Goal: Information Seeking & Learning: Learn about a topic

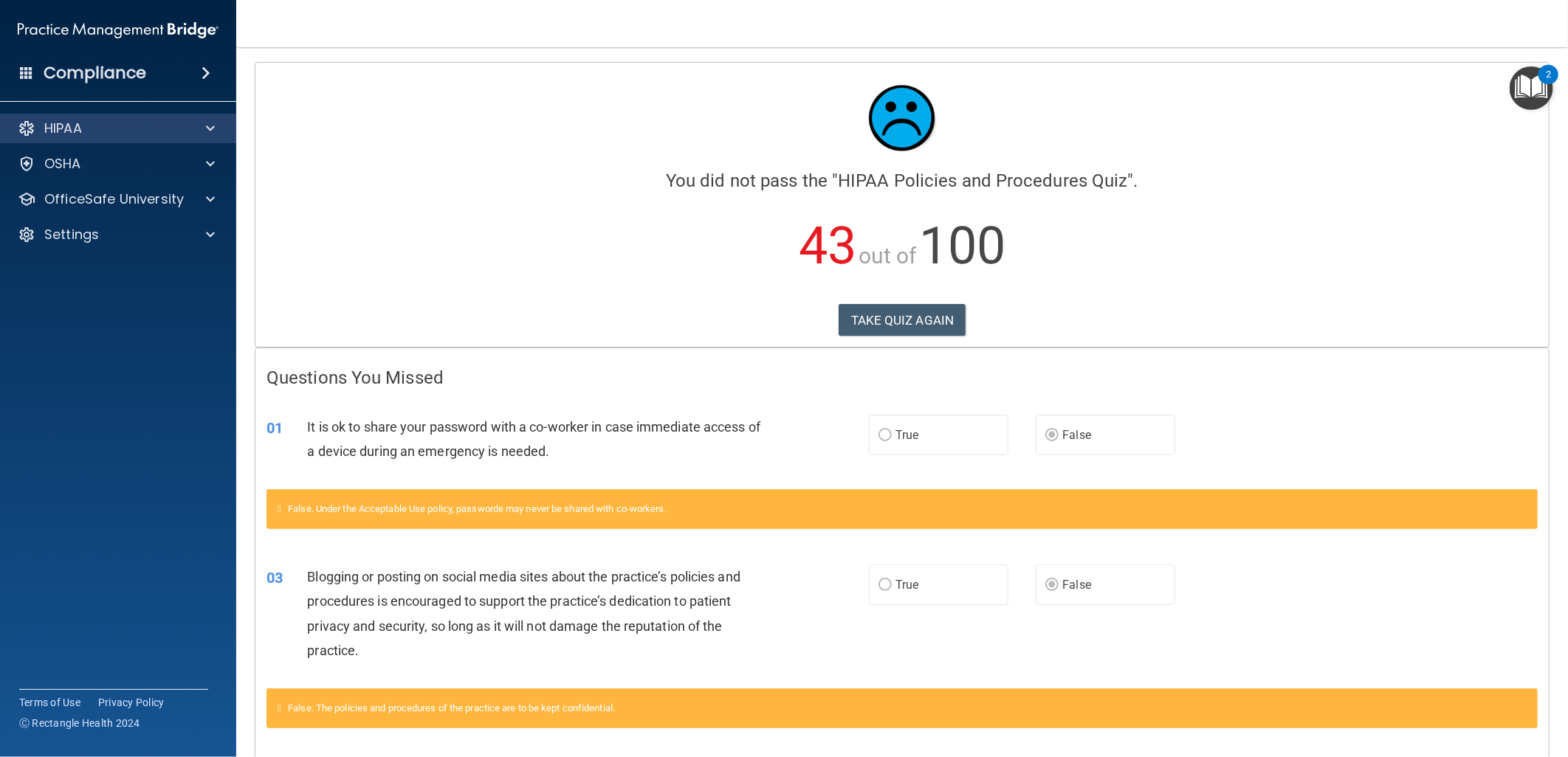
click at [144, 138] on div "HIPAA" at bounding box center [118, 129] width 237 height 30
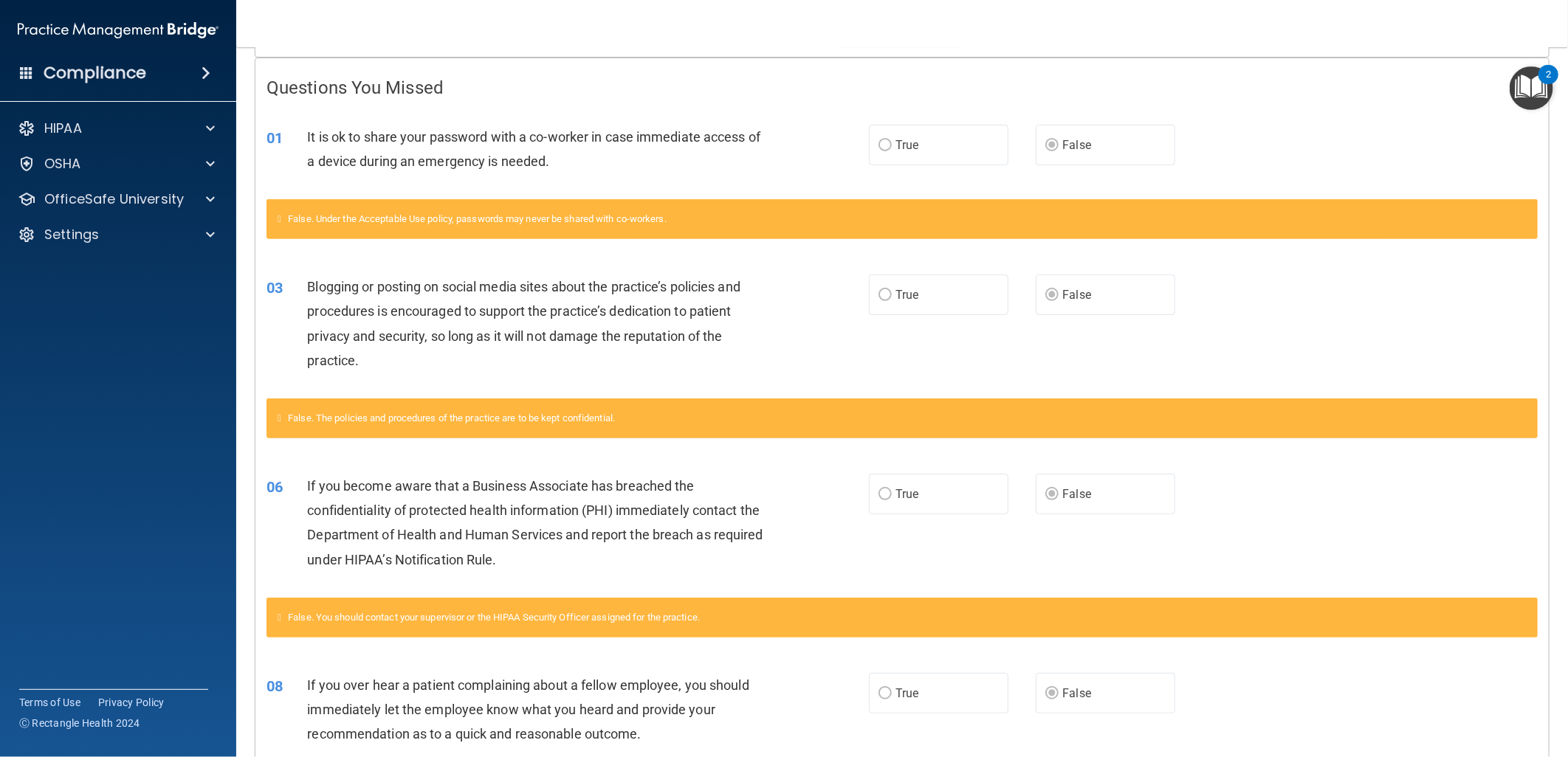
scroll to position [328, 0]
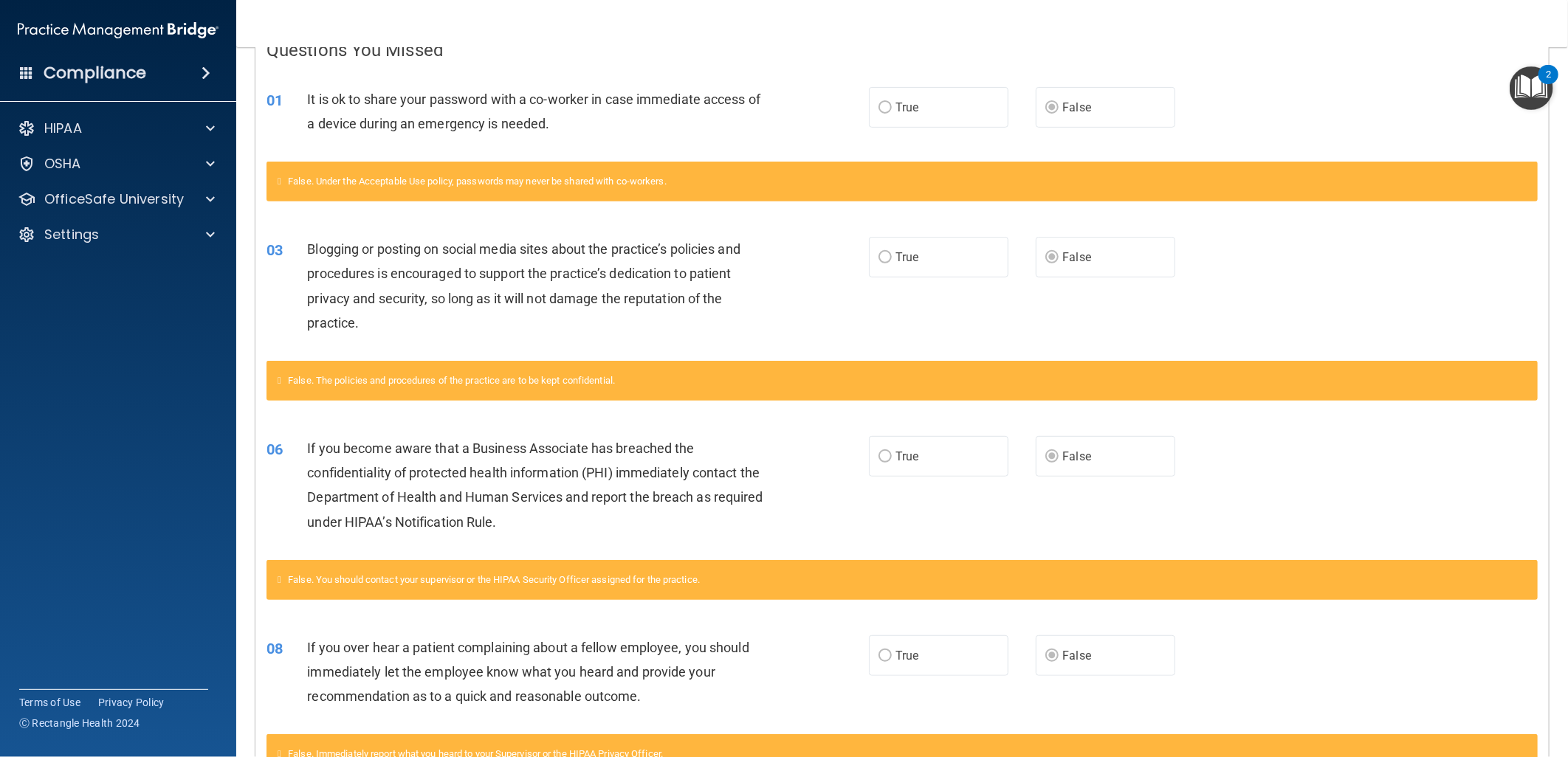
click at [1057, 116] on label "False" at bounding box center [1106, 107] width 140 height 41
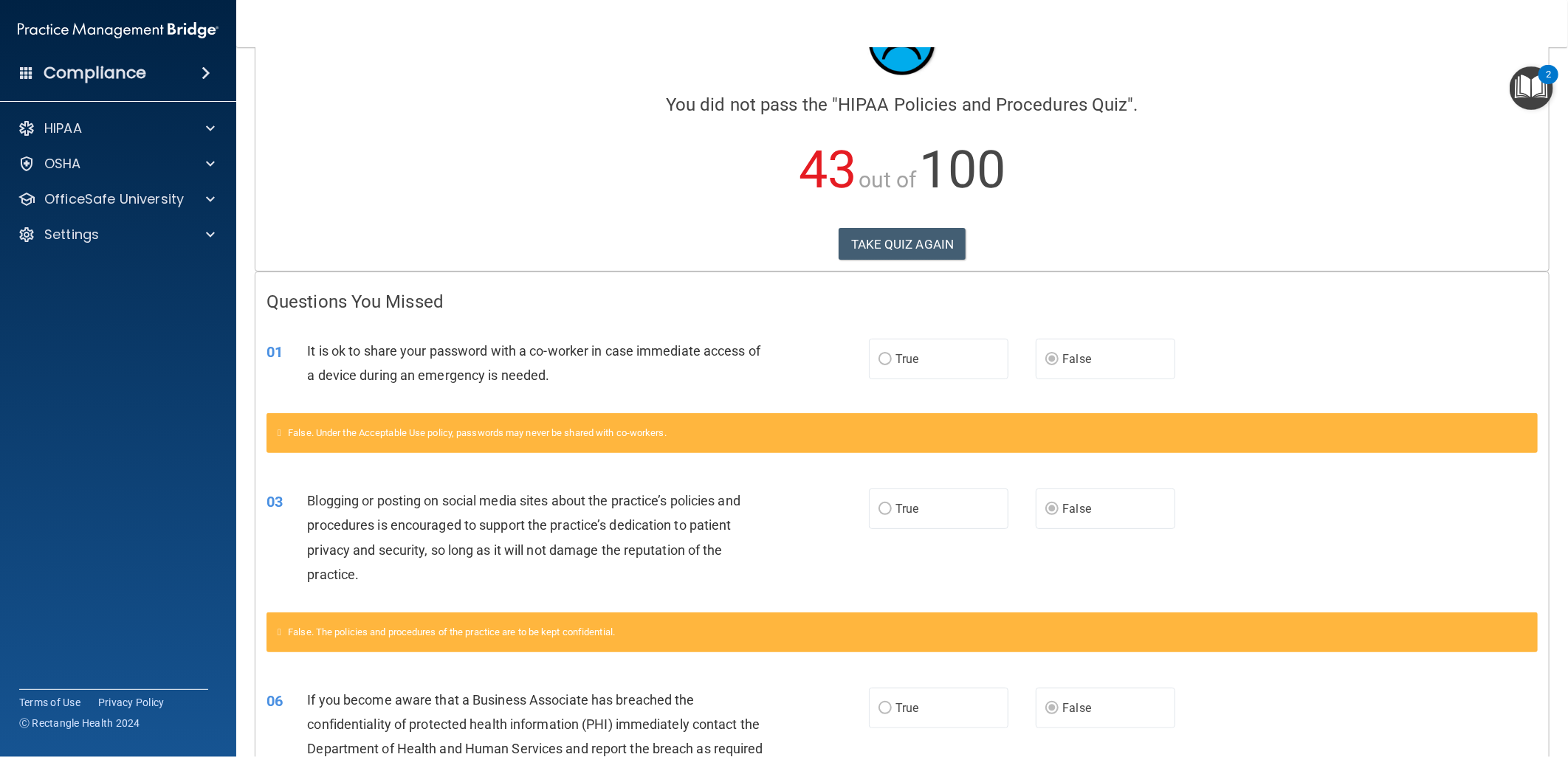
scroll to position [0, 0]
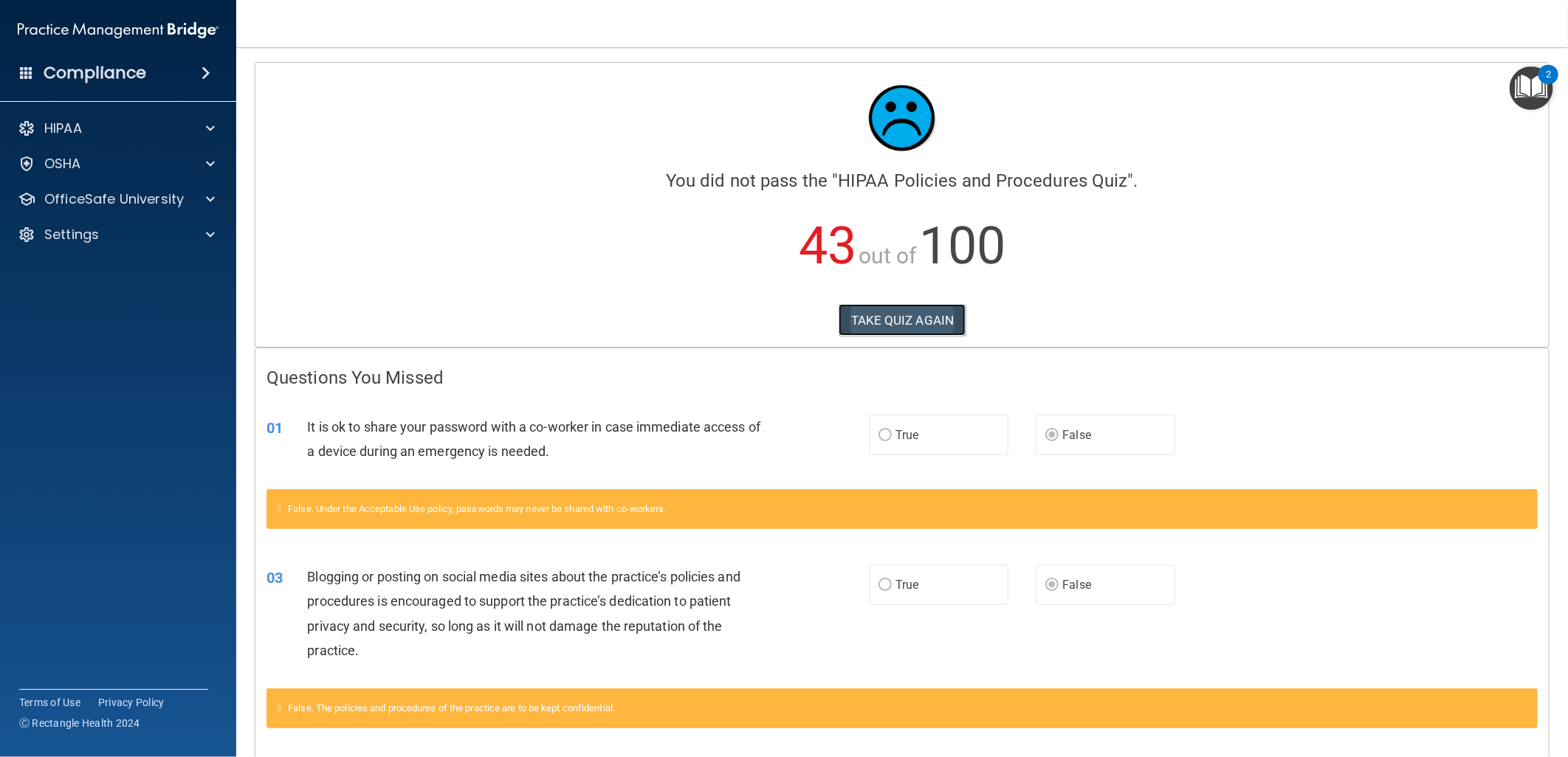
click at [897, 320] on button "TAKE QUIZ AGAIN" at bounding box center [902, 320] width 128 height 32
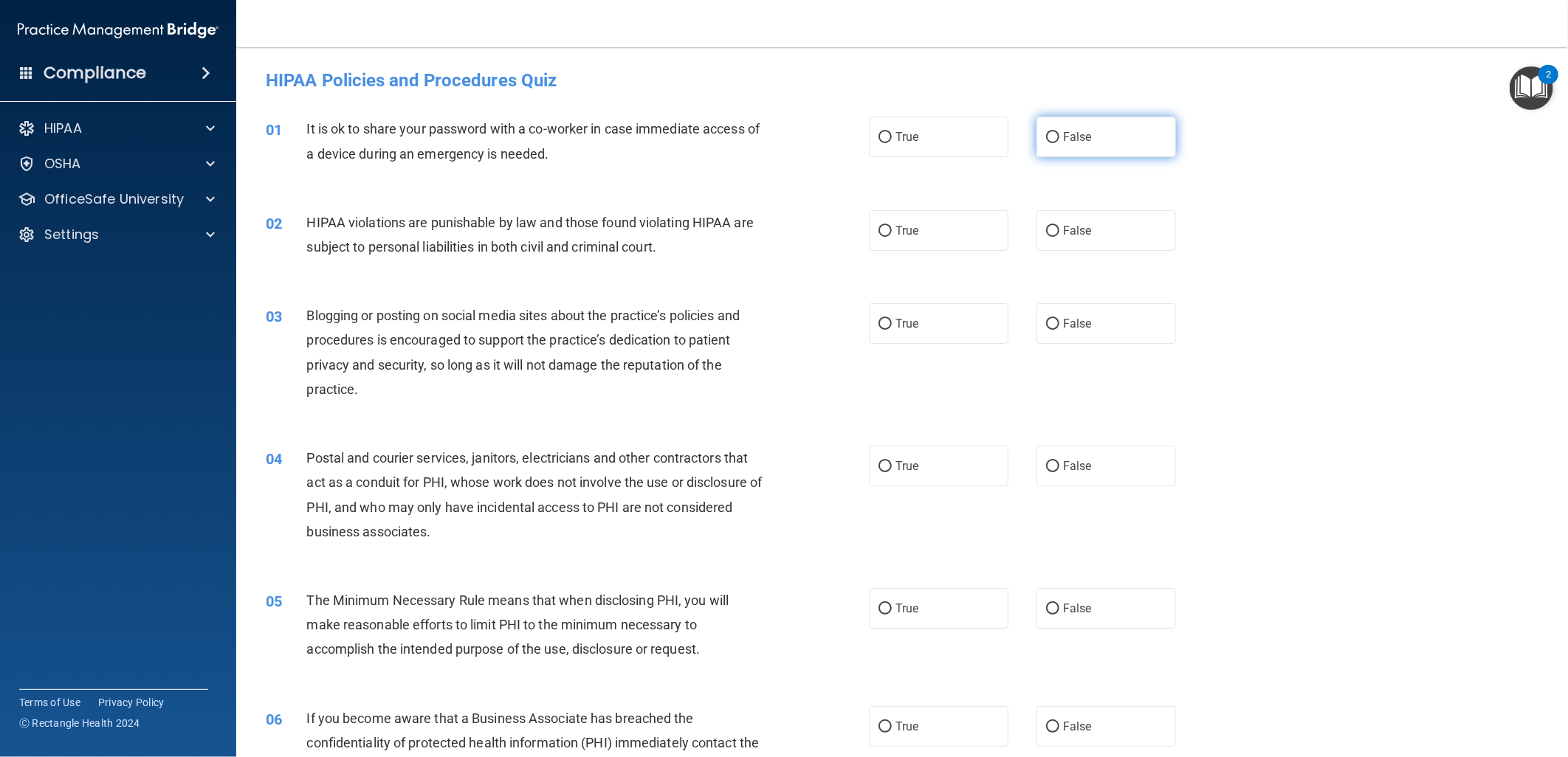
click at [1119, 145] on label "False" at bounding box center [1106, 137] width 140 height 41
click at [1059, 143] on input "False" at bounding box center [1052, 137] width 13 height 11
radio input "true"
click at [960, 235] on label "True" at bounding box center [939, 230] width 140 height 41
click at [892, 235] on input "True" at bounding box center [884, 231] width 13 height 11
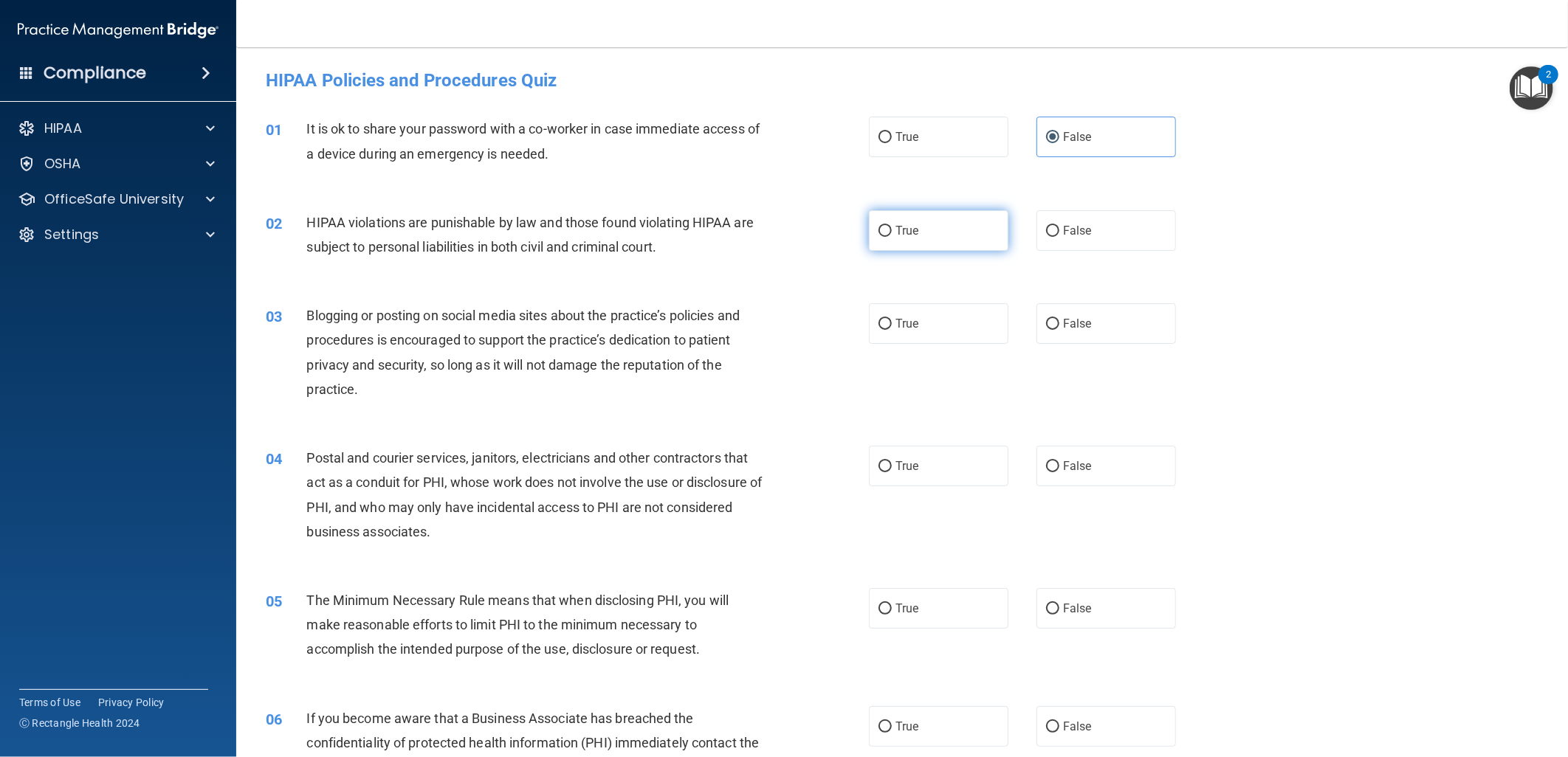
radio input "true"
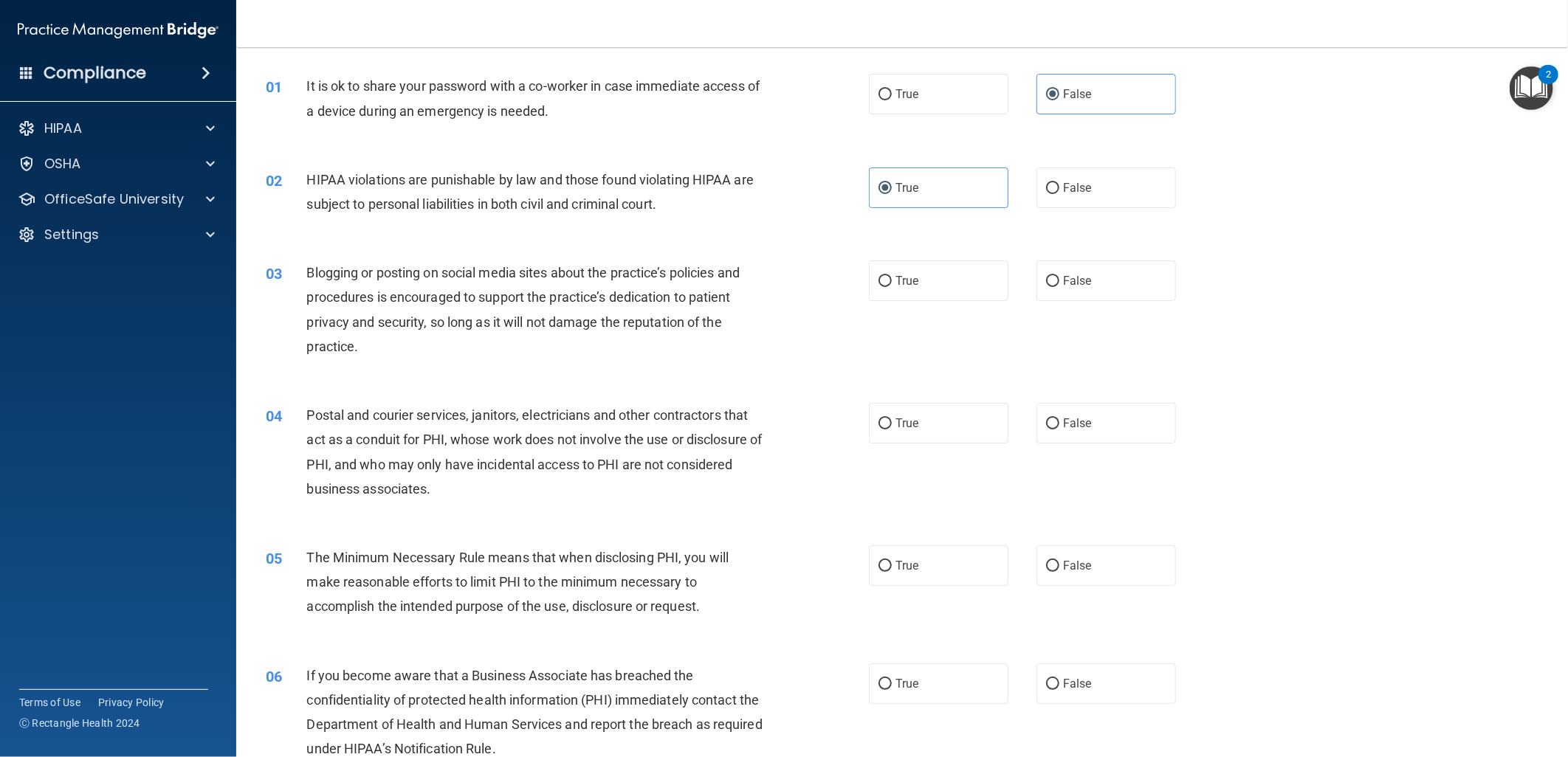
scroll to position [82, 0]
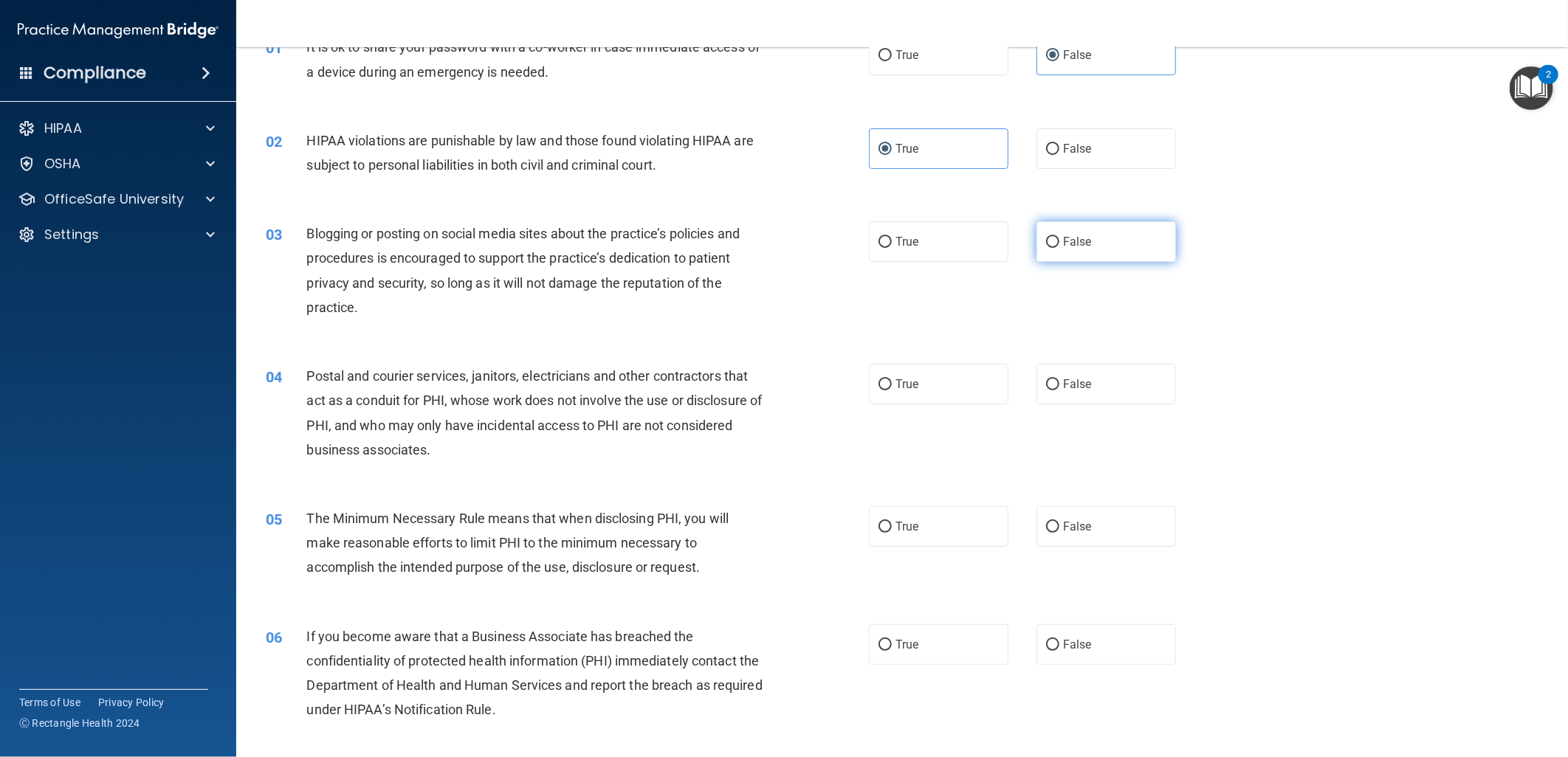
click at [1097, 251] on label "False" at bounding box center [1106, 241] width 140 height 41
click at [1059, 248] on input "False" at bounding box center [1052, 242] width 13 height 11
radio input "true"
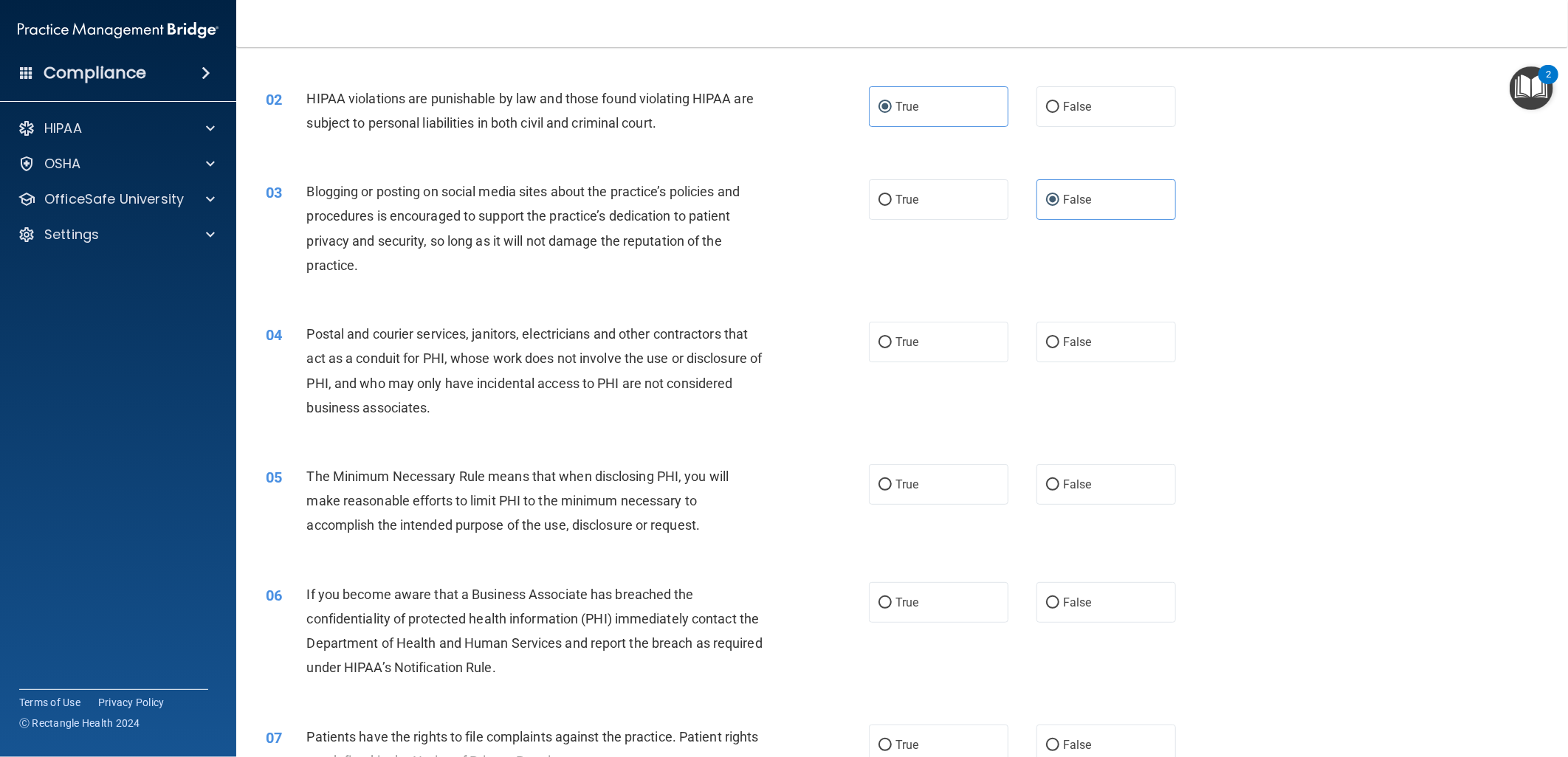
scroll to position [164, 0]
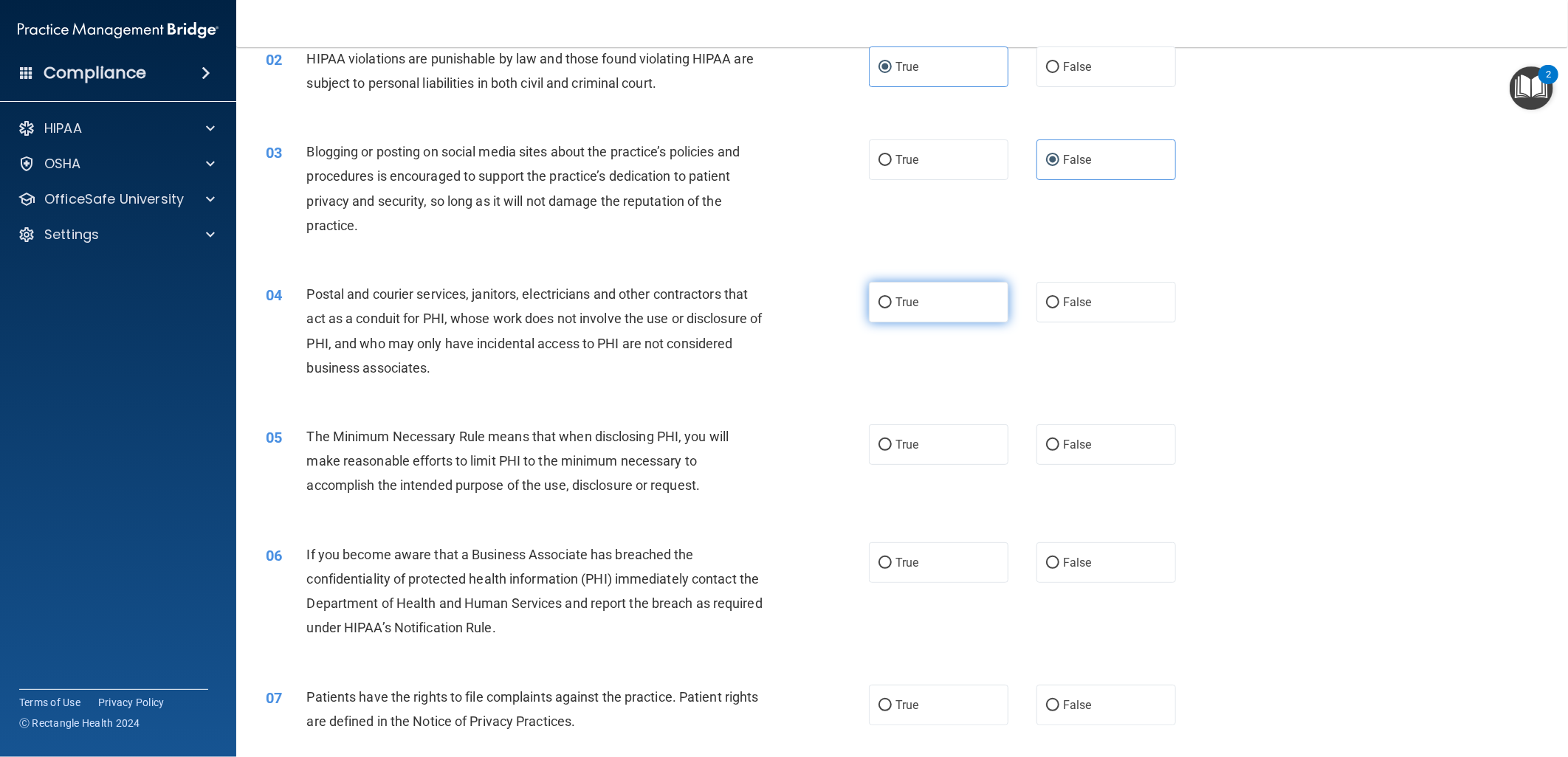
click at [942, 294] on label "True" at bounding box center [939, 302] width 140 height 41
click at [892, 297] on input "True" at bounding box center [884, 302] width 13 height 11
radio input "true"
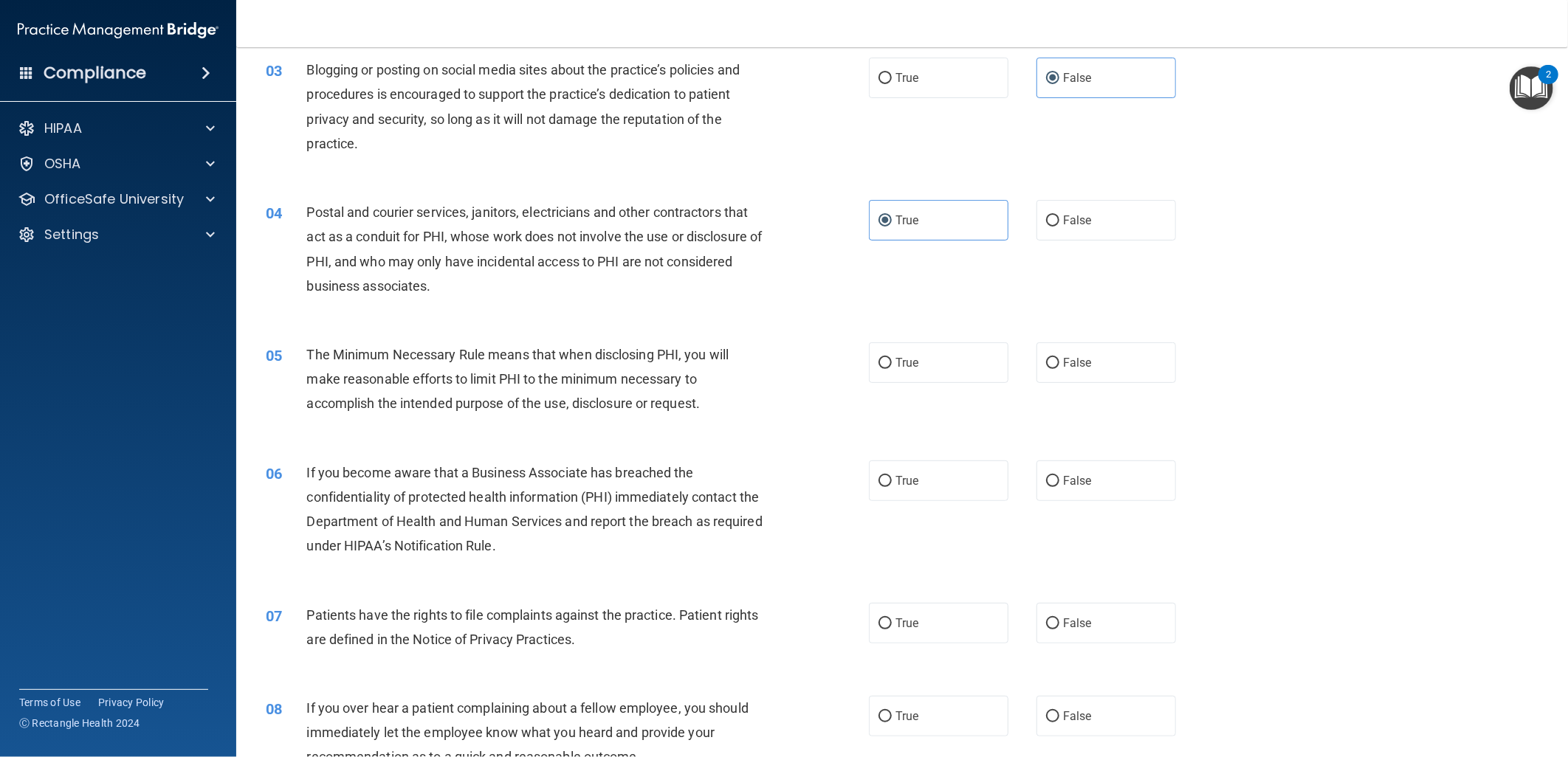
scroll to position [328, 0]
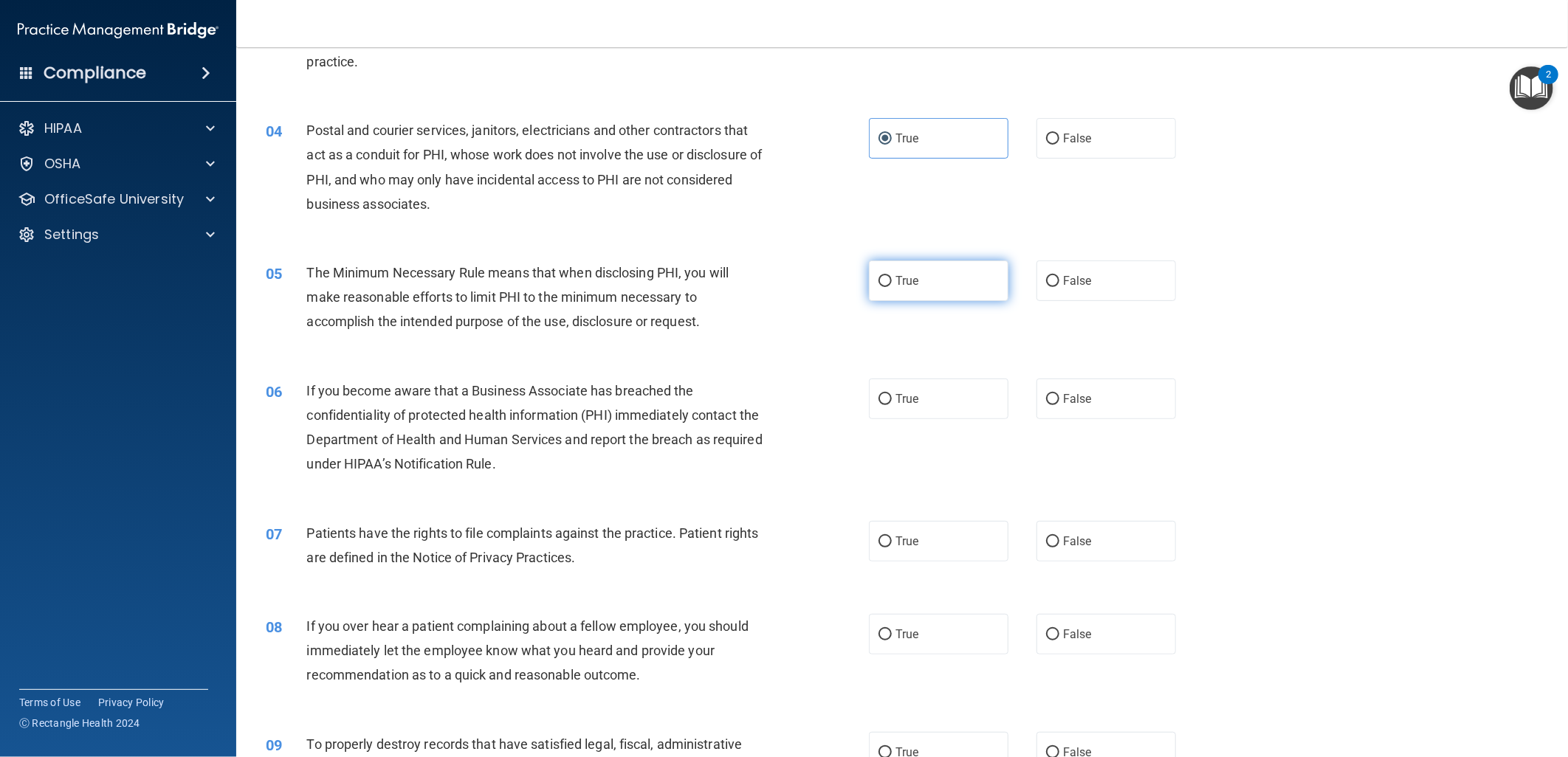
click at [914, 283] on label "True" at bounding box center [939, 281] width 140 height 41
click at [892, 283] on input "True" at bounding box center [884, 281] width 13 height 11
radio input "true"
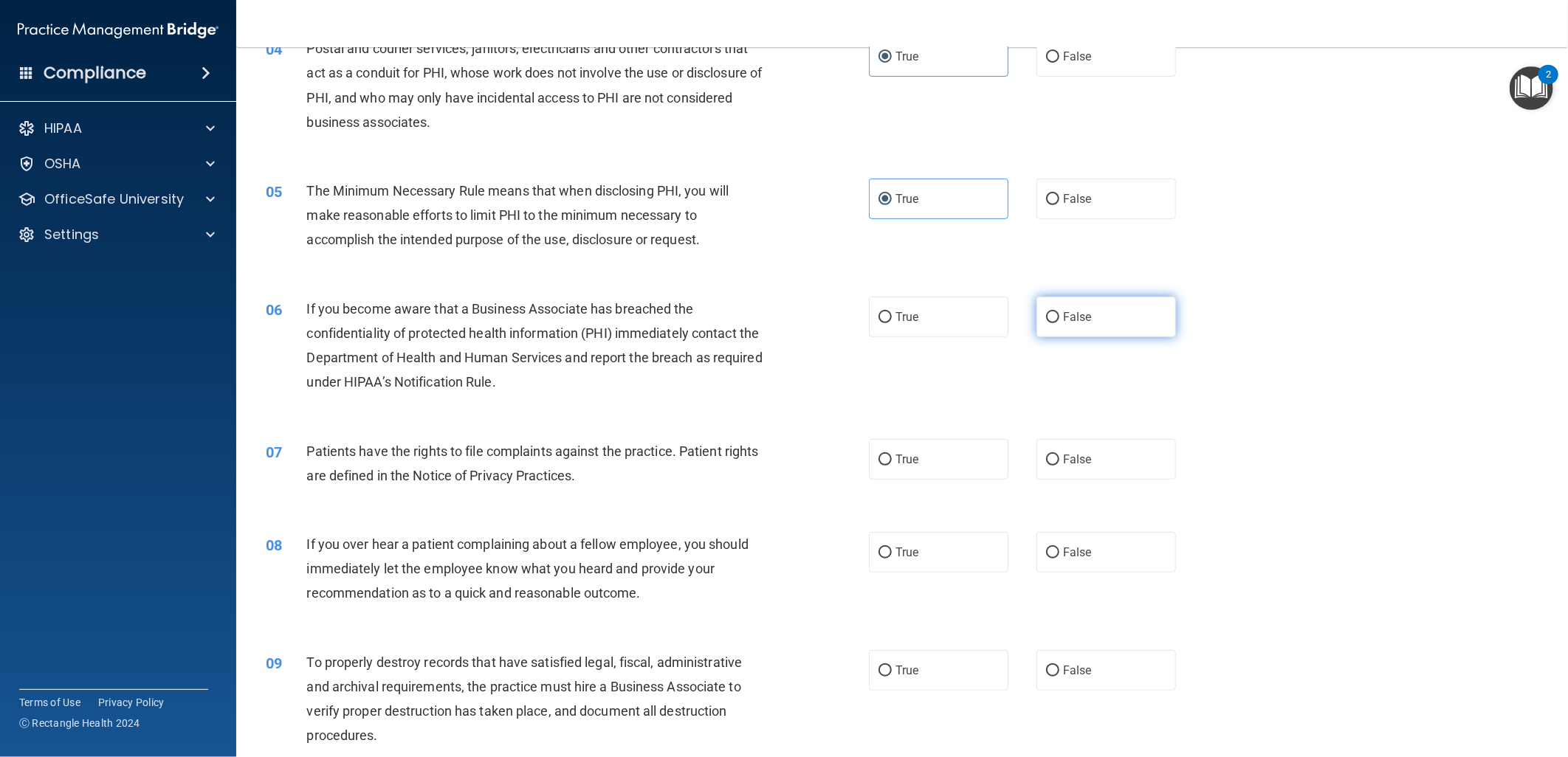
click at [1082, 314] on span "False" at bounding box center [1077, 317] width 29 height 14
click at [1059, 314] on input "False" at bounding box center [1052, 317] width 13 height 11
radio input "true"
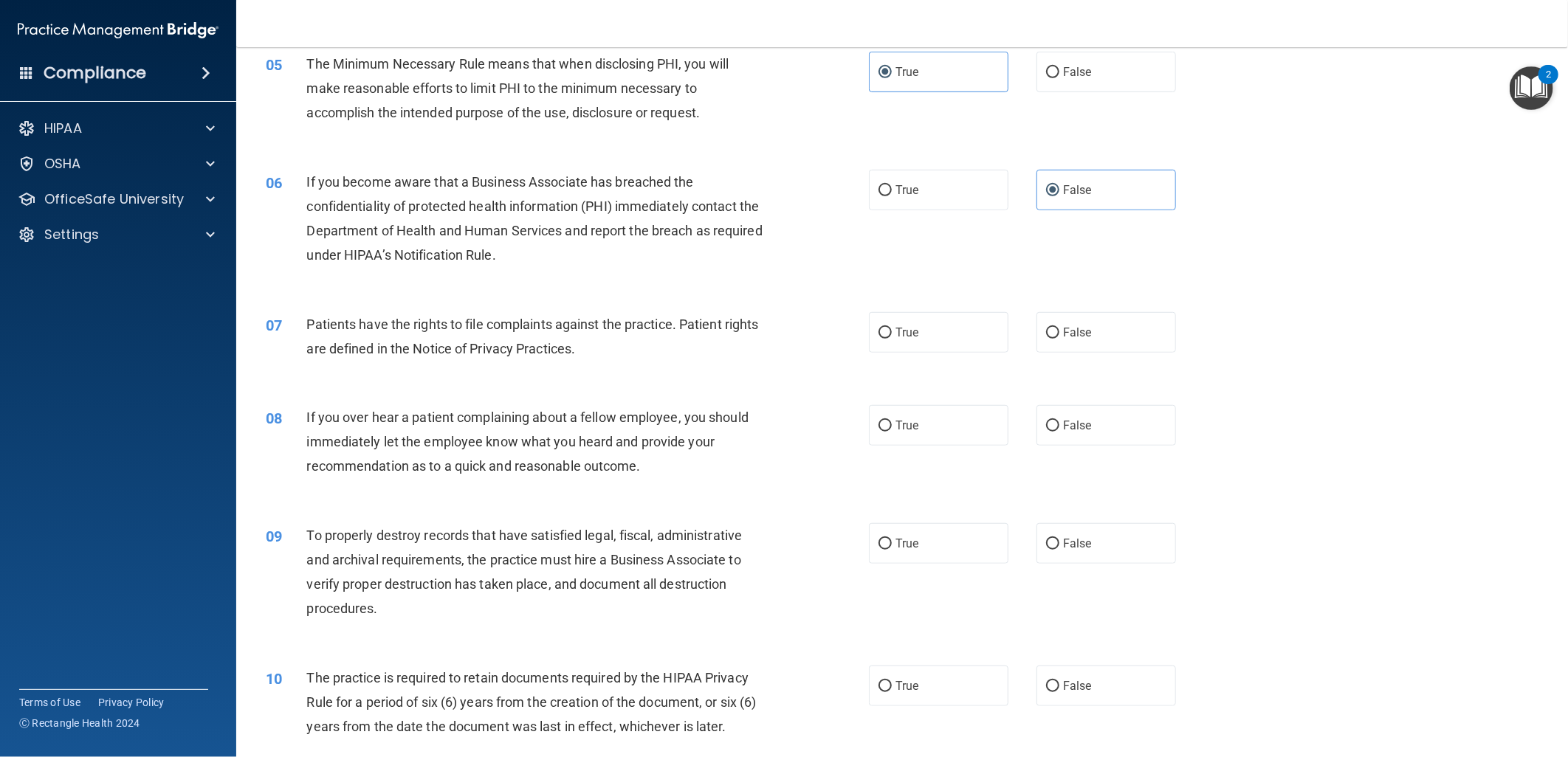
scroll to position [574, 0]
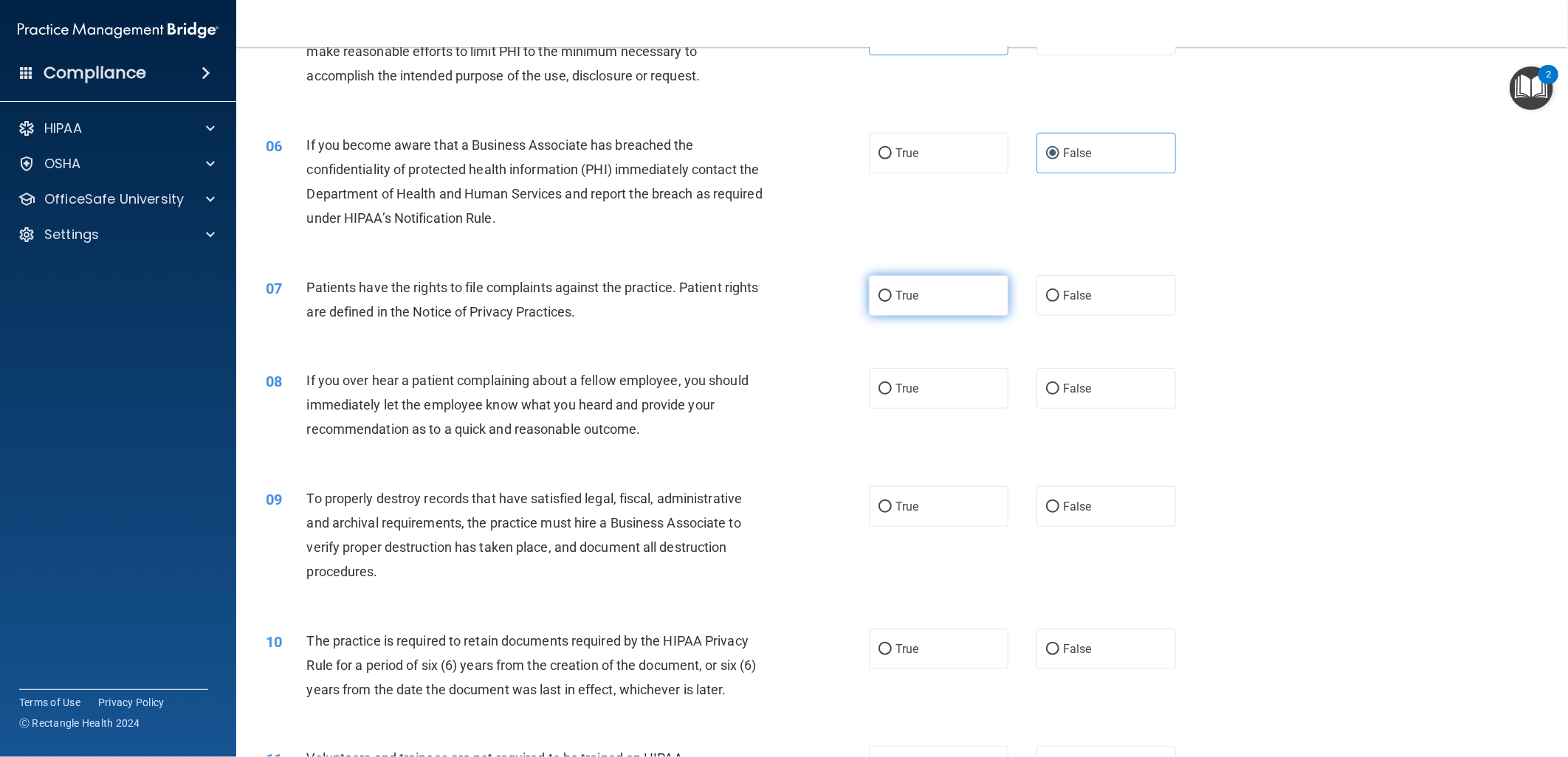
click at [909, 305] on label "True" at bounding box center [939, 295] width 140 height 41
click at [892, 302] on input "True" at bounding box center [884, 296] width 13 height 11
radio input "true"
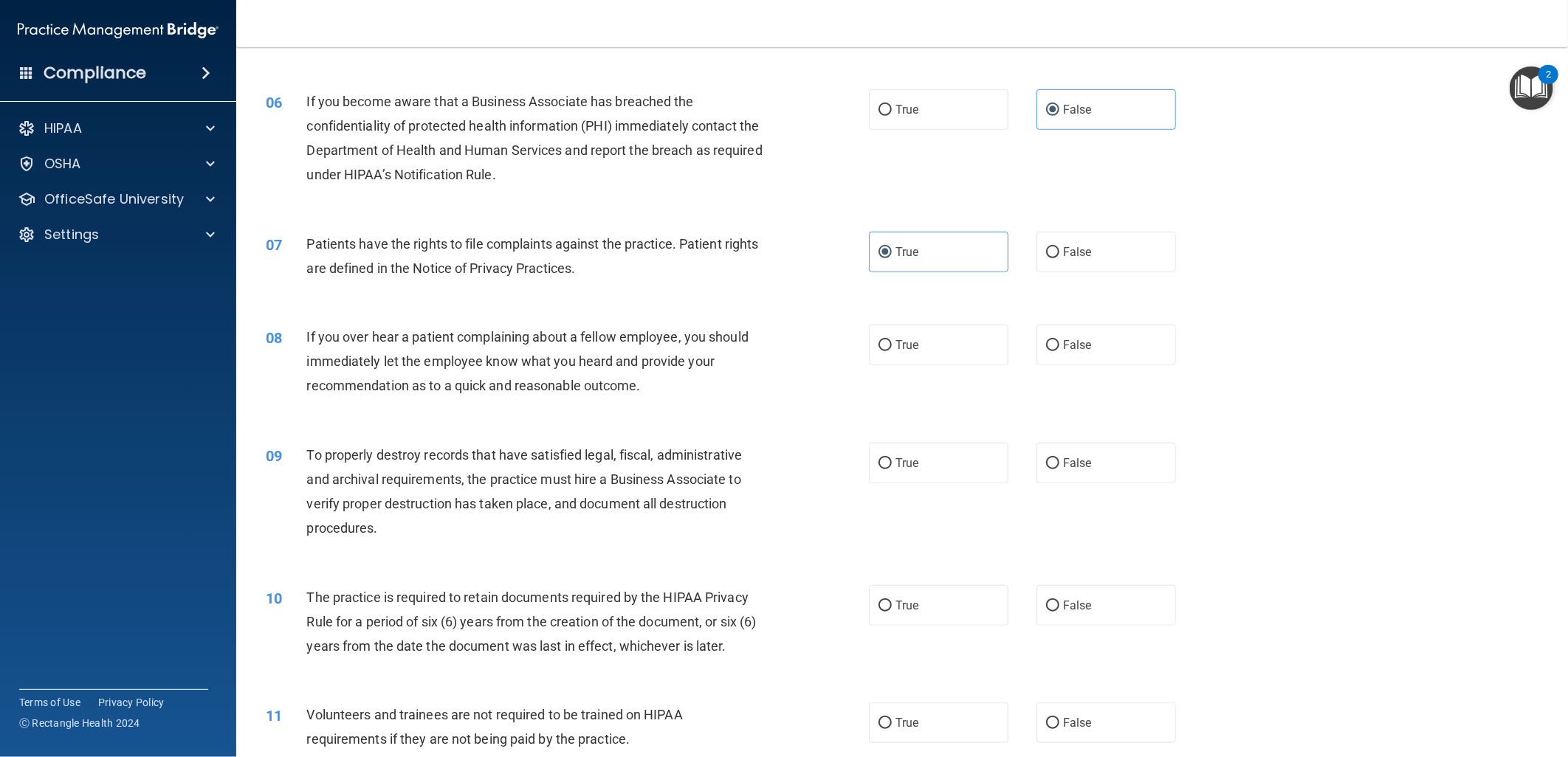
scroll to position [655, 0]
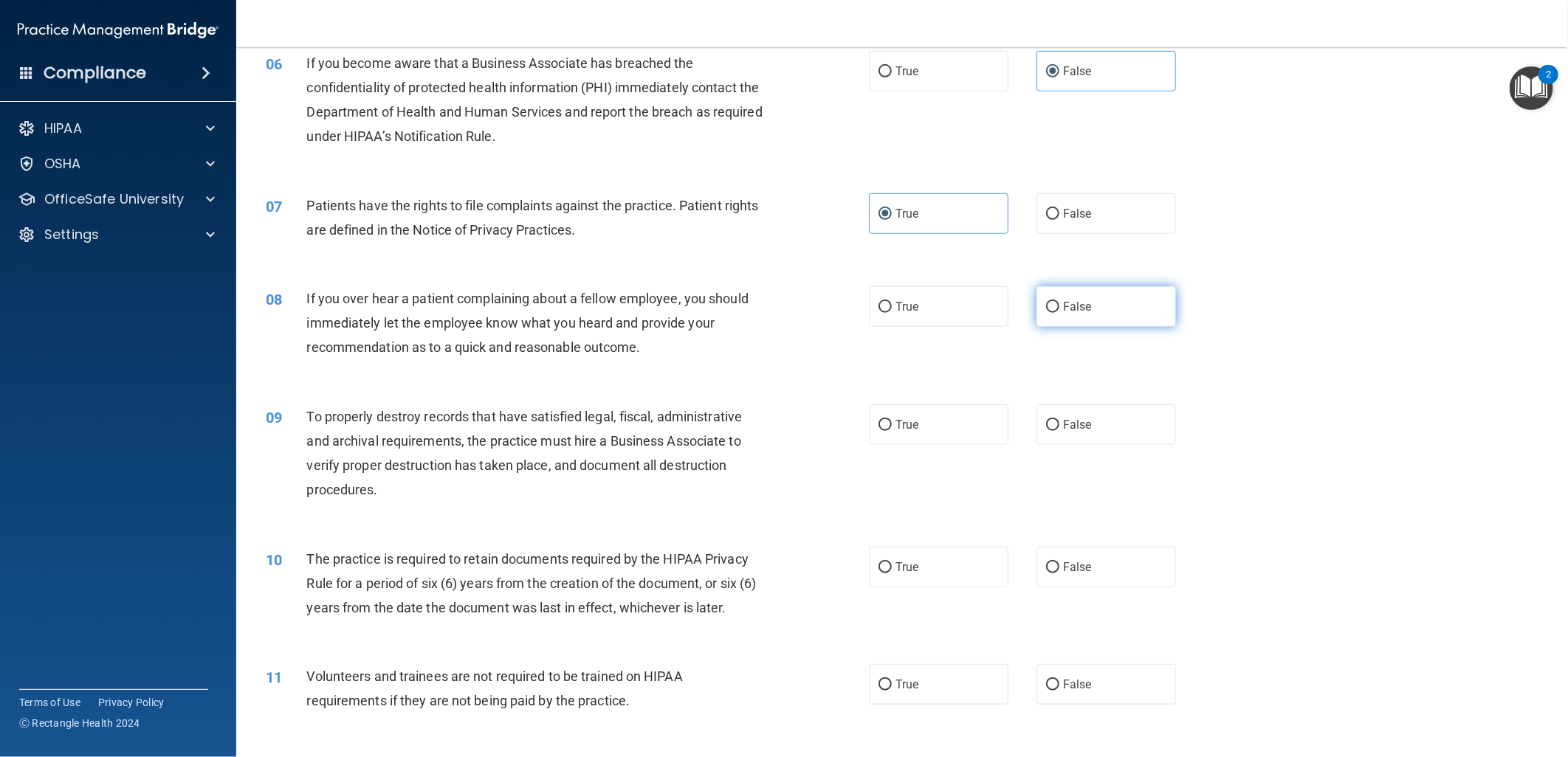
click at [1079, 310] on span "False" at bounding box center [1077, 307] width 29 height 14
click at [1059, 310] on input "False" at bounding box center [1052, 307] width 13 height 11
radio input "true"
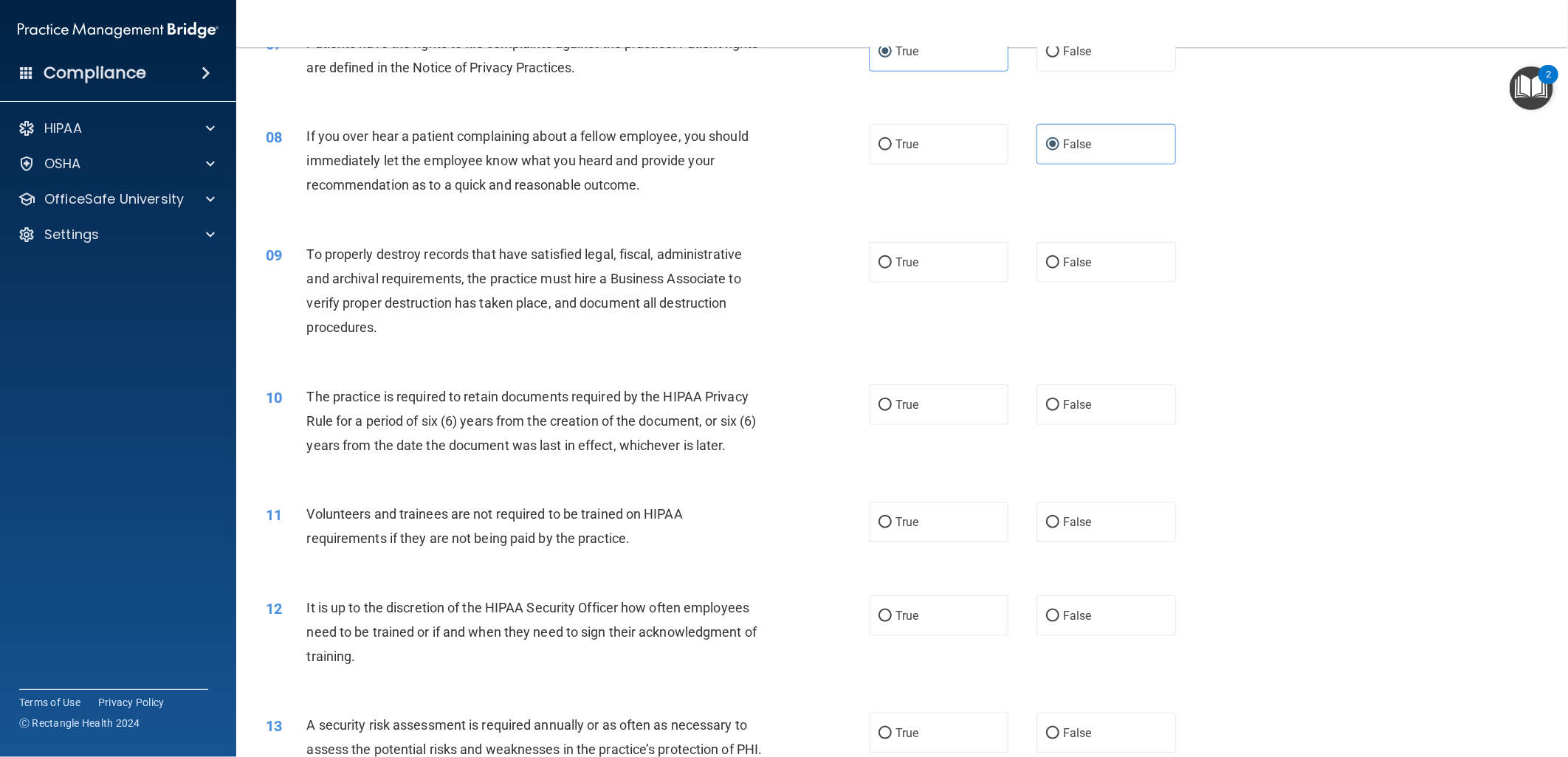
scroll to position [820, 0]
click at [1057, 268] on label "False" at bounding box center [1106, 260] width 140 height 41
click at [1057, 266] on input "False" at bounding box center [1052, 260] width 13 height 11
radio input "true"
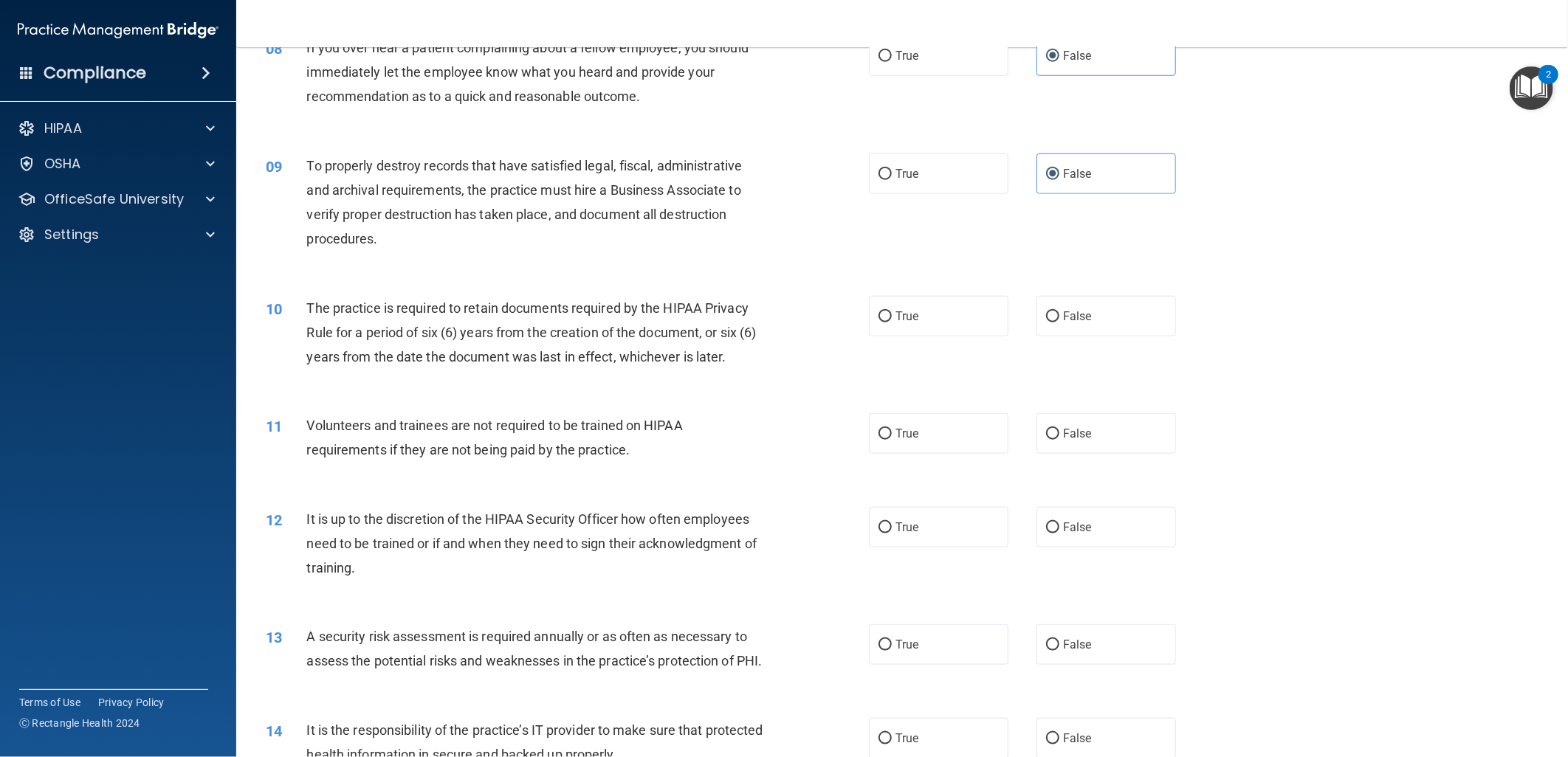
scroll to position [984, 0]
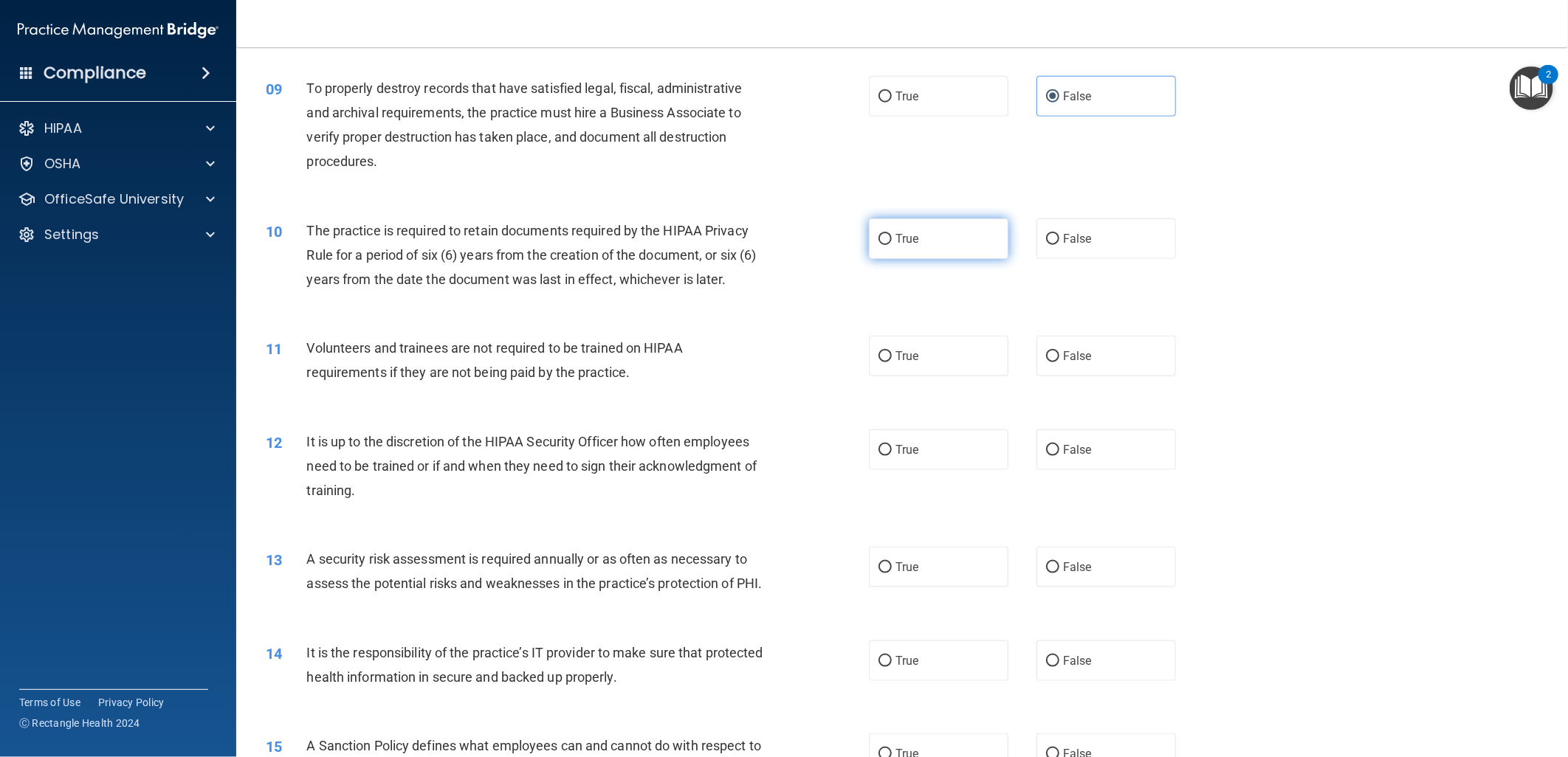
click at [916, 249] on label "True" at bounding box center [939, 238] width 140 height 41
click at [892, 245] on input "True" at bounding box center [884, 239] width 13 height 11
radio input "true"
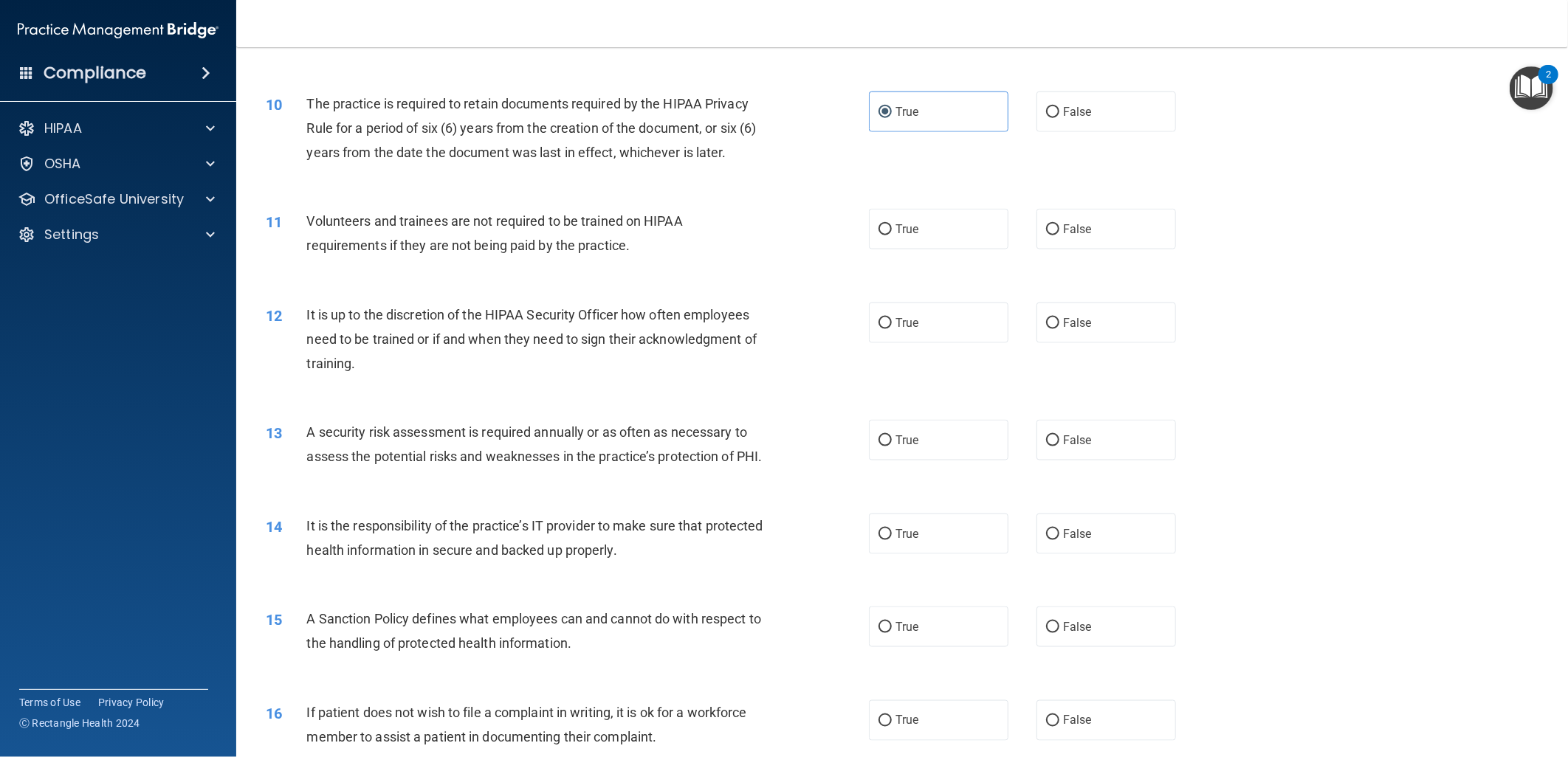
scroll to position [1148, 0]
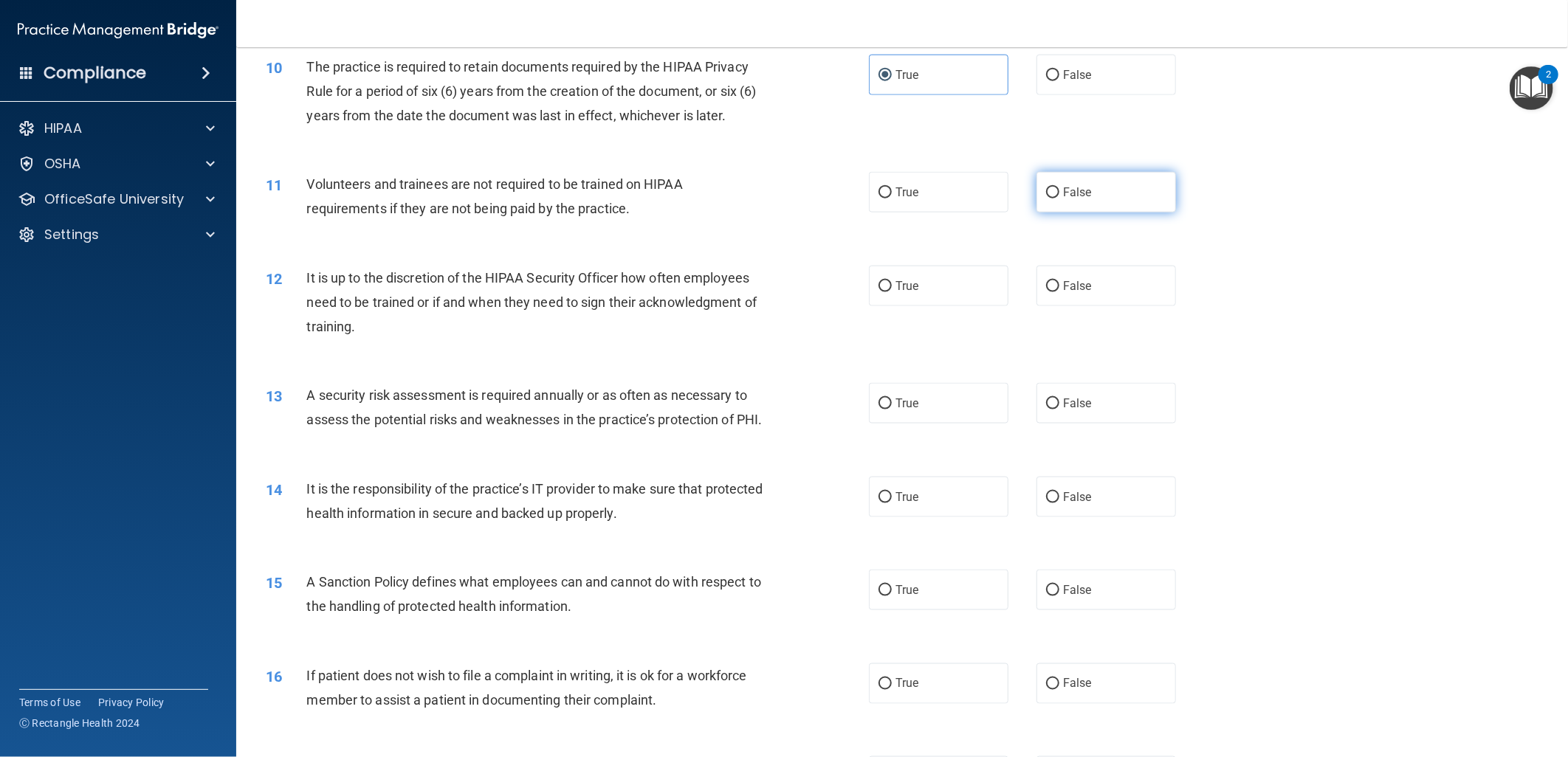
click at [1072, 193] on span "False" at bounding box center [1077, 192] width 29 height 14
click at [1059, 193] on input "False" at bounding box center [1052, 192] width 13 height 11
radio input "true"
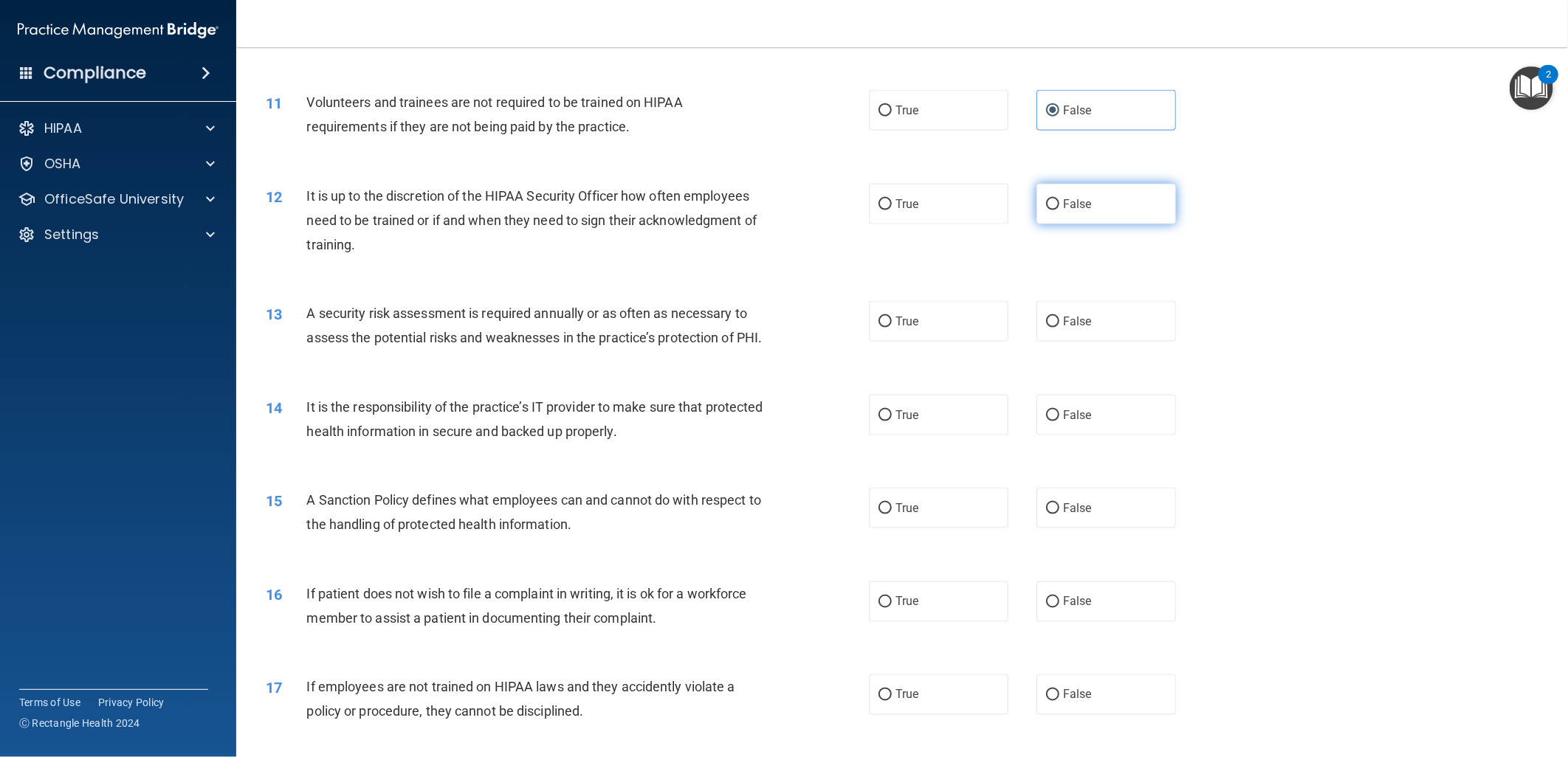
click at [1078, 204] on span "False" at bounding box center [1077, 204] width 29 height 14
click at [1059, 204] on input "False" at bounding box center [1052, 204] width 13 height 11
radio input "true"
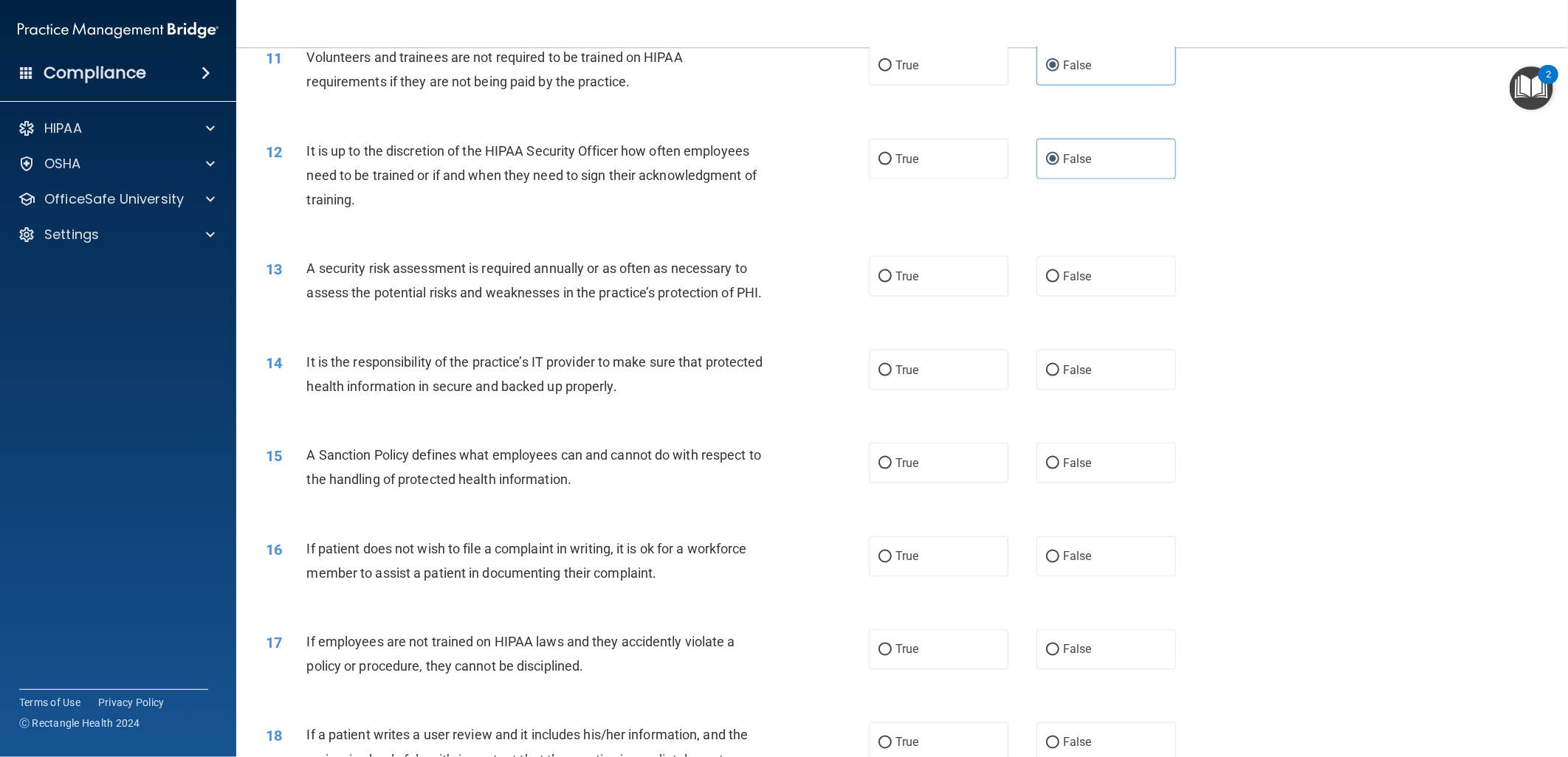
scroll to position [1312, 0]
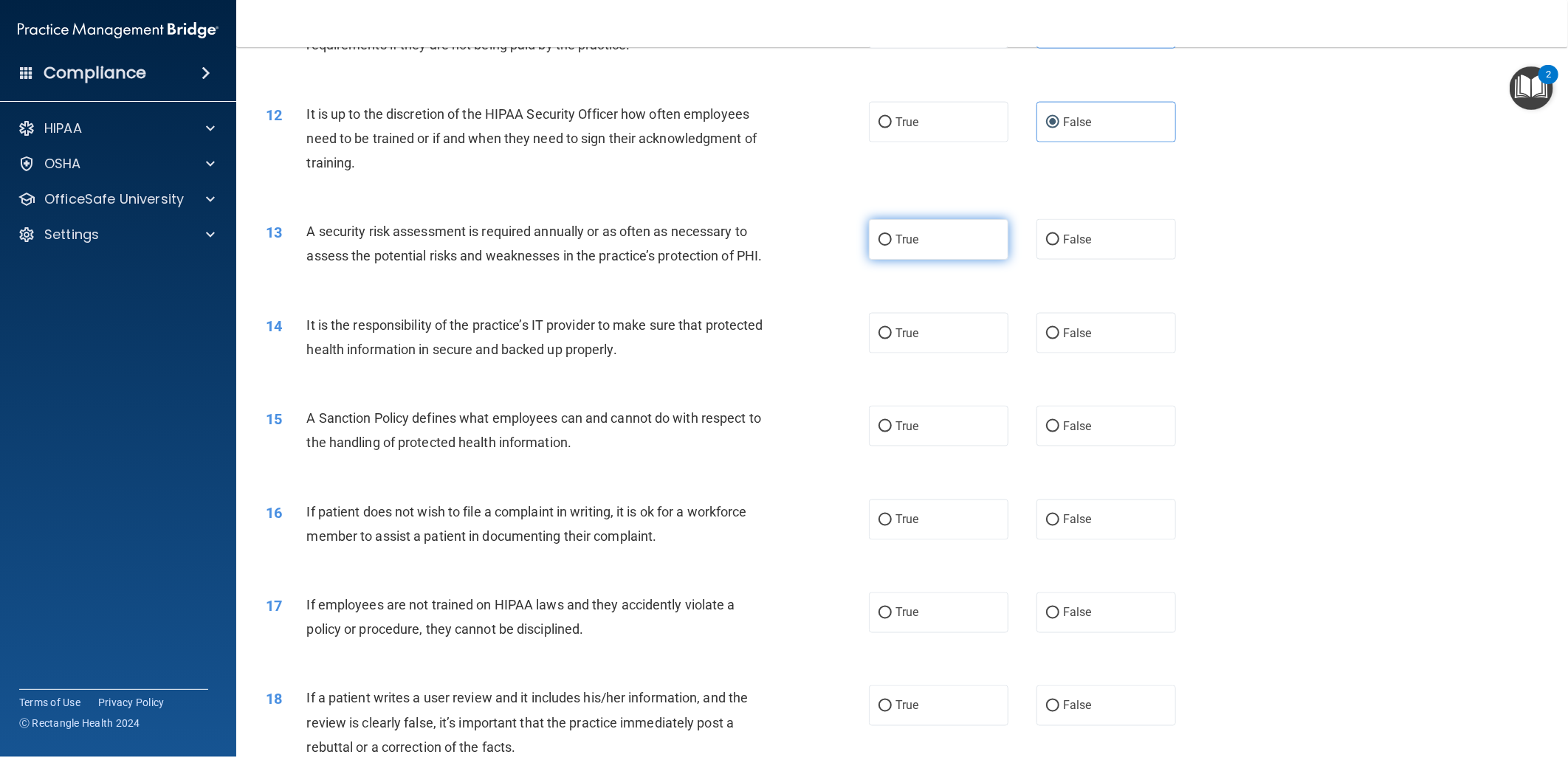
click at [931, 247] on label "True" at bounding box center [939, 239] width 140 height 41
click at [892, 246] on input "True" at bounding box center [884, 240] width 13 height 11
radio input "true"
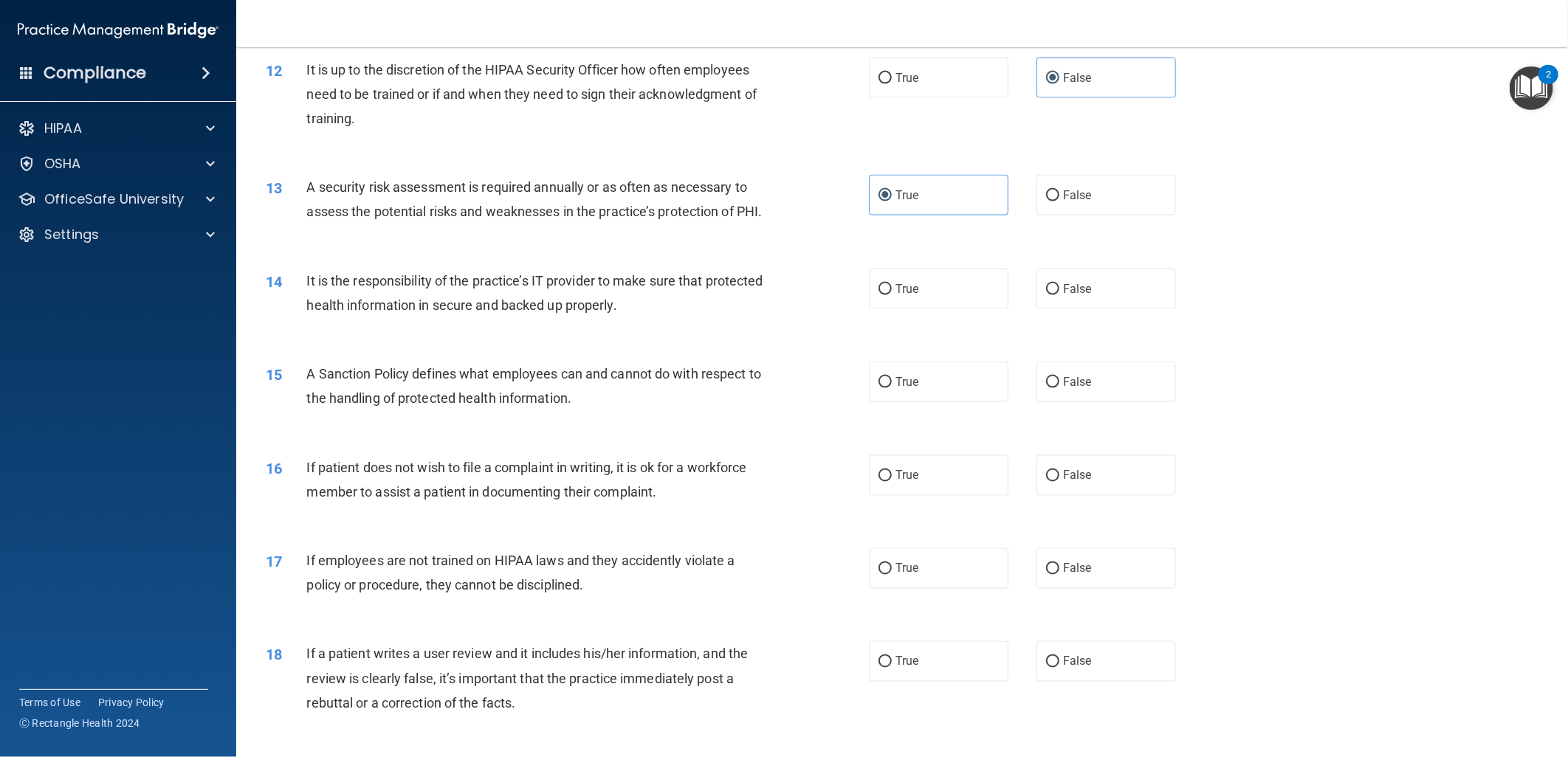
scroll to position [1394, 0]
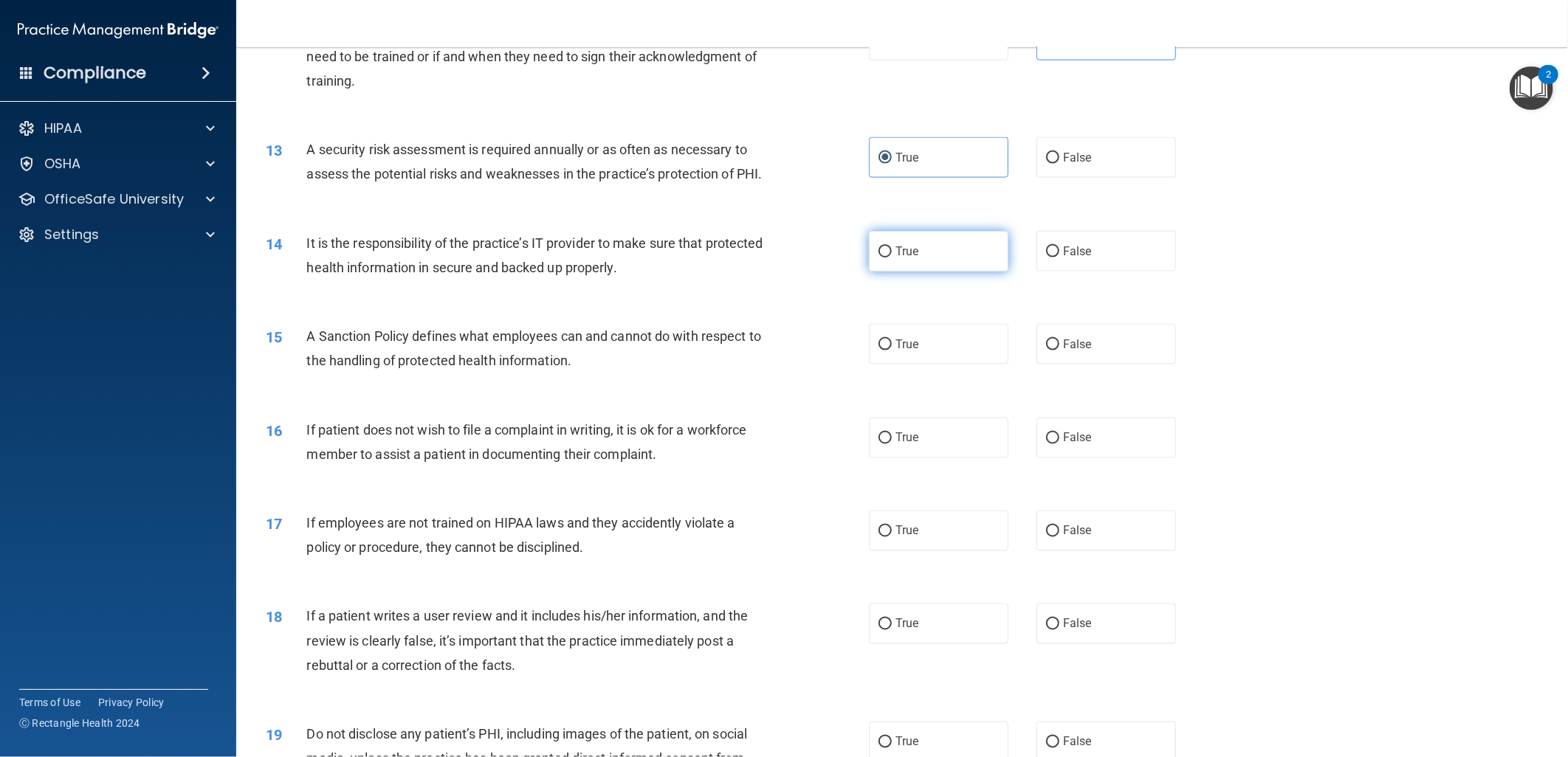
click at [926, 272] on label "True" at bounding box center [939, 251] width 140 height 41
click at [892, 258] on input "True" at bounding box center [884, 252] width 13 height 11
radio input "true"
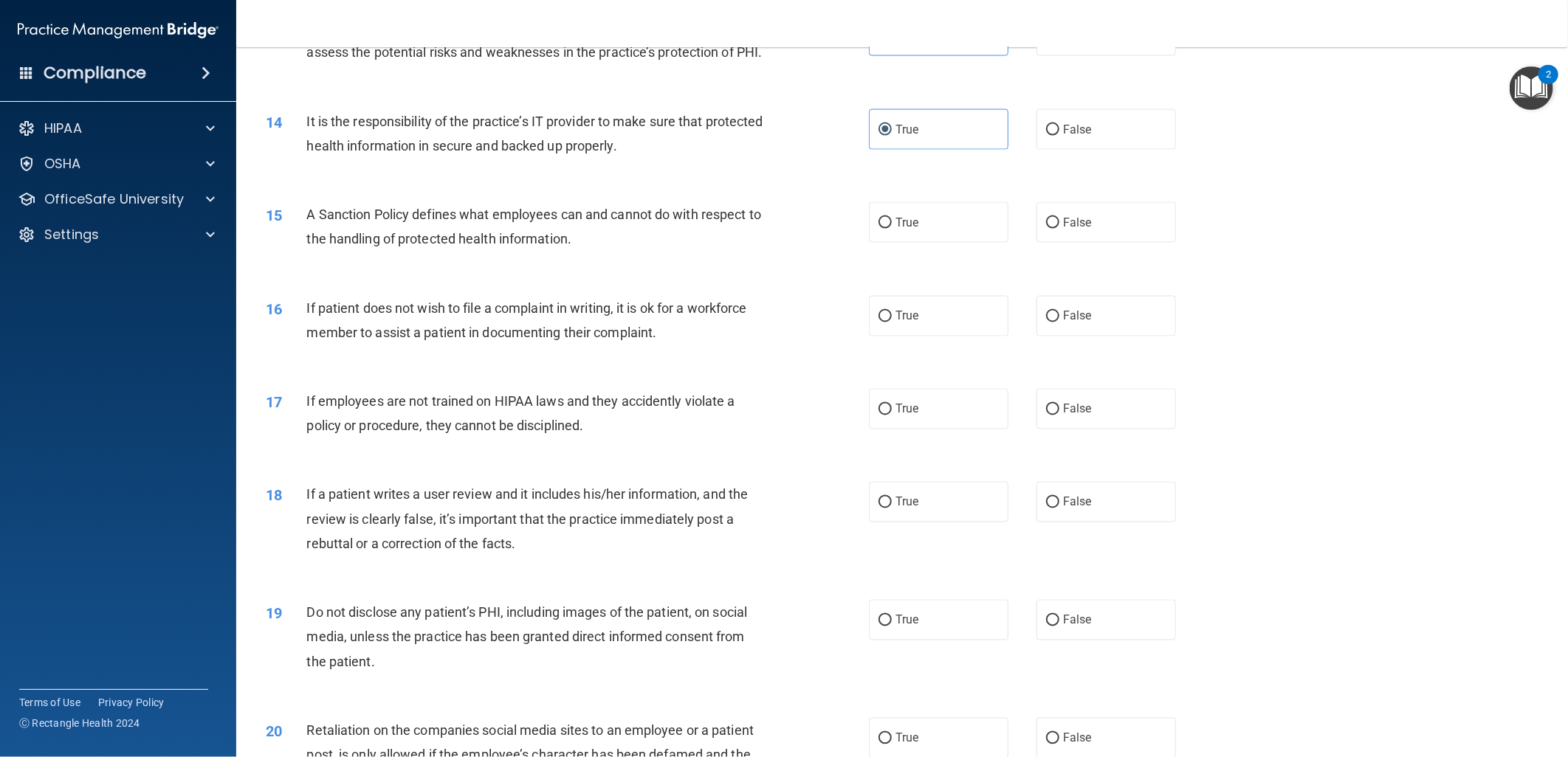
scroll to position [1558, 0]
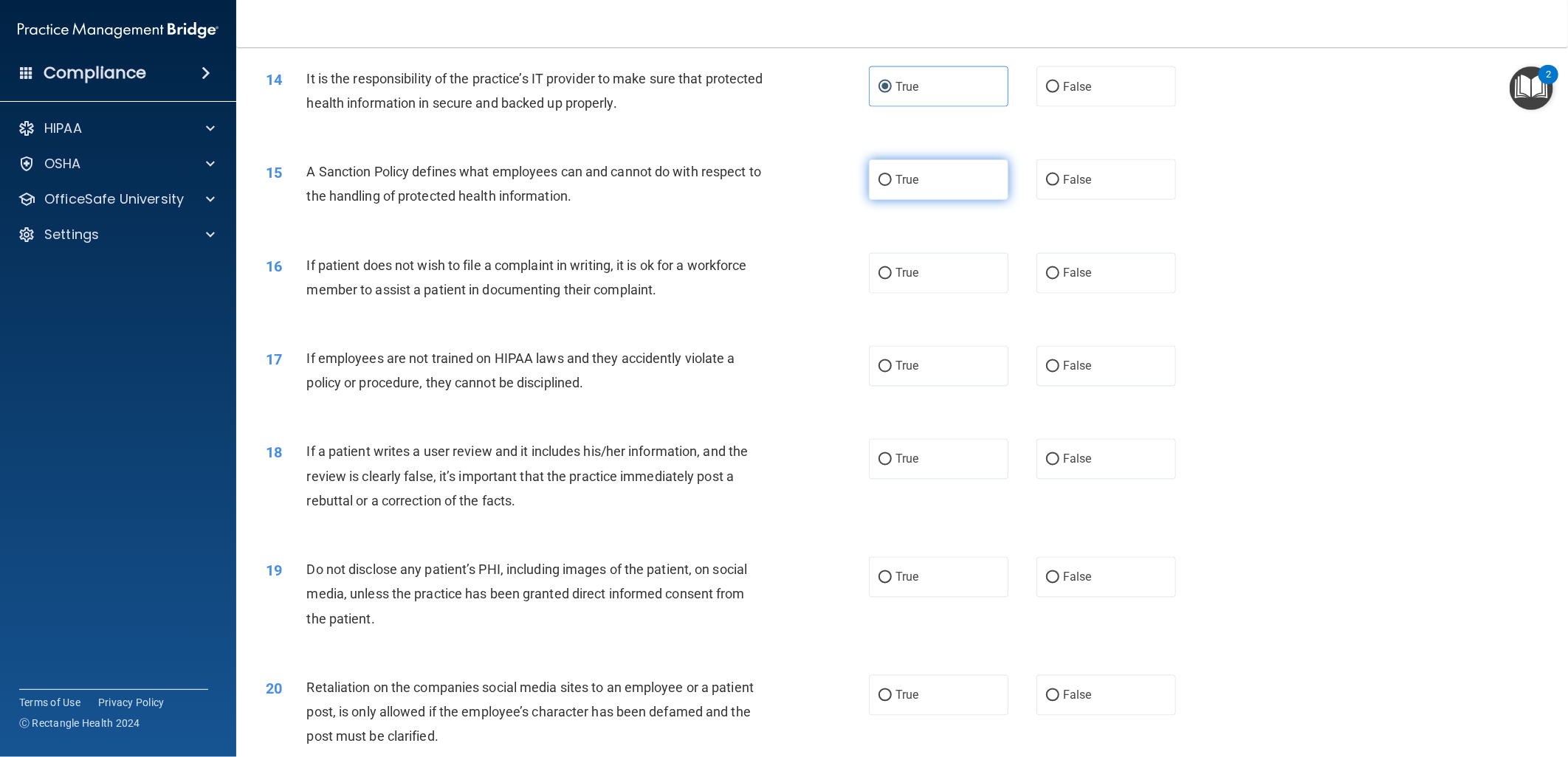
click at [873, 200] on label "True" at bounding box center [939, 179] width 140 height 41
click at [878, 186] on input "True" at bounding box center [884, 180] width 13 height 11
radio input "true"
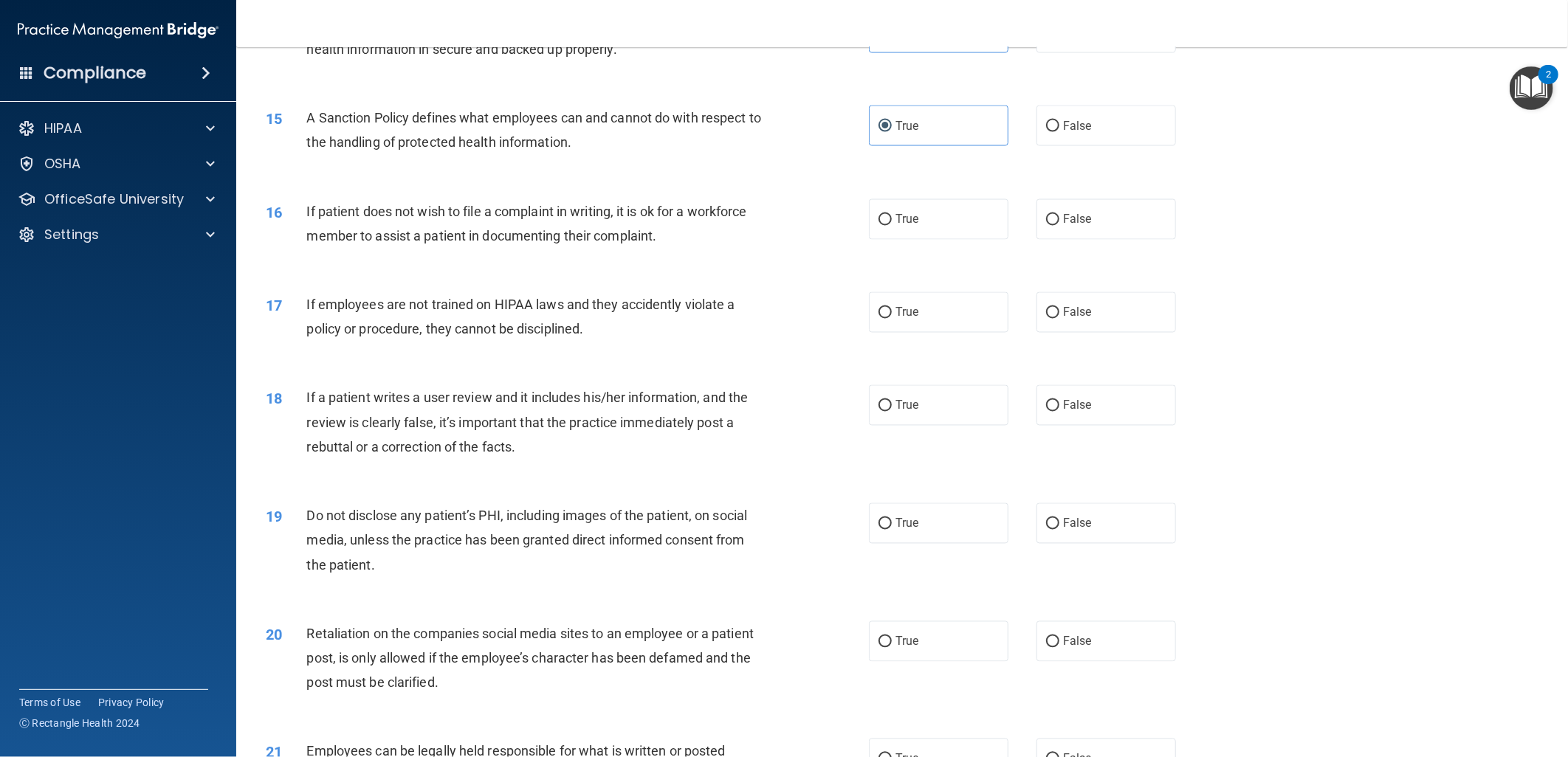
scroll to position [1640, 0]
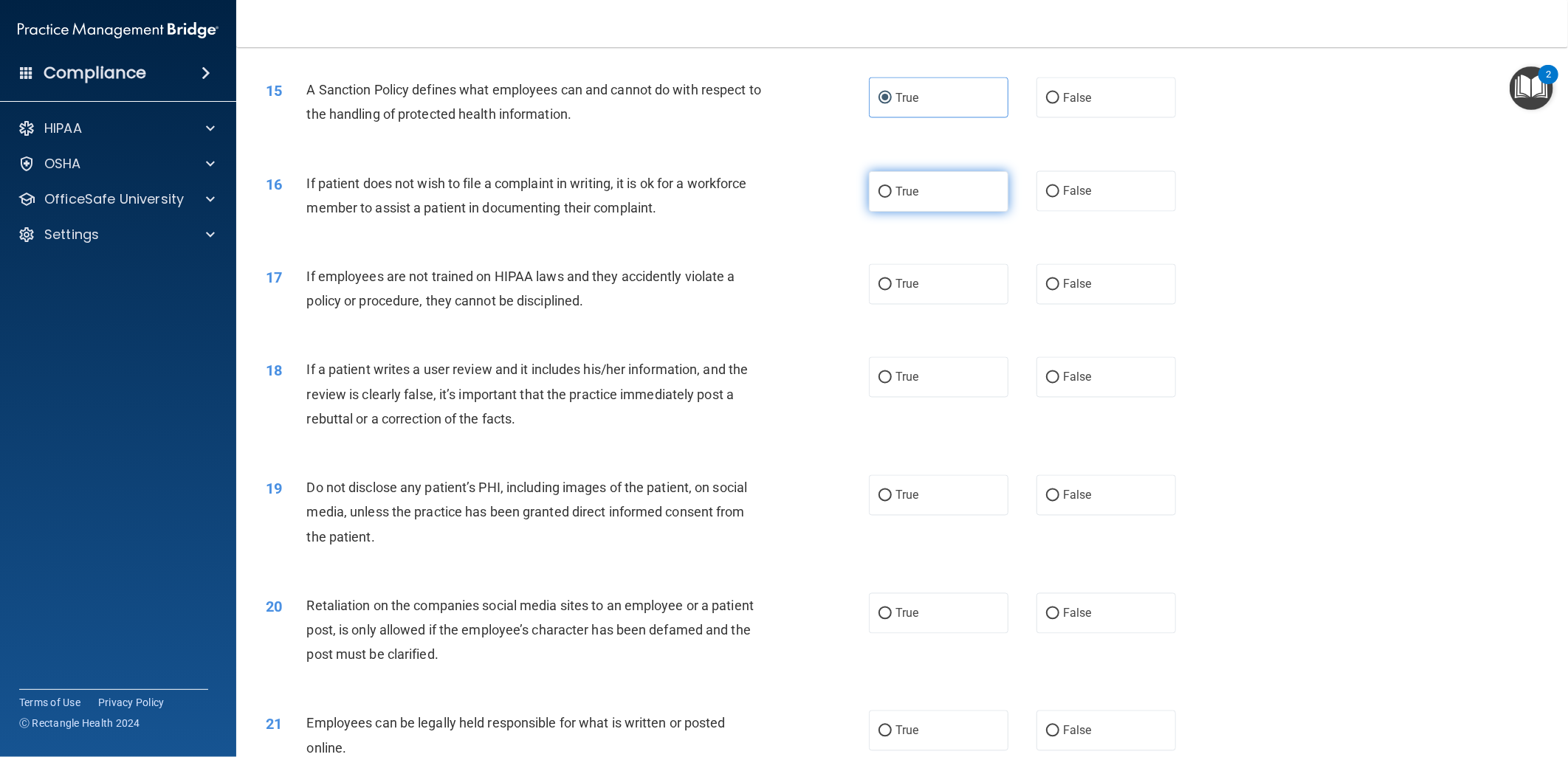
click at [906, 199] on span "True" at bounding box center [906, 192] width 23 height 14
click at [892, 198] on input "True" at bounding box center [884, 192] width 13 height 11
radio input "true"
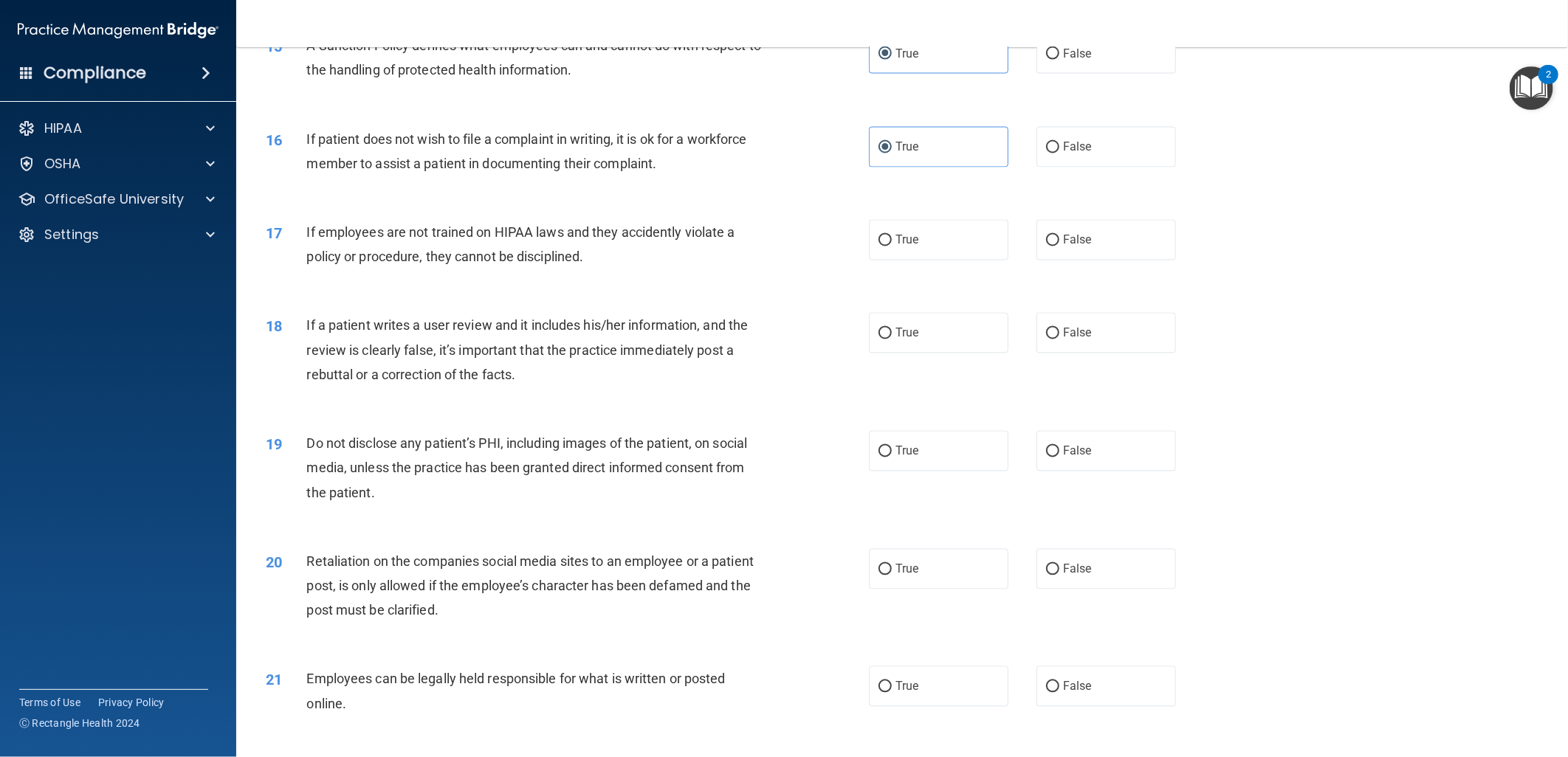
scroll to position [1722, 0]
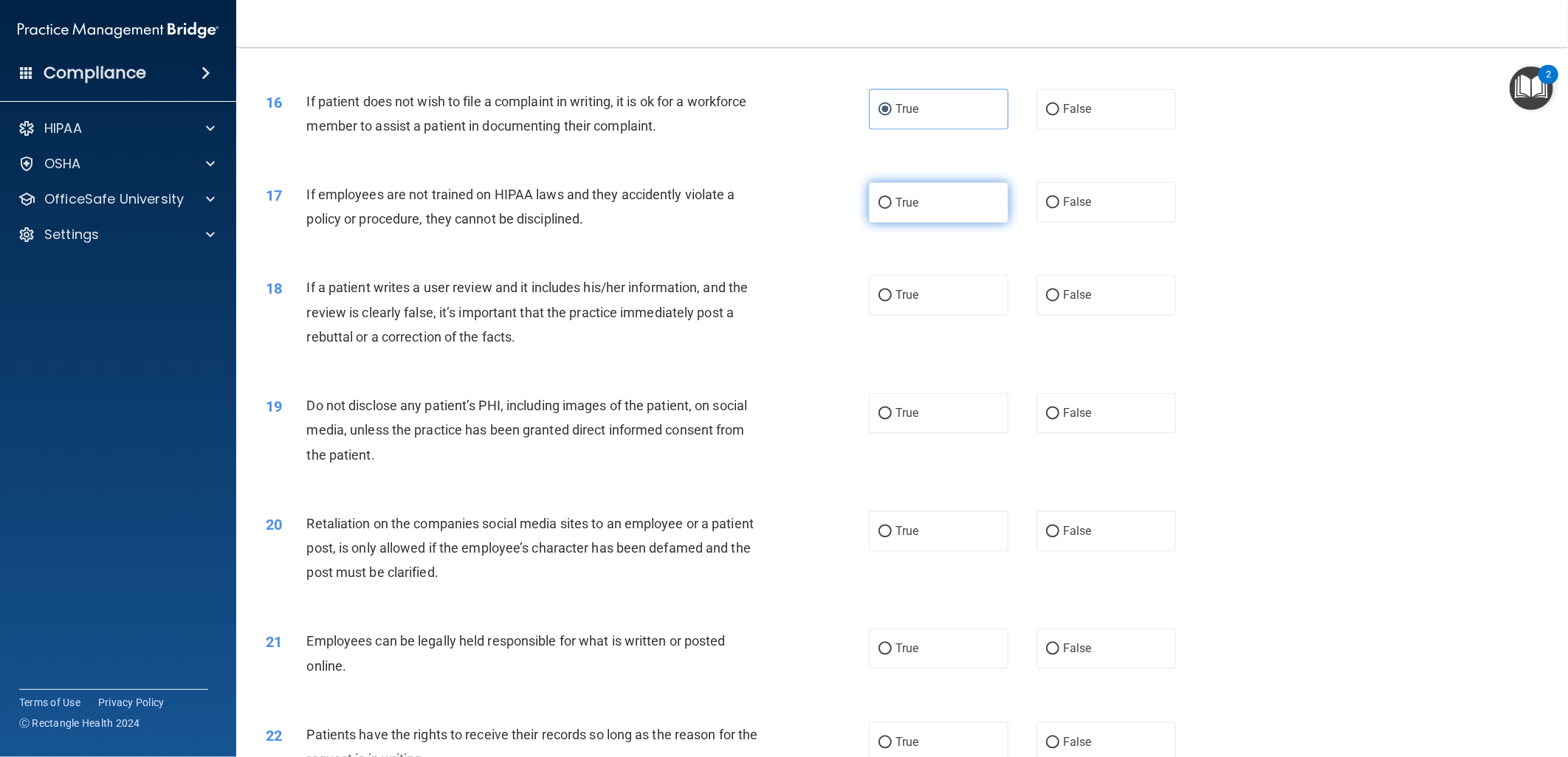
click at [931, 223] on label "True" at bounding box center [939, 202] width 140 height 41
click at [892, 209] on input "True" at bounding box center [884, 203] width 13 height 11
radio input "true"
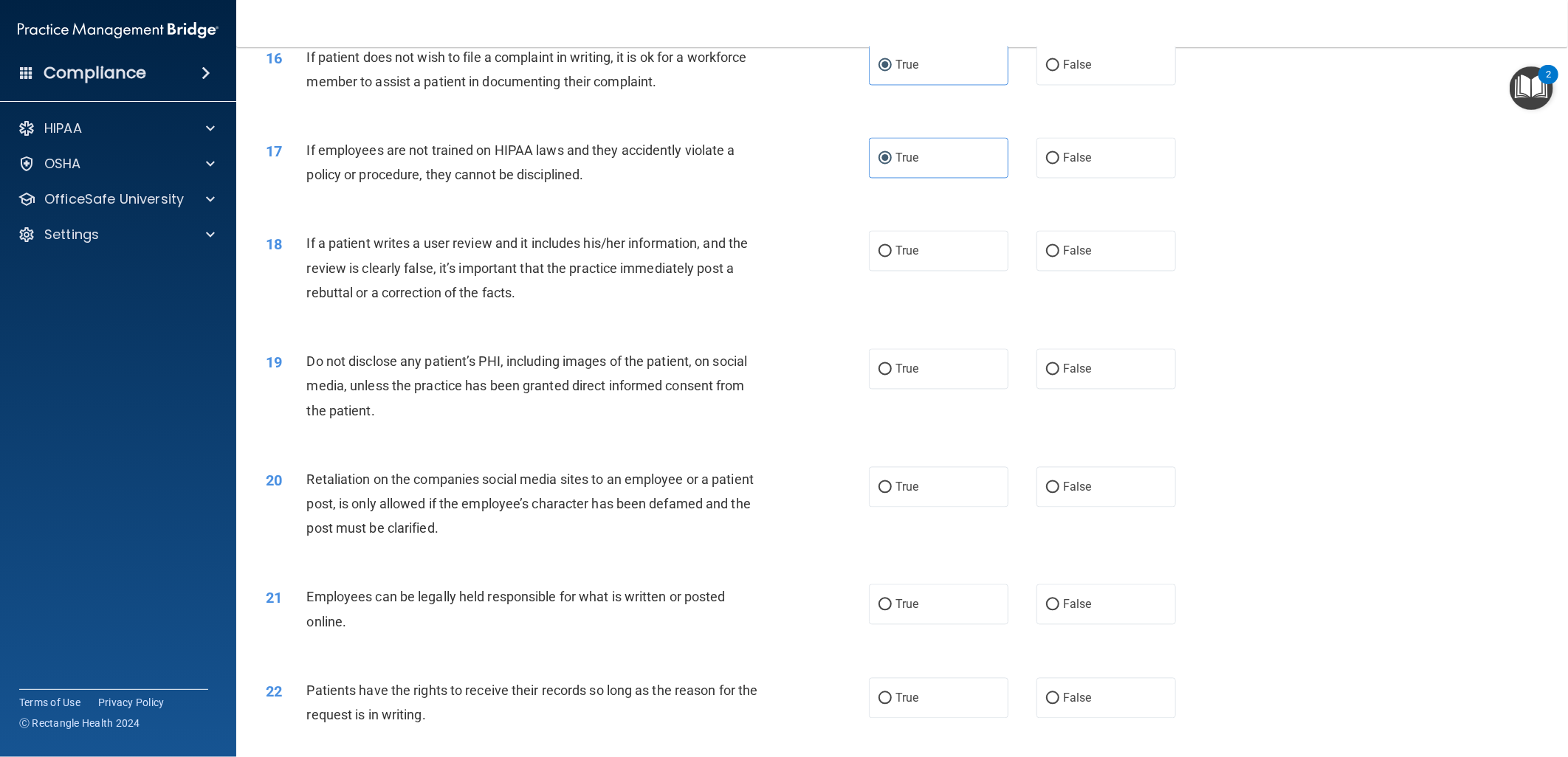
scroll to position [1804, 0]
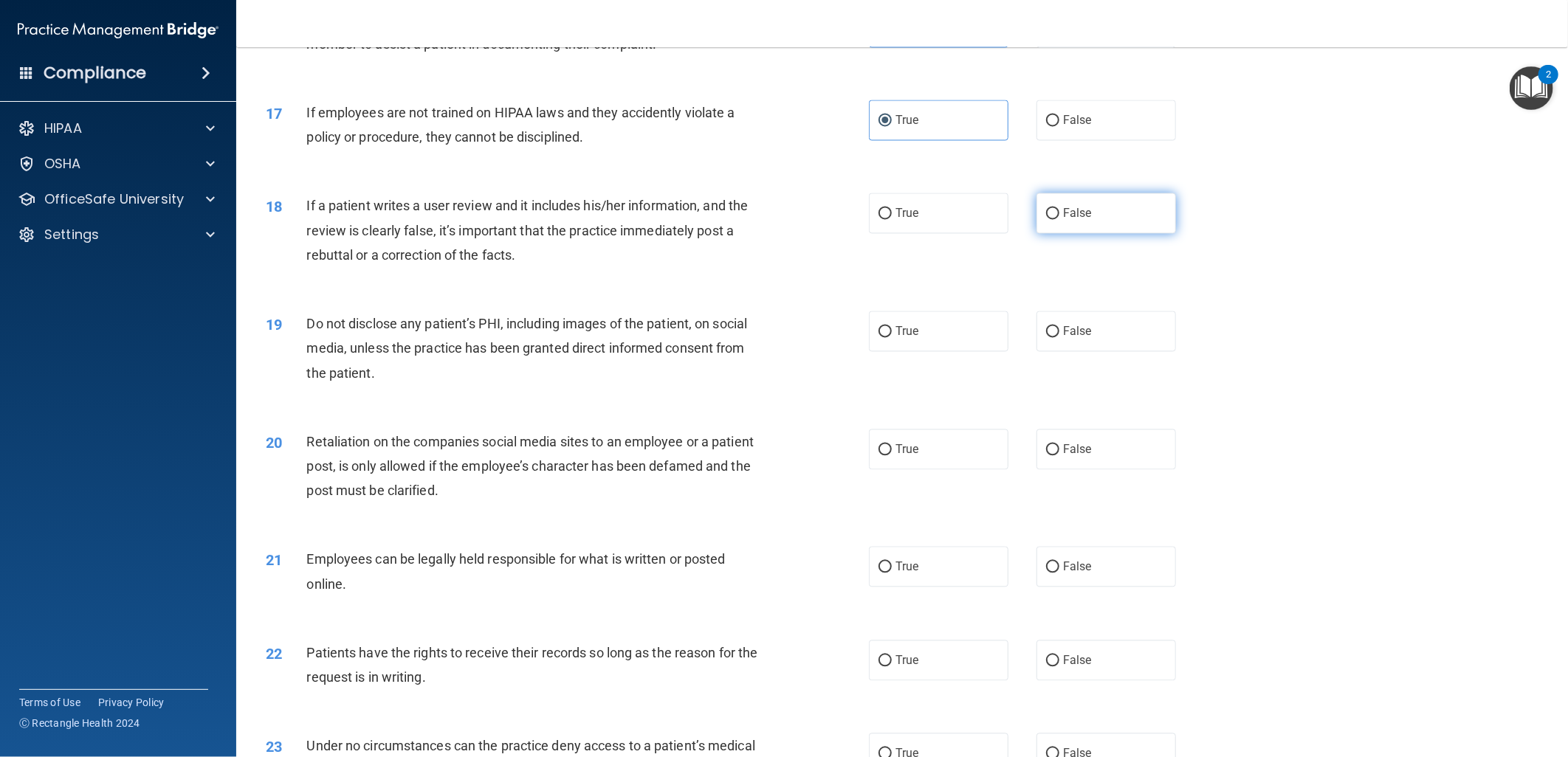
click at [1068, 221] on span "False" at bounding box center [1077, 214] width 29 height 14
click at [1059, 220] on input "False" at bounding box center [1052, 214] width 13 height 11
radio input "true"
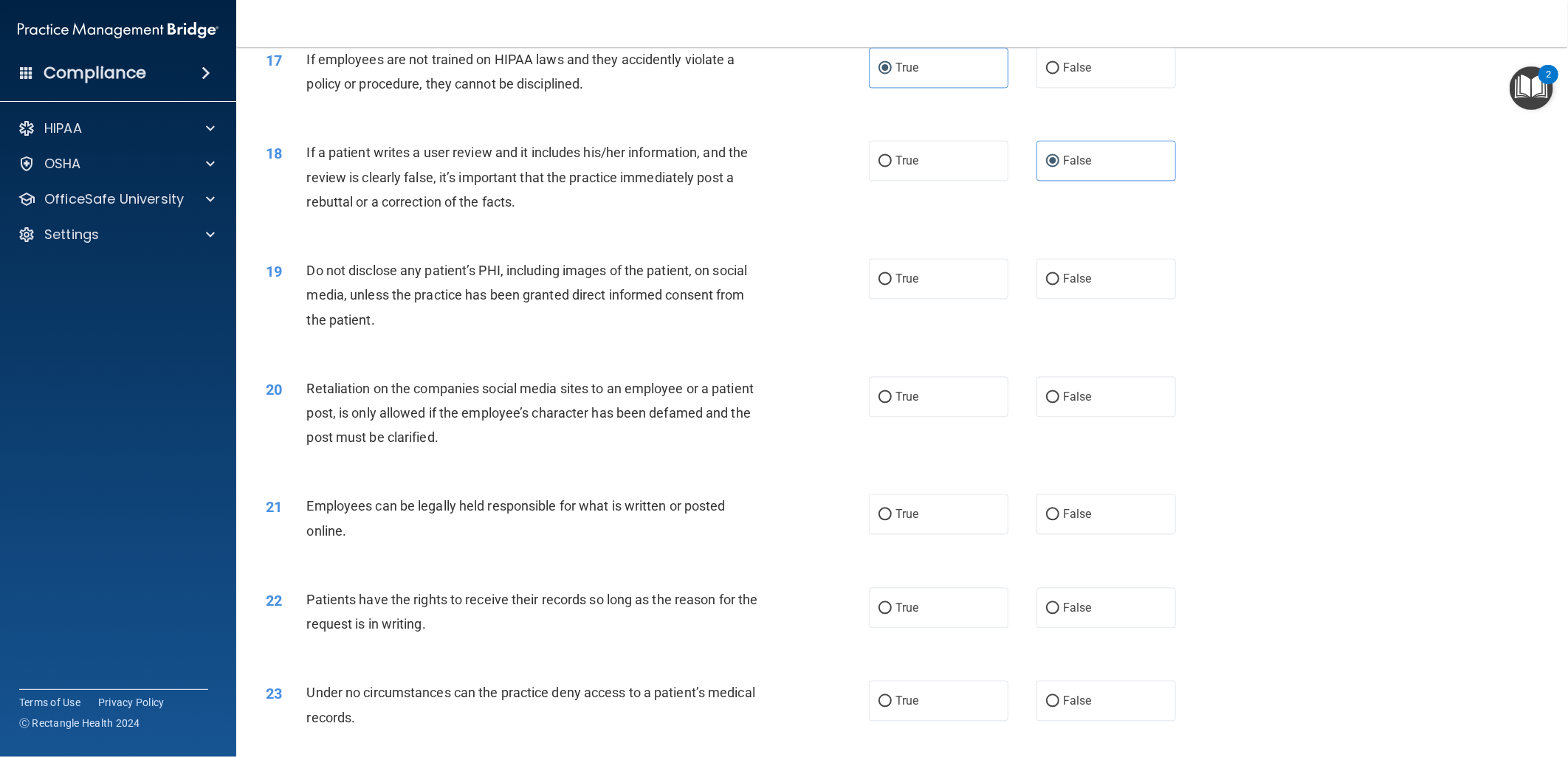
scroll to position [1886, 0]
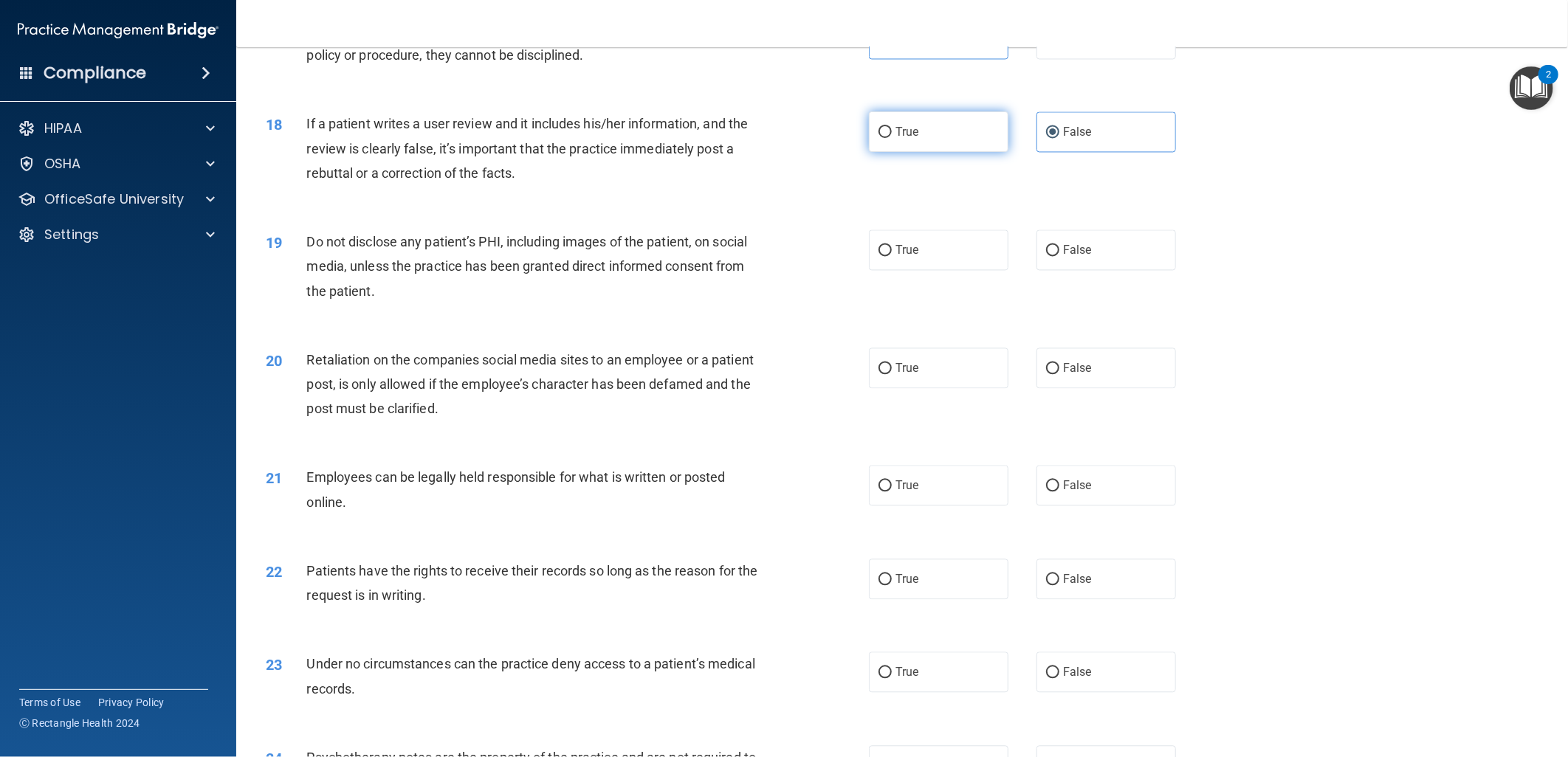
click at [913, 152] on label "True" at bounding box center [939, 131] width 140 height 41
click at [892, 138] on input "True" at bounding box center [884, 132] width 13 height 11
radio input "true"
radio input "false"
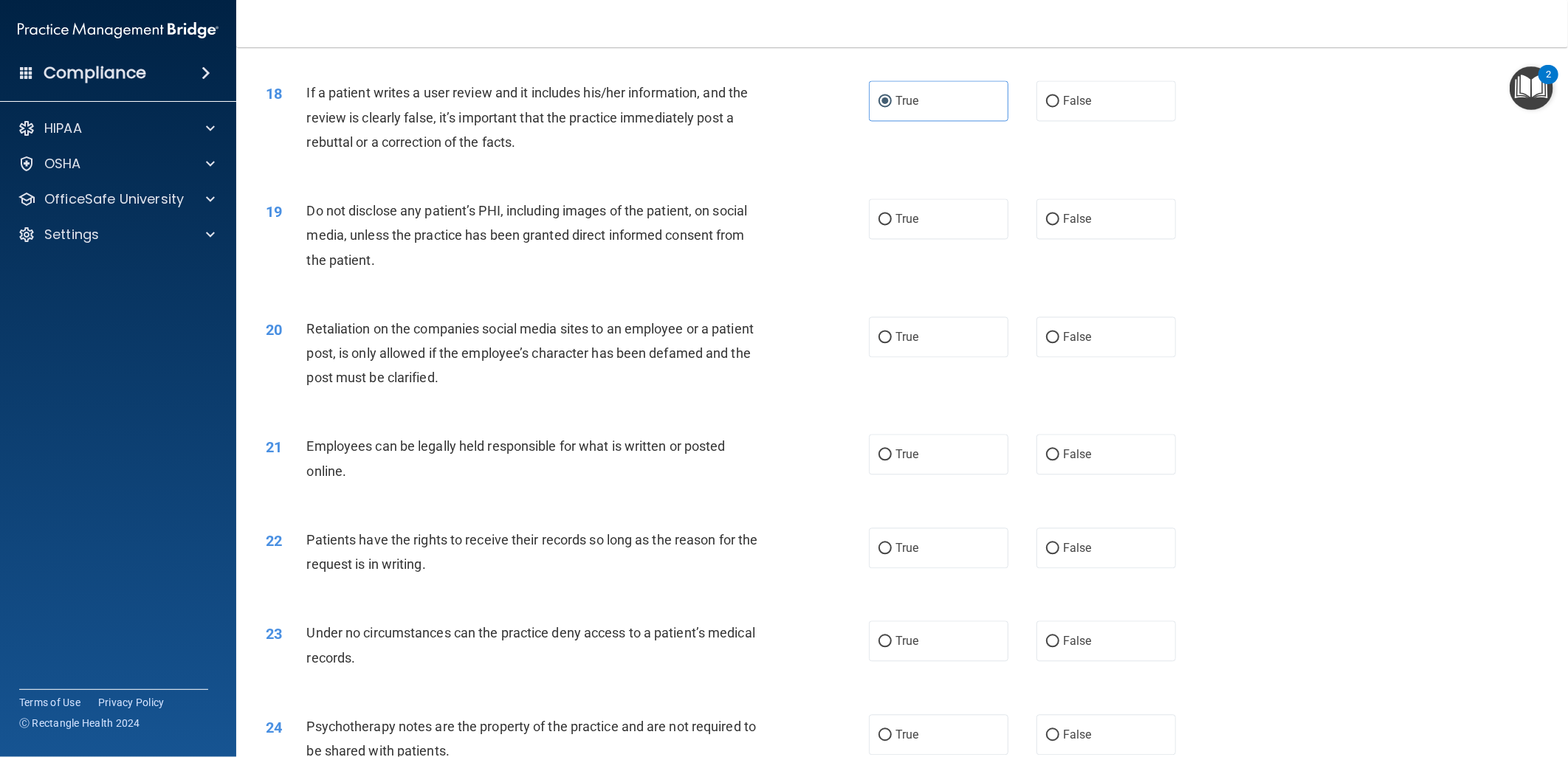
scroll to position [1968, 0]
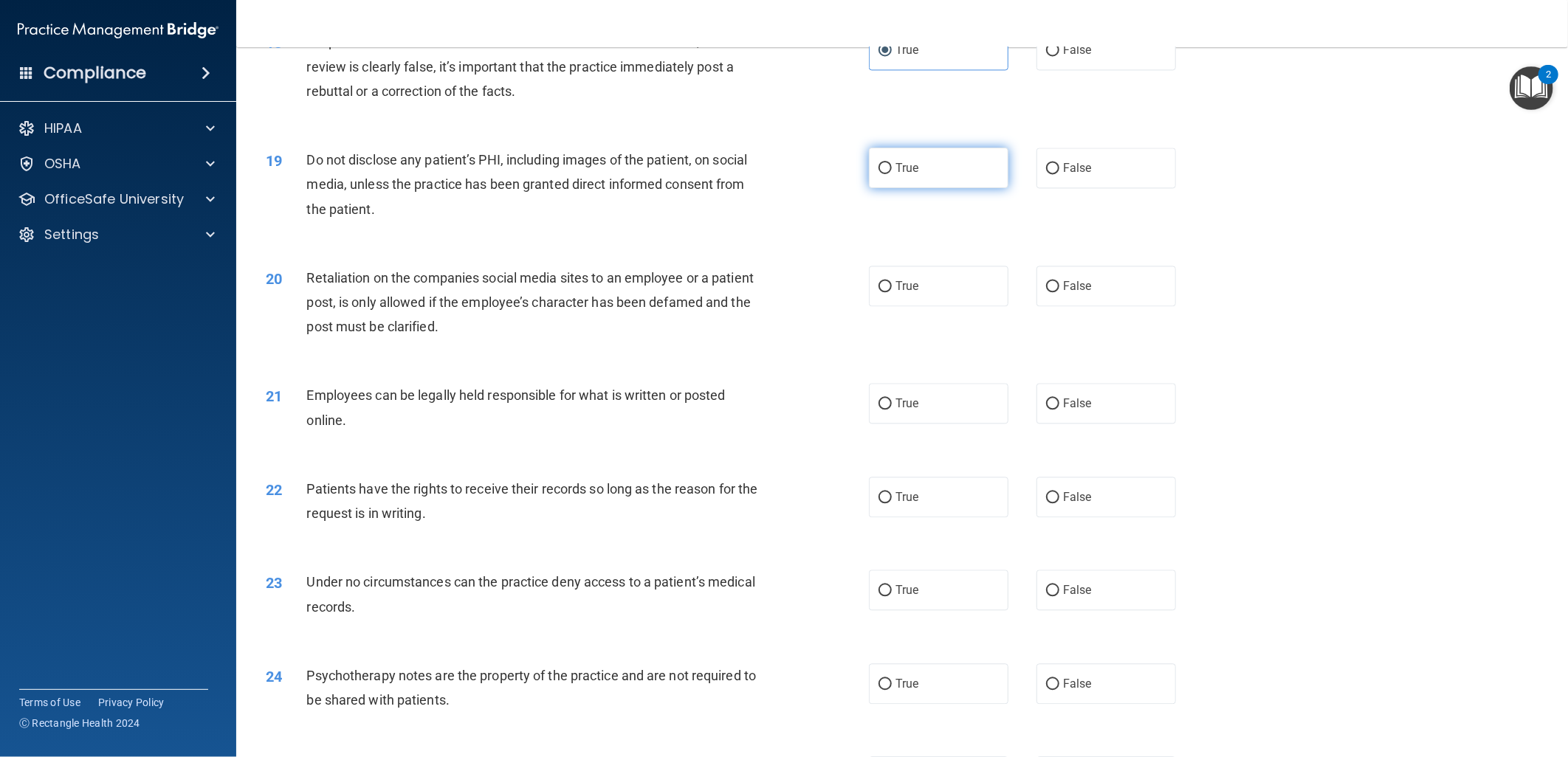
click at [926, 188] on label "True" at bounding box center [939, 168] width 140 height 41
click at [892, 174] on input "True" at bounding box center [884, 168] width 13 height 11
radio input "true"
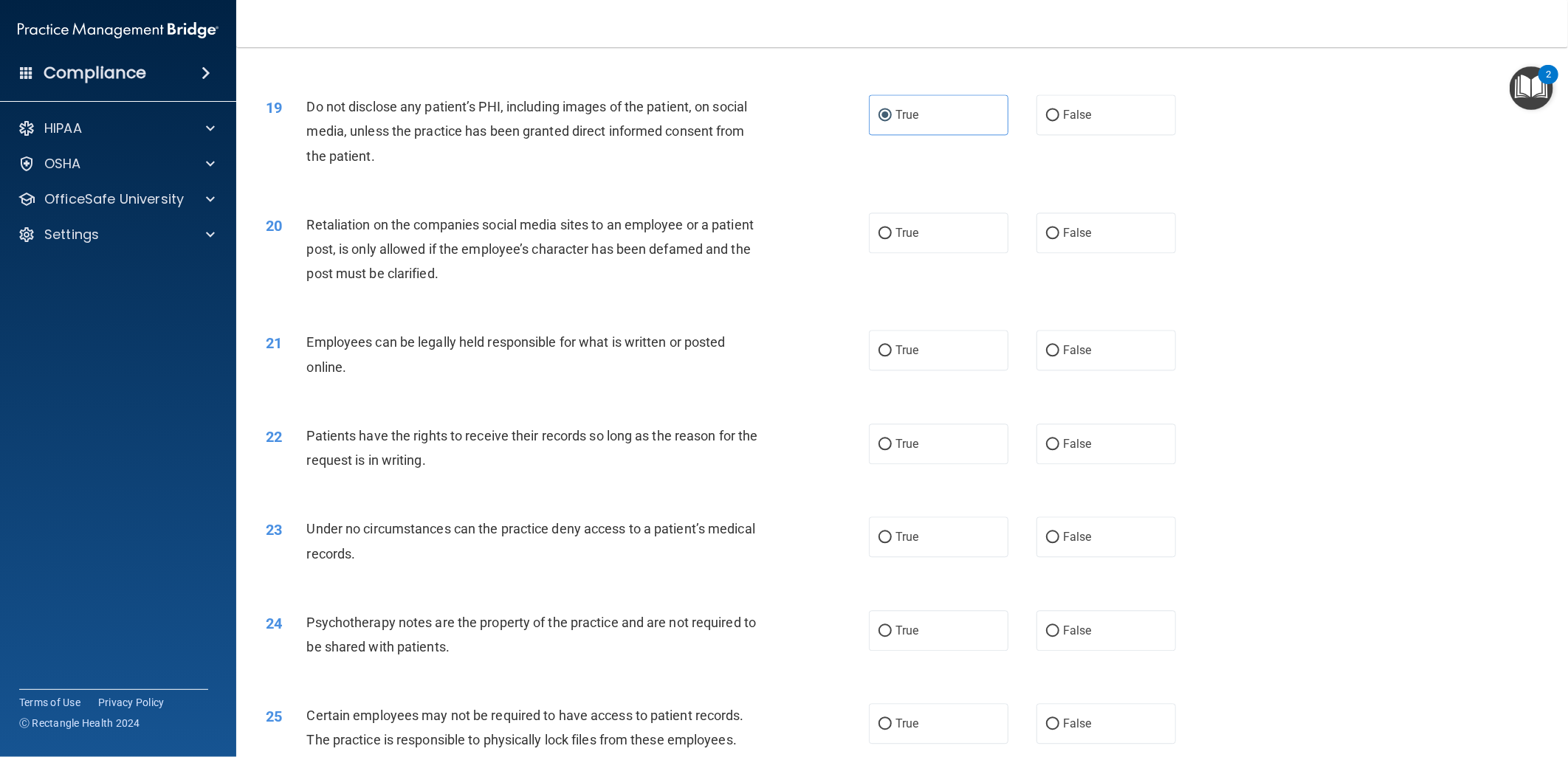
scroll to position [2050, 0]
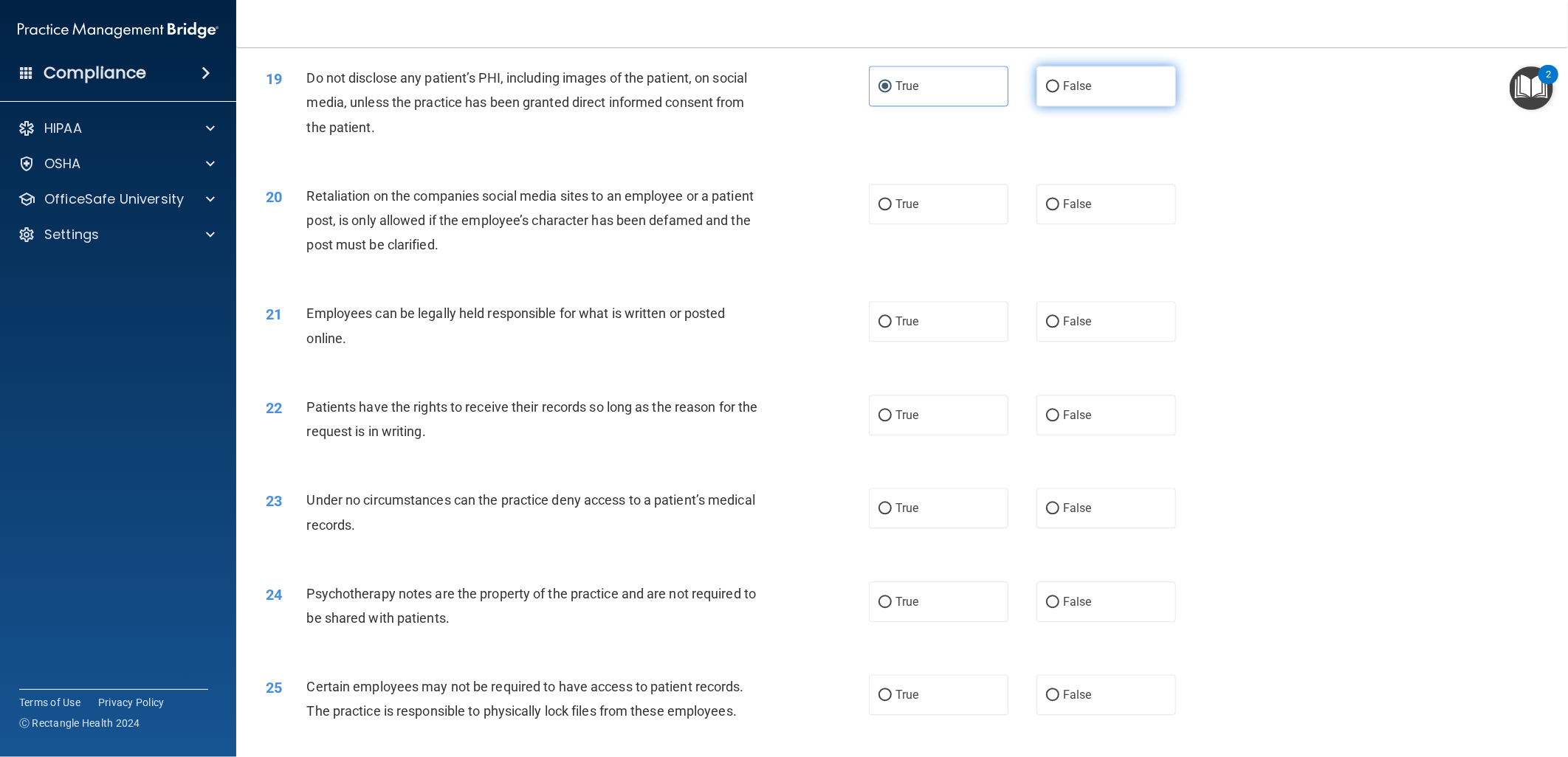
click at [1072, 93] on span "False" at bounding box center [1077, 86] width 29 height 14
click at [1059, 92] on input "False" at bounding box center [1052, 86] width 13 height 11
radio input "true"
radio input "false"
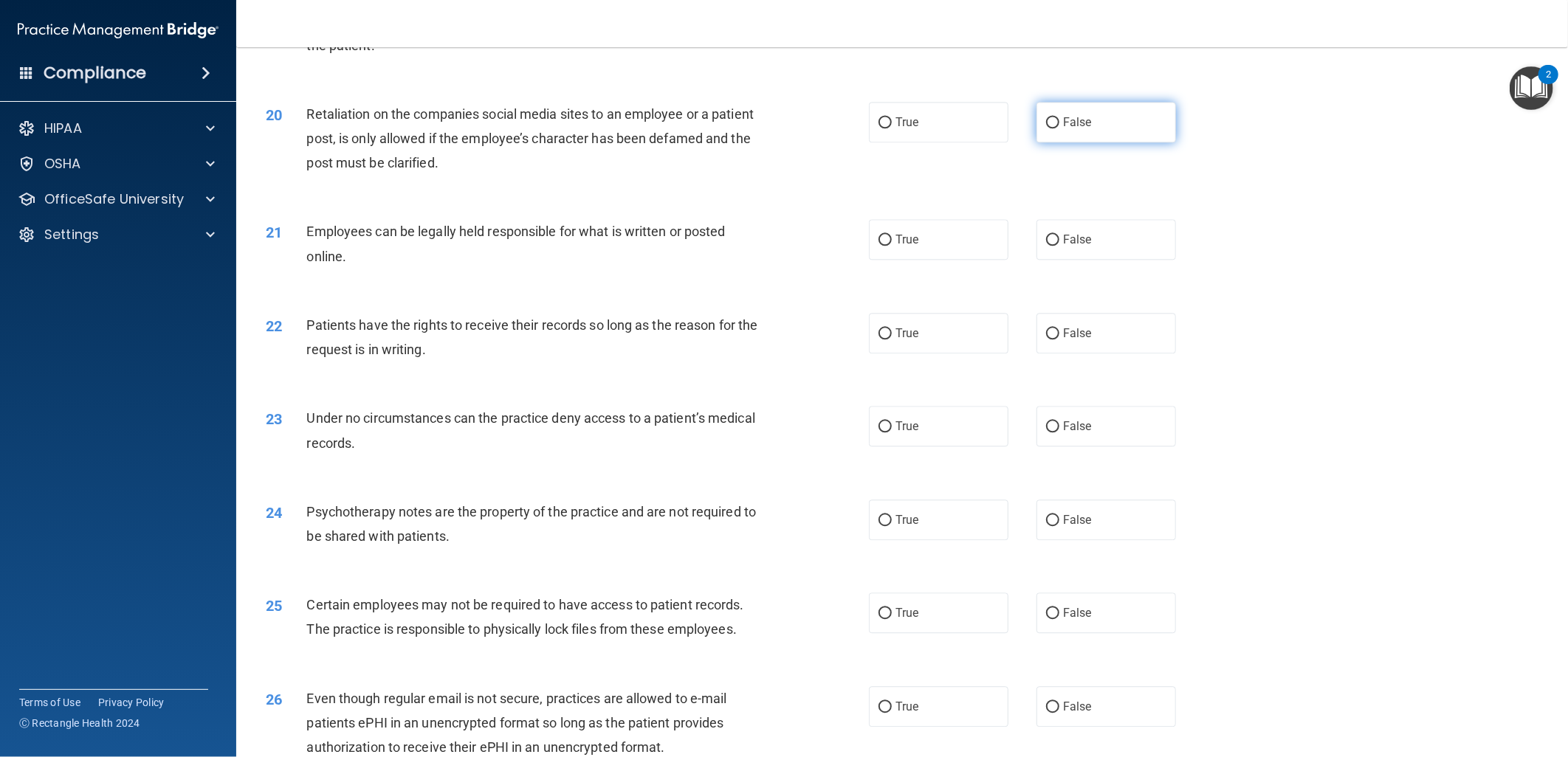
click at [1101, 142] on label "False" at bounding box center [1106, 122] width 140 height 41
click at [1059, 128] on input "False" at bounding box center [1052, 122] width 13 height 11
radio input "true"
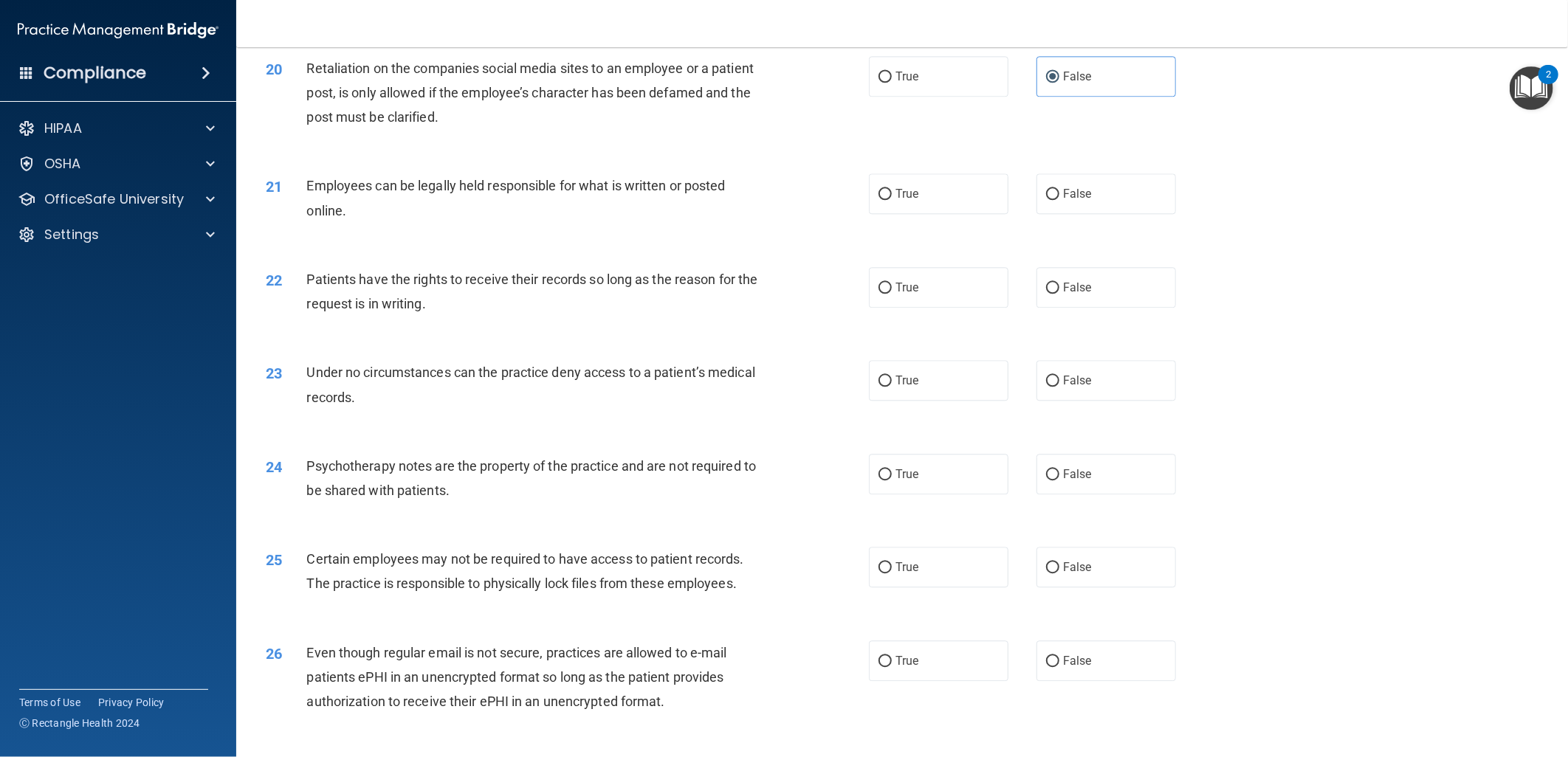
scroll to position [2214, 0]
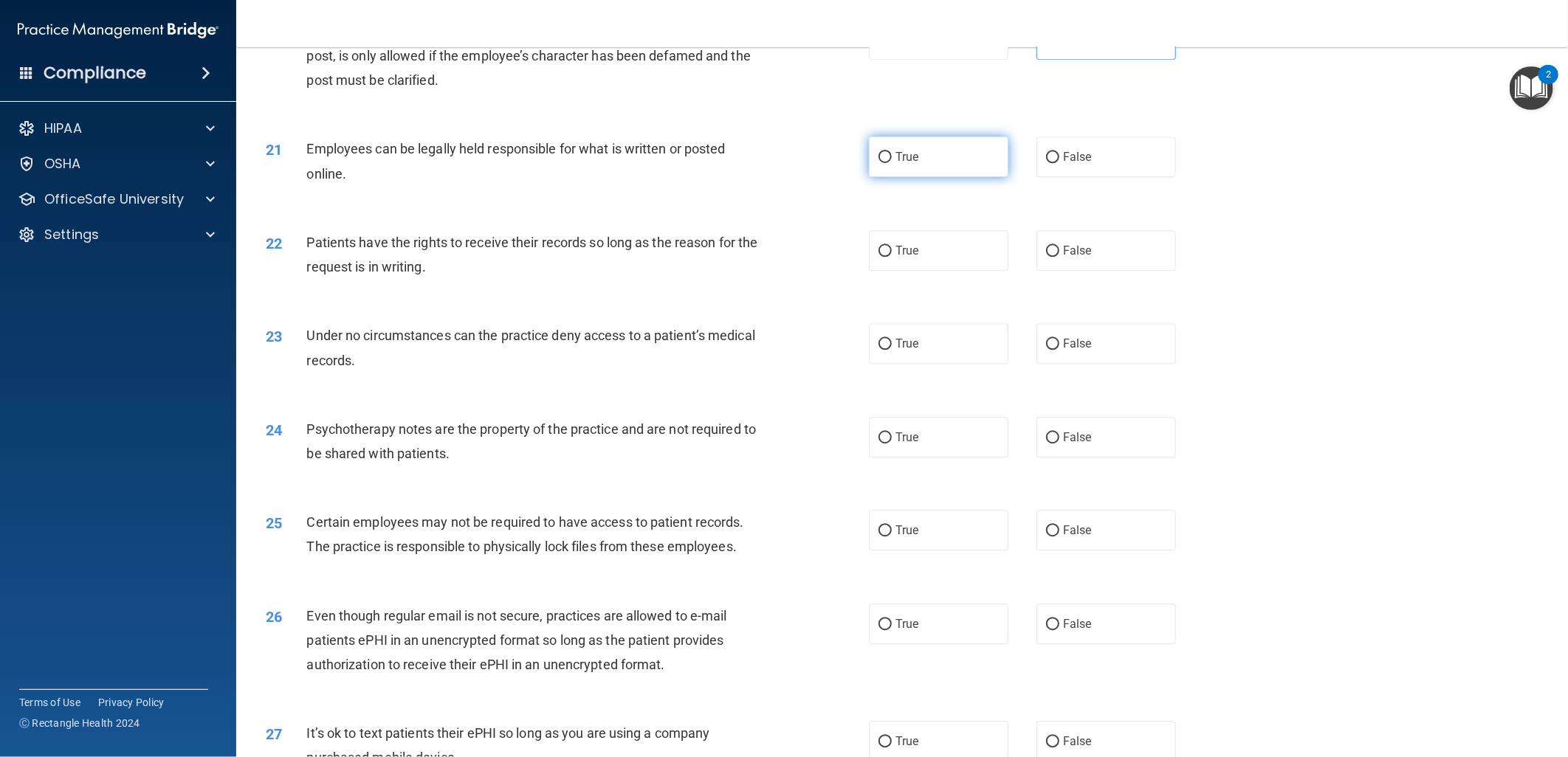
click at [926, 177] on label "True" at bounding box center [939, 157] width 140 height 41
click at [892, 163] on input "True" at bounding box center [884, 157] width 13 height 11
radio input "true"
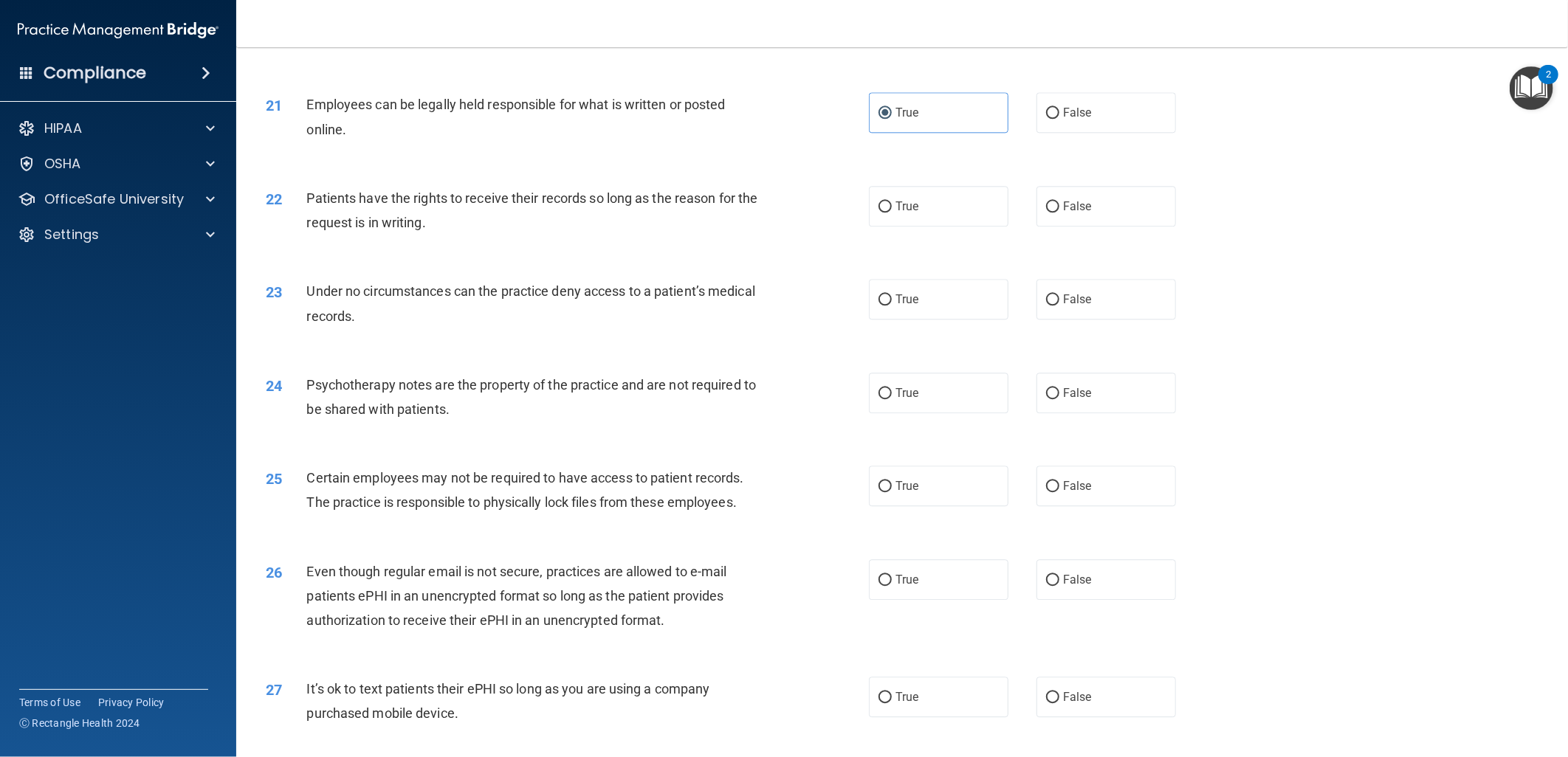
scroll to position [2296, 0]
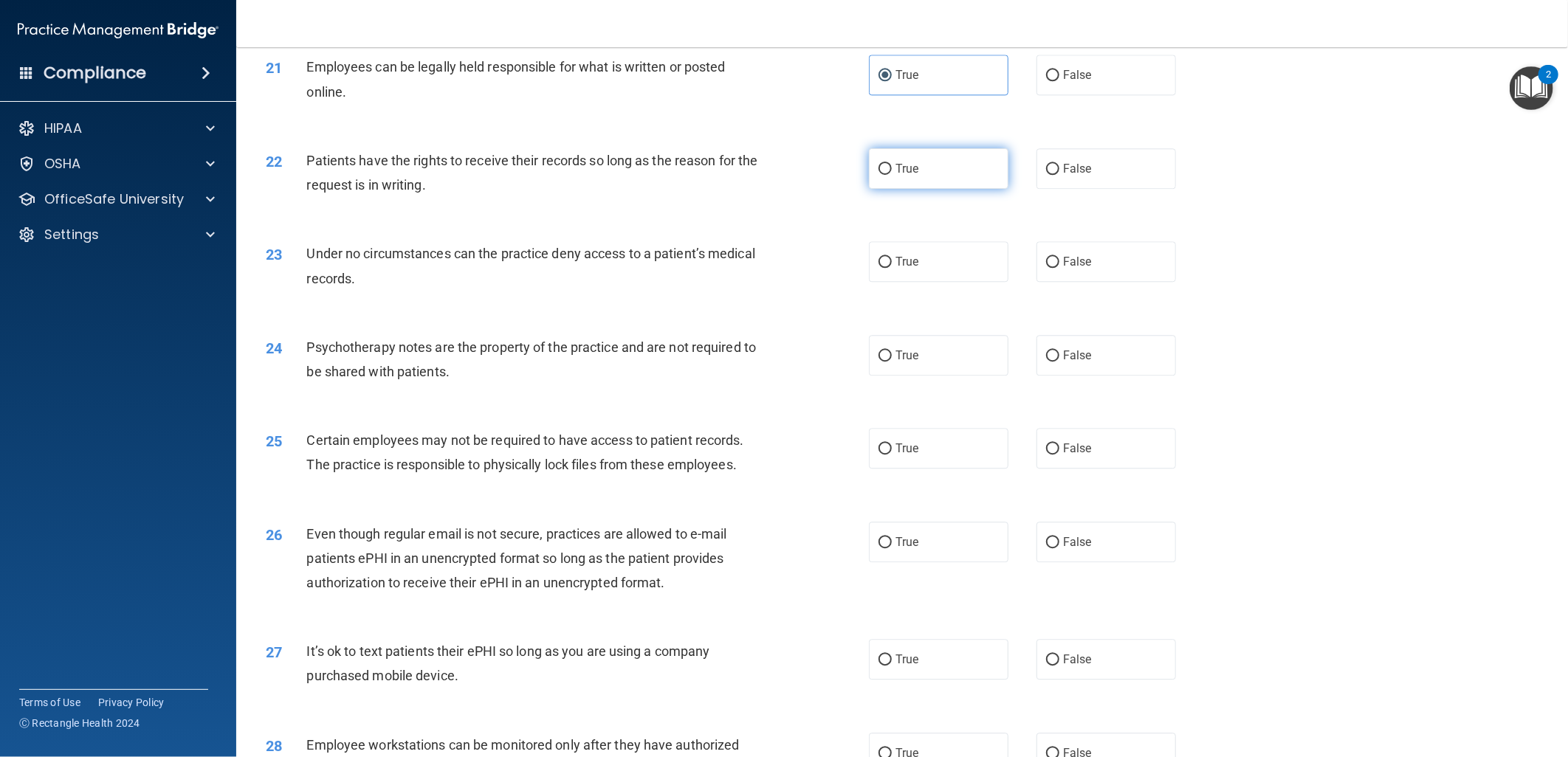
click at [934, 189] on label "True" at bounding box center [939, 168] width 140 height 41
click at [892, 175] on input "True" at bounding box center [884, 169] width 13 height 11
radio input "true"
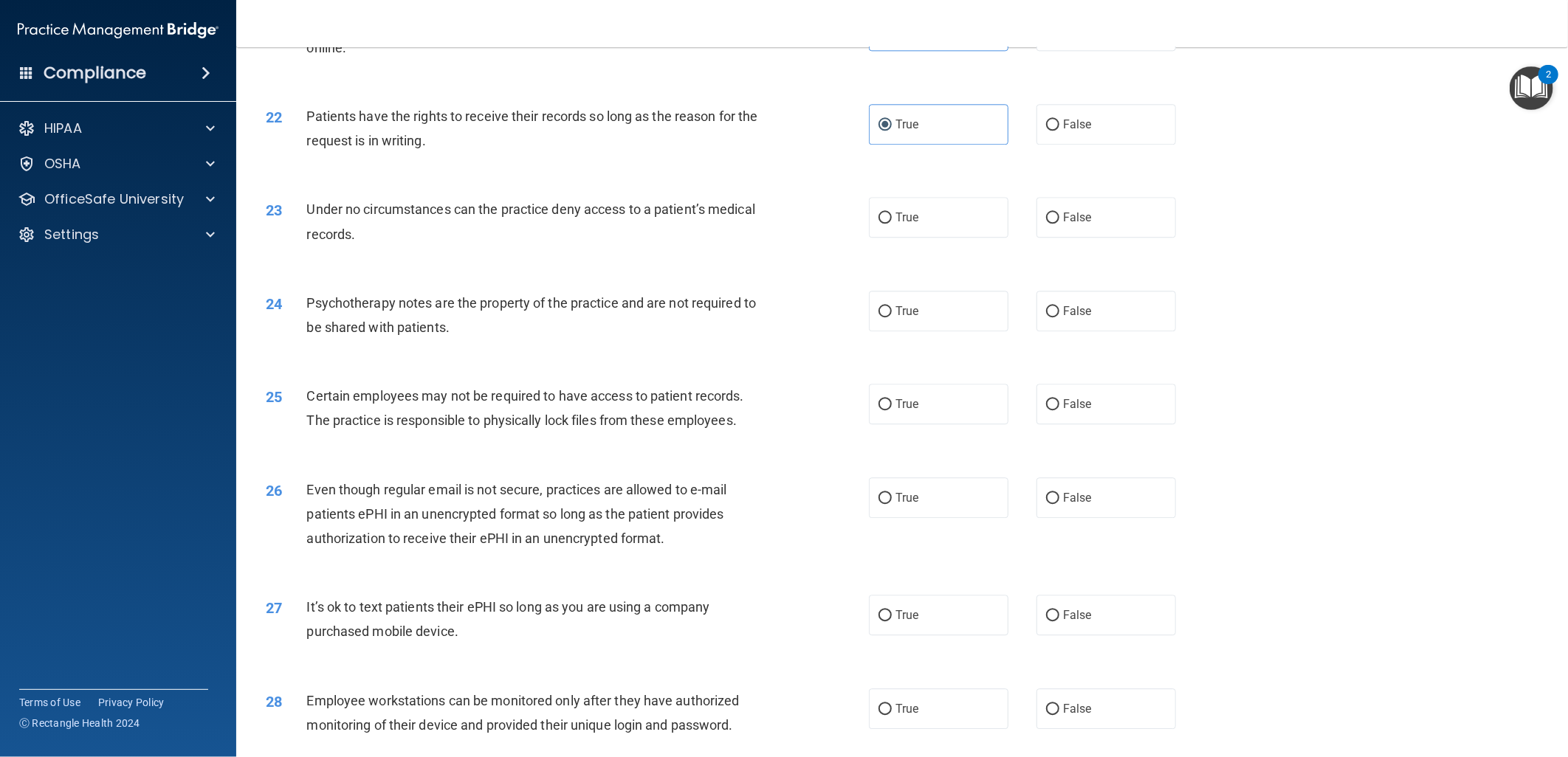
scroll to position [2378, 0]
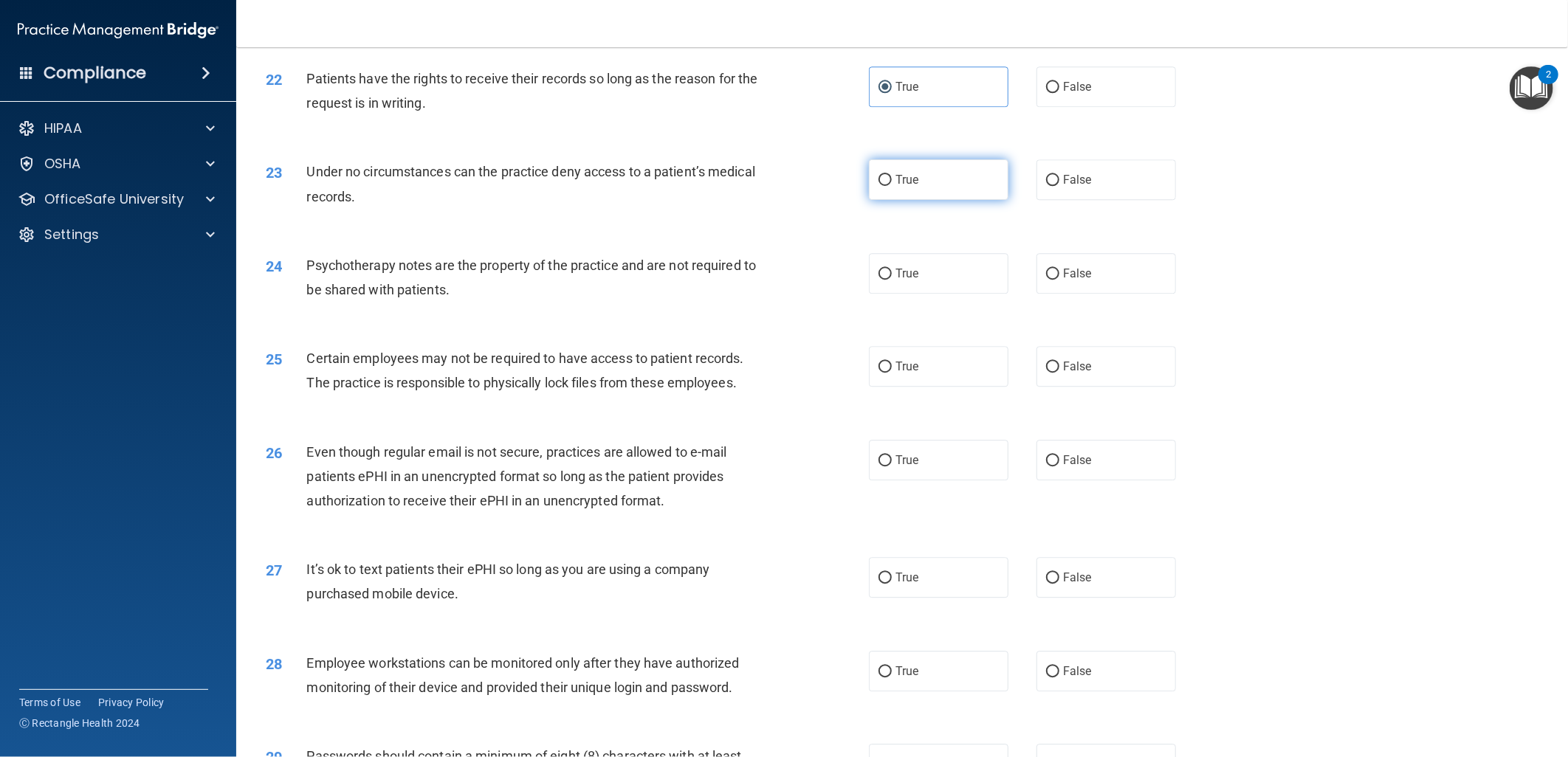
click at [886, 200] on label "True" at bounding box center [939, 179] width 140 height 41
click at [886, 186] on input "True" at bounding box center [884, 180] width 13 height 11
radio input "true"
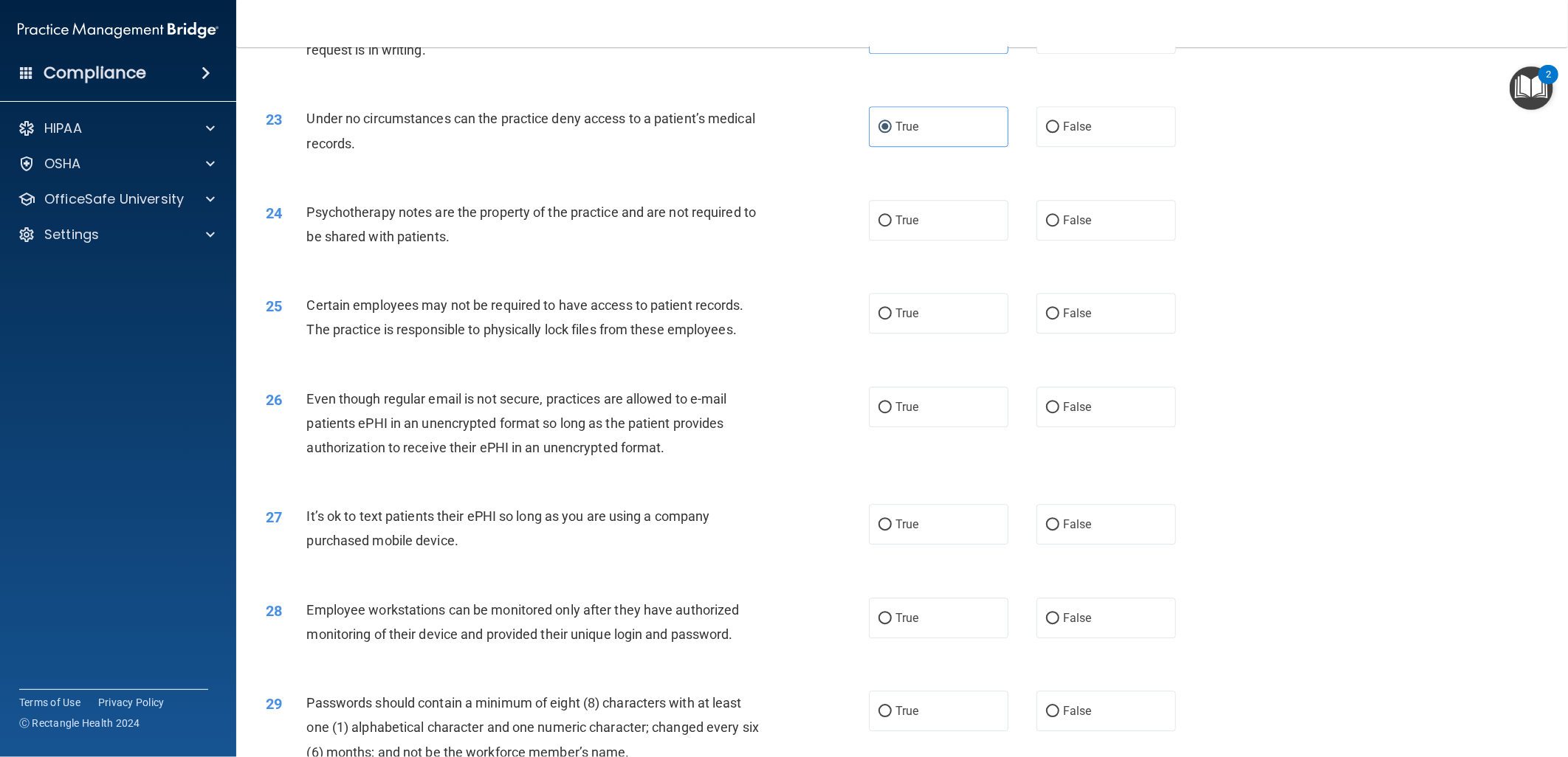
scroll to position [2460, 0]
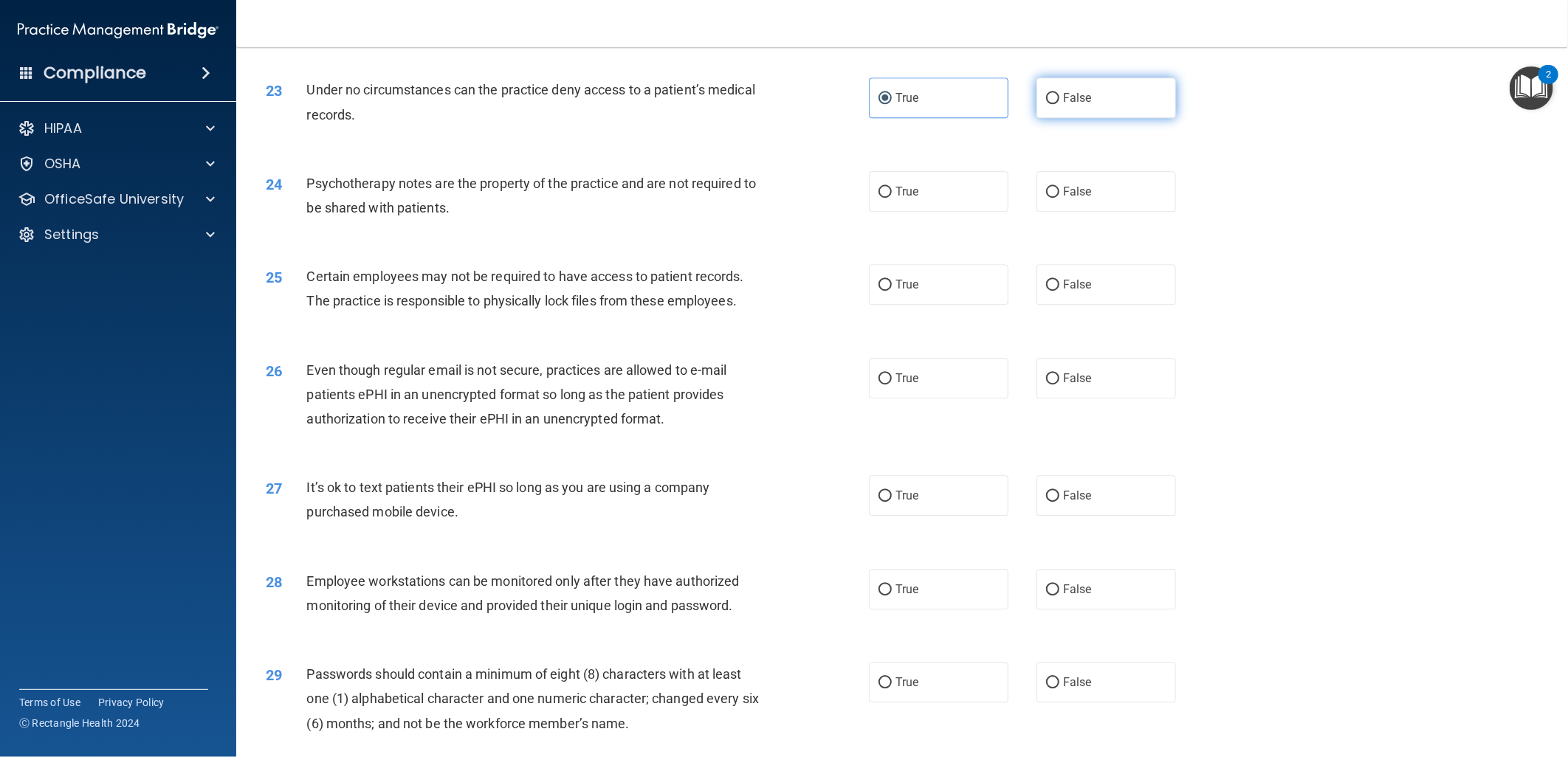
click at [1081, 118] on label "False" at bounding box center [1106, 98] width 140 height 41
click at [1059, 104] on input "False" at bounding box center [1052, 98] width 13 height 11
radio input "true"
radio input "false"
click at [909, 292] on span "True" at bounding box center [906, 285] width 23 height 14
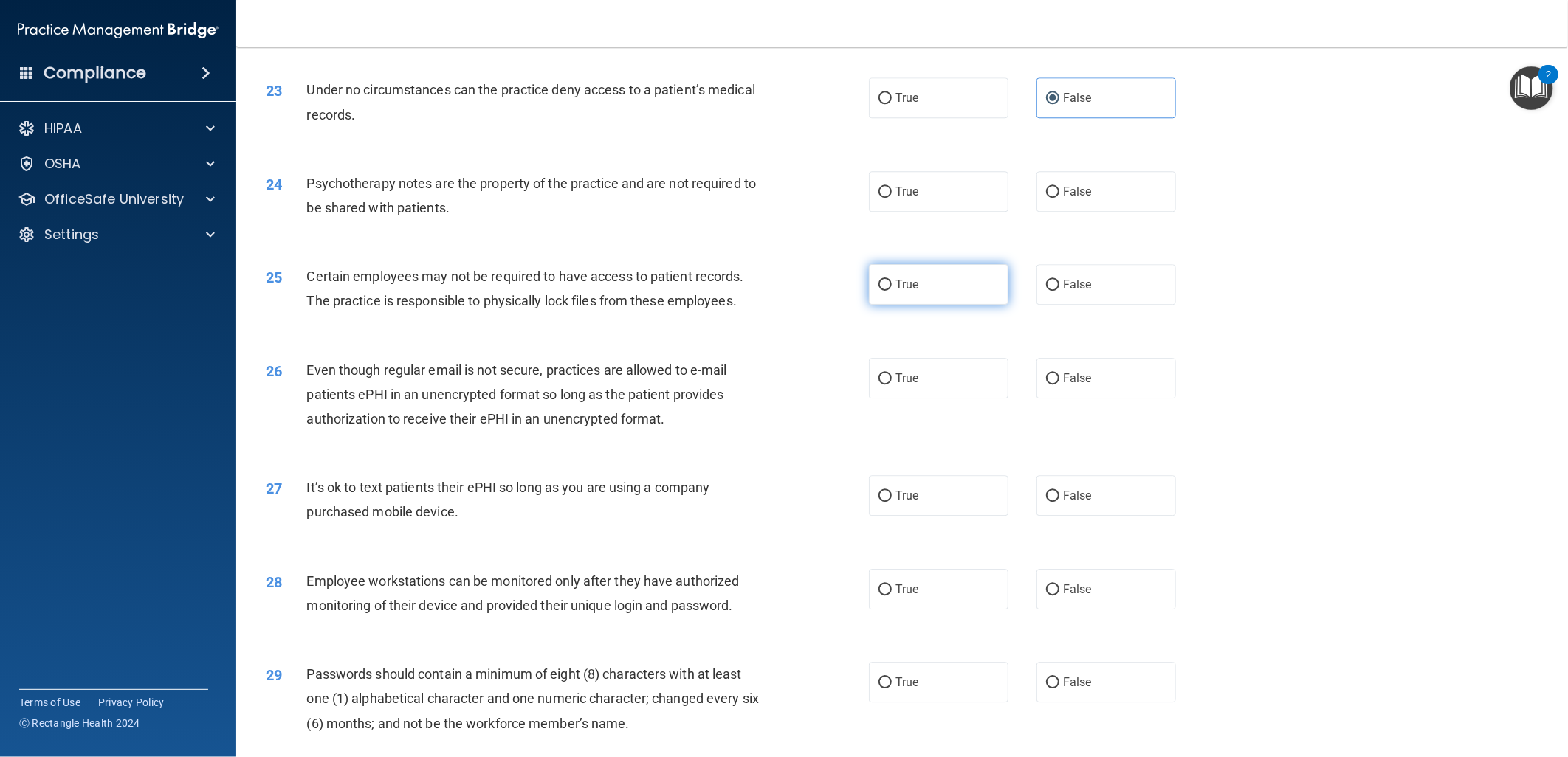
click at [892, 291] on input "True" at bounding box center [884, 285] width 13 height 11
radio input "true"
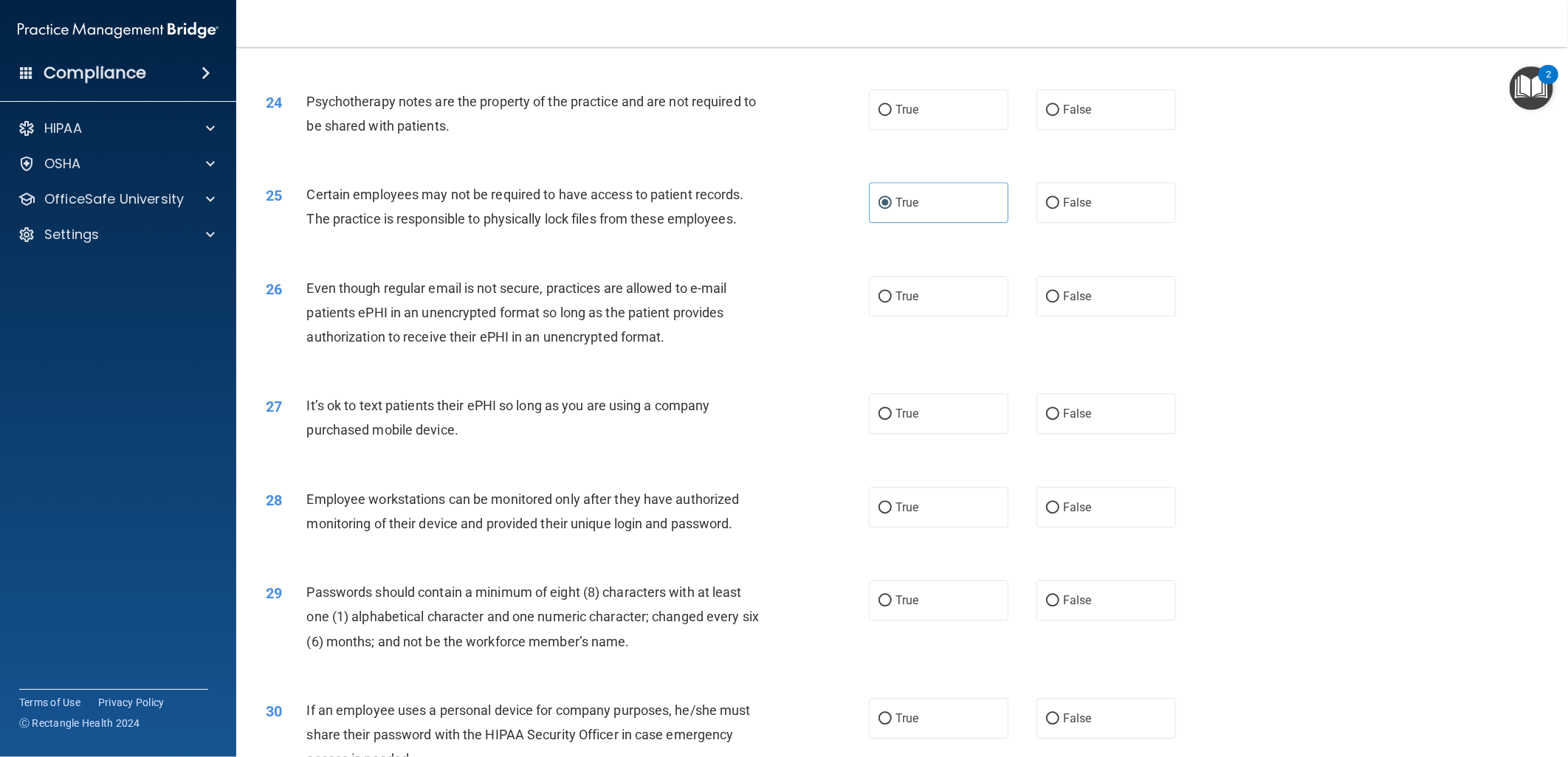
scroll to position [2624, 0]
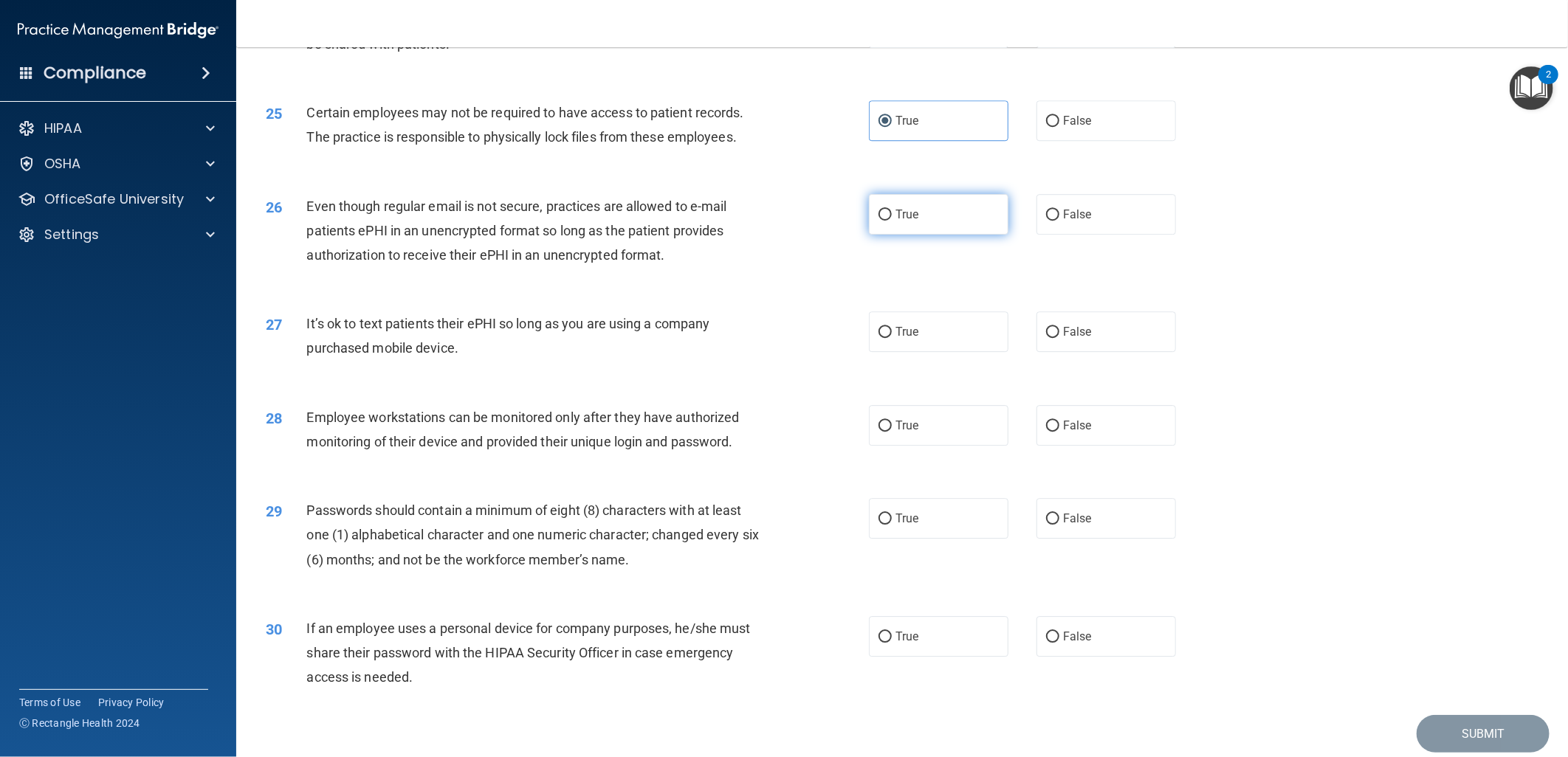
click at [923, 235] on label "True" at bounding box center [939, 214] width 140 height 41
click at [892, 221] on input "True" at bounding box center [884, 215] width 13 height 11
radio input "true"
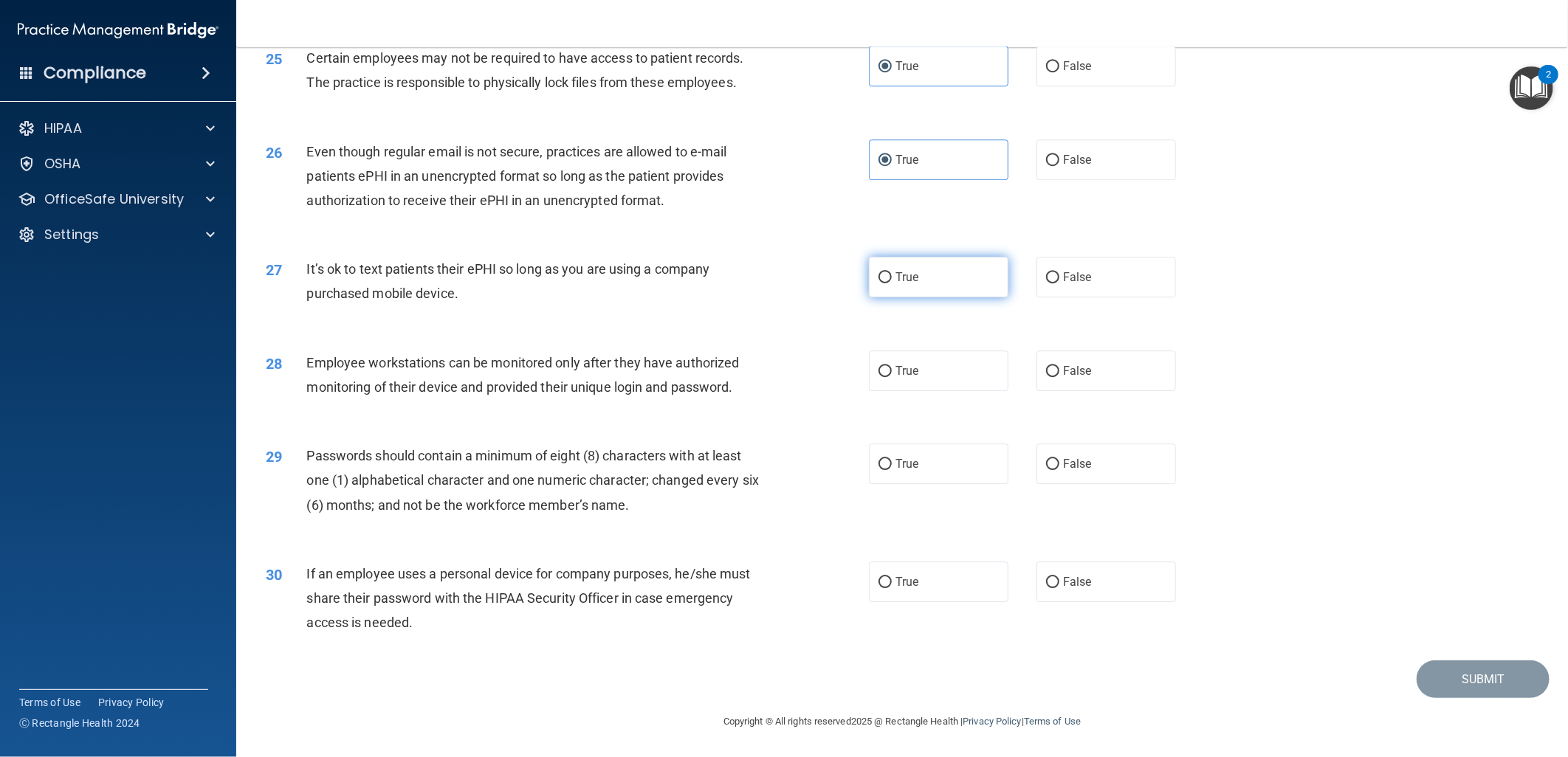
click at [915, 292] on label "True" at bounding box center [939, 277] width 140 height 41
click at [892, 283] on input "True" at bounding box center [884, 277] width 13 height 11
radio input "true"
click at [1117, 376] on label "False" at bounding box center [1106, 371] width 140 height 41
click at [1059, 376] on input "False" at bounding box center [1052, 371] width 13 height 11
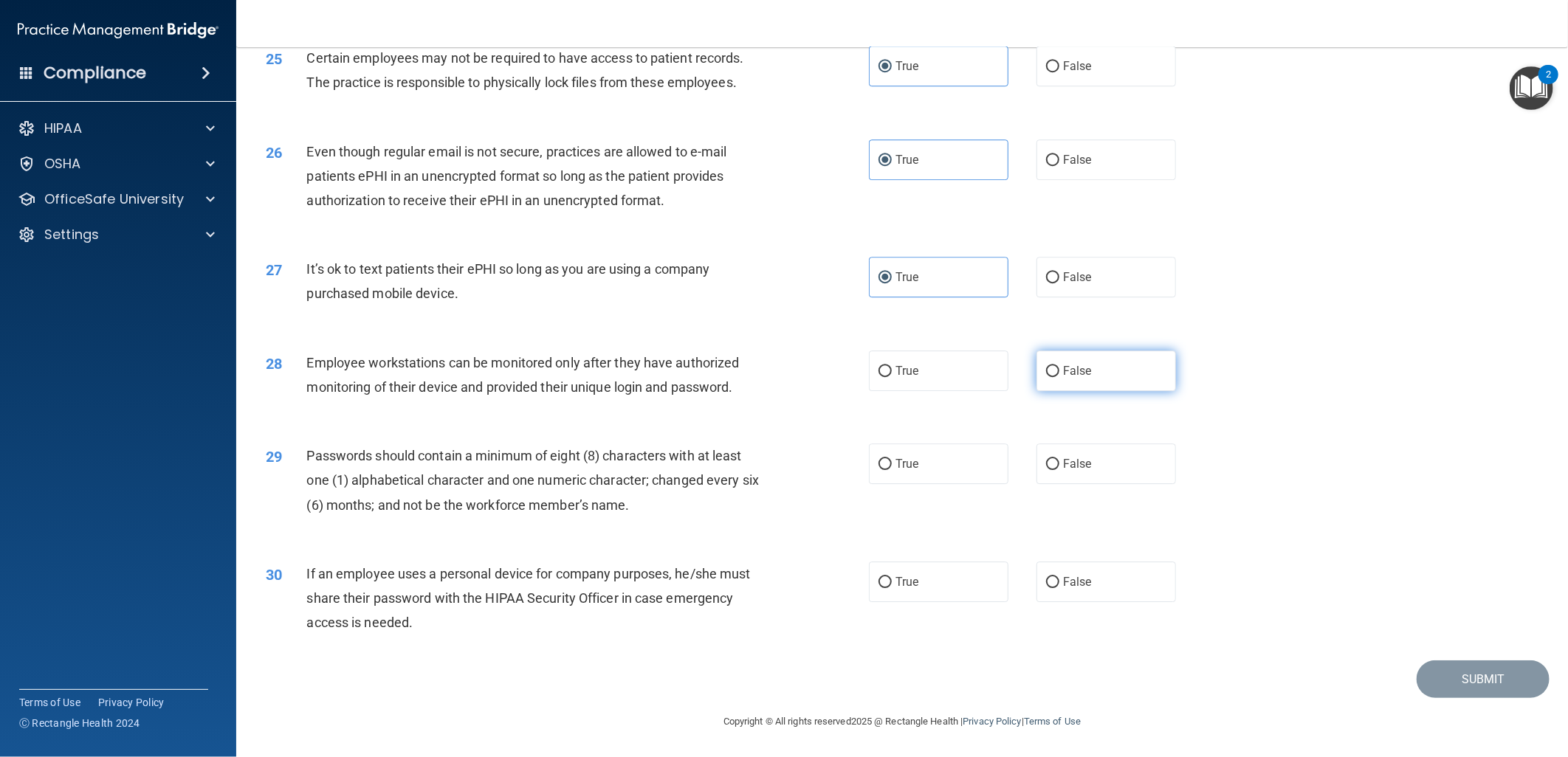
radio input "true"
click at [926, 455] on label "True" at bounding box center [939, 464] width 140 height 41
click at [892, 459] on input "True" at bounding box center [884, 464] width 13 height 11
radio input "true"
click at [1107, 592] on label "False" at bounding box center [1106, 582] width 140 height 41
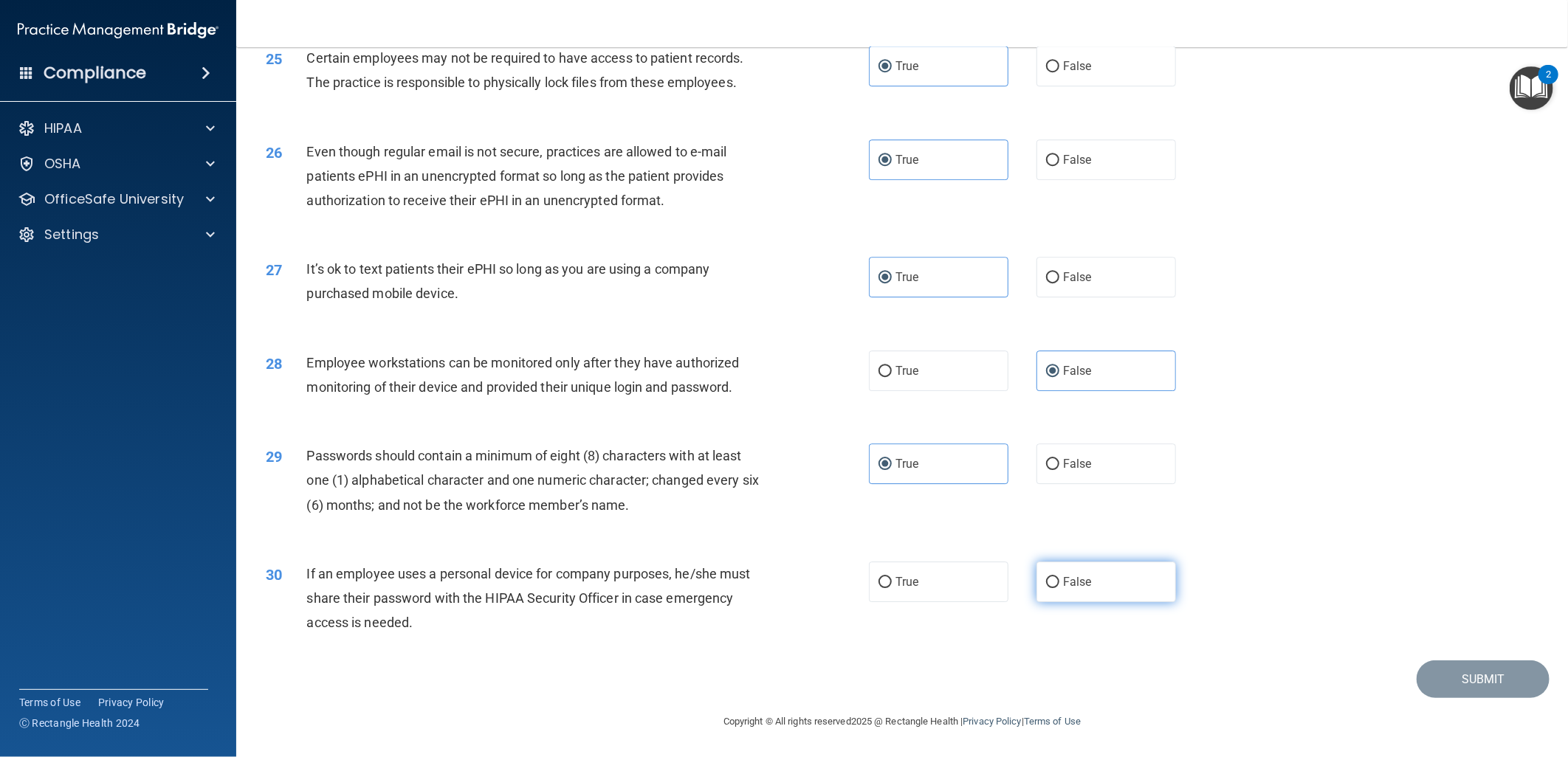
click at [1059, 588] on input "False" at bounding box center [1052, 582] width 13 height 11
radio input "true"
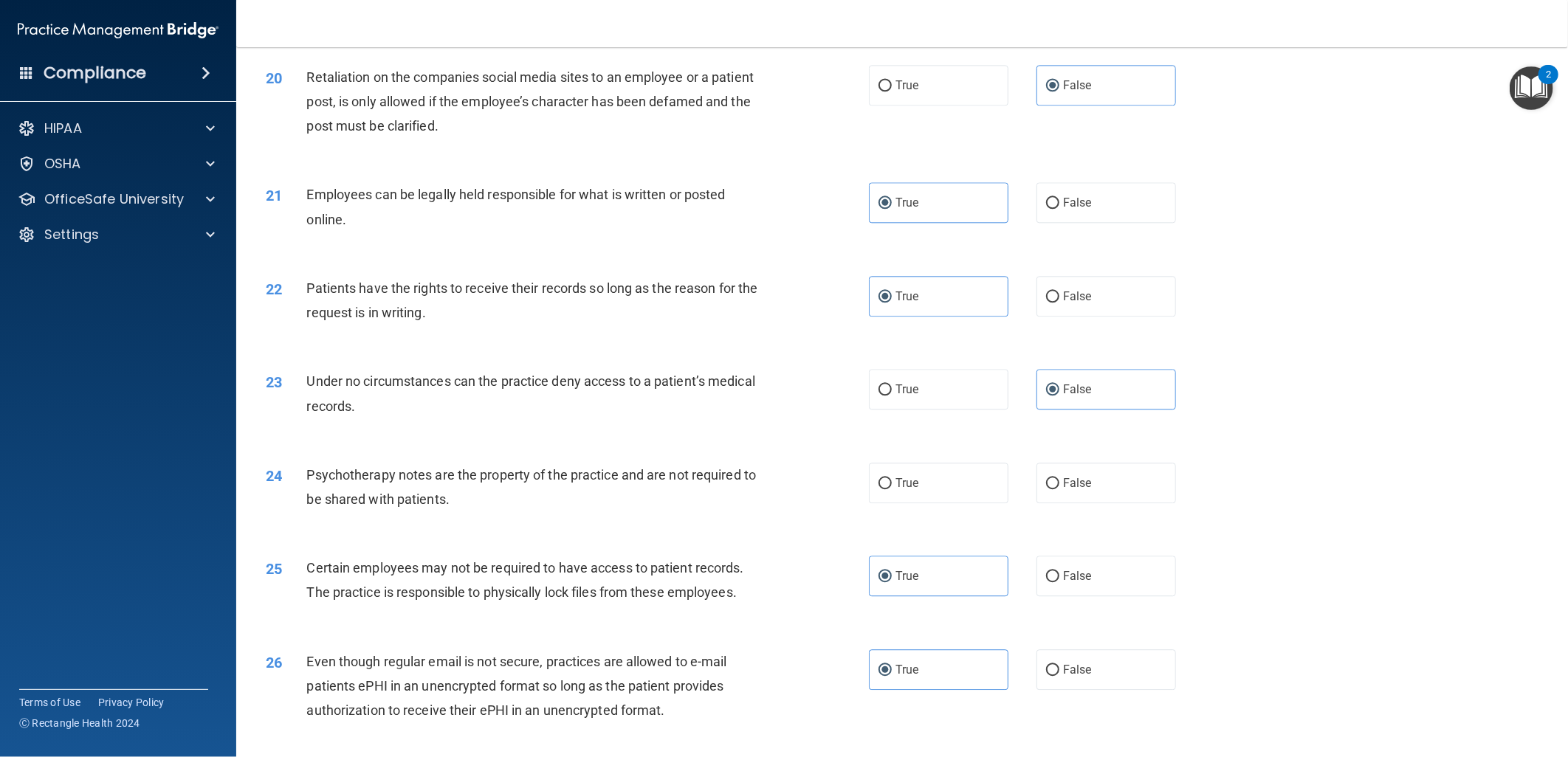
scroll to position [2129, 0]
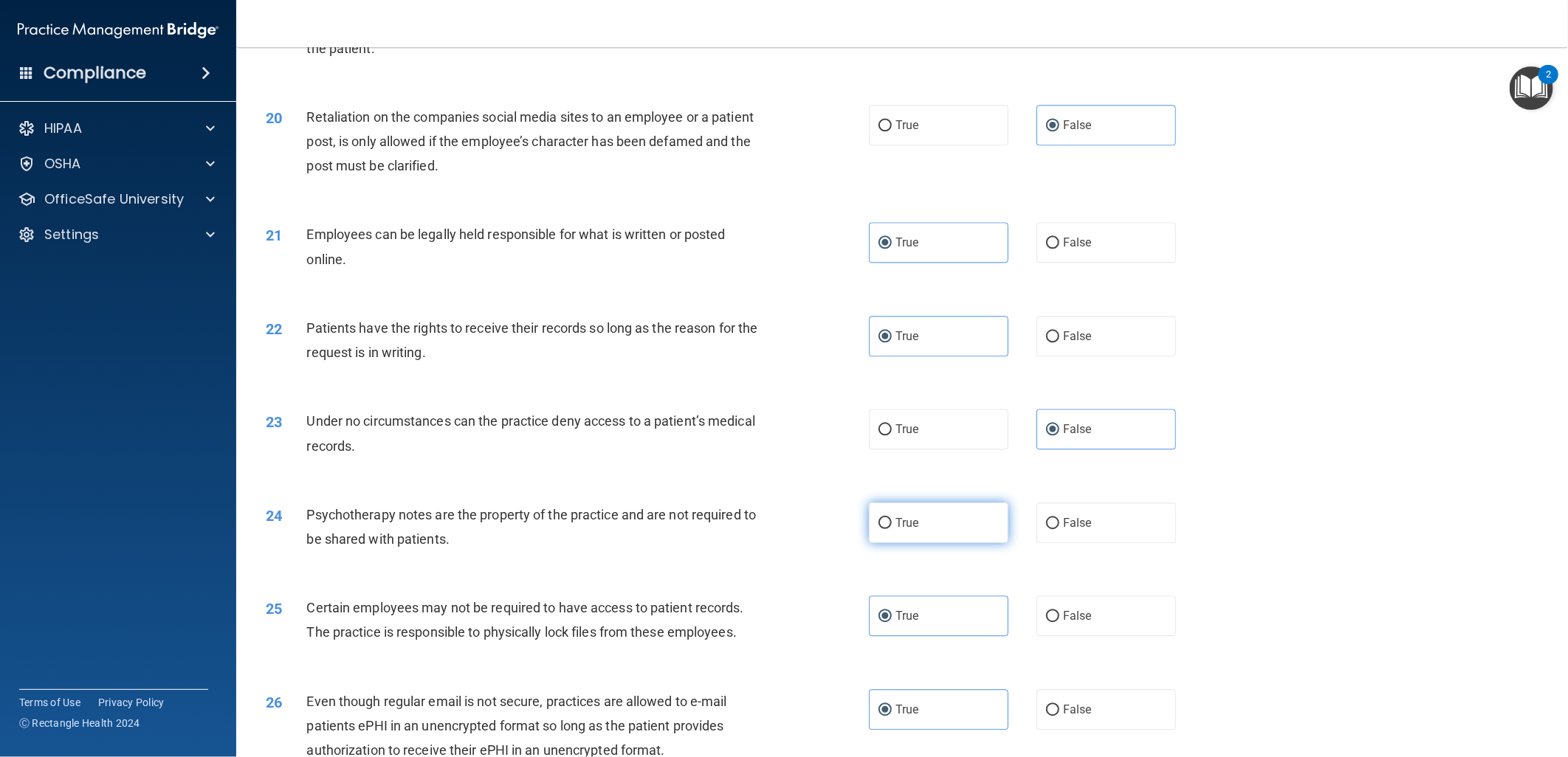
click at [962, 543] on label "True" at bounding box center [939, 523] width 140 height 41
click at [892, 529] on input "True" at bounding box center [884, 523] width 13 height 11
radio input "true"
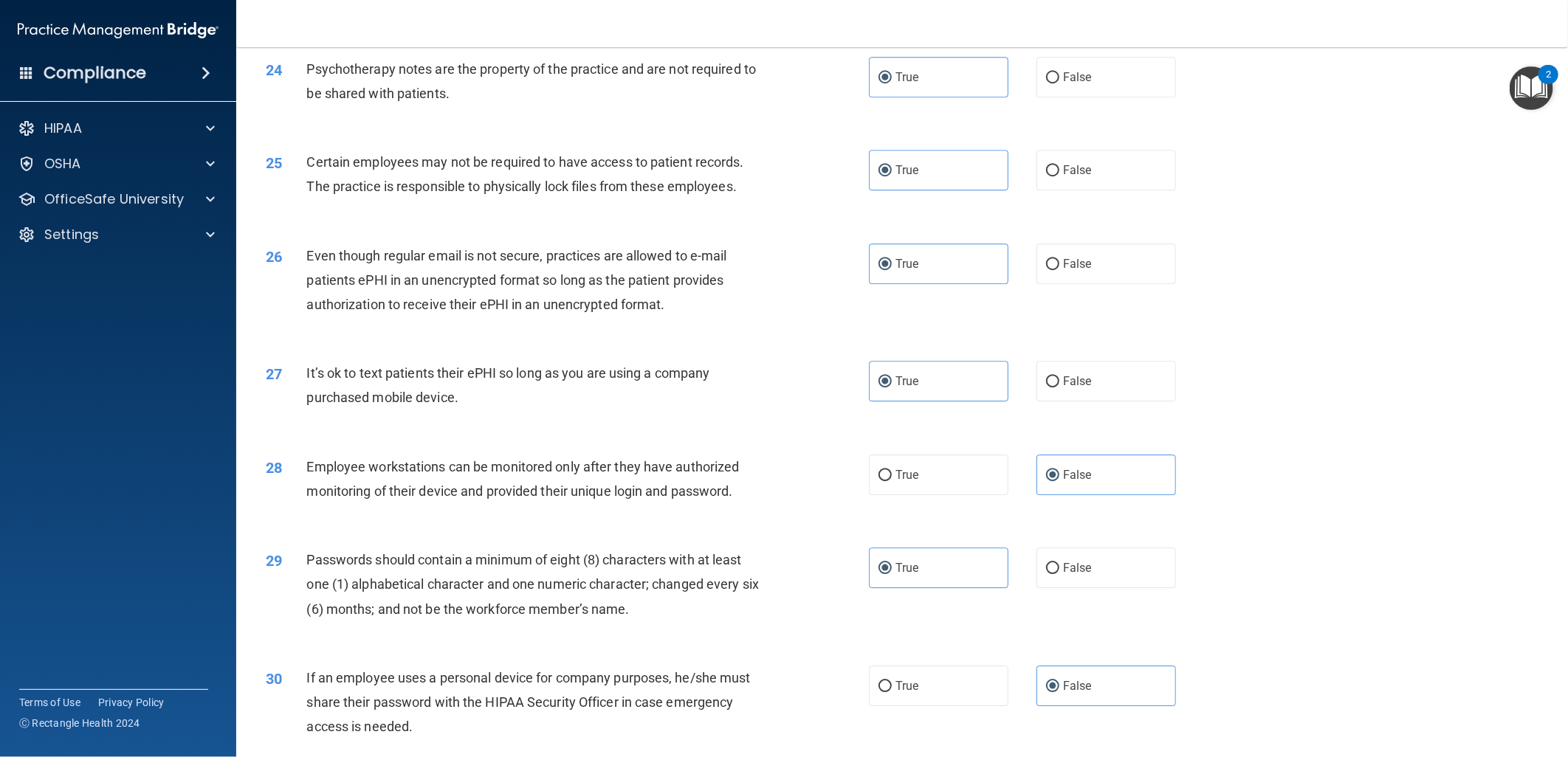
scroll to position [2703, 0]
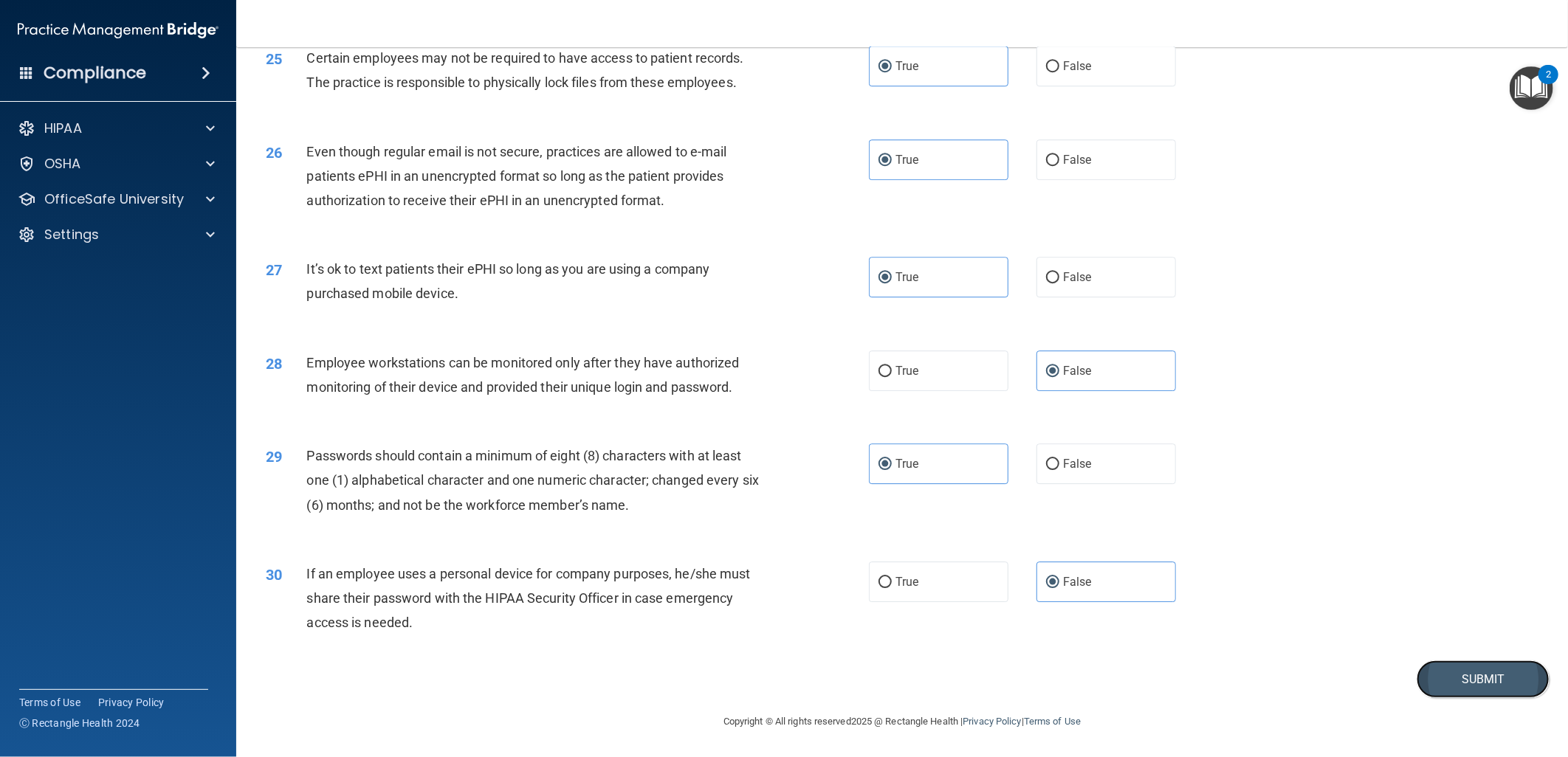
click at [1419, 679] on button "Submit" at bounding box center [1482, 680] width 133 height 38
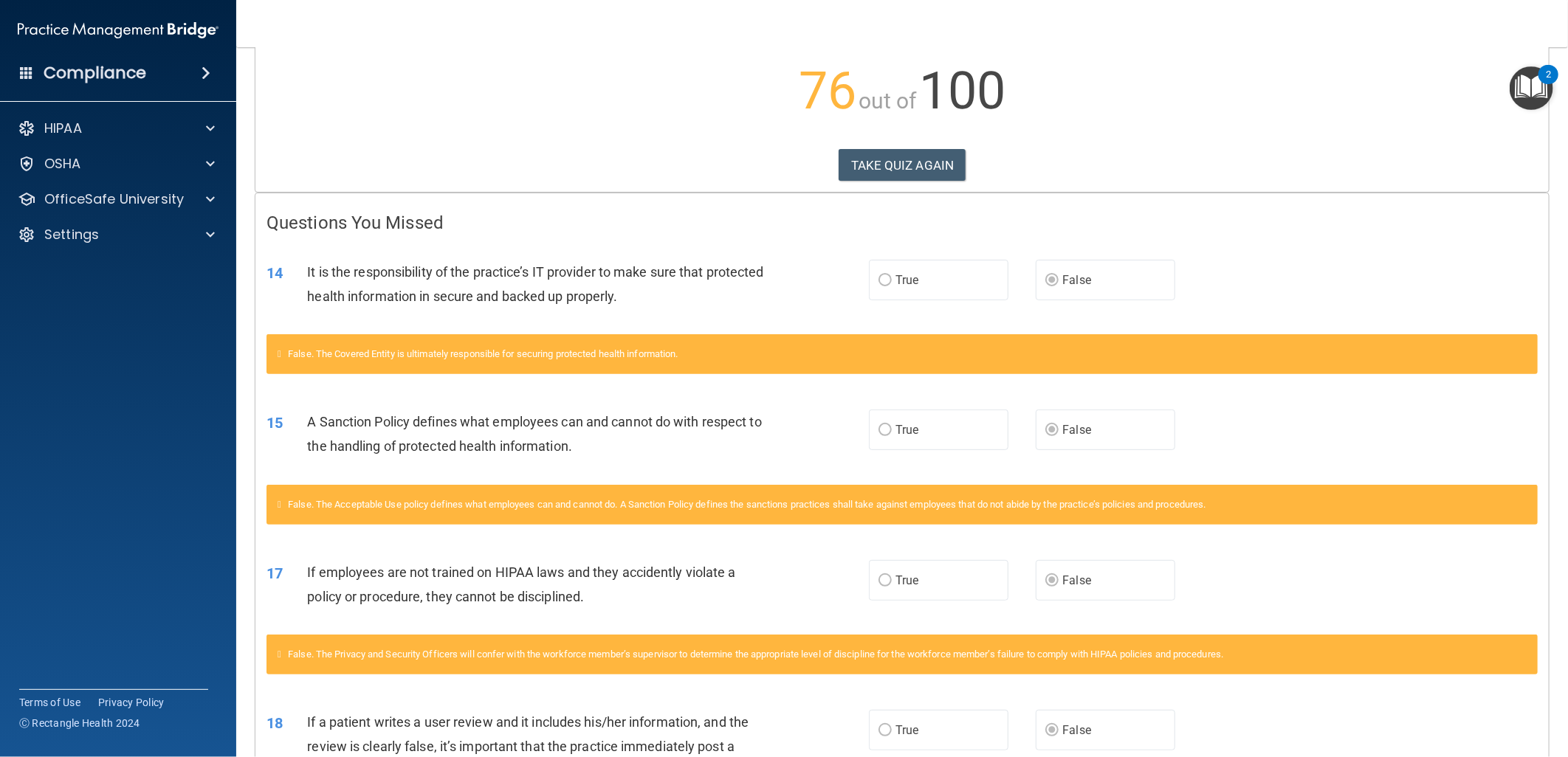
scroll to position [153, 0]
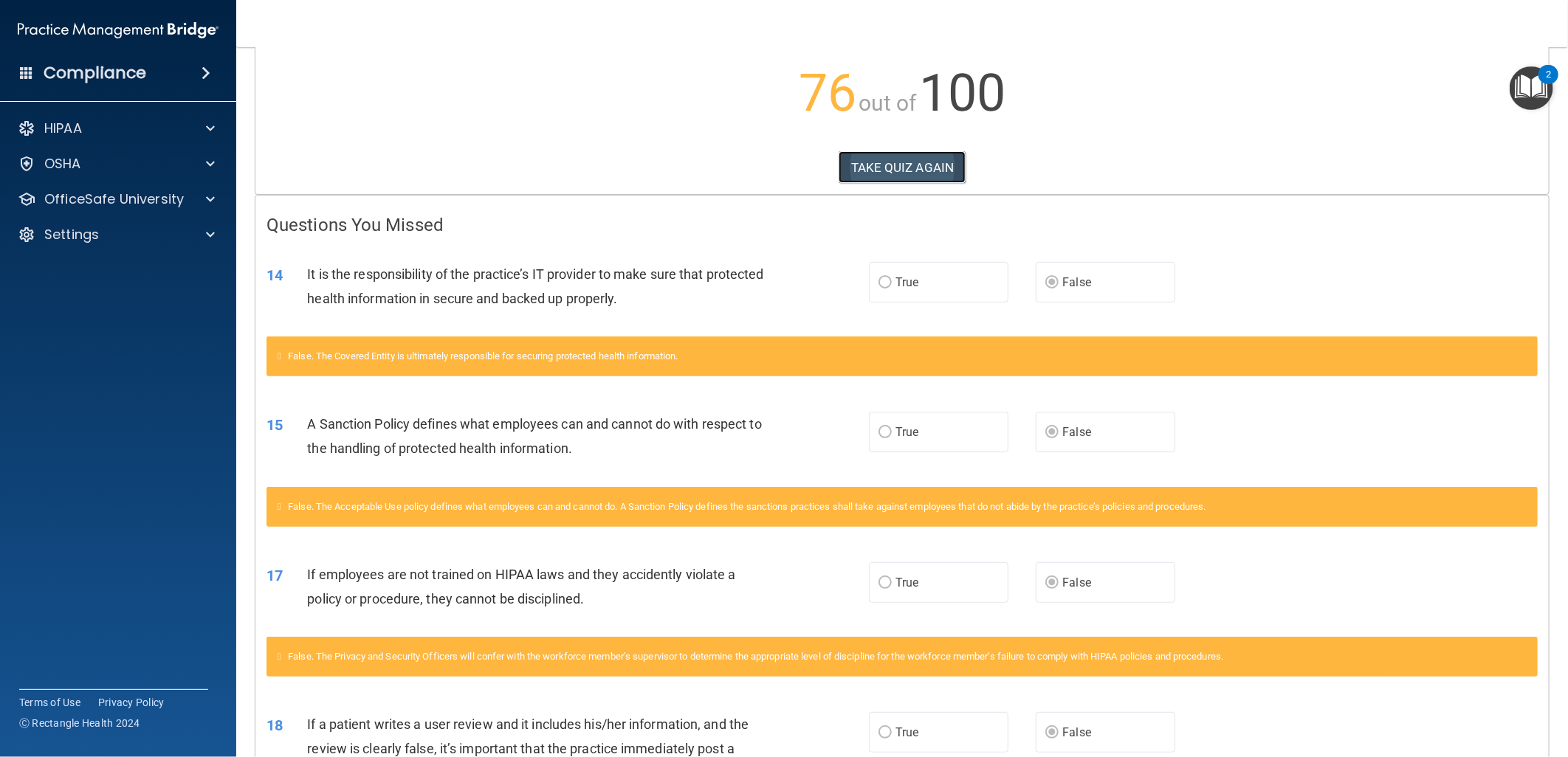
click at [926, 168] on button "TAKE QUIZ AGAIN" at bounding box center [902, 167] width 128 height 32
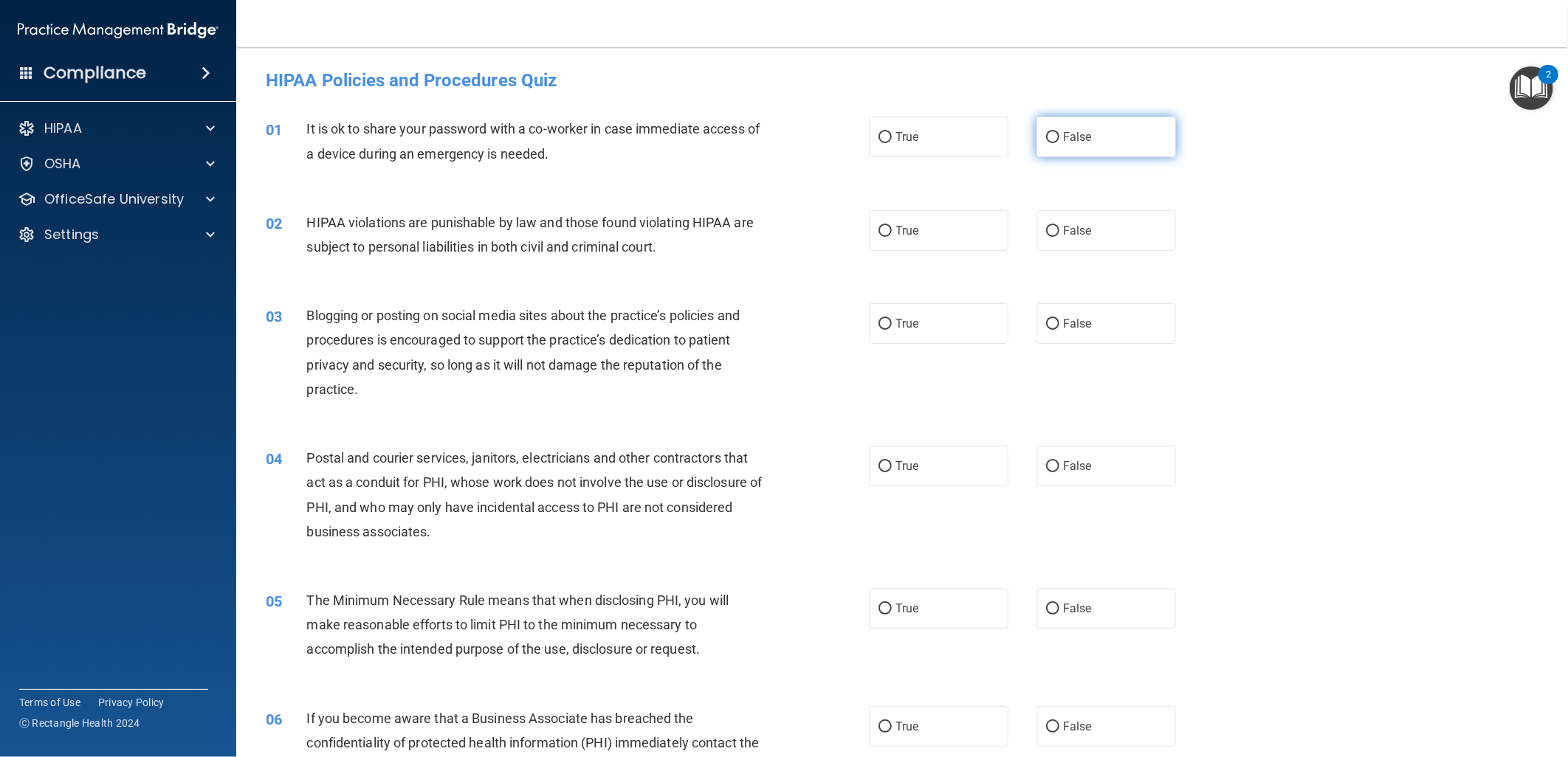
click at [1063, 135] on span "False" at bounding box center [1077, 137] width 29 height 14
click at [1059, 135] on input "False" at bounding box center [1052, 137] width 13 height 11
radio input "true"
click at [917, 214] on label "True" at bounding box center [939, 230] width 140 height 41
click at [892, 226] on input "True" at bounding box center [884, 231] width 13 height 11
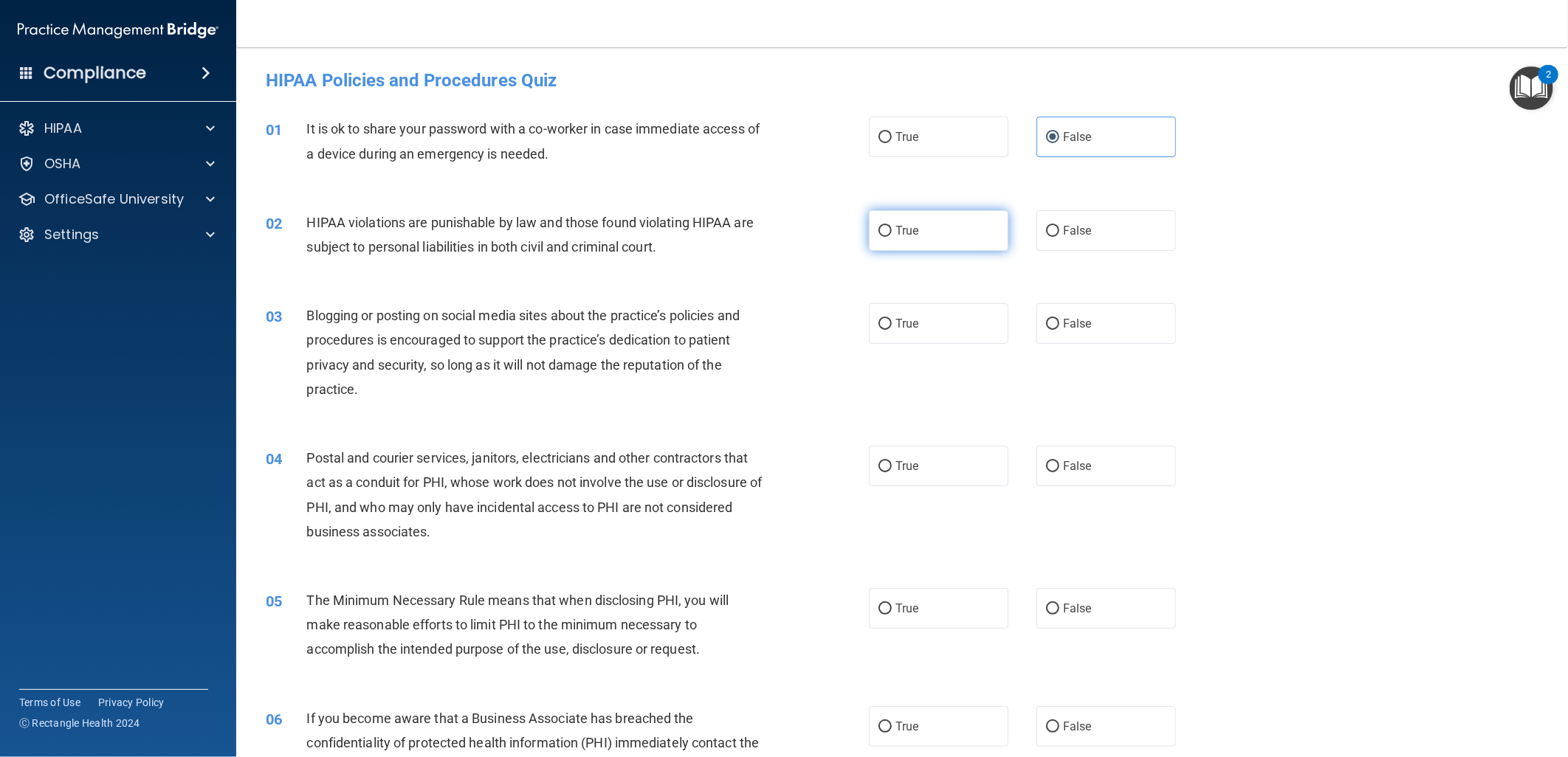
radio input "true"
click at [1094, 325] on label "False" at bounding box center [1106, 323] width 140 height 41
click at [1059, 325] on input "False" at bounding box center [1052, 324] width 13 height 11
radio input "true"
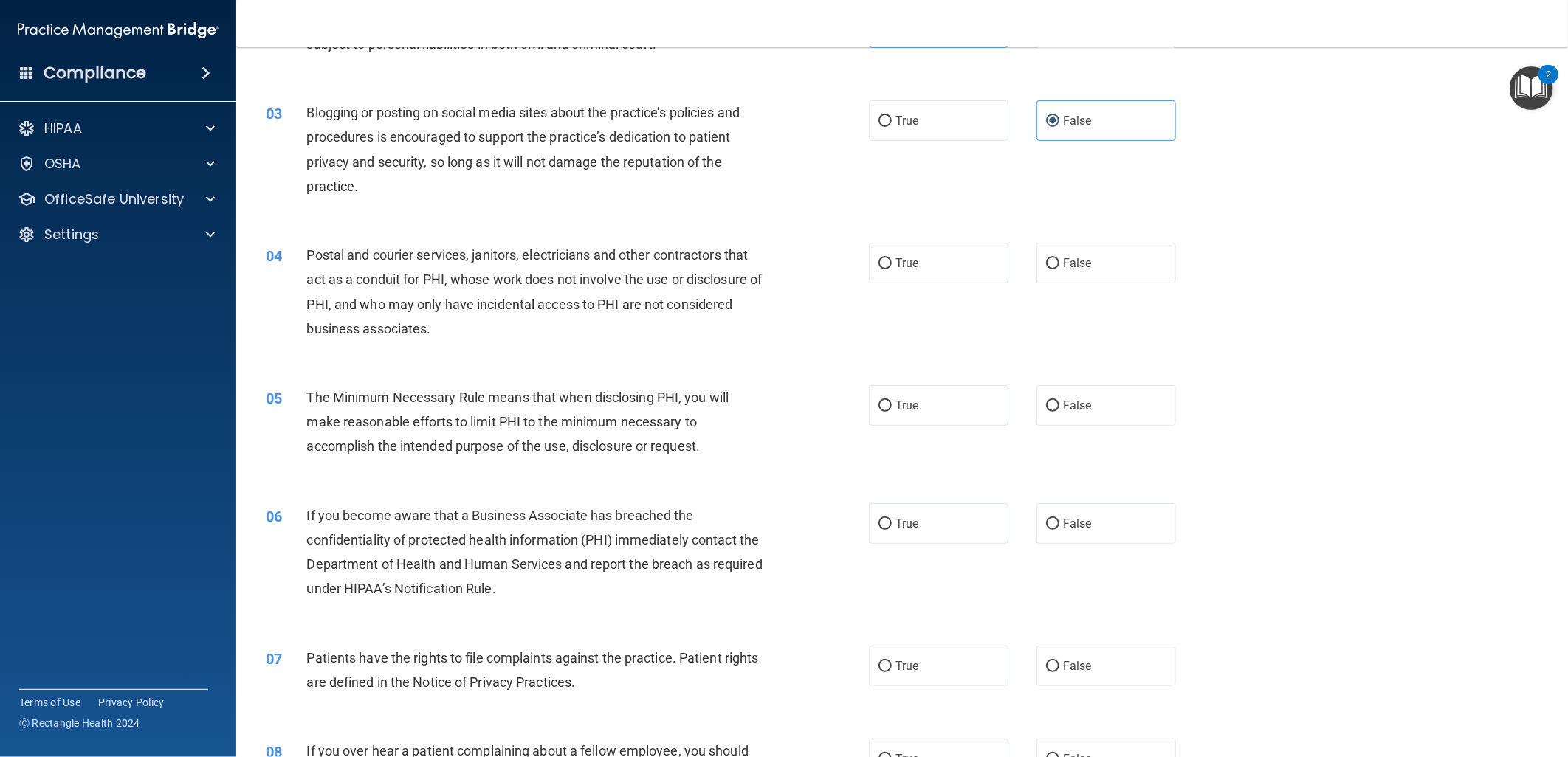
scroll to position [246, 0]
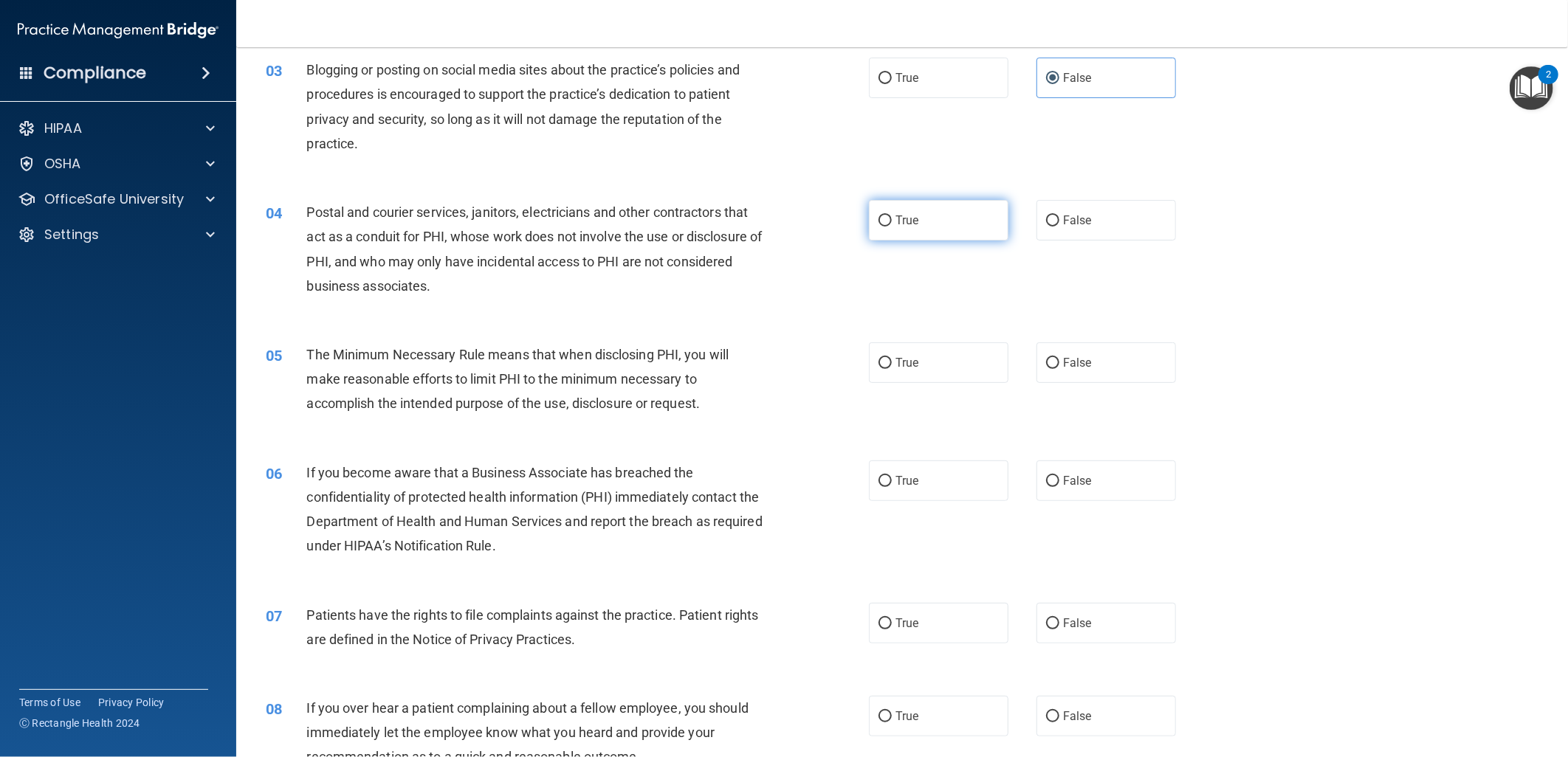
click at [921, 223] on label "True" at bounding box center [939, 220] width 140 height 41
click at [892, 223] on input "True" at bounding box center [884, 221] width 13 height 11
radio input "true"
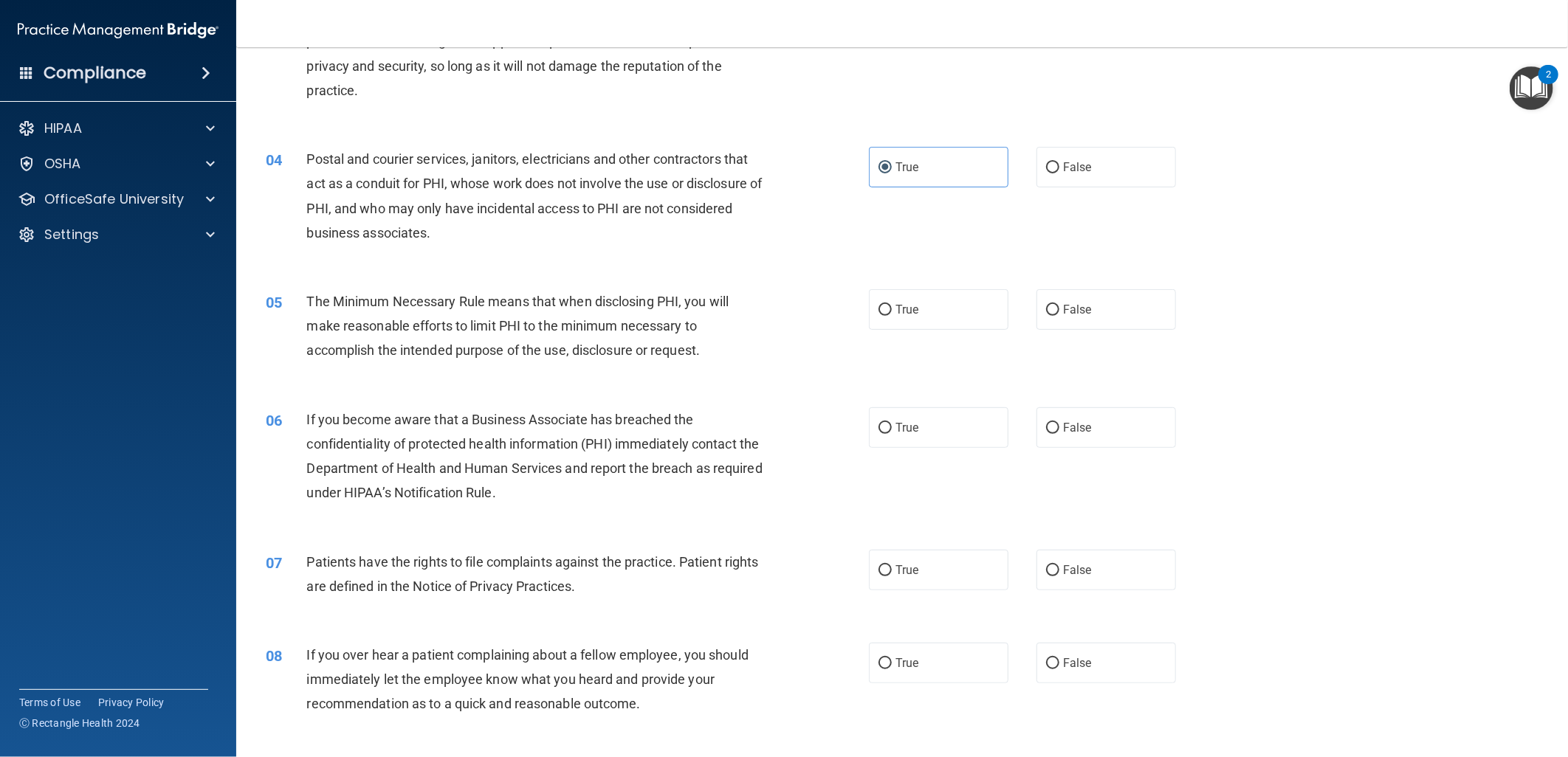
scroll to position [328, 0]
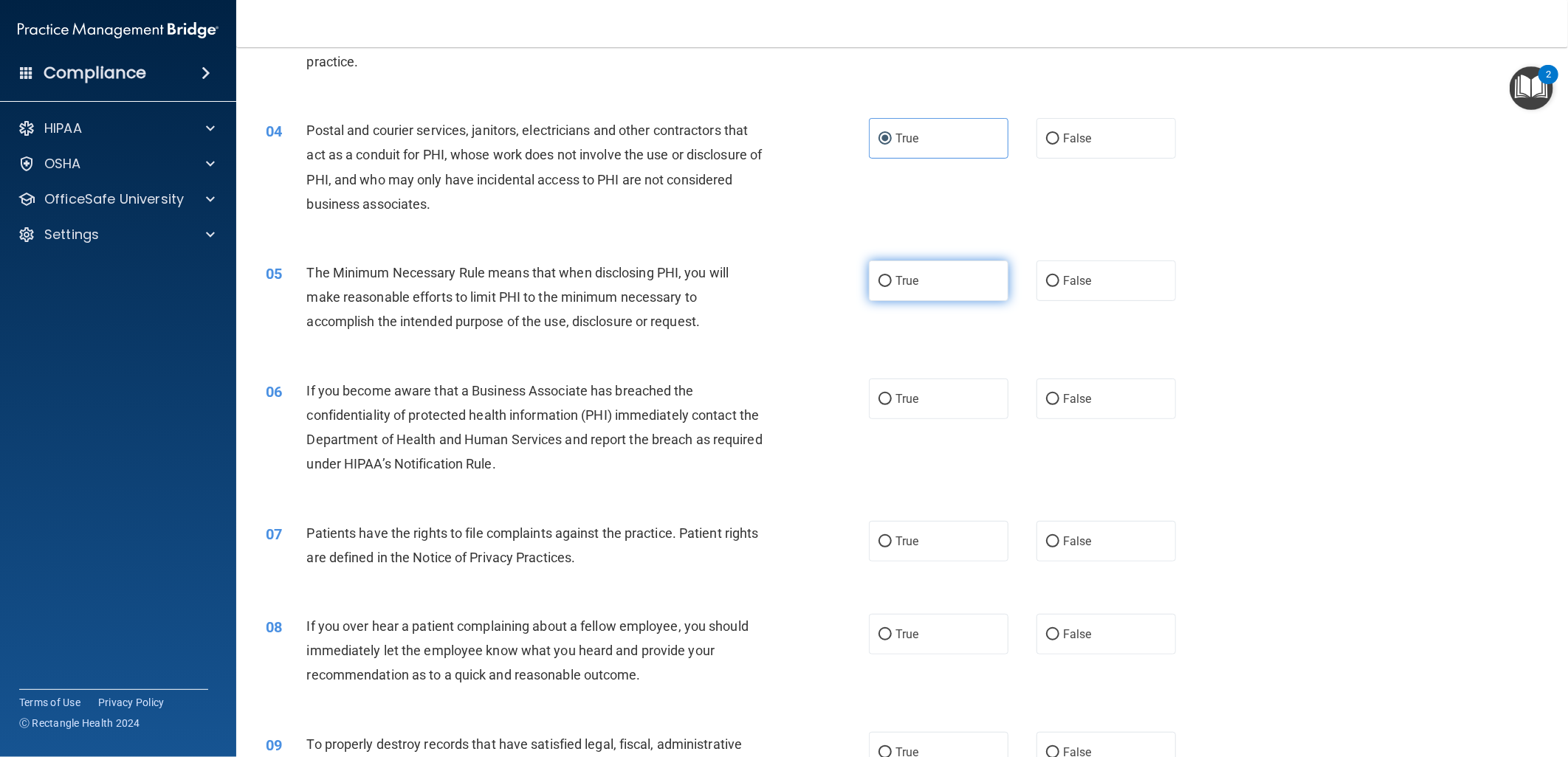
click at [884, 276] on input "True" at bounding box center [884, 281] width 13 height 11
radio input "true"
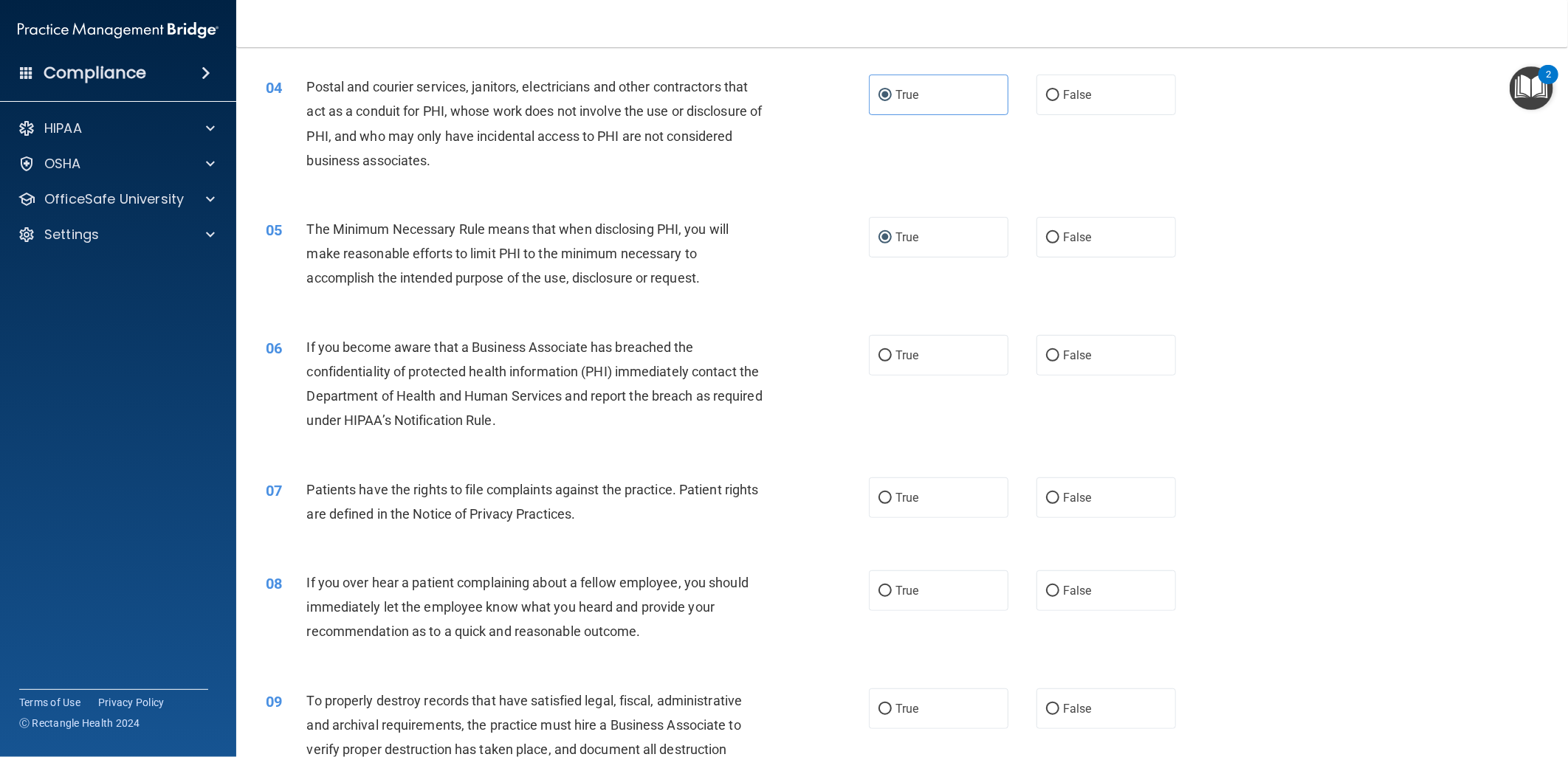
scroll to position [492, 0]
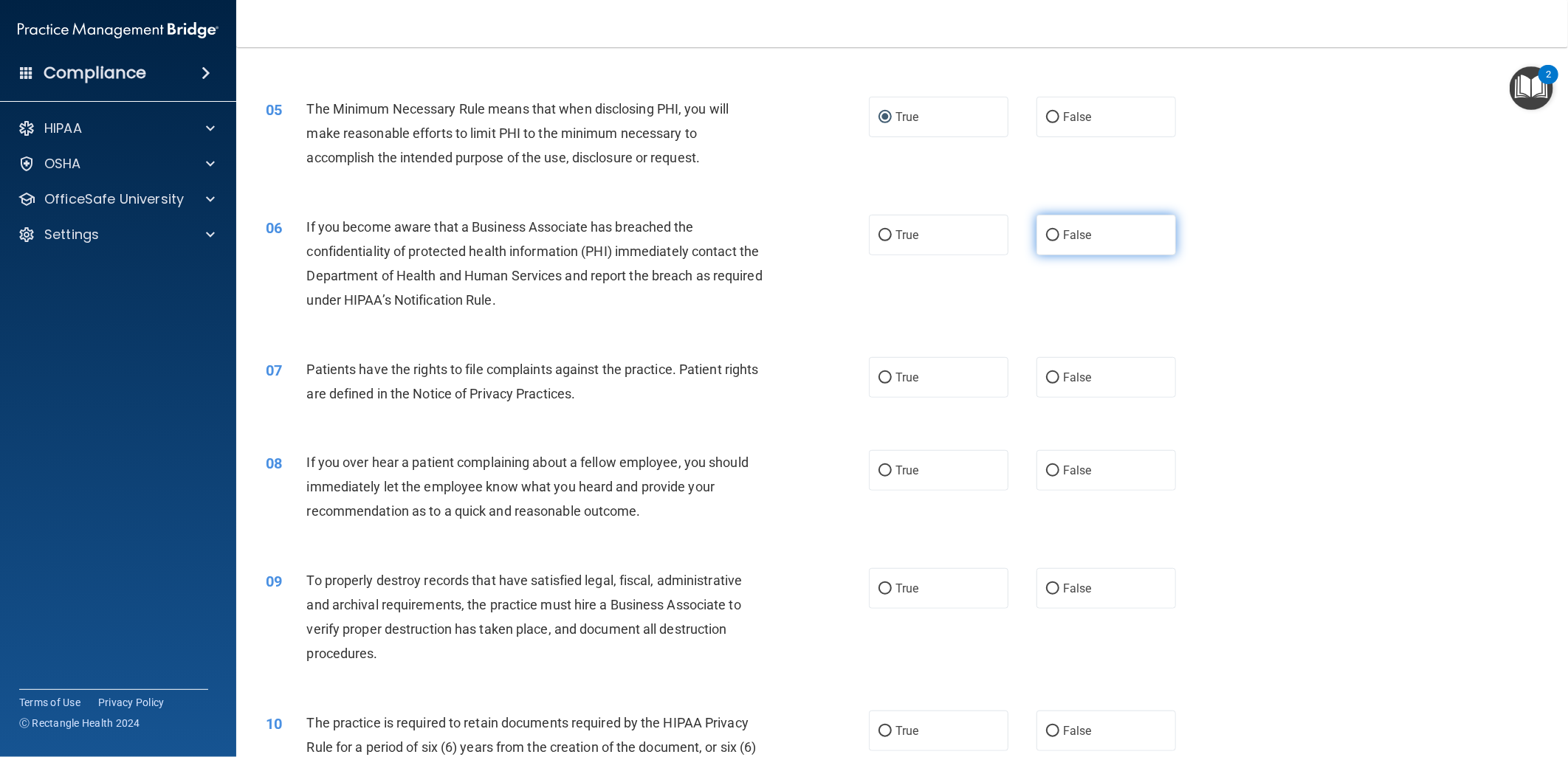
click at [1117, 241] on label "False" at bounding box center [1106, 235] width 140 height 41
click at [1059, 241] on input "False" at bounding box center [1052, 235] width 13 height 11
radio input "true"
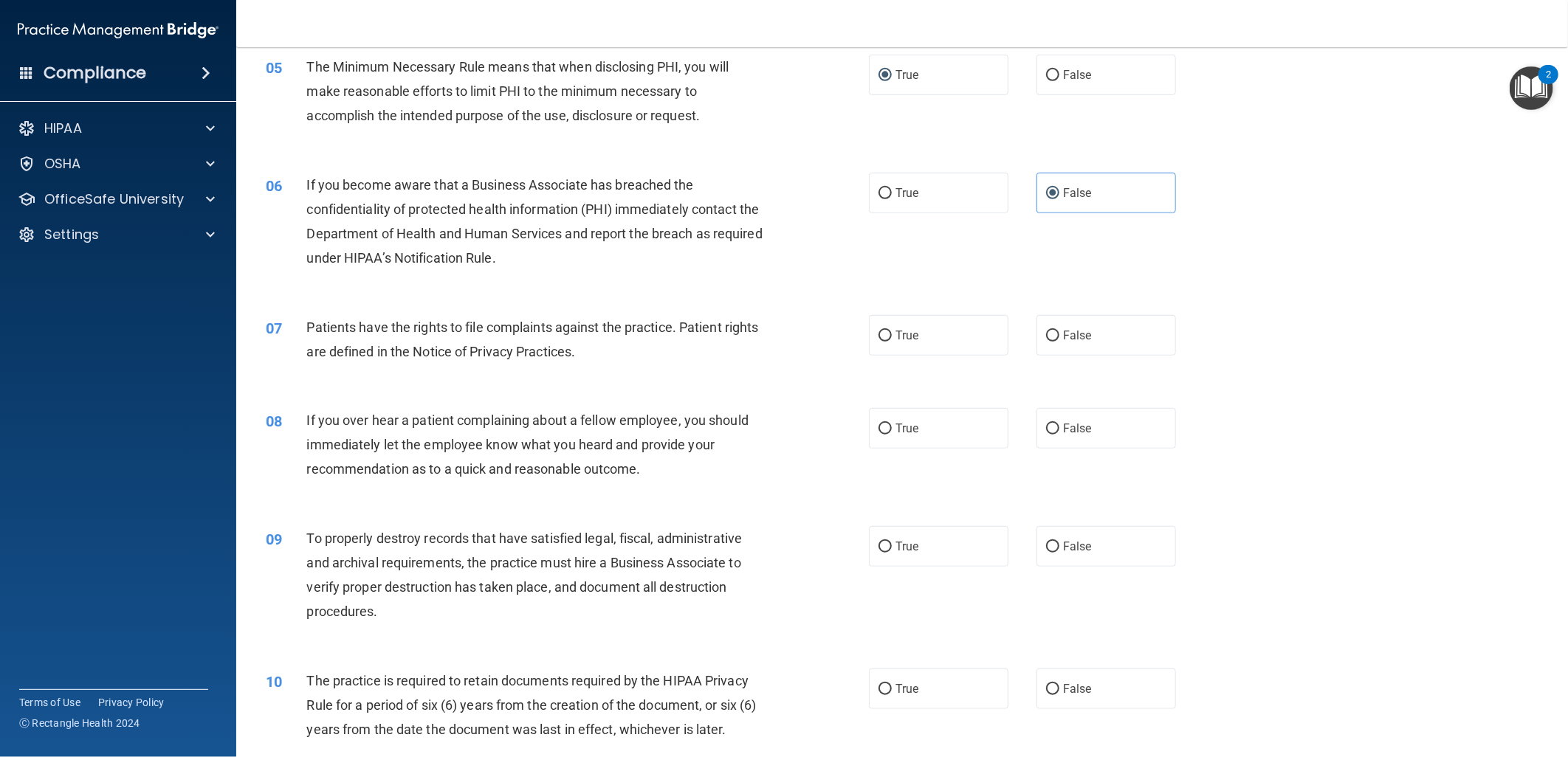
scroll to position [574, 0]
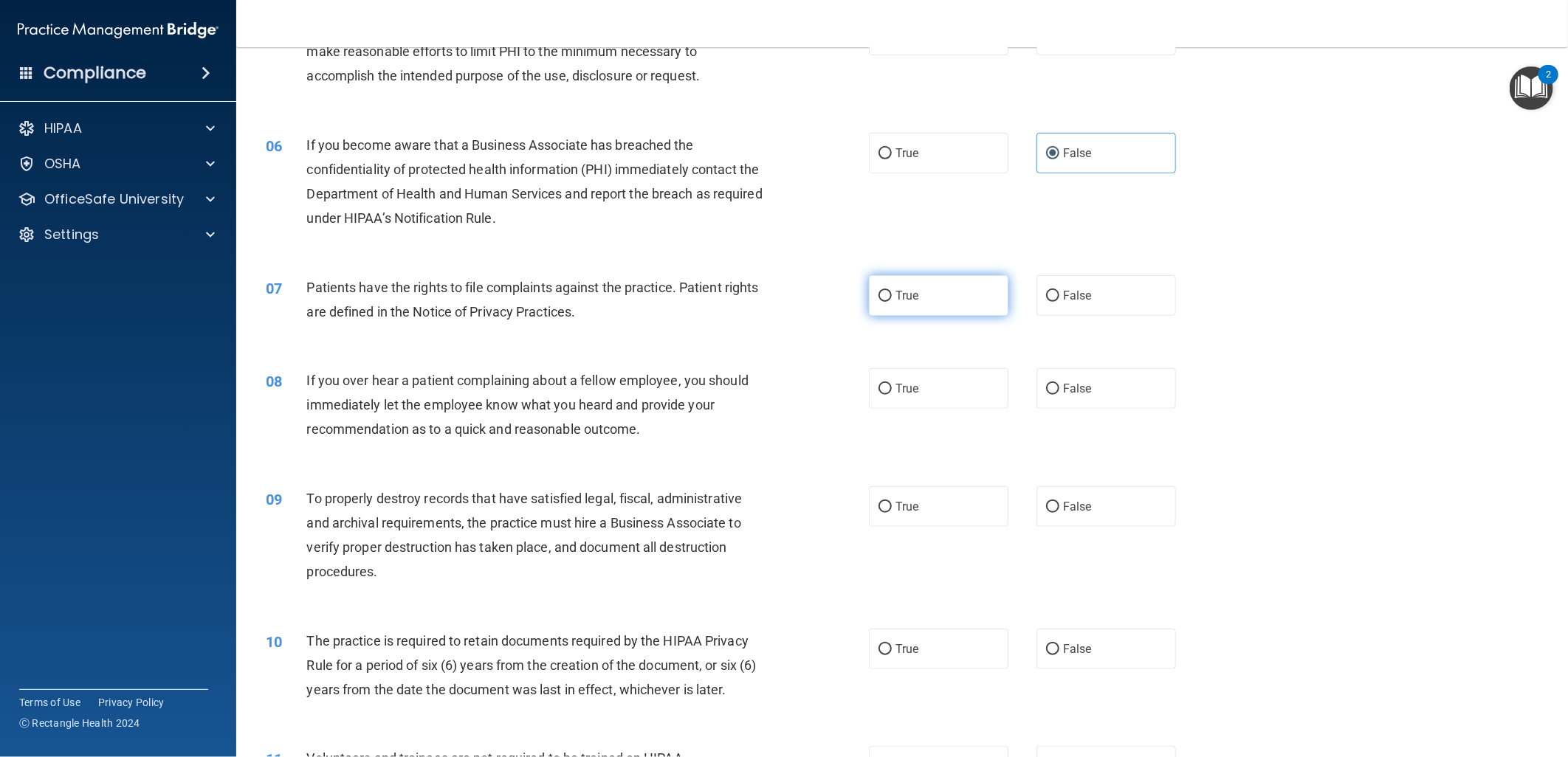
click at [884, 309] on label "True" at bounding box center [939, 295] width 140 height 41
click at [884, 302] on input "True" at bounding box center [884, 296] width 13 height 11
radio input "true"
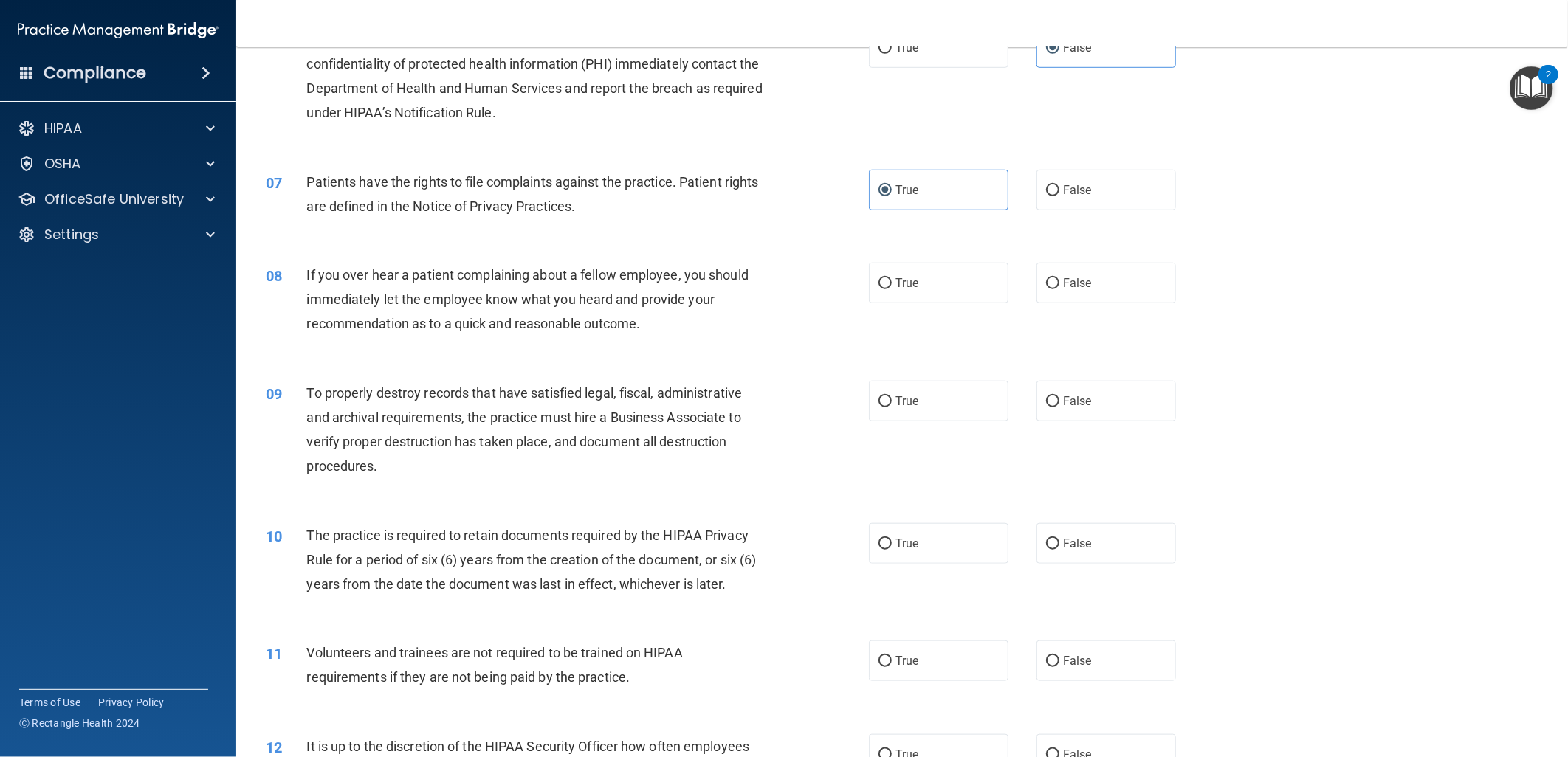
scroll to position [738, 0]
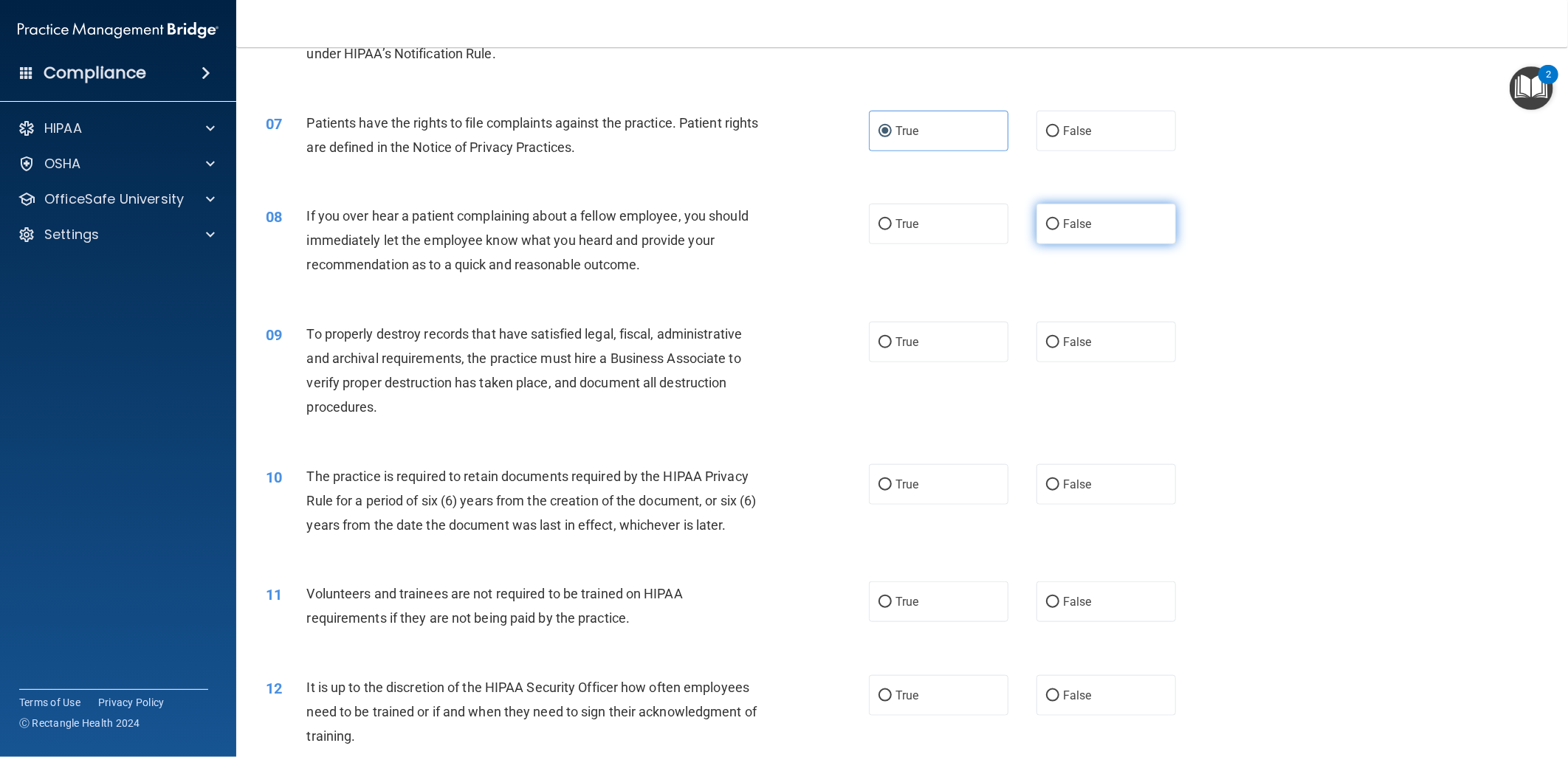
click at [1101, 222] on label "False" at bounding box center [1106, 224] width 140 height 41
click at [1059, 222] on input "False" at bounding box center [1052, 224] width 13 height 11
radio input "true"
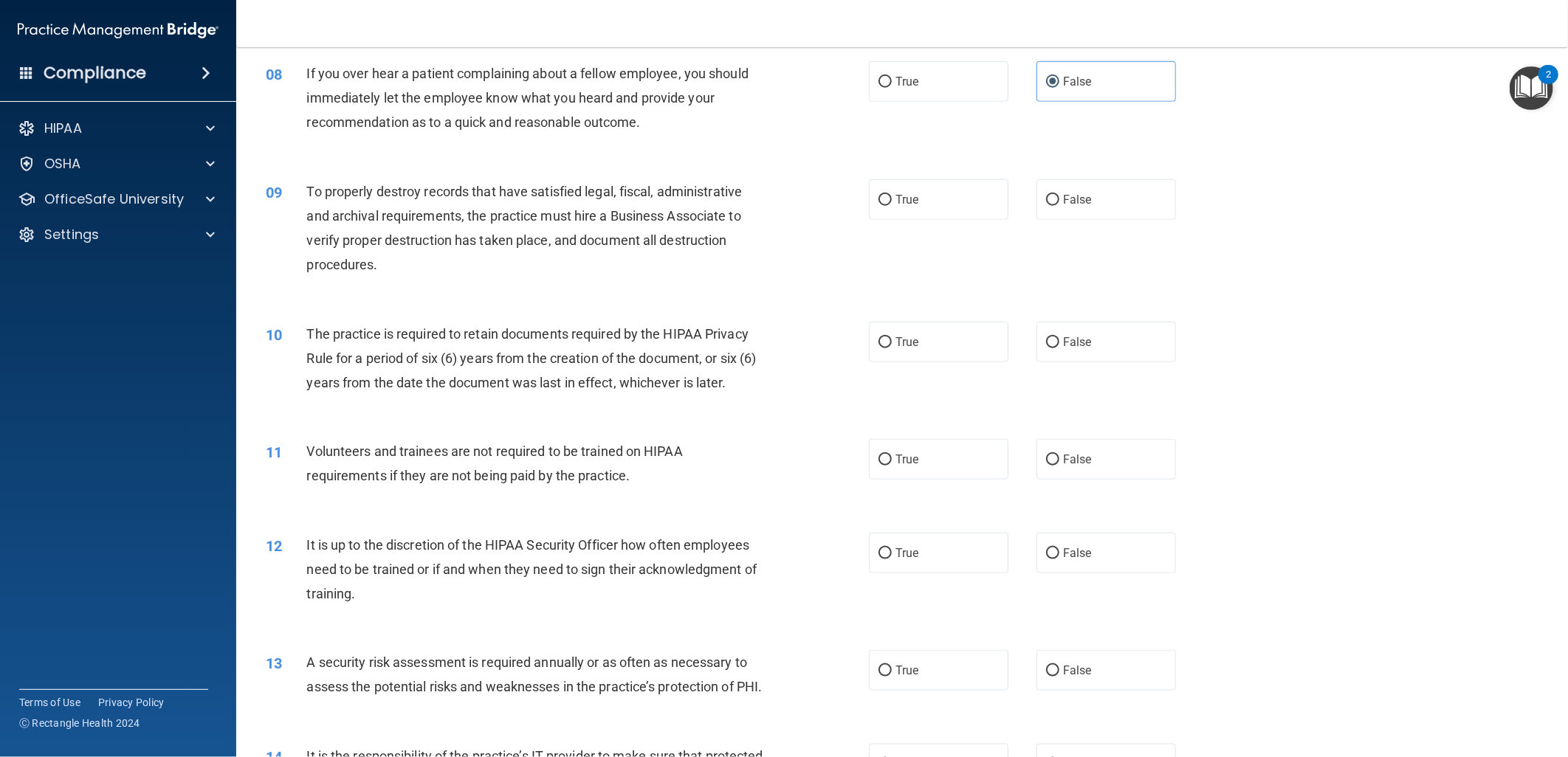
scroll to position [902, 0]
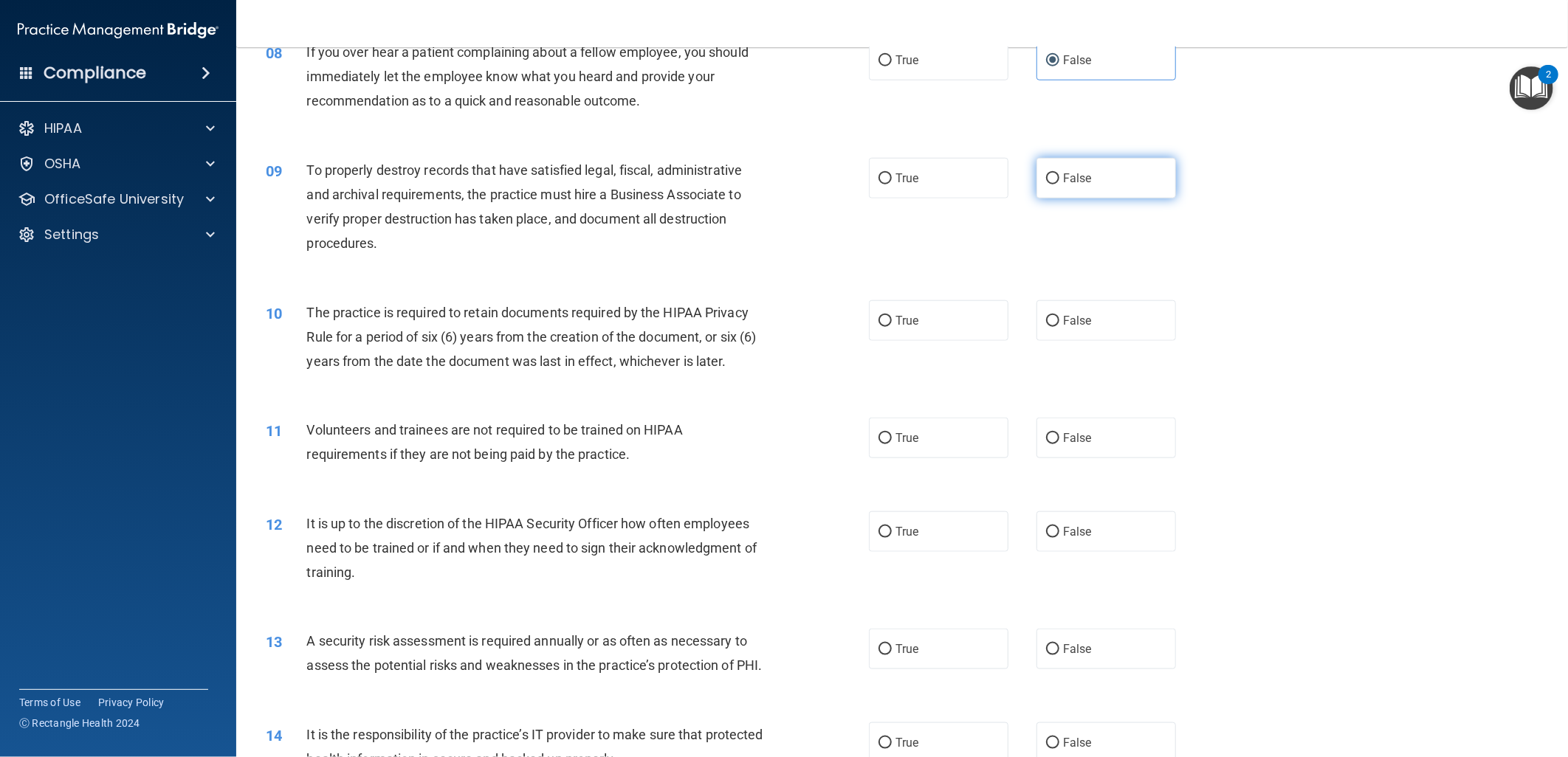
click at [1073, 193] on label "False" at bounding box center [1106, 178] width 140 height 41
click at [1059, 185] on input "False" at bounding box center [1052, 178] width 13 height 11
radio input "true"
click at [920, 328] on label "True" at bounding box center [939, 320] width 140 height 41
click at [892, 327] on input "True" at bounding box center [884, 321] width 13 height 11
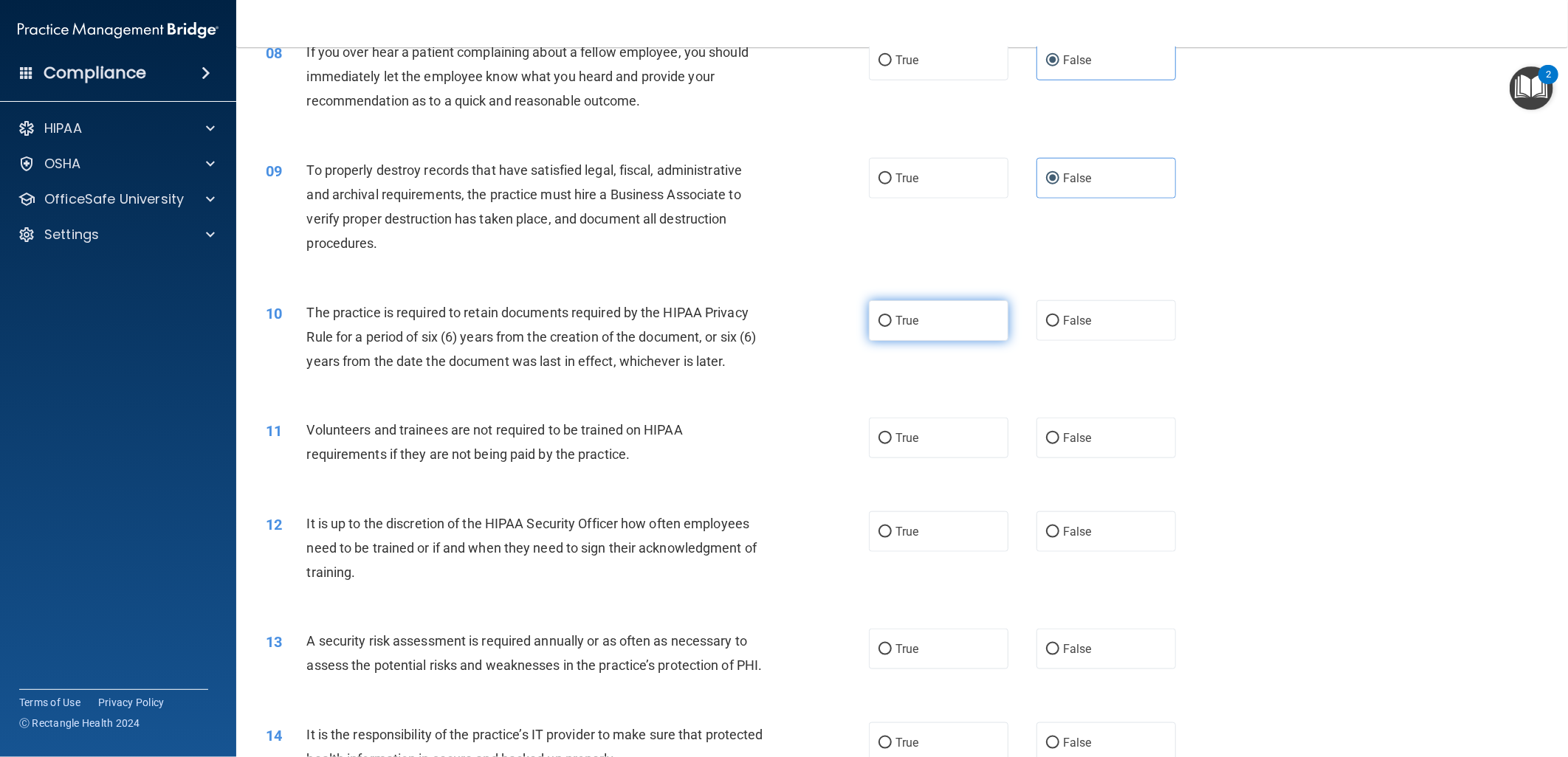
radio input "true"
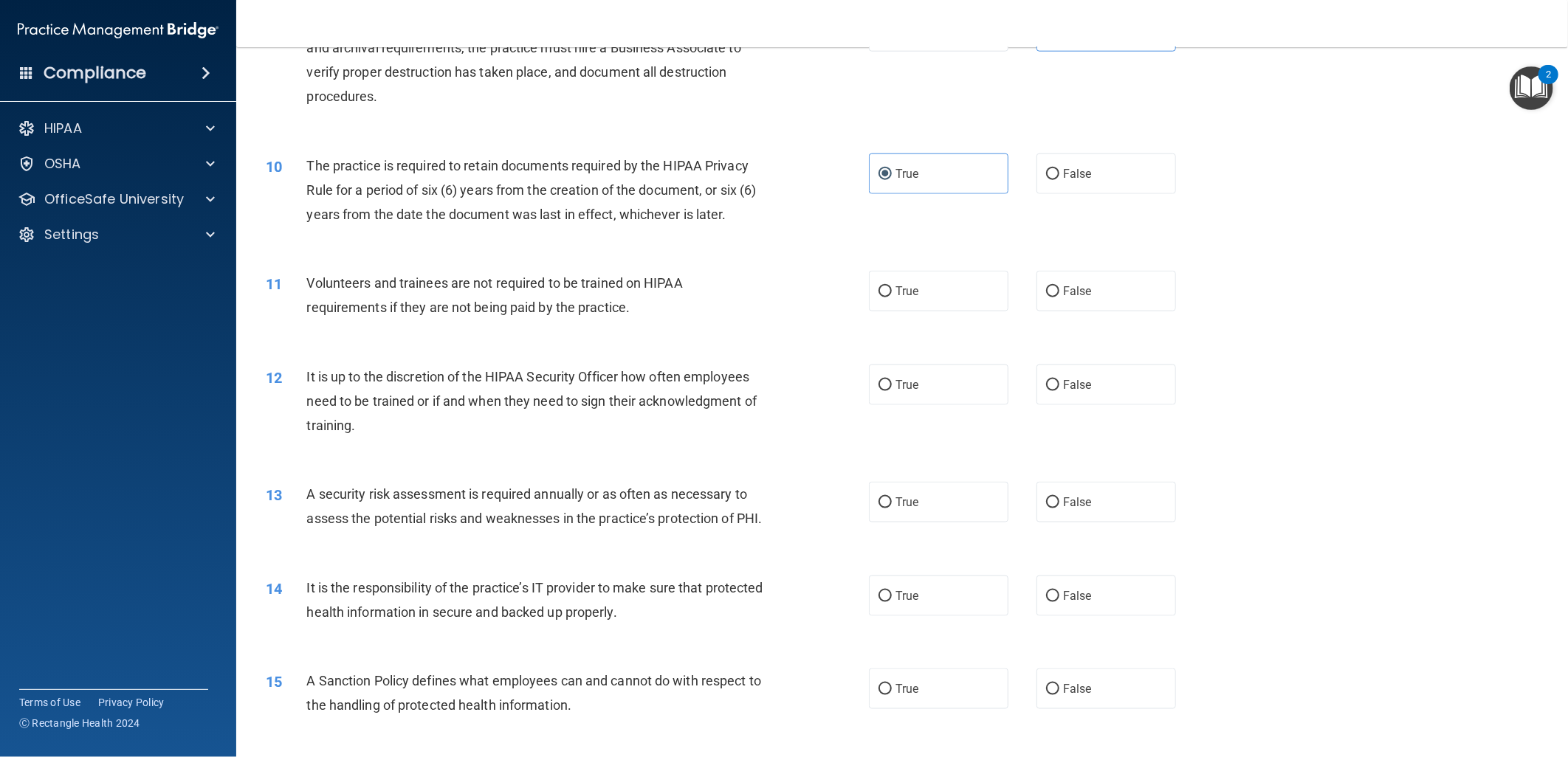
scroll to position [1066, 0]
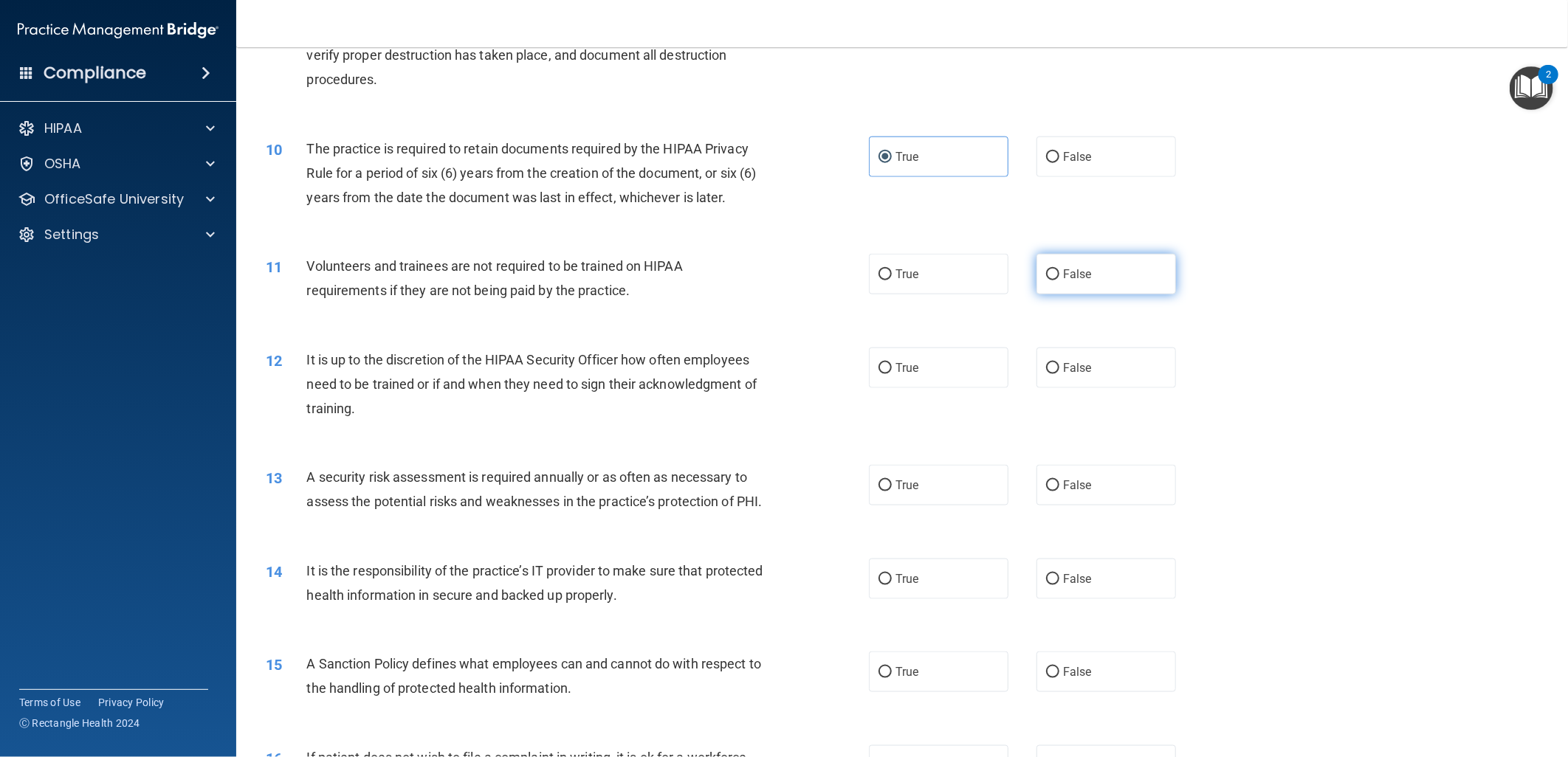
click at [1073, 291] on label "False" at bounding box center [1106, 274] width 140 height 41
click at [1059, 280] on input "False" at bounding box center [1052, 274] width 13 height 11
radio input "true"
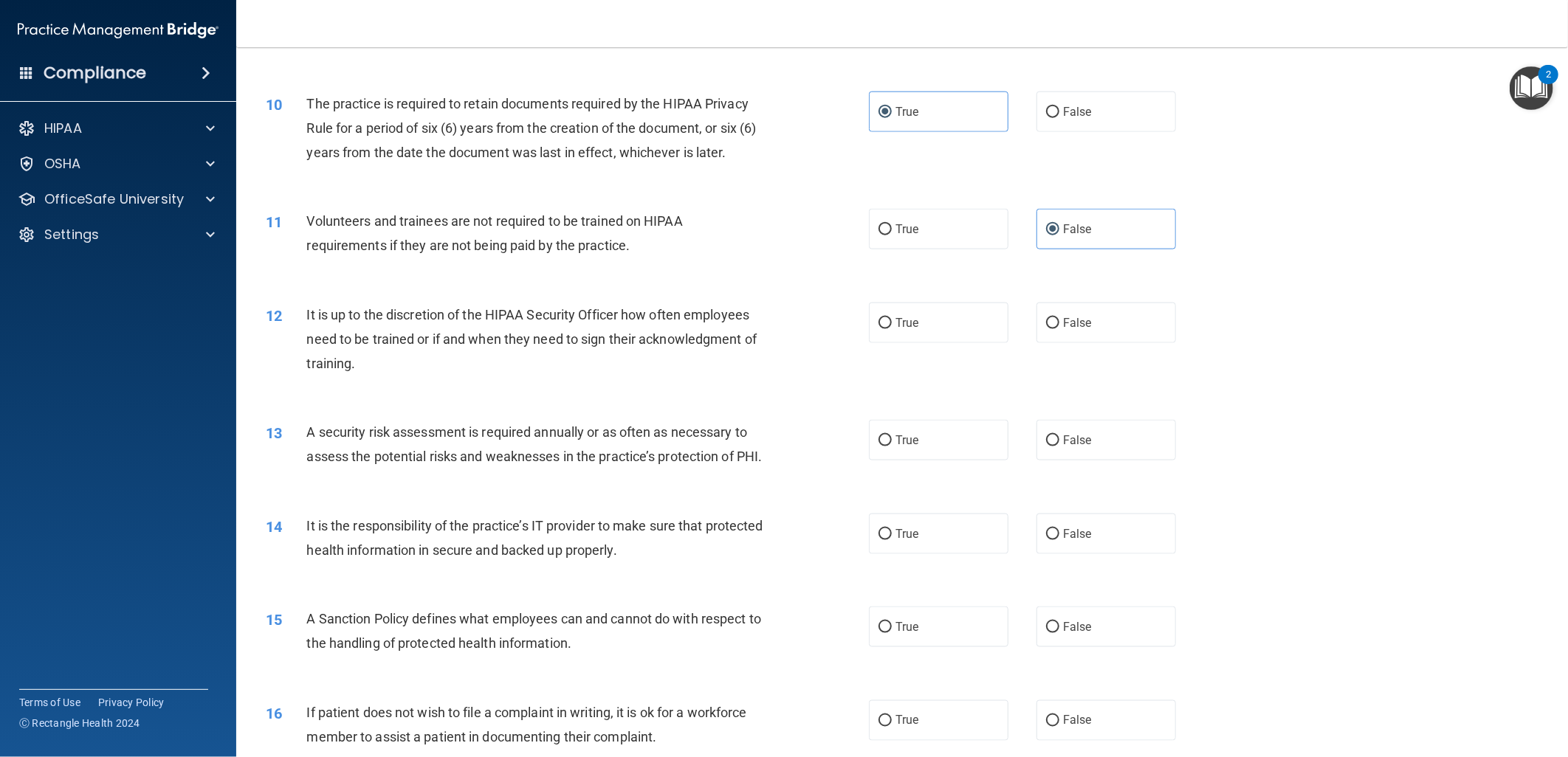
scroll to position [1148, 0]
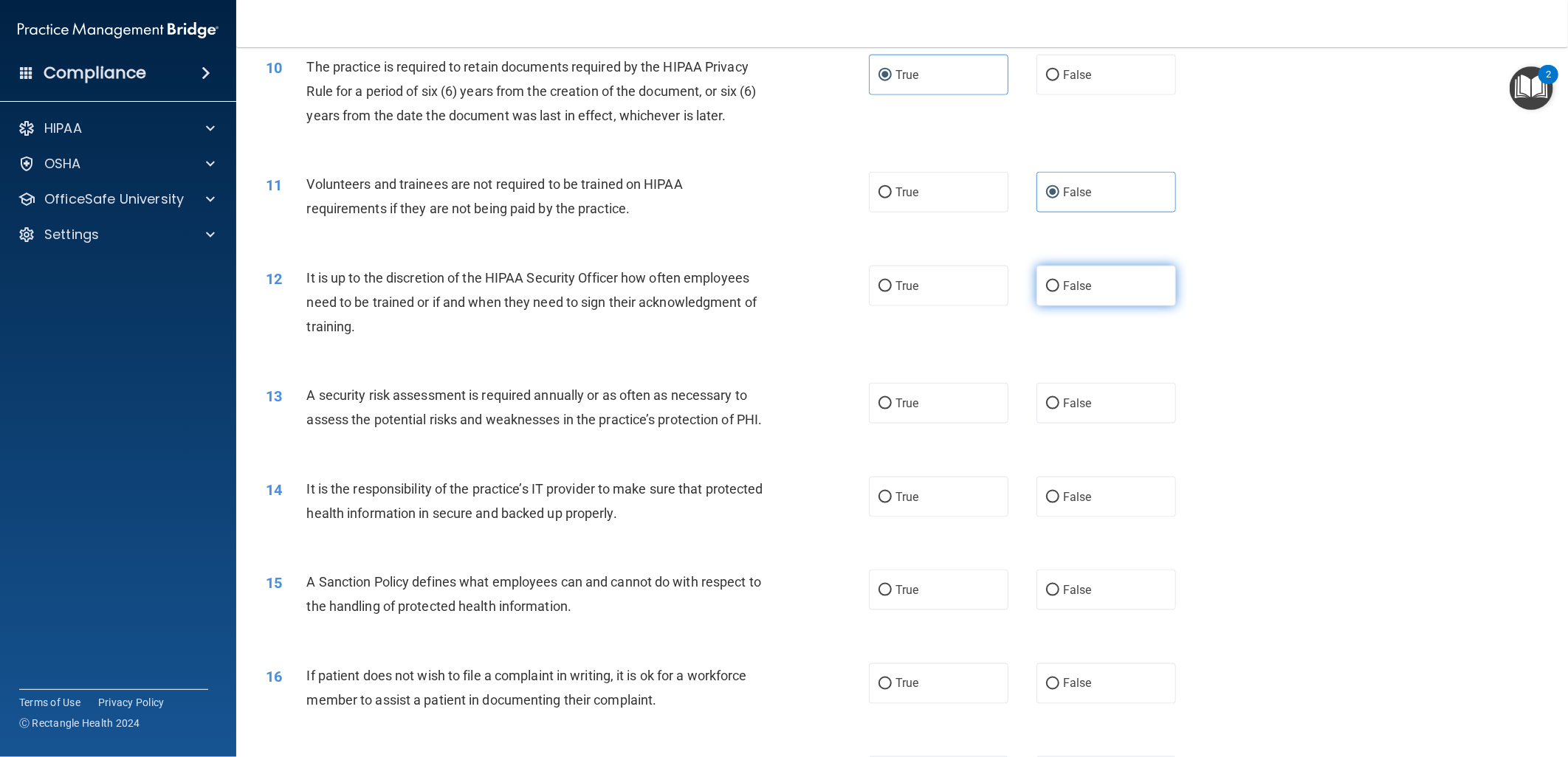
click at [1082, 282] on span "False" at bounding box center [1077, 286] width 29 height 14
click at [1059, 282] on input "False" at bounding box center [1052, 286] width 13 height 11
radio input "true"
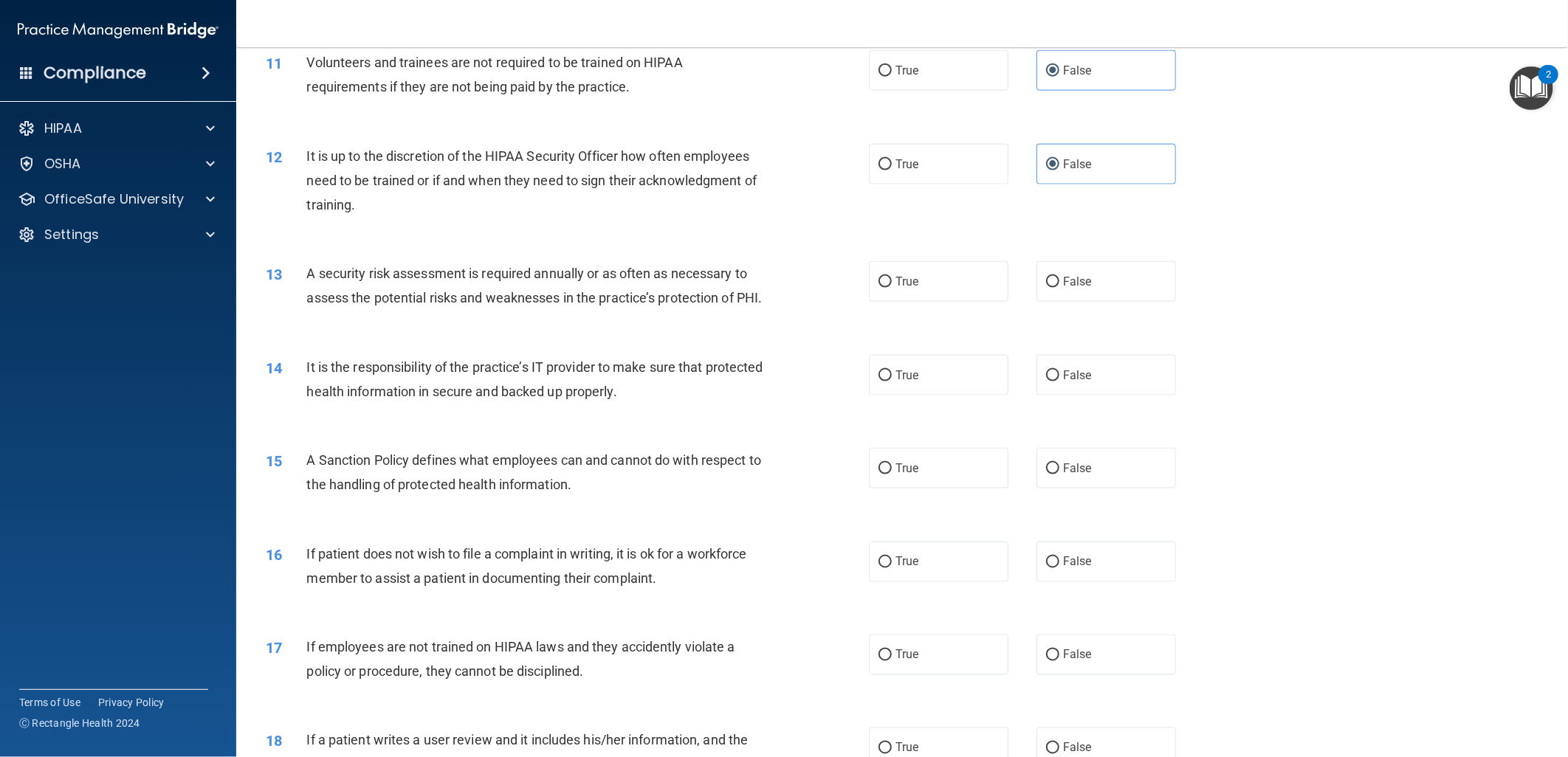
scroll to position [1312, 0]
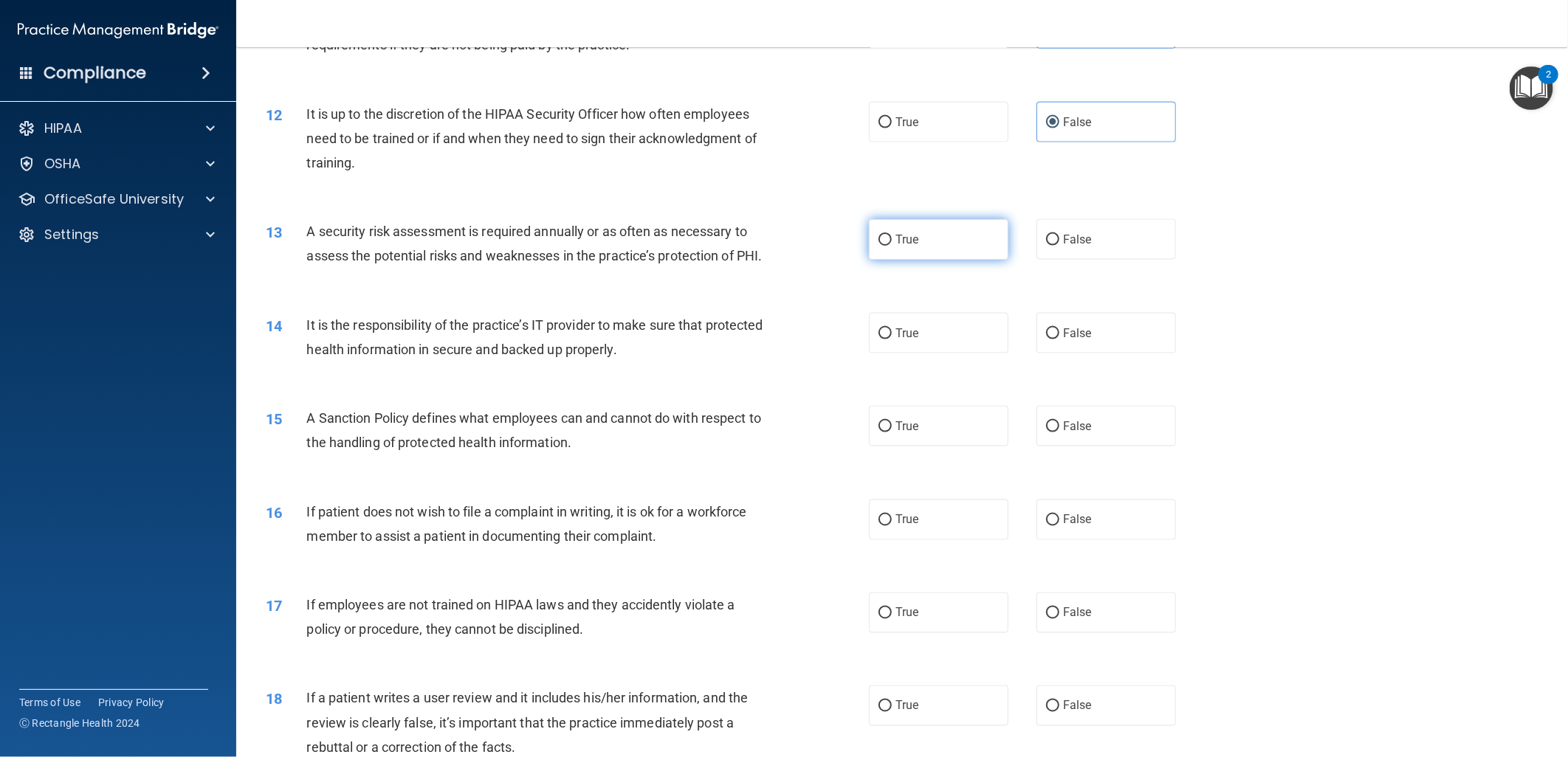
click at [906, 251] on label "True" at bounding box center [939, 239] width 140 height 41
click at [892, 246] on input "True" at bounding box center [884, 240] width 13 height 11
radio input "true"
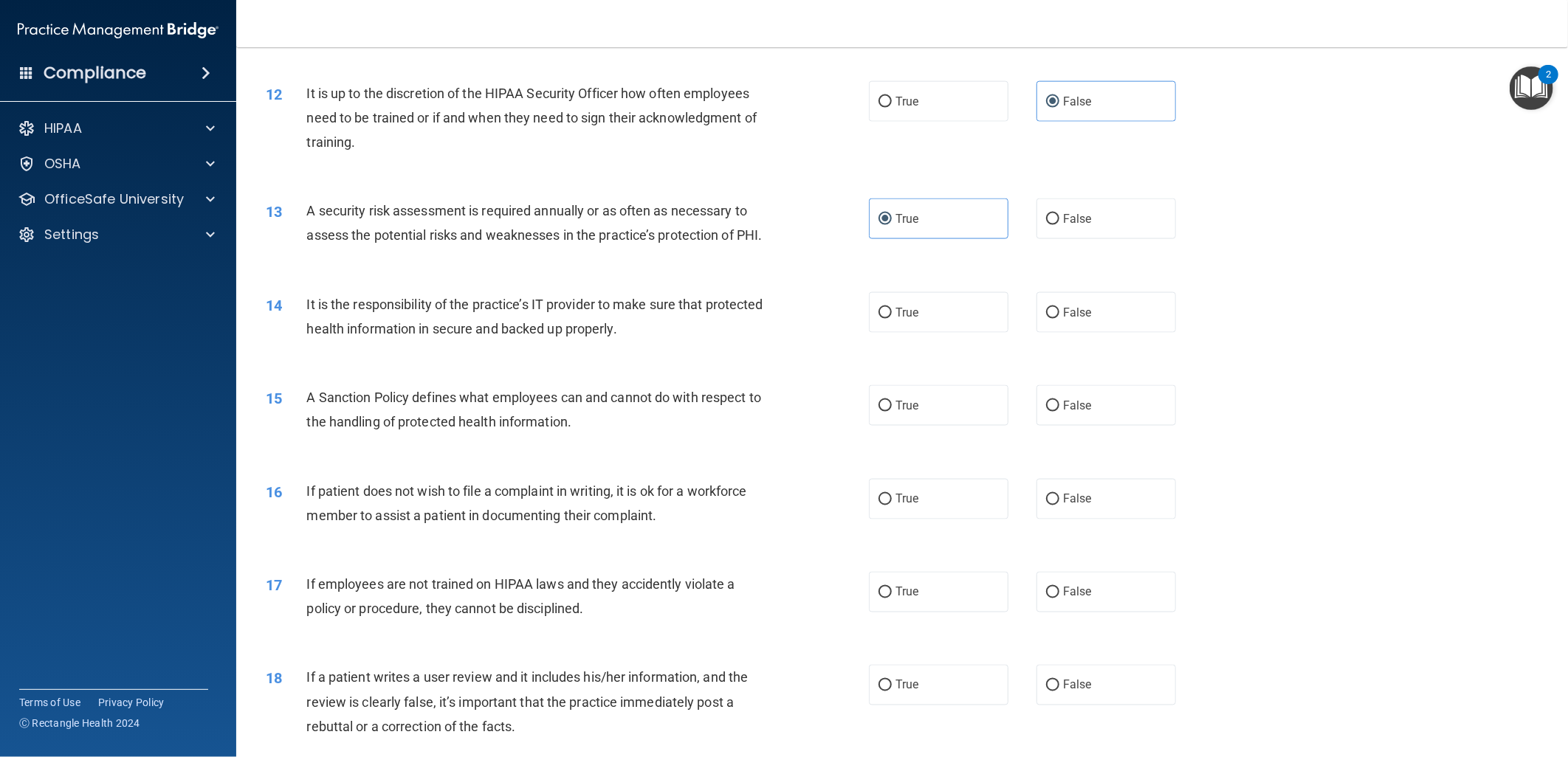
scroll to position [1394, 0]
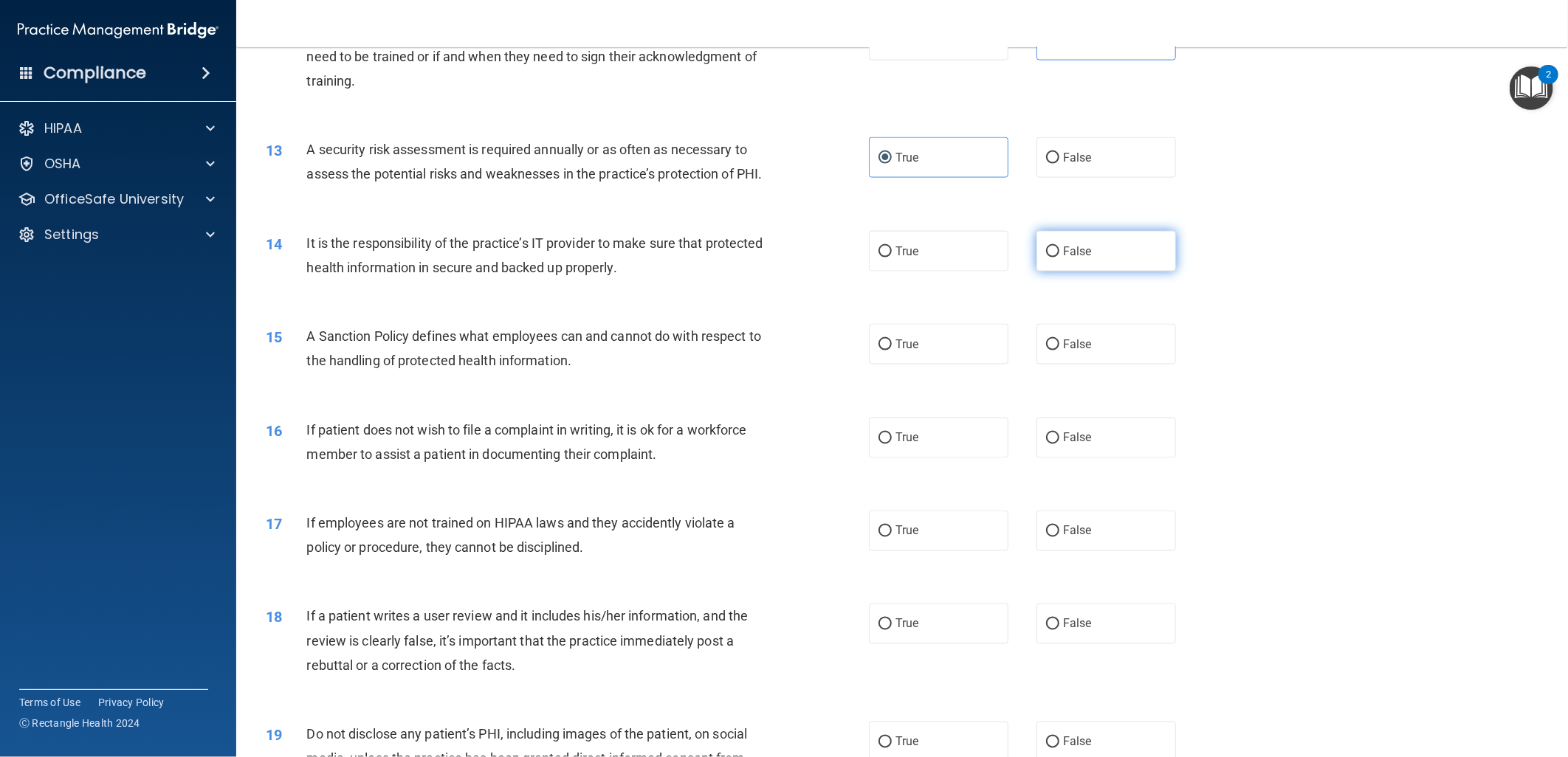
click at [1095, 272] on label "False" at bounding box center [1106, 251] width 140 height 41
click at [1059, 258] on input "False" at bounding box center [1052, 252] width 13 height 11
radio input "true"
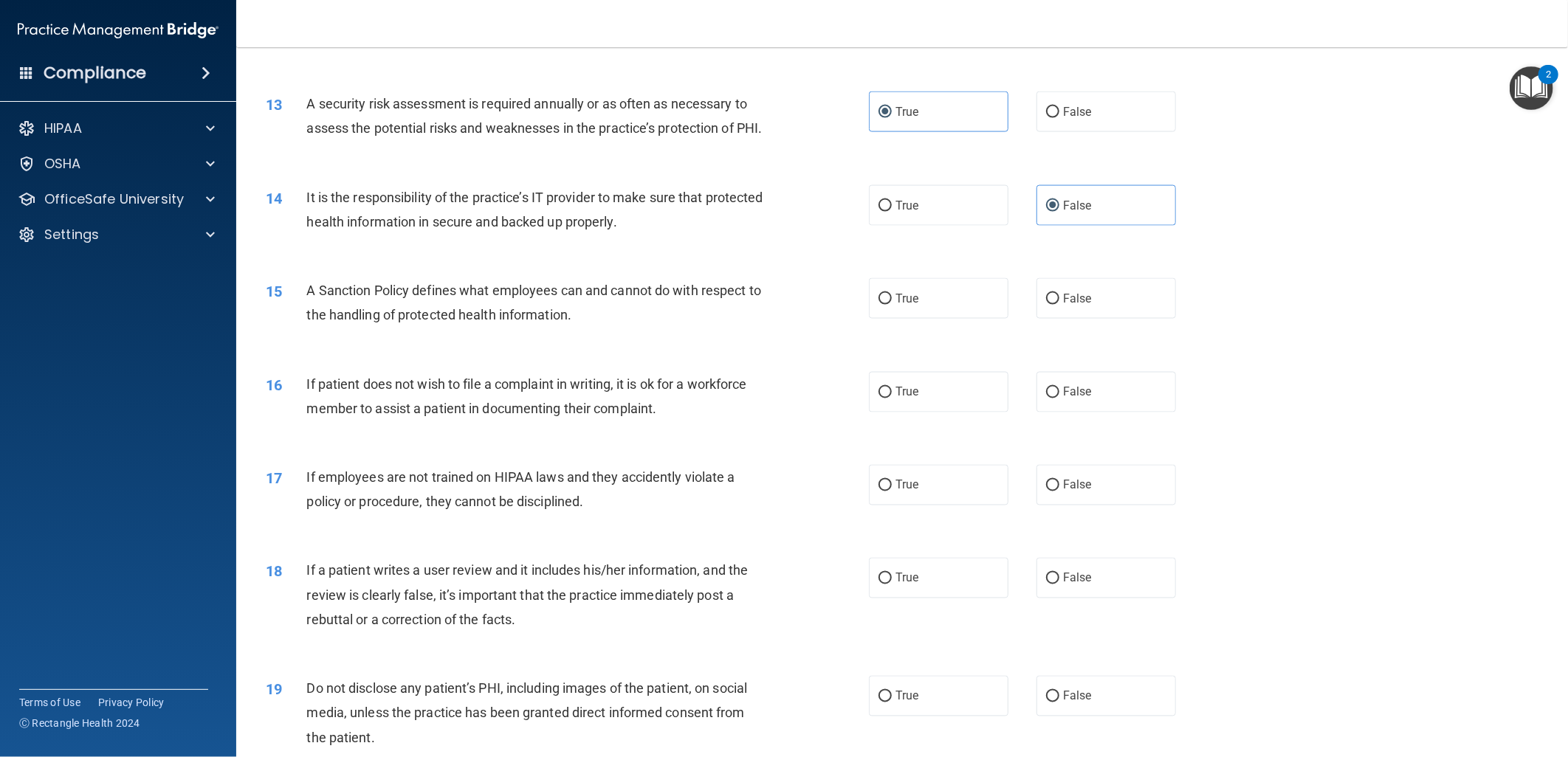
scroll to position [1476, 0]
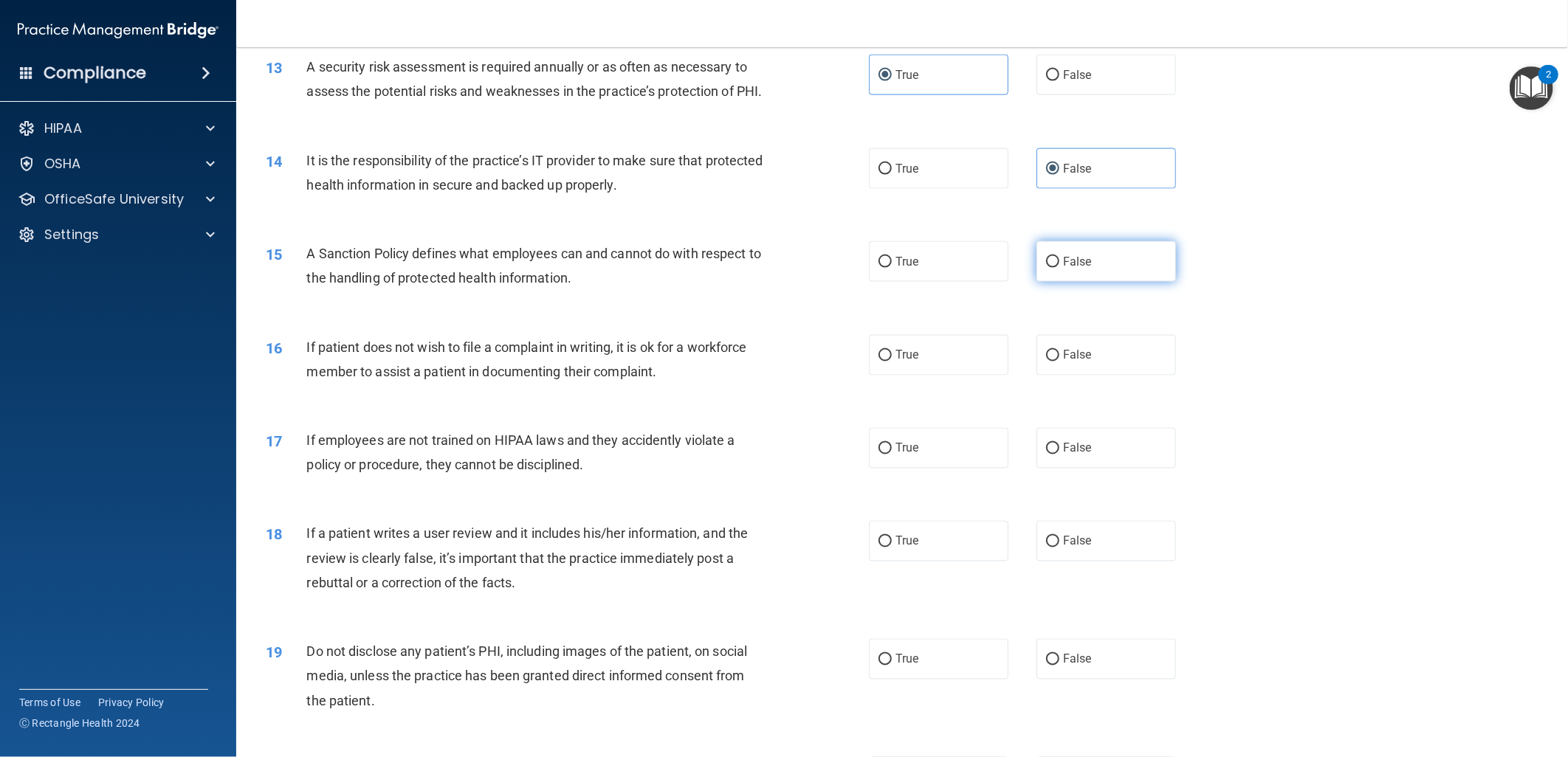
click at [1051, 268] on input "False" at bounding box center [1052, 262] width 13 height 11
radio input "true"
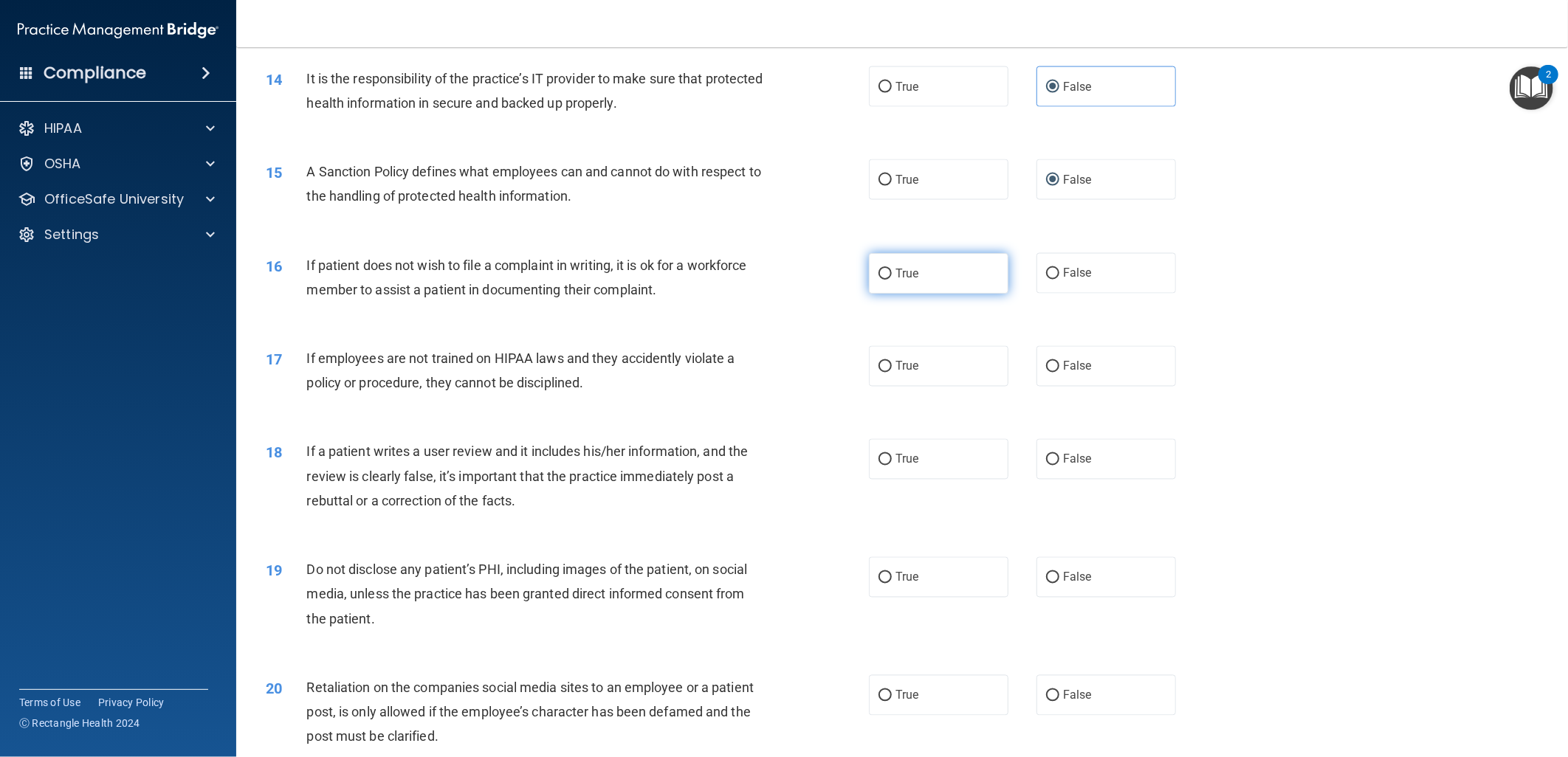
click at [909, 280] on span "True" at bounding box center [906, 273] width 23 height 14
click at [892, 280] on input "True" at bounding box center [884, 274] width 13 height 11
radio input "true"
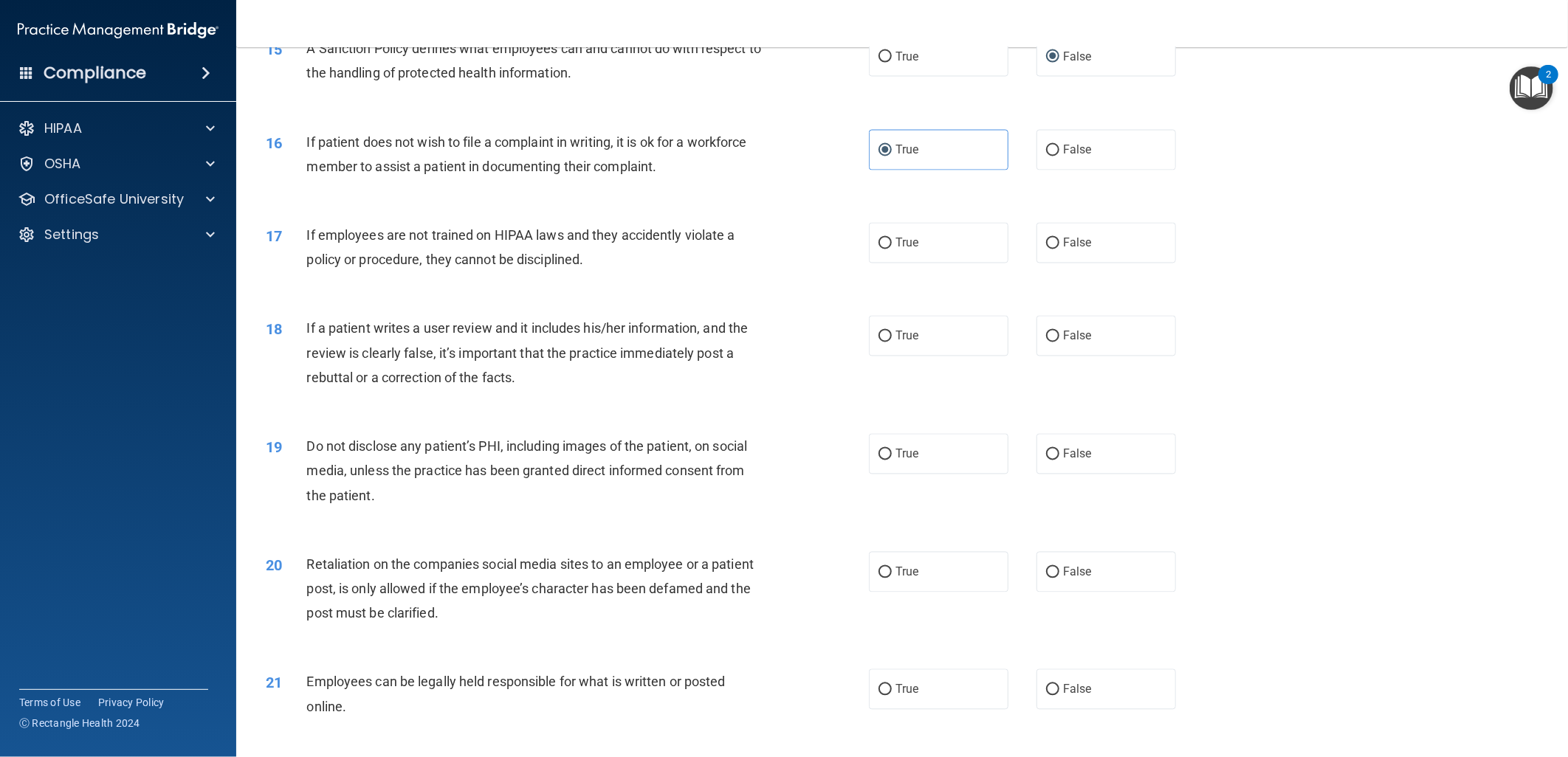
scroll to position [1722, 0]
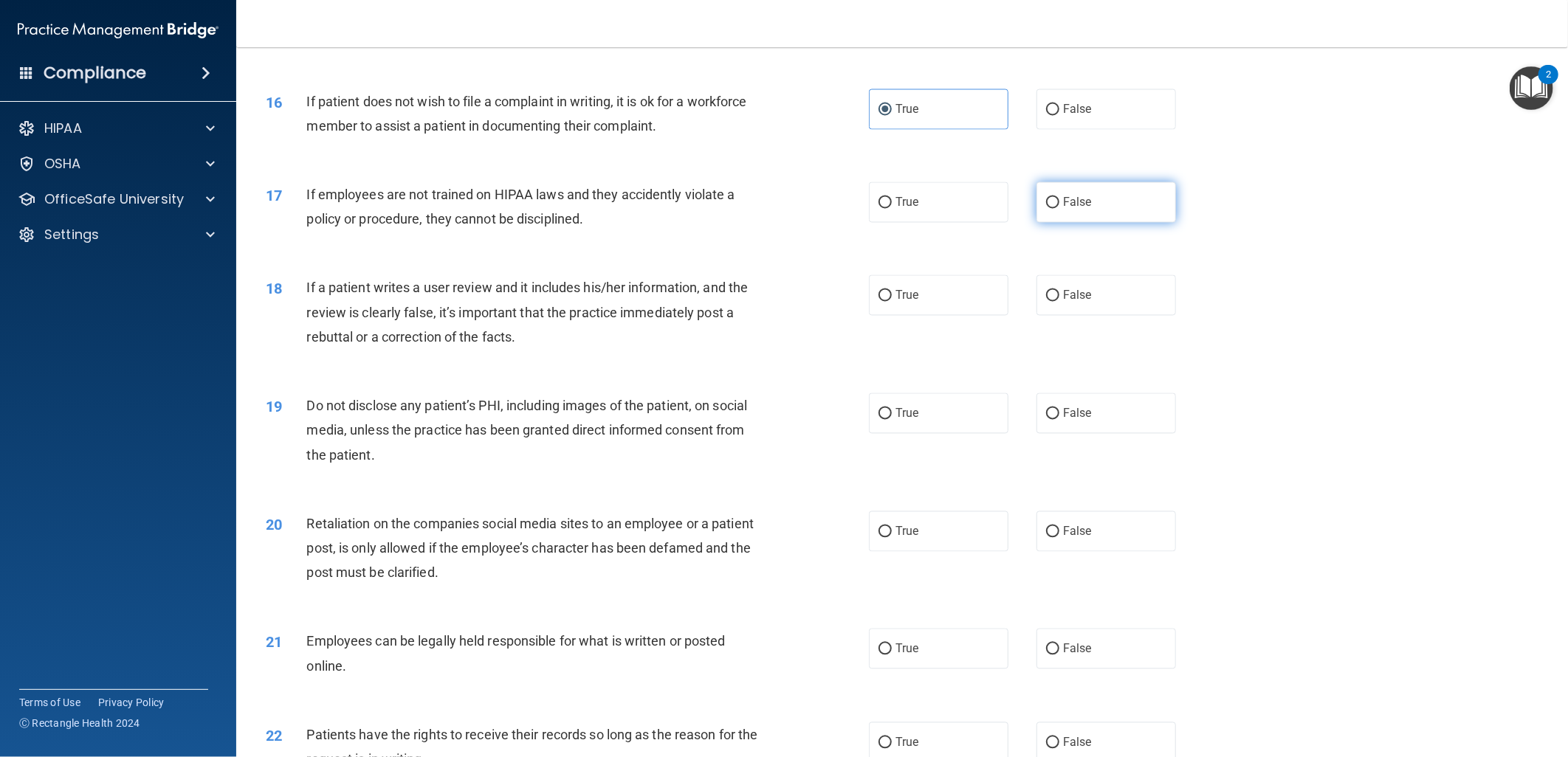
click at [1078, 210] on span "False" at bounding box center [1077, 203] width 29 height 14
click at [1059, 209] on input "False" at bounding box center [1052, 203] width 13 height 11
radio input "true"
click at [1079, 316] on label "False" at bounding box center [1106, 295] width 140 height 41
click at [1059, 302] on input "False" at bounding box center [1052, 296] width 13 height 11
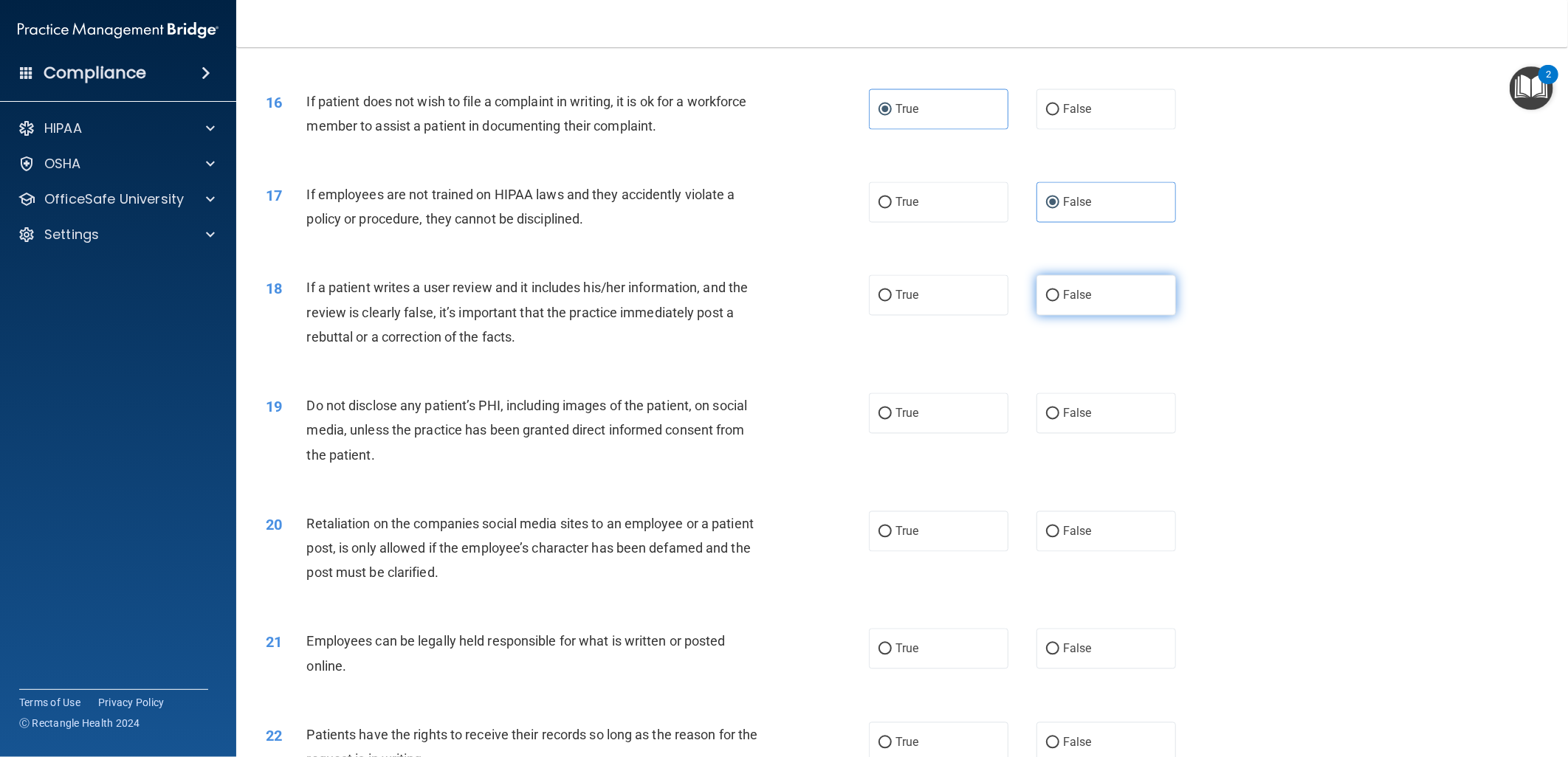
radio input "true"
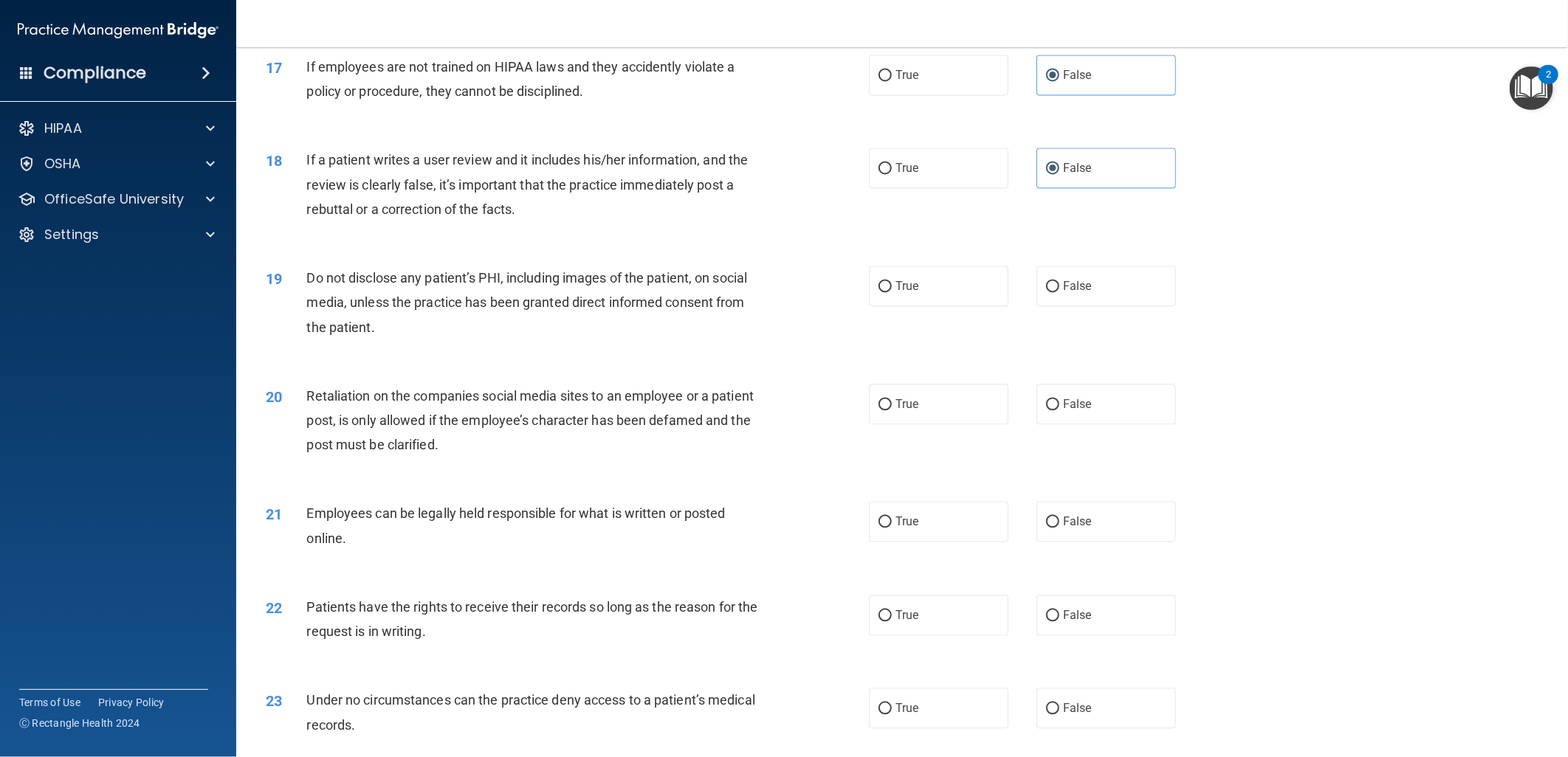
scroll to position [1886, 0]
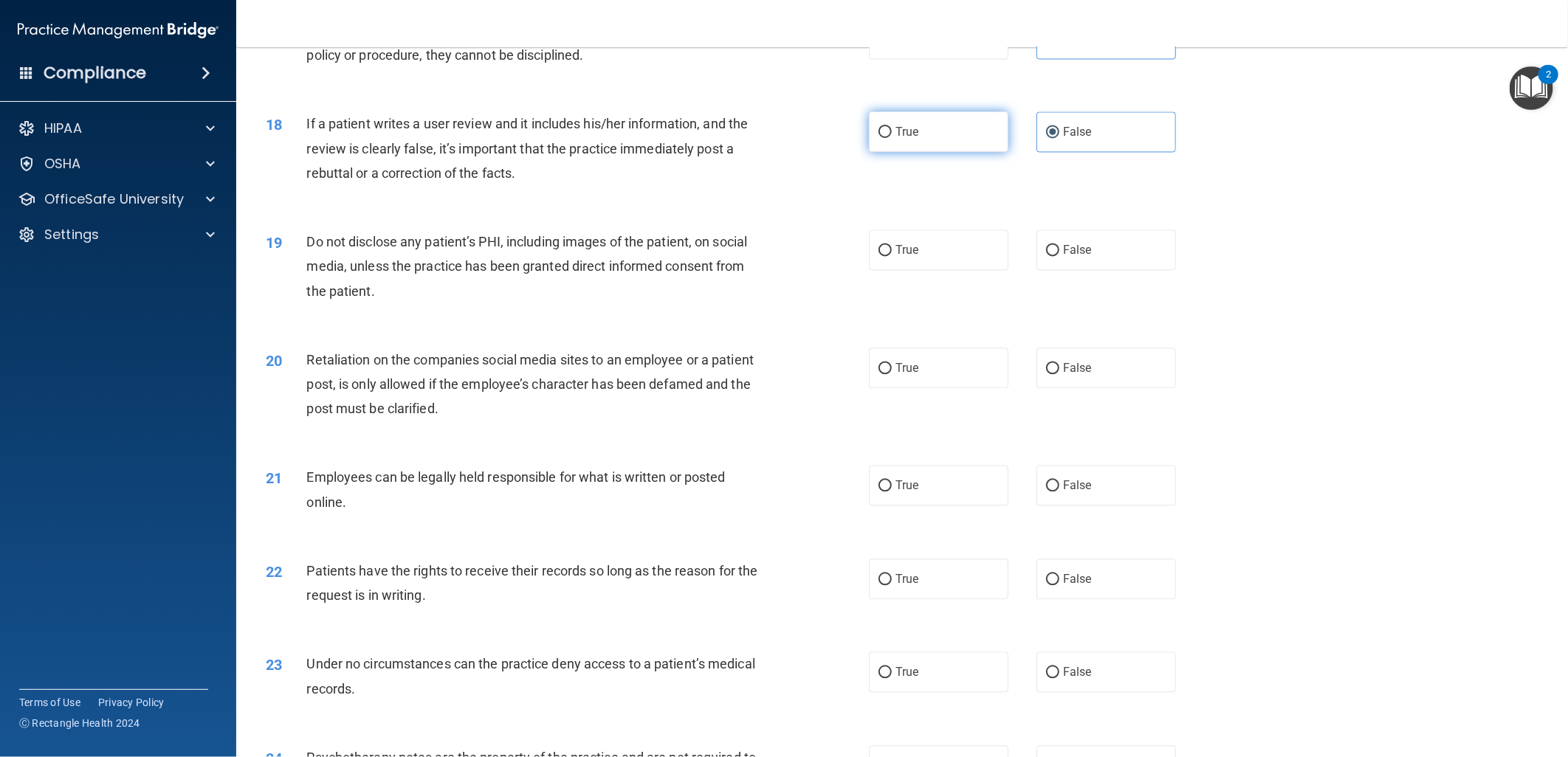
click at [948, 151] on label "True" at bounding box center [939, 131] width 140 height 41
click at [892, 138] on input "True" at bounding box center [884, 132] width 13 height 11
radio input "true"
radio input "false"
click at [985, 270] on label "True" at bounding box center [939, 250] width 140 height 41
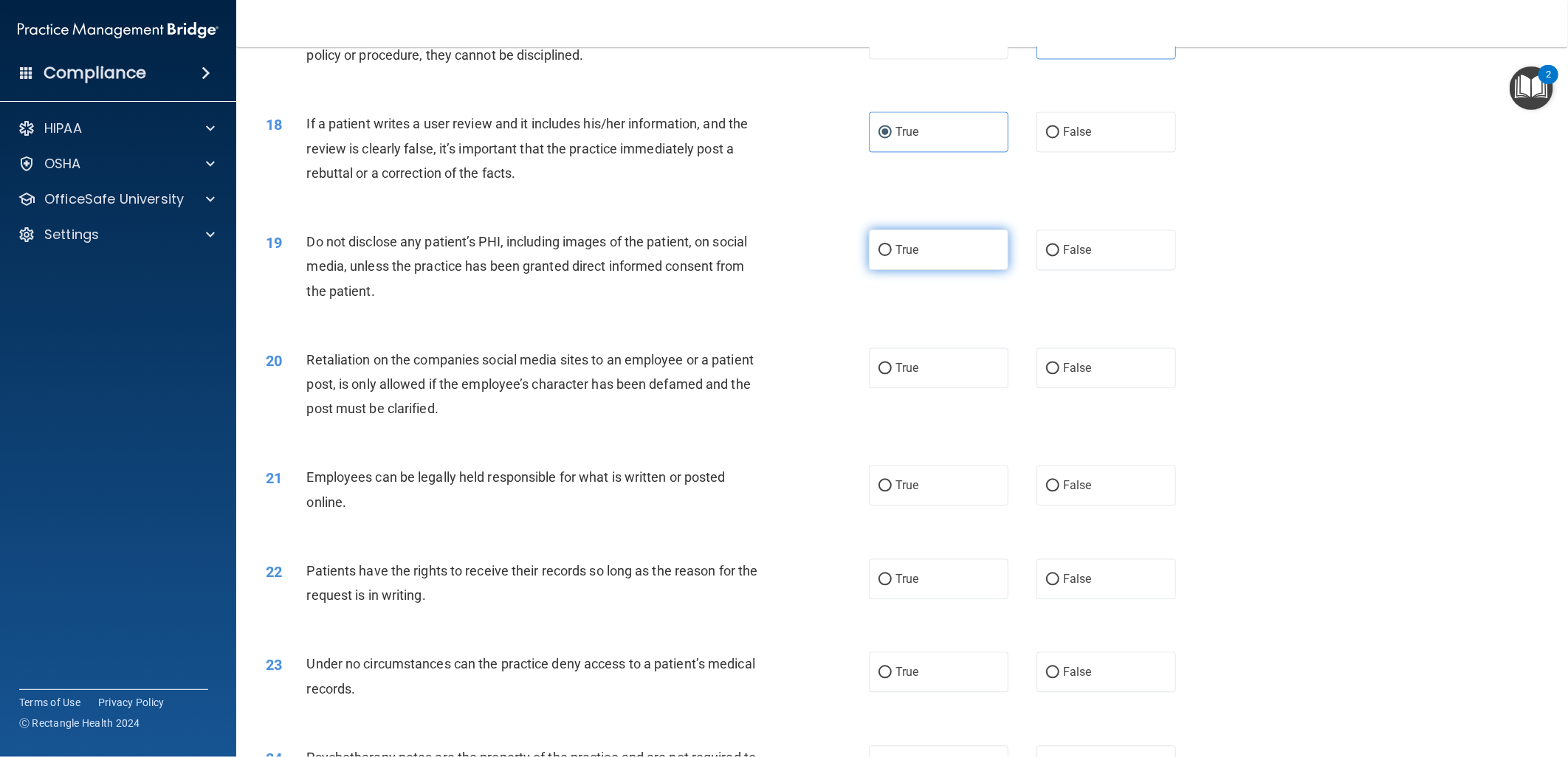
click at [892, 256] on input "True" at bounding box center [884, 250] width 13 height 11
radio input "true"
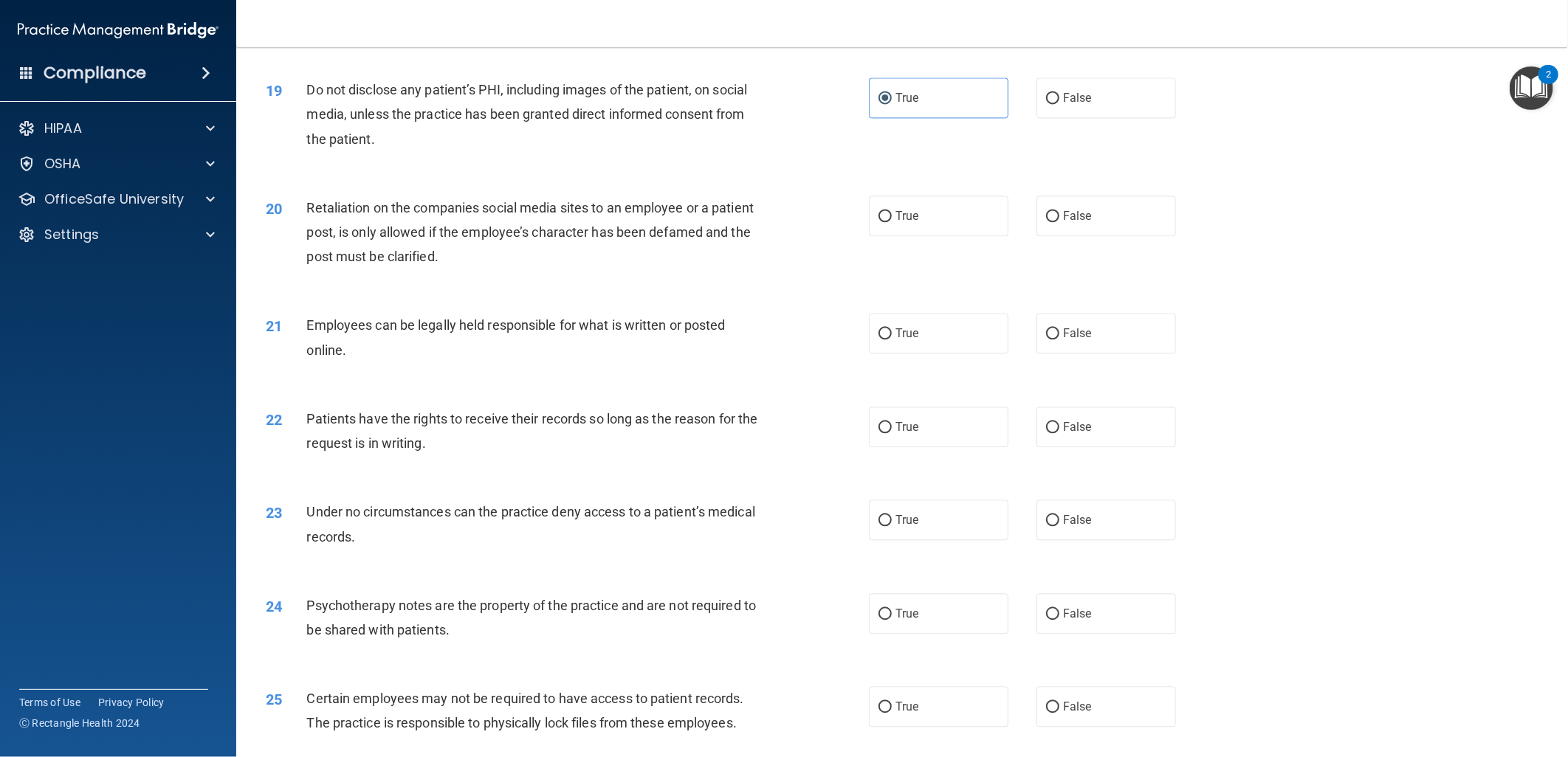
scroll to position [2050, 0]
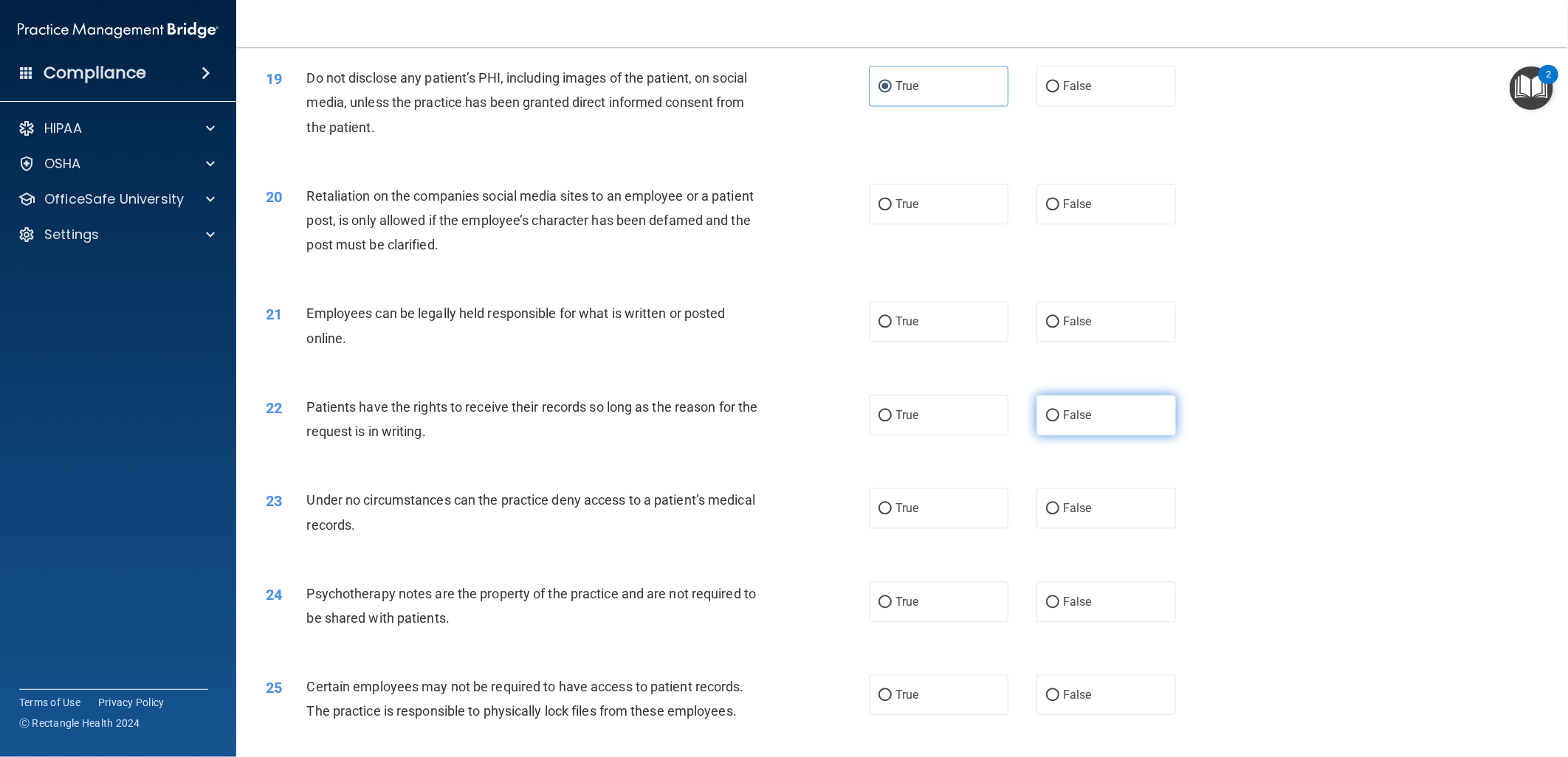
click at [1075, 422] on span "False" at bounding box center [1077, 415] width 29 height 14
click at [1059, 421] on input "False" at bounding box center [1052, 415] width 13 height 11
radio input "true"
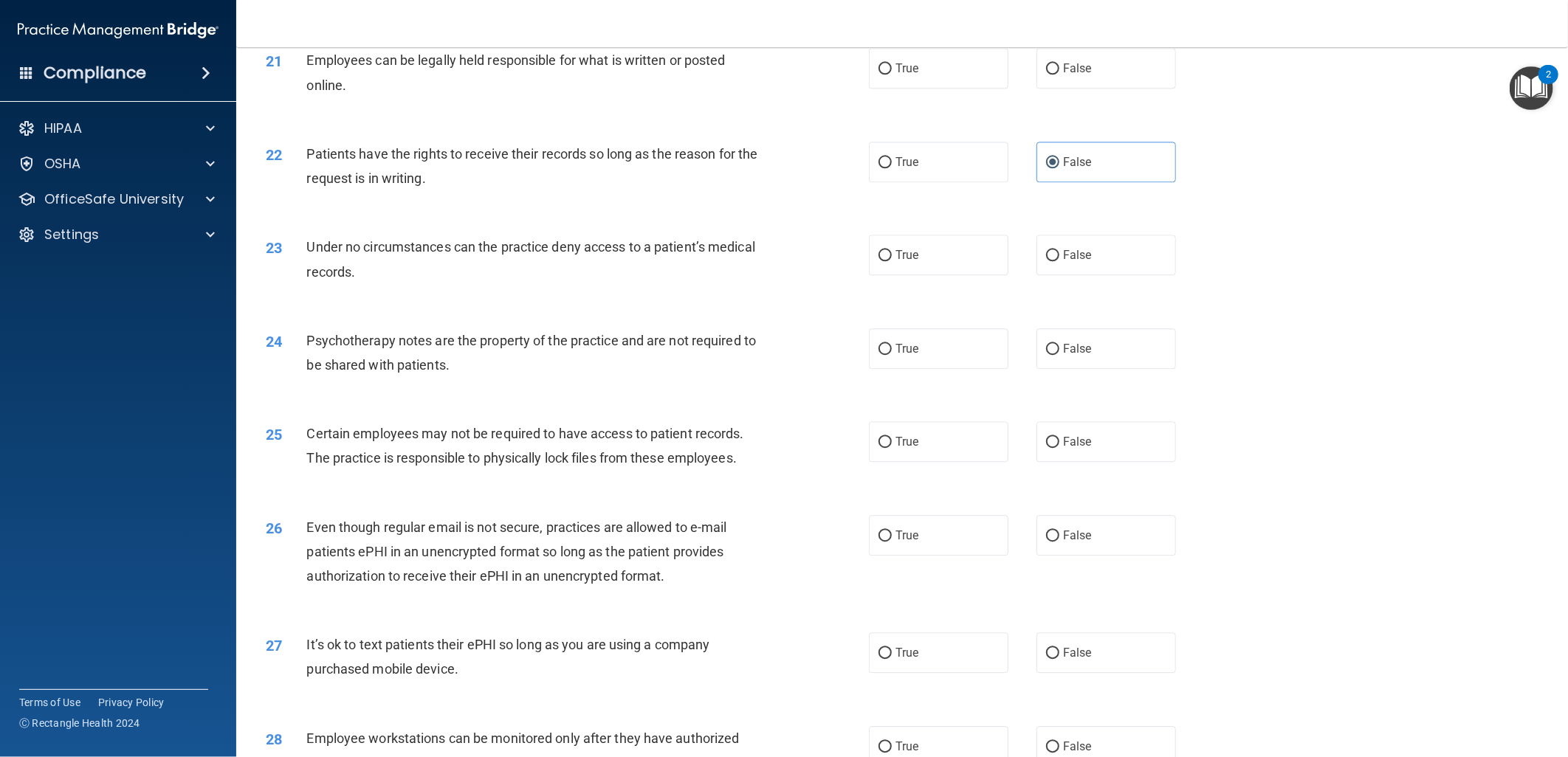
scroll to position [2296, 0]
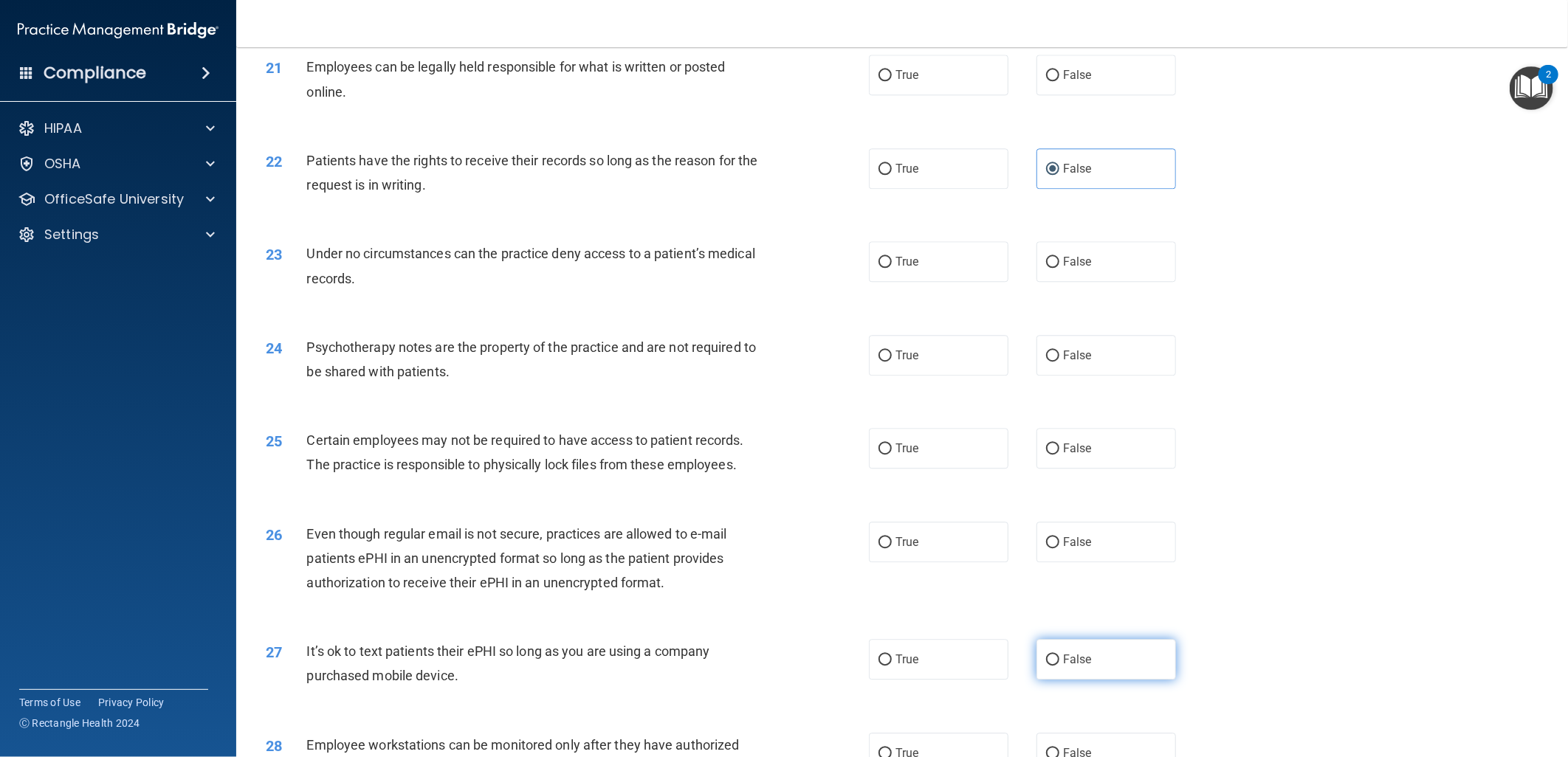
click at [1063, 667] on span "False" at bounding box center [1077, 659] width 29 height 14
click at [1057, 666] on input "False" at bounding box center [1052, 660] width 13 height 11
radio input "true"
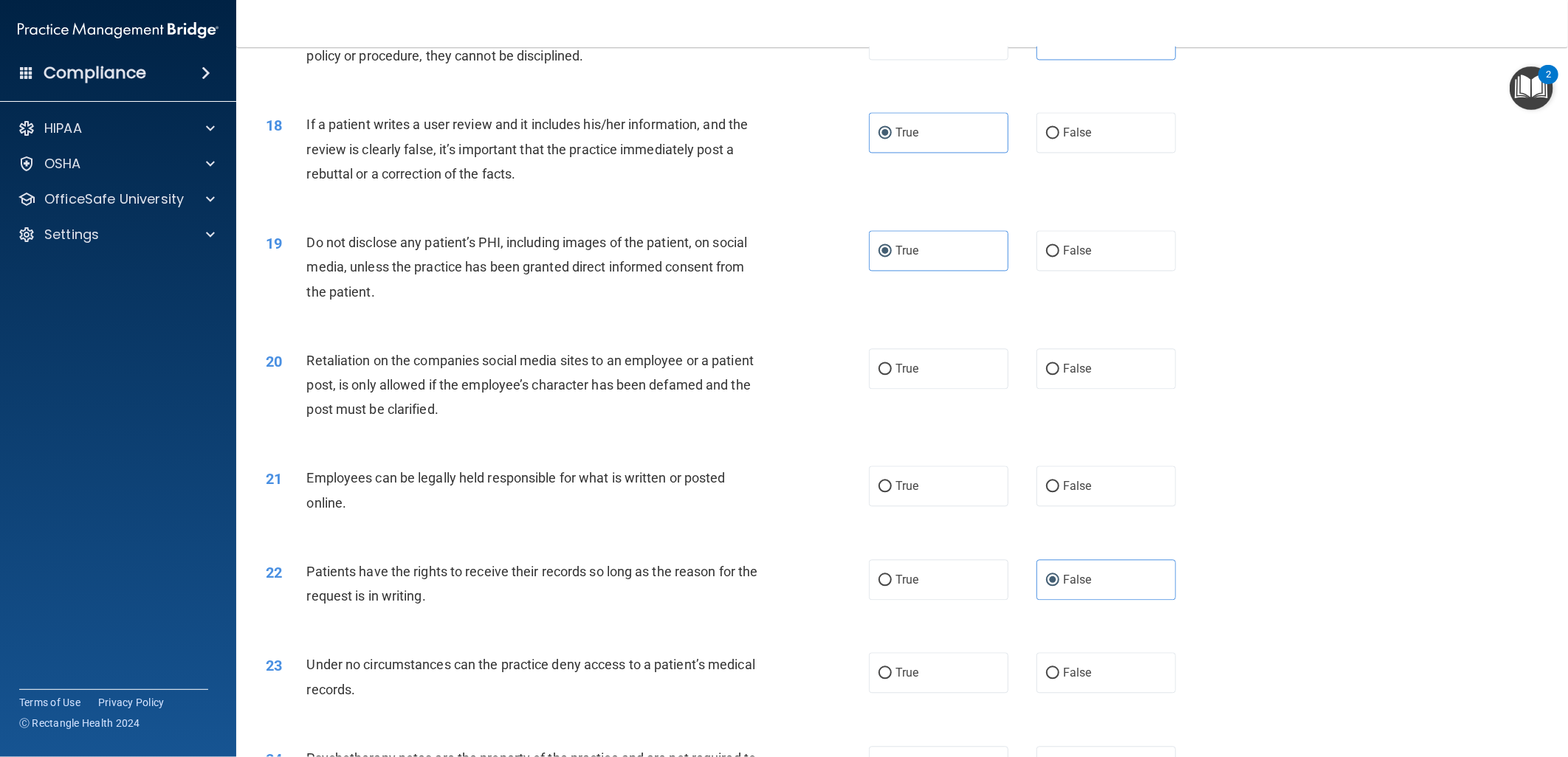
scroll to position [1886, 0]
click at [985, 388] on label "True" at bounding box center [939, 368] width 140 height 41
click at [892, 374] on input "True" at bounding box center [884, 368] width 13 height 11
radio input "true"
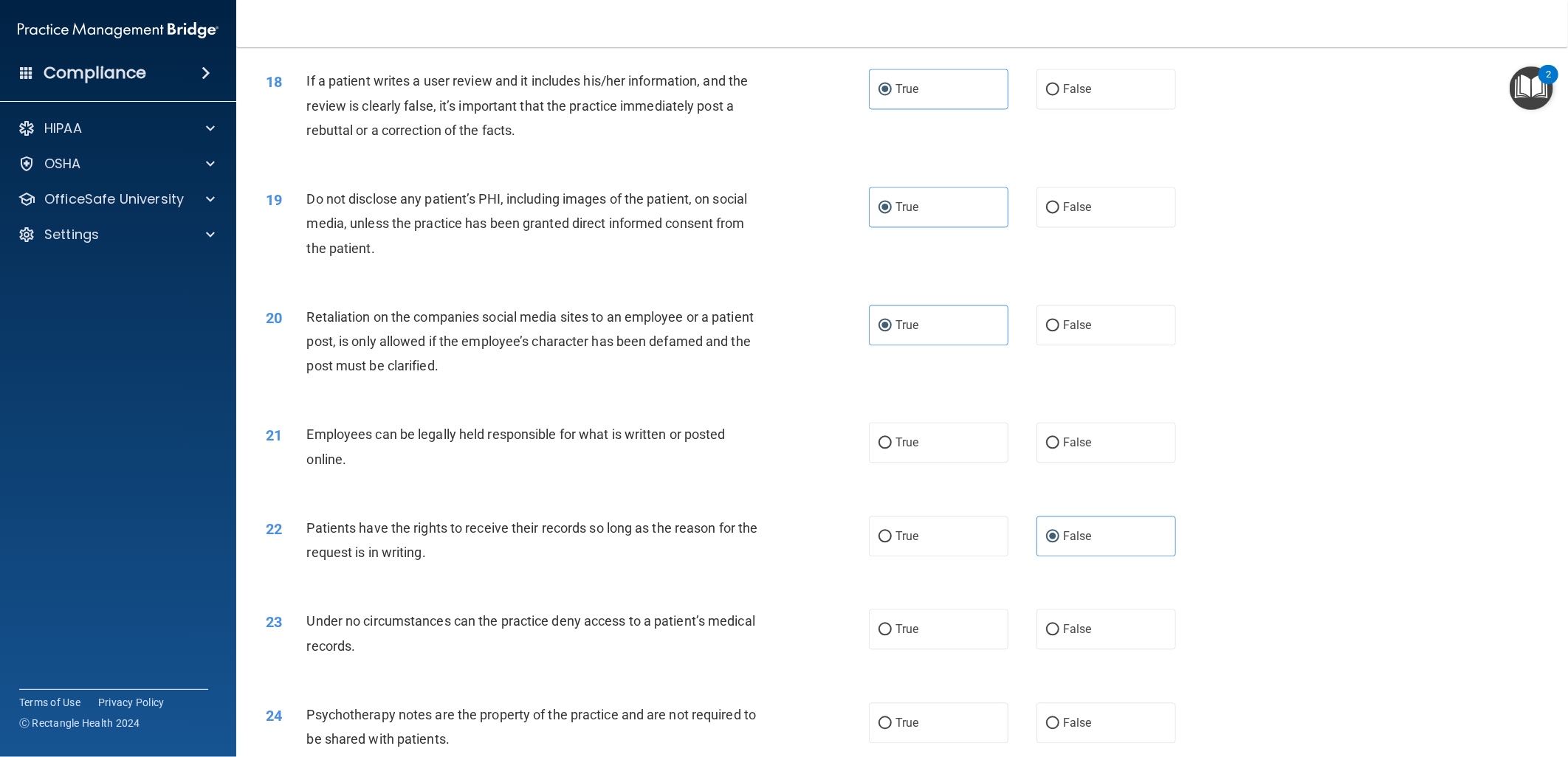
scroll to position [2050, 0]
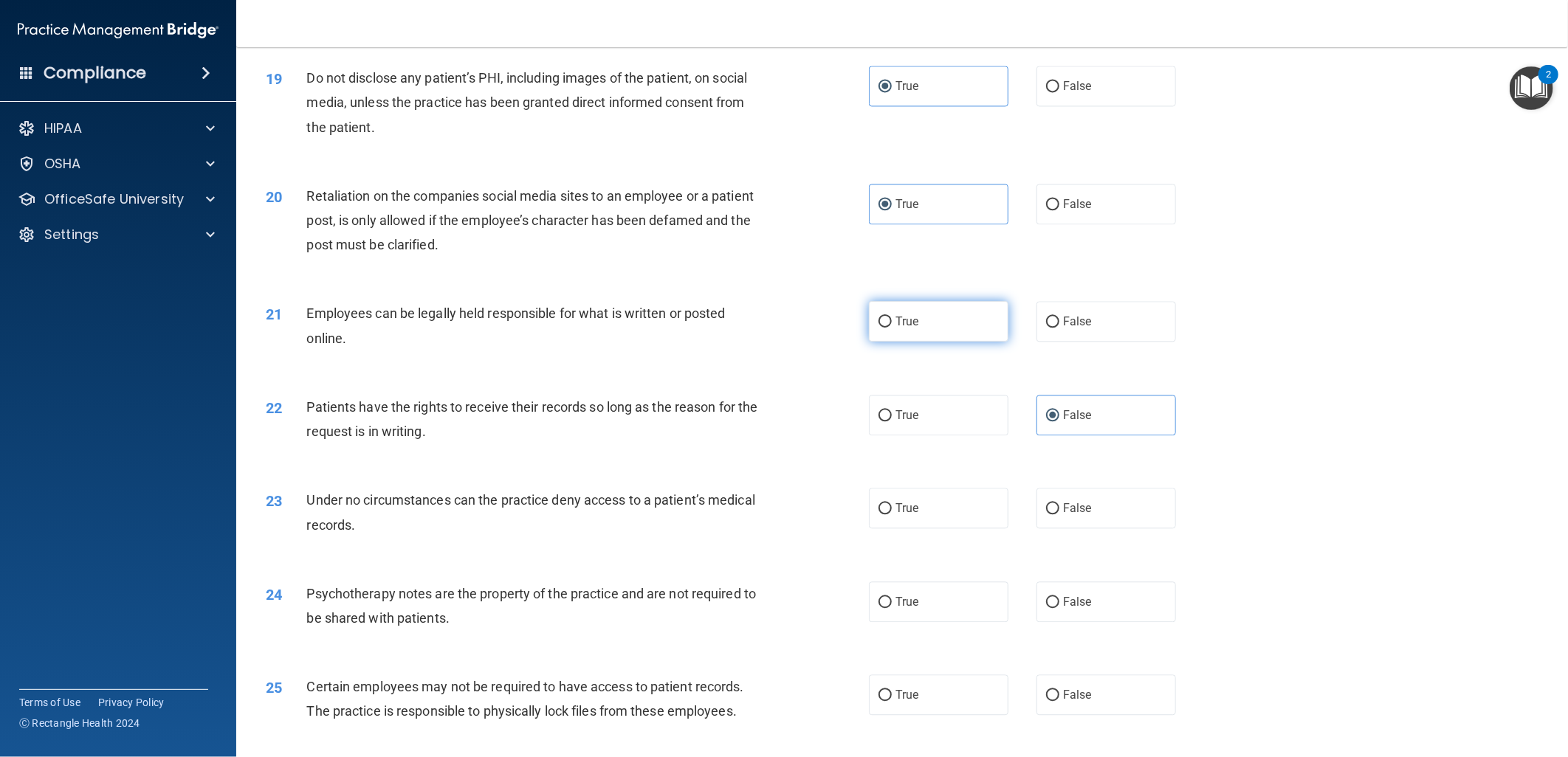
click at [964, 342] on label "True" at bounding box center [939, 321] width 140 height 41
click at [892, 328] on input "True" at bounding box center [884, 322] width 13 height 11
radio input "true"
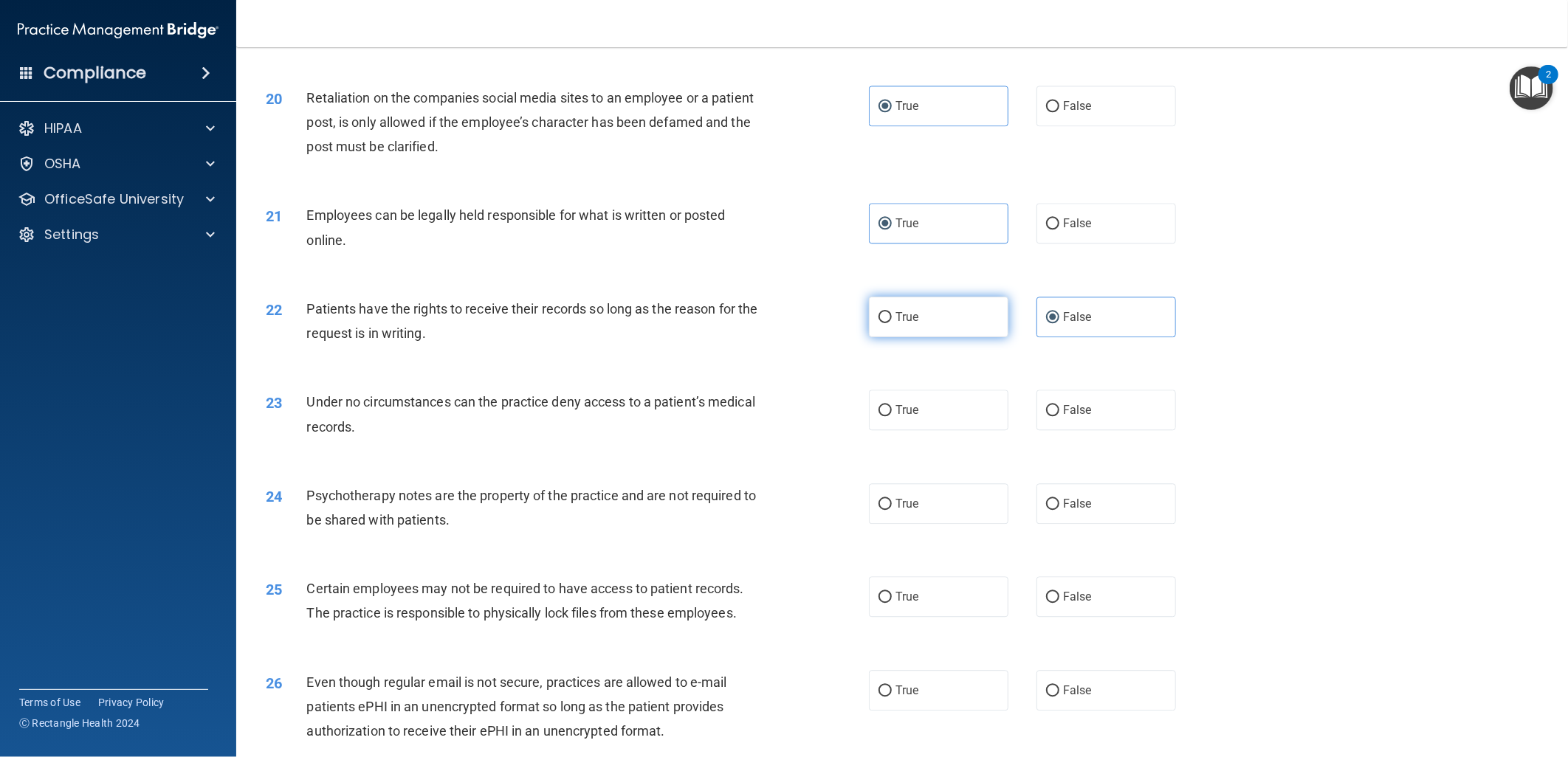
scroll to position [2214, 0]
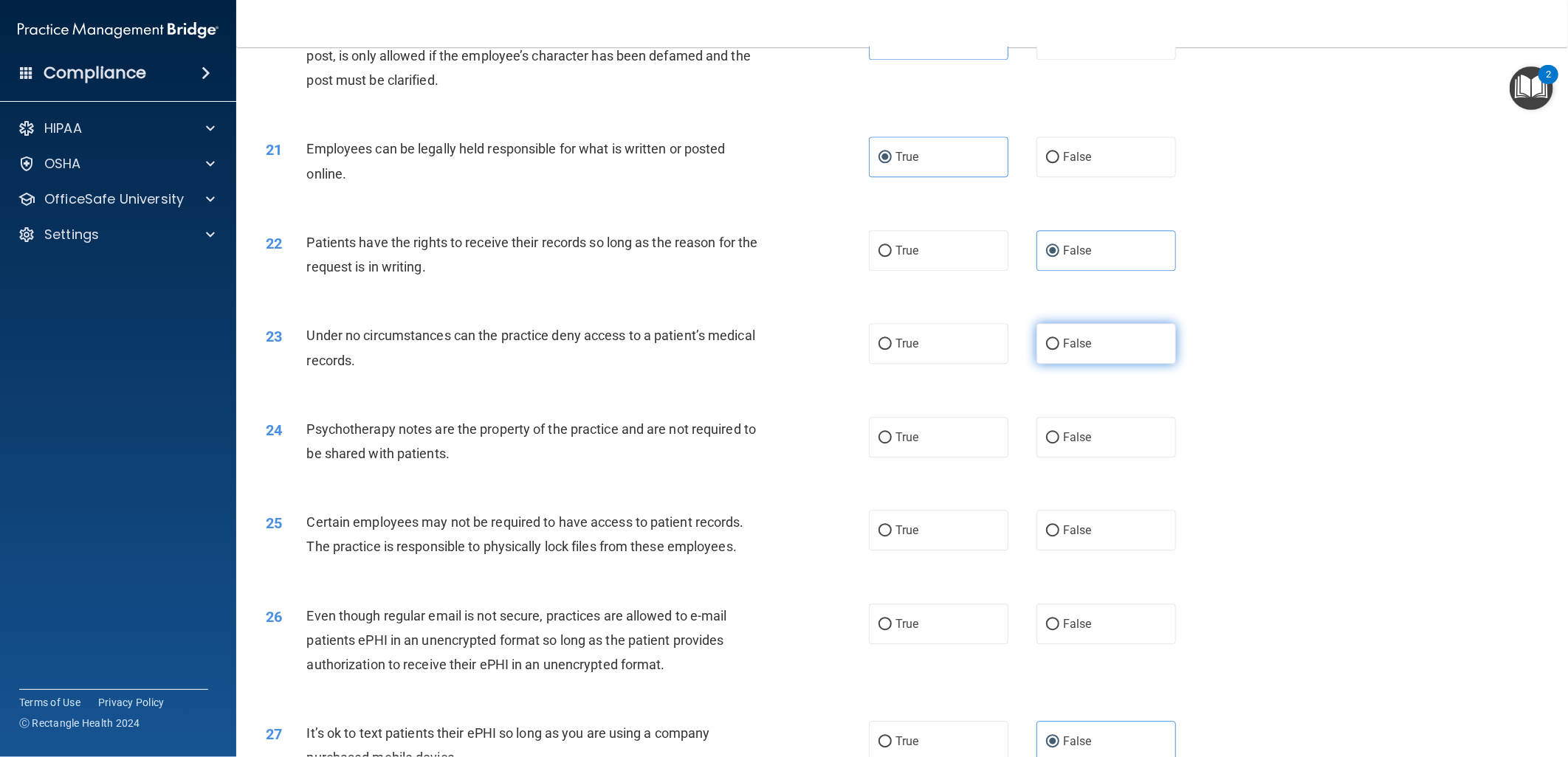
click at [1109, 364] on label "False" at bounding box center [1106, 343] width 140 height 41
click at [1059, 350] on input "False" at bounding box center [1052, 344] width 13 height 11
radio input "true"
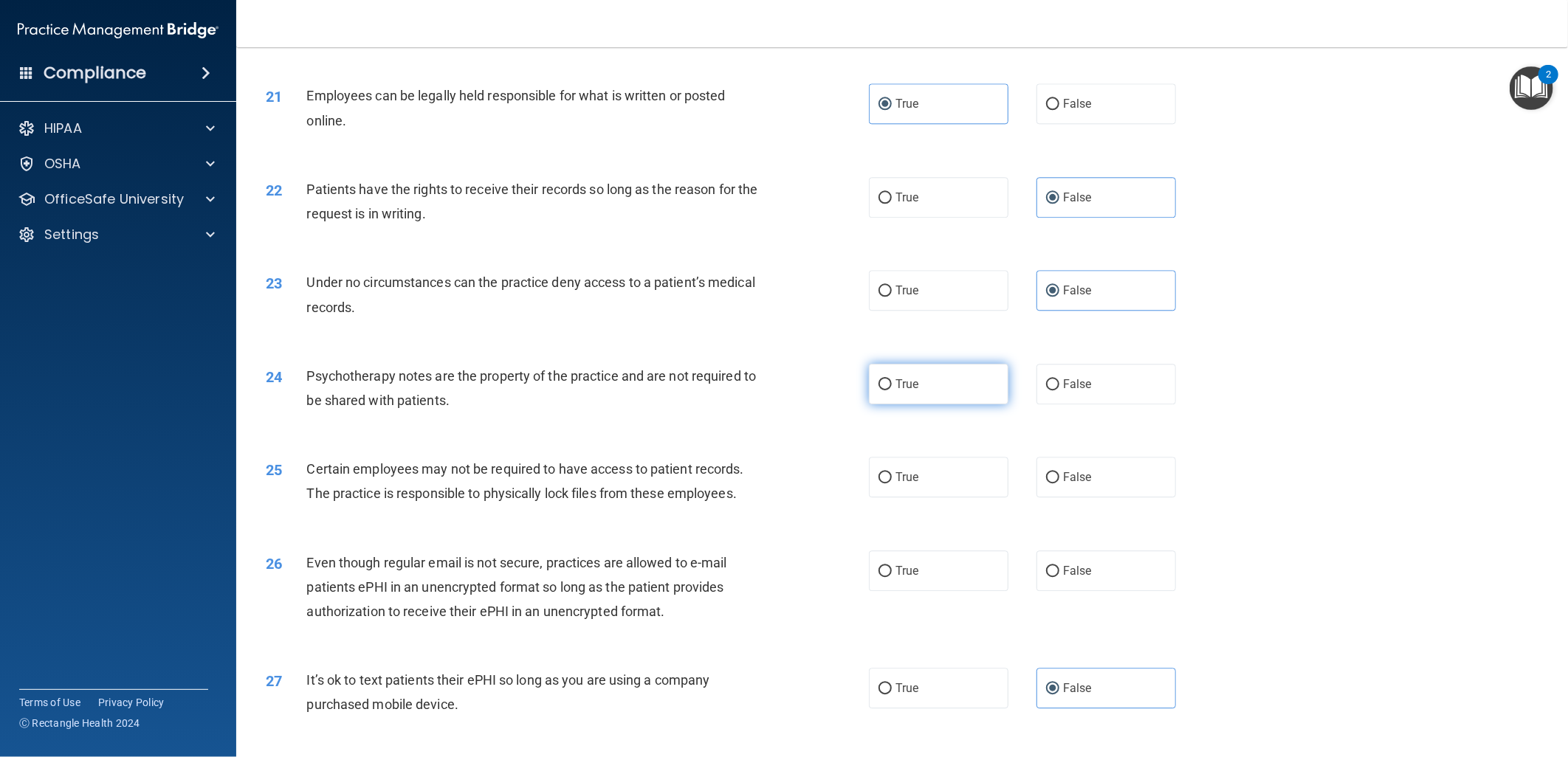
scroll to position [2296, 0]
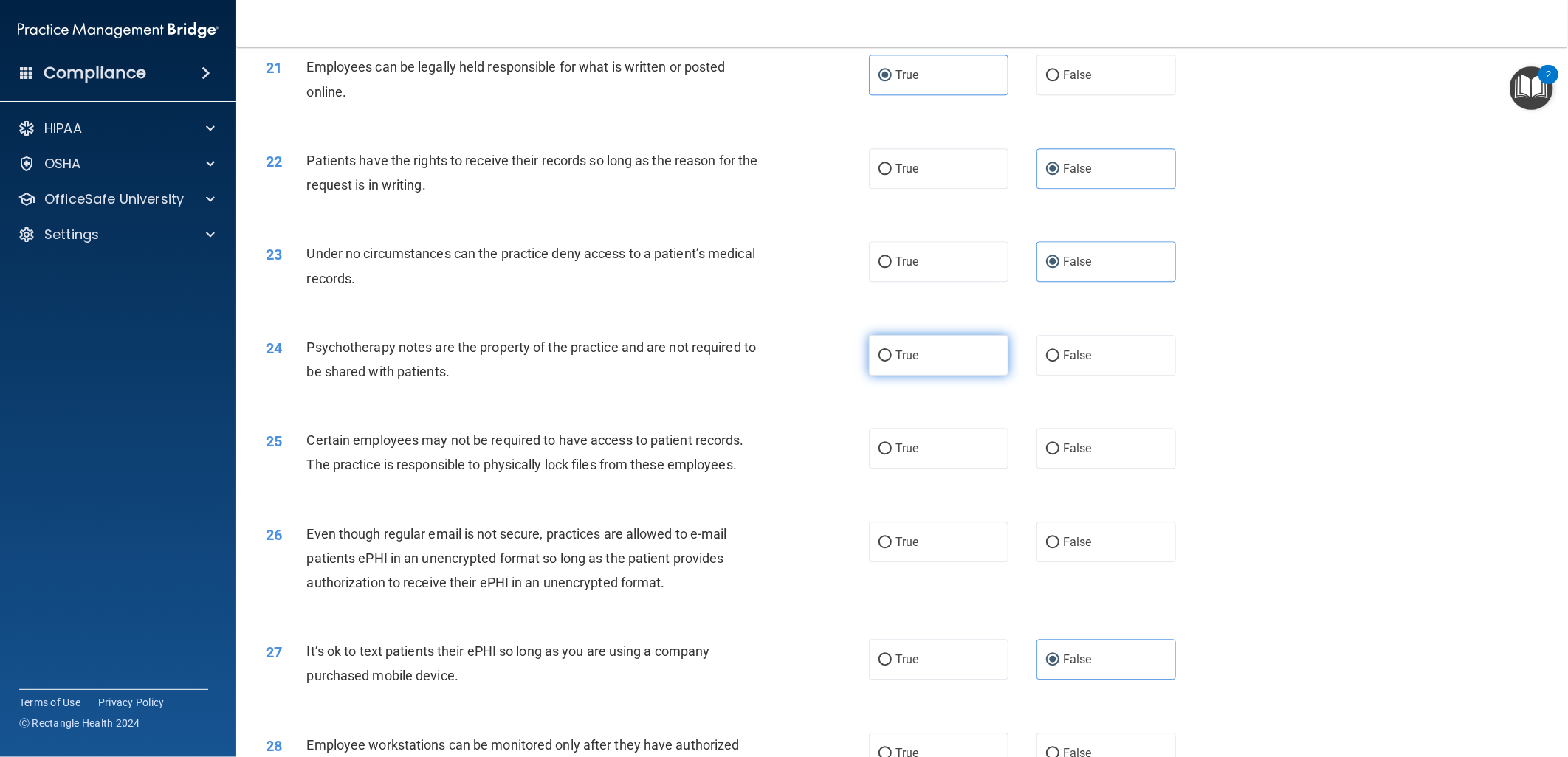
click at [946, 376] on label "True" at bounding box center [939, 355] width 140 height 41
click at [892, 362] on input "True" at bounding box center [884, 356] width 13 height 11
radio input "true"
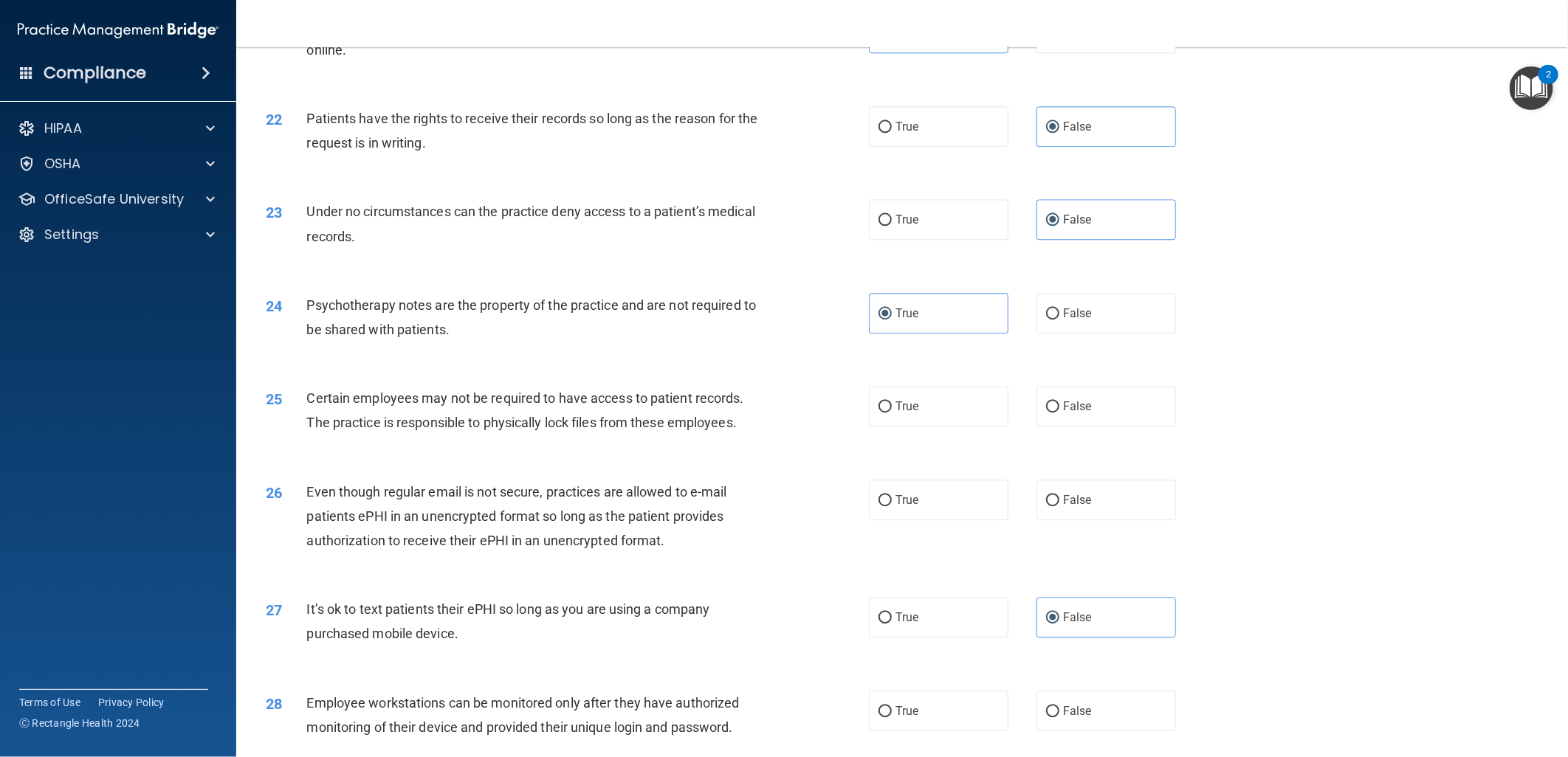
scroll to position [2378, 0]
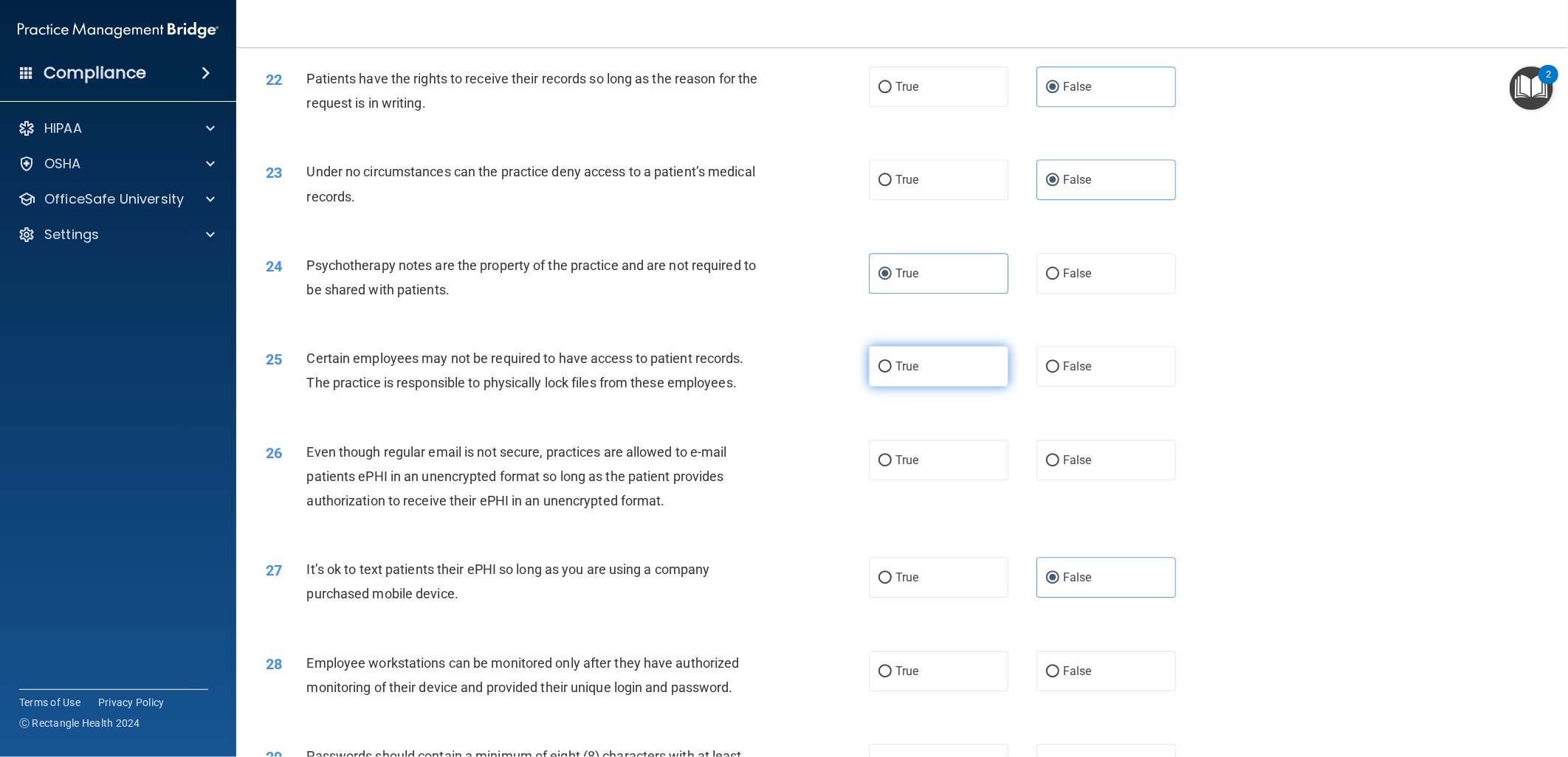
click at [986, 387] on label "True" at bounding box center [939, 366] width 140 height 41
click at [892, 373] on input "True" at bounding box center [884, 367] width 13 height 11
radio input "true"
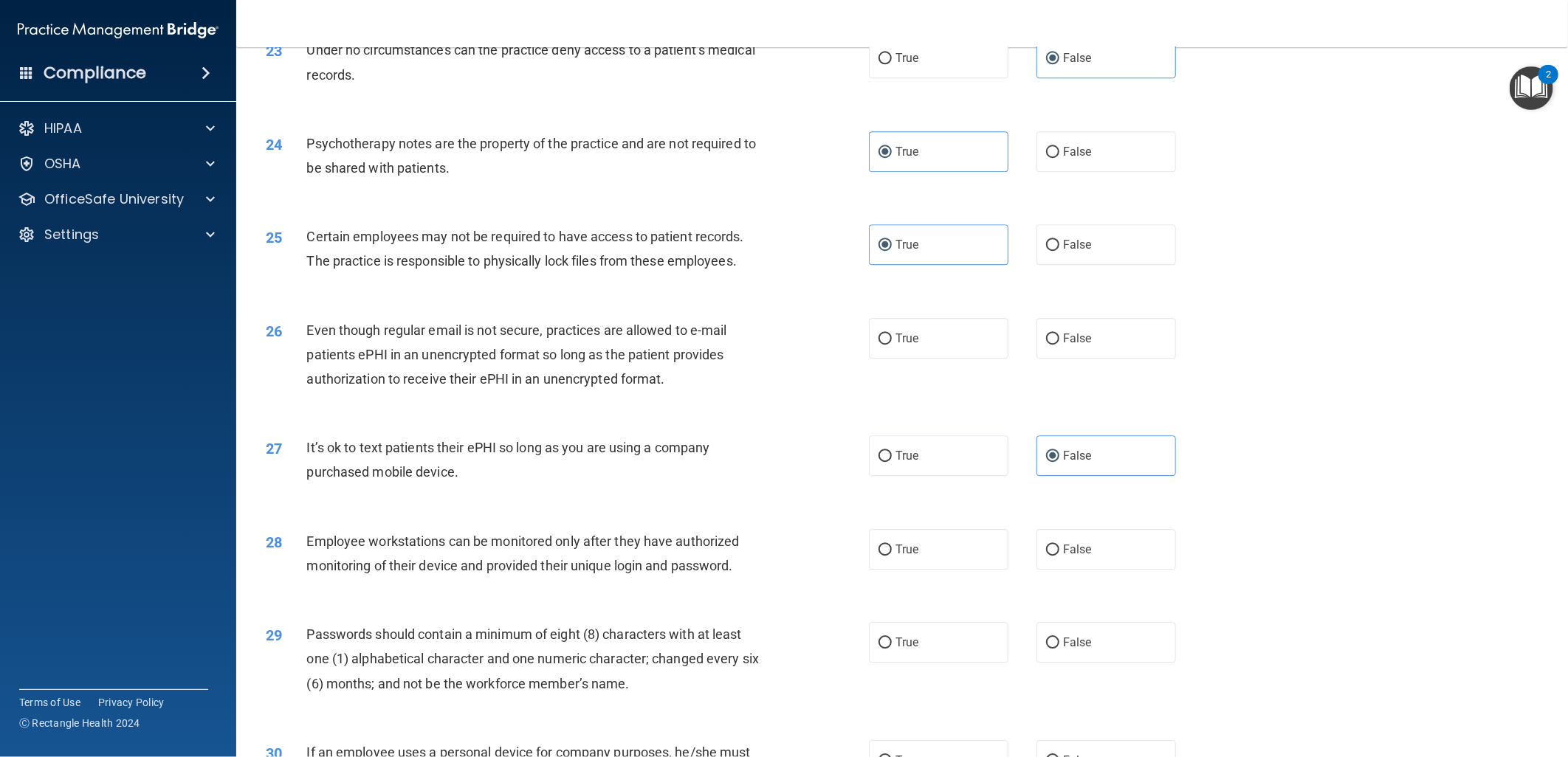
scroll to position [2542, 0]
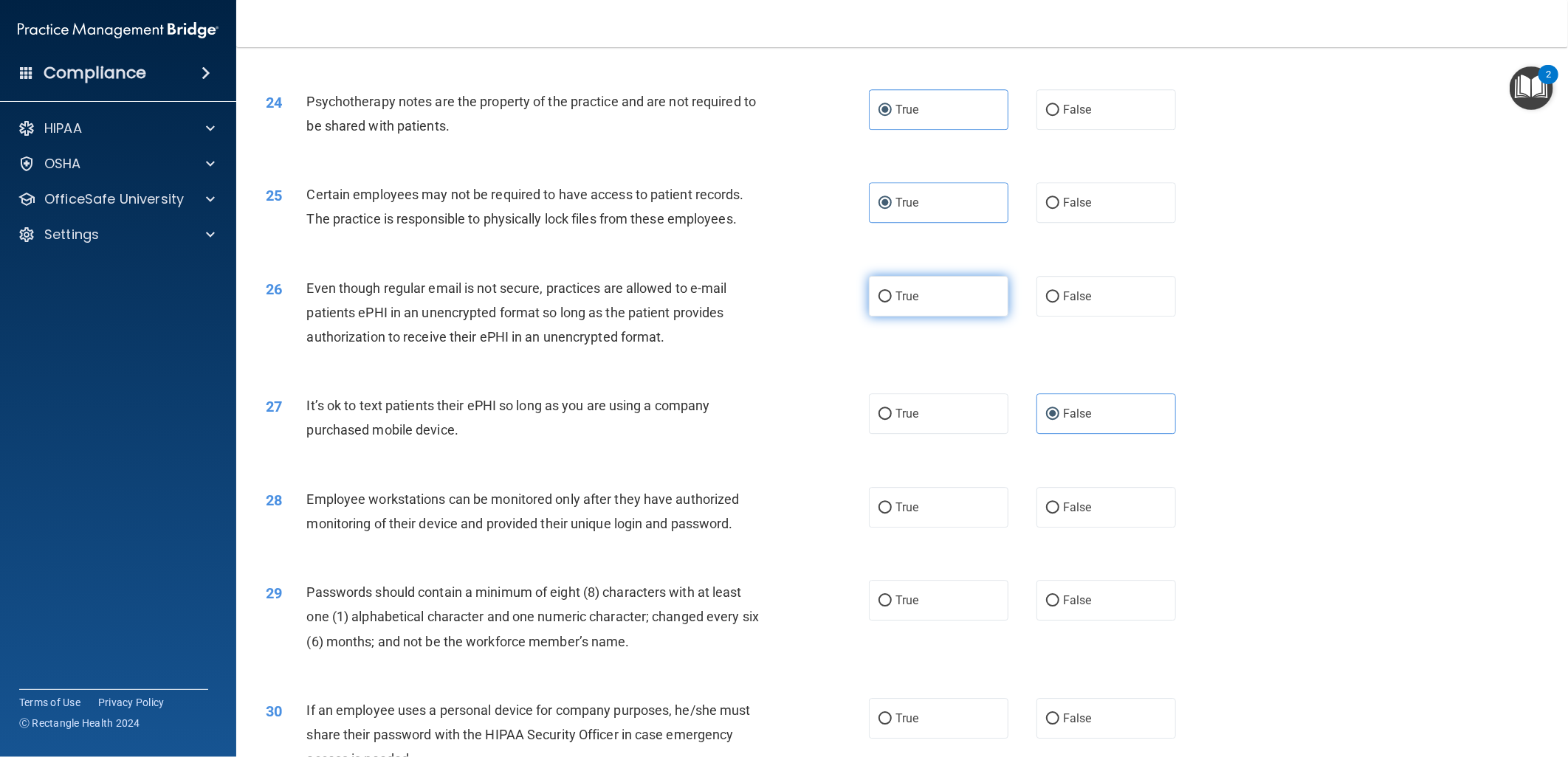
click at [955, 316] on label "True" at bounding box center [939, 296] width 140 height 41
click at [892, 303] on input "True" at bounding box center [884, 297] width 13 height 11
radio input "true"
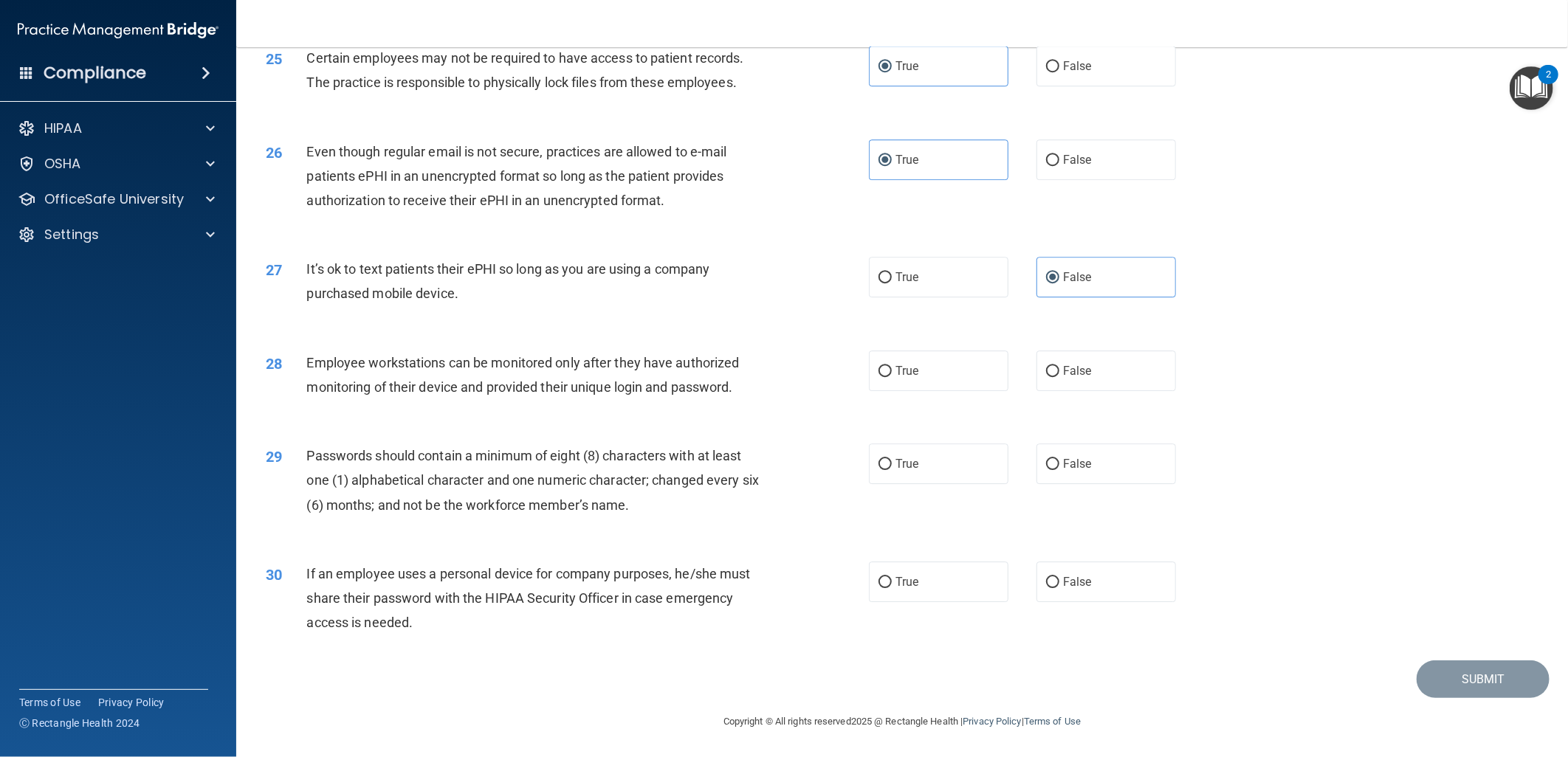
scroll to position [2703, 0]
click at [1103, 376] on label "False" at bounding box center [1106, 371] width 140 height 41
click at [1059, 376] on input "False" at bounding box center [1052, 371] width 13 height 11
radio input "true"
click at [994, 458] on label "True" at bounding box center [939, 464] width 140 height 41
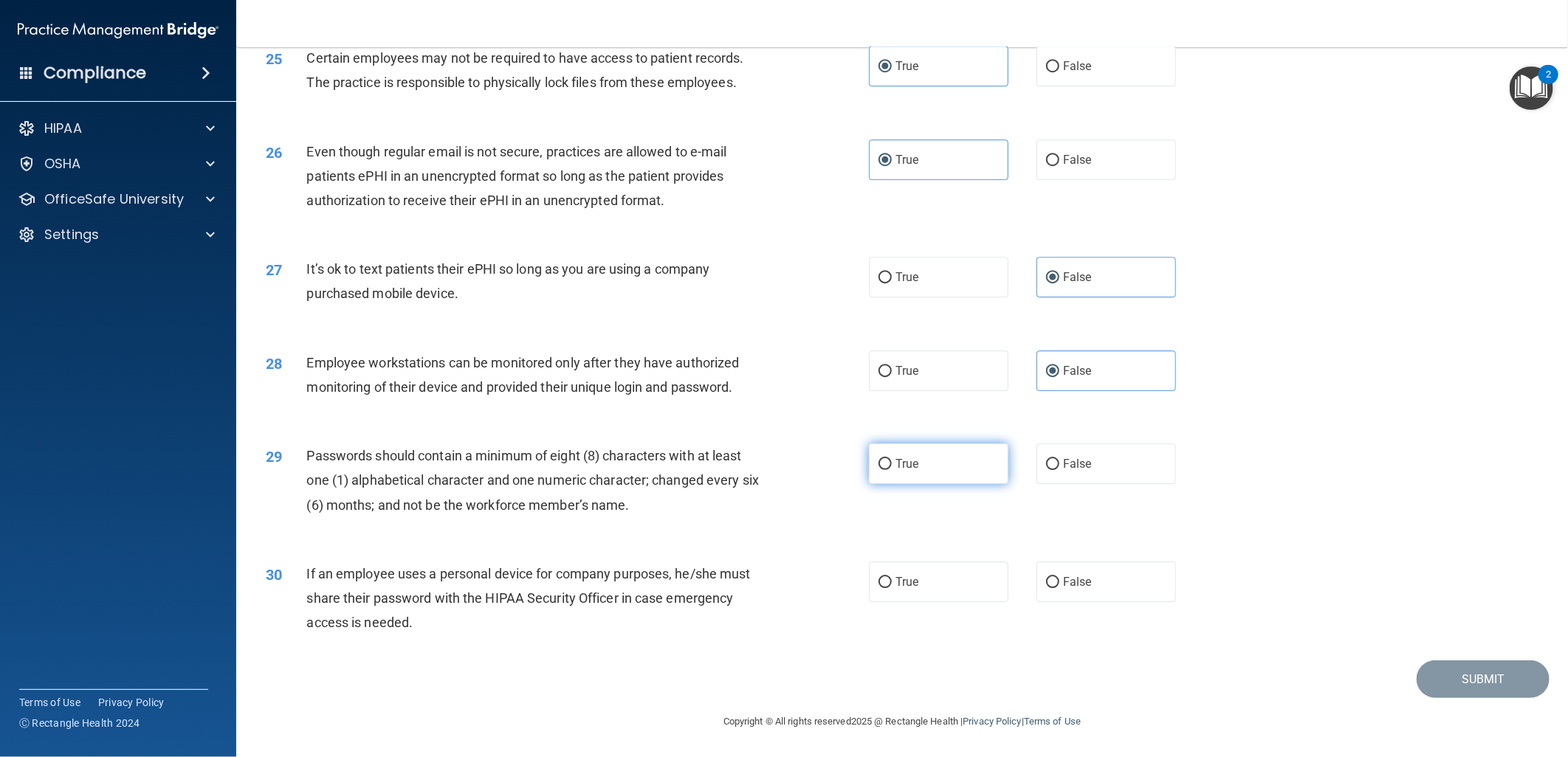
click at [892, 459] on input "True" at bounding box center [884, 464] width 13 height 11
radio input "true"
click at [1048, 582] on input "False" at bounding box center [1052, 582] width 13 height 11
radio input "true"
click at [1434, 663] on button "Submit" at bounding box center [1482, 680] width 133 height 38
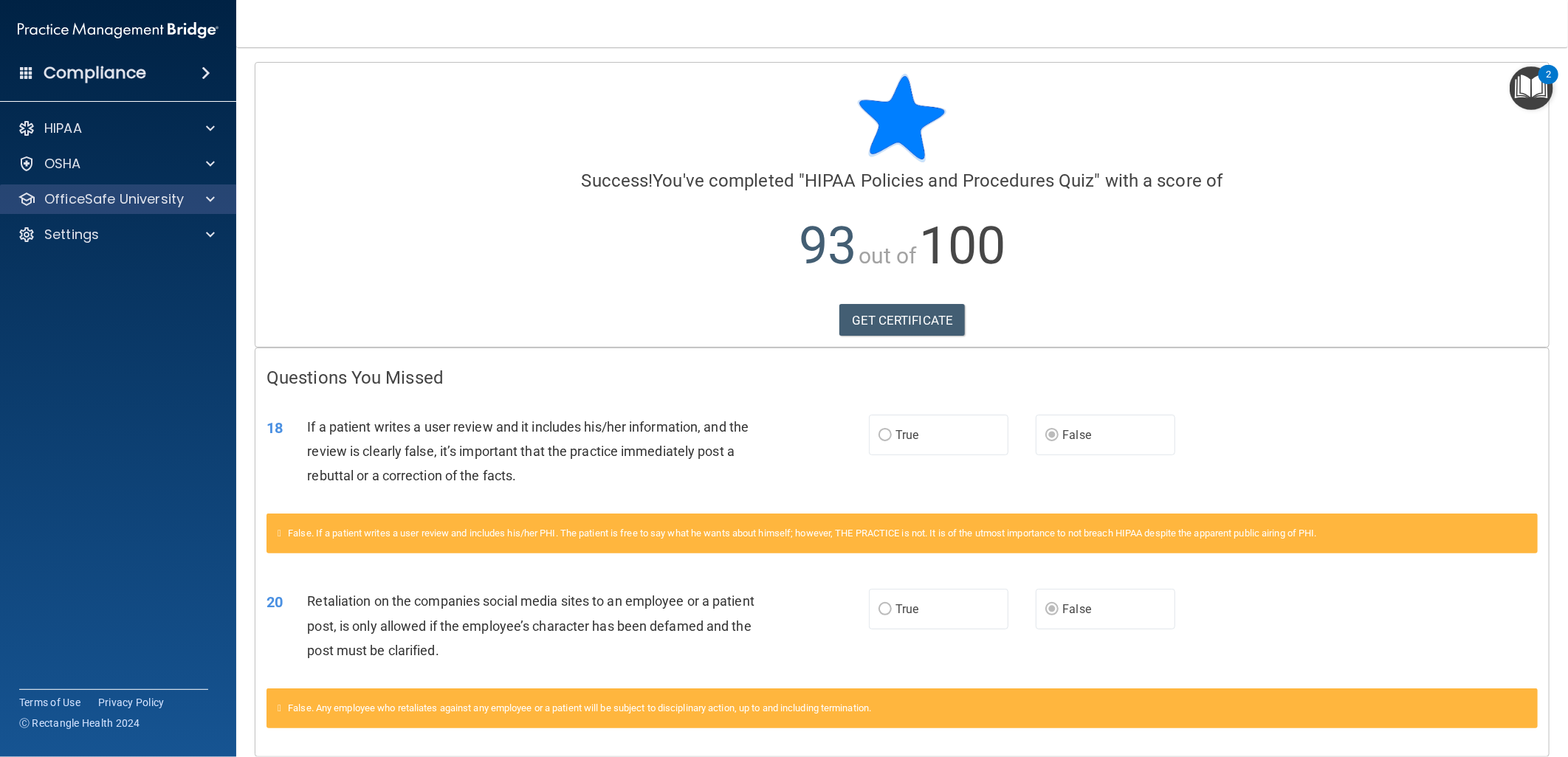
drag, startPoint x: 131, startPoint y: 208, endPoint x: 143, endPoint y: 204, distance: 12.4
click at [131, 208] on div "OfficeSafe University" at bounding box center [118, 200] width 237 height 30
click at [212, 201] on span at bounding box center [210, 199] width 9 height 18
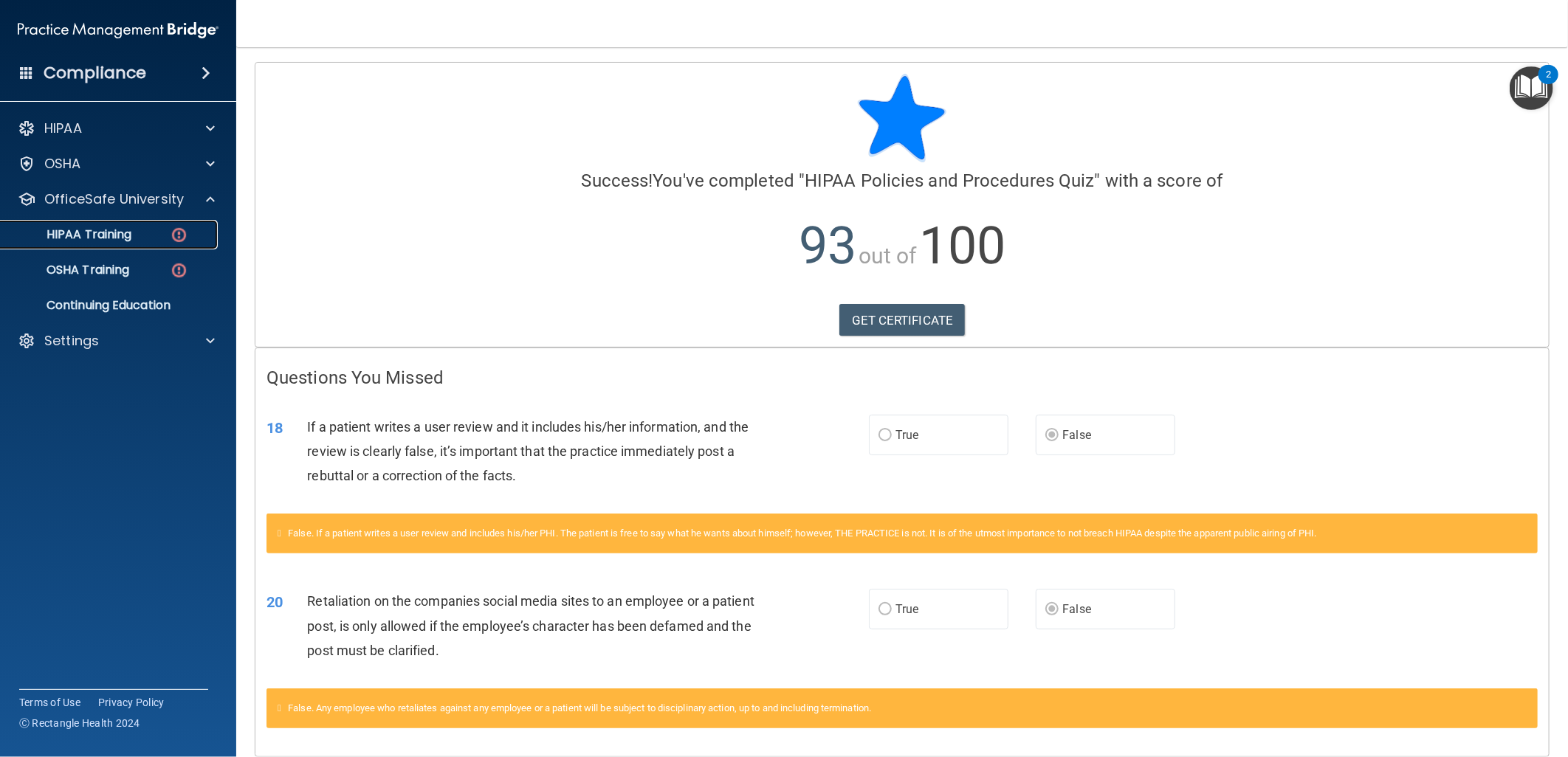
click at [111, 233] on p "HIPAA Training" at bounding box center [71, 234] width 122 height 15
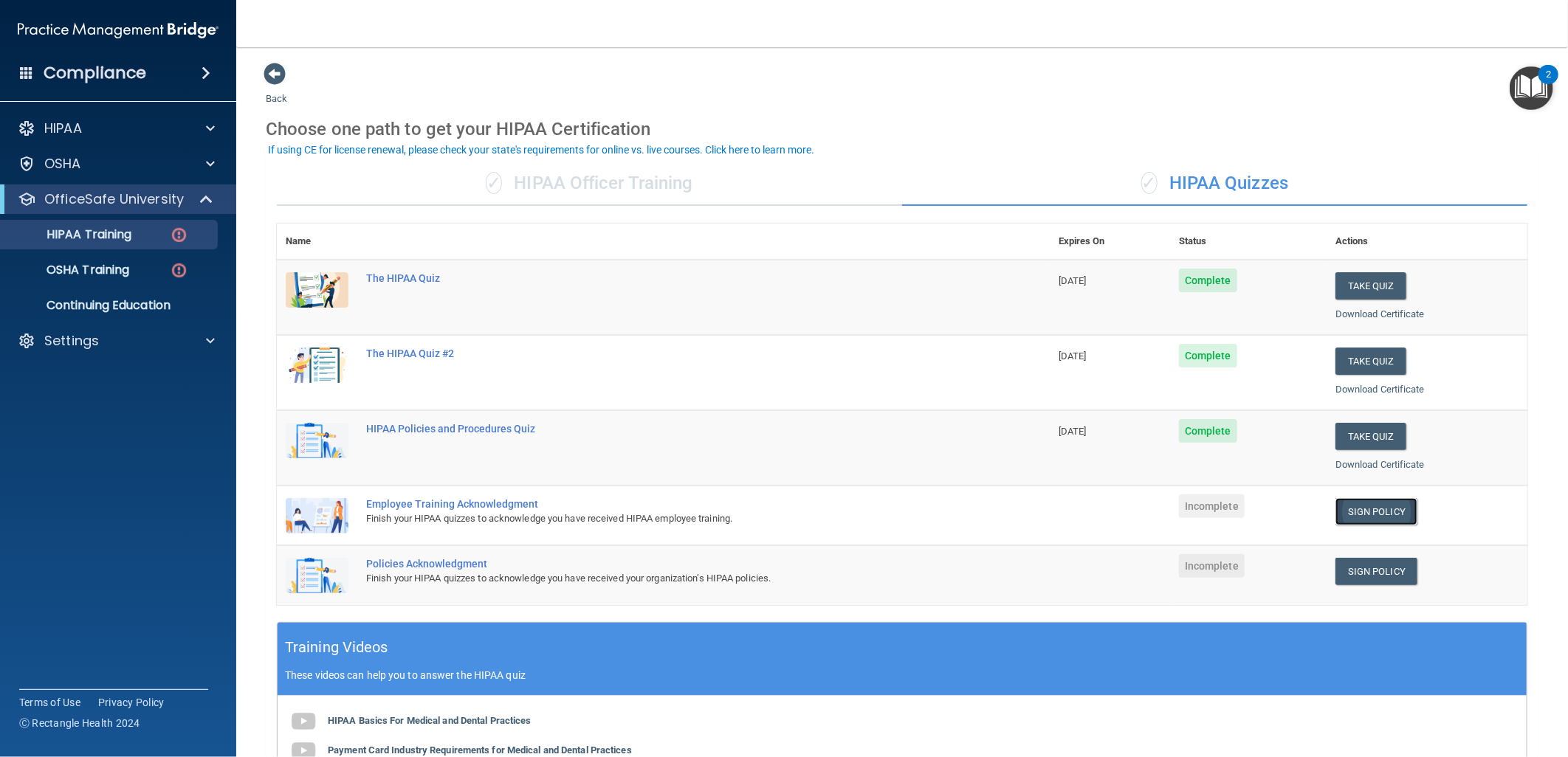
click at [1361, 507] on link "Sign Policy" at bounding box center [1376, 511] width 82 height 27
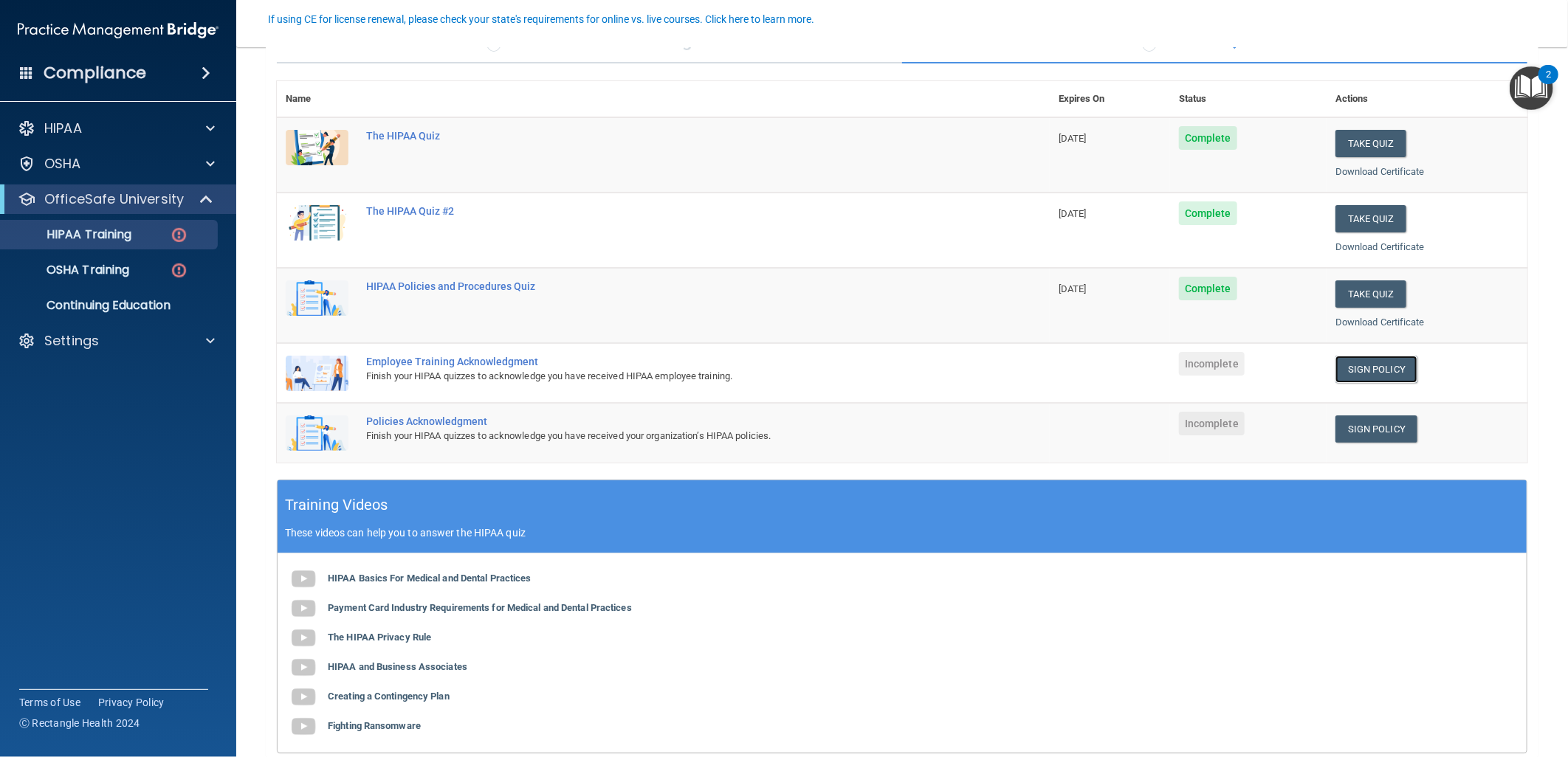
scroll to position [164, 0]
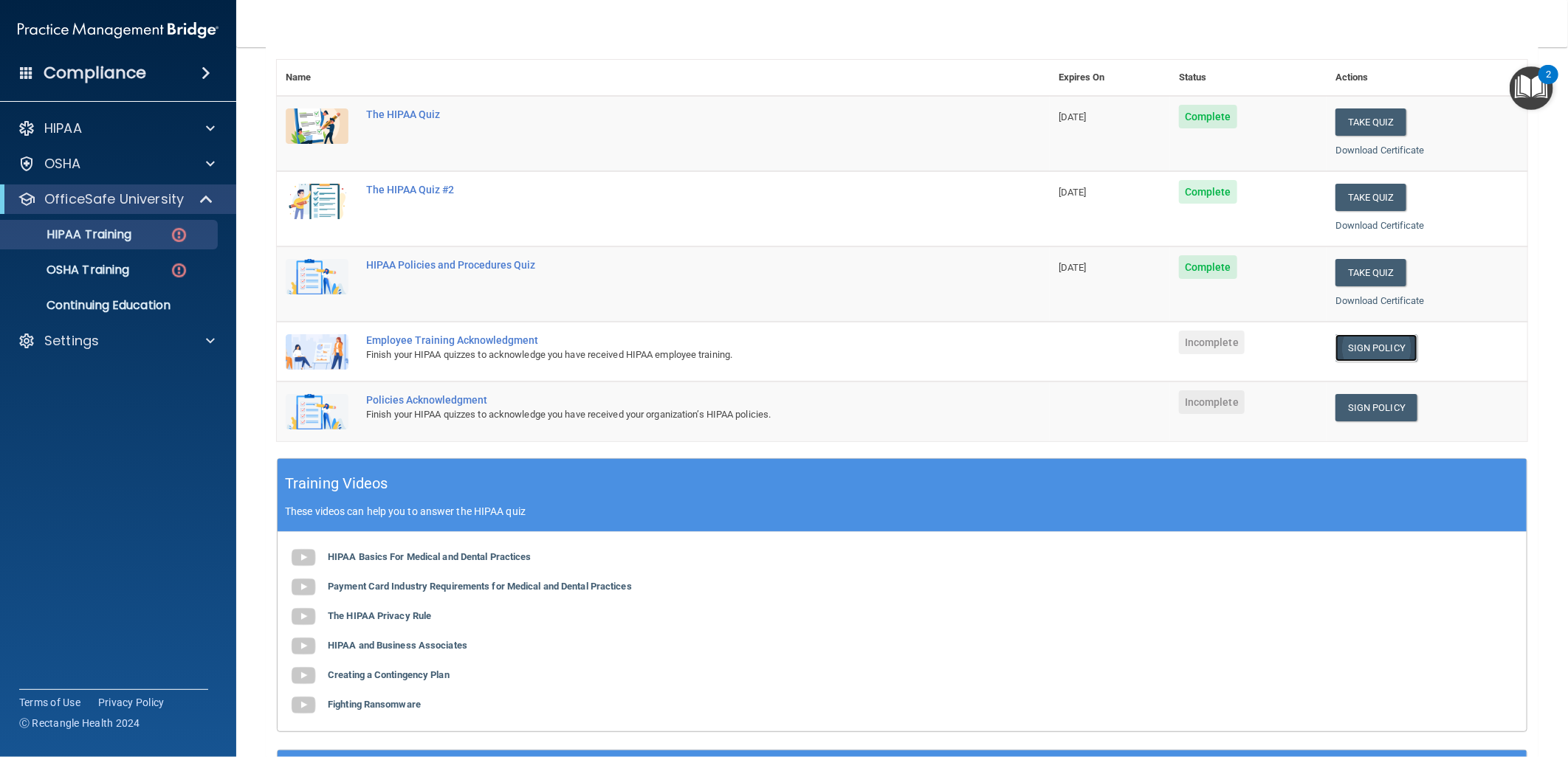
click at [1348, 349] on link "Sign Policy" at bounding box center [1376, 347] width 82 height 27
click at [94, 233] on p "HIPAA Training" at bounding box center [71, 234] width 122 height 15
click at [116, 244] on link "HIPAA Training" at bounding box center [101, 235] width 233 height 30
click at [127, 272] on p "OSHA Training" at bounding box center [70, 270] width 120 height 15
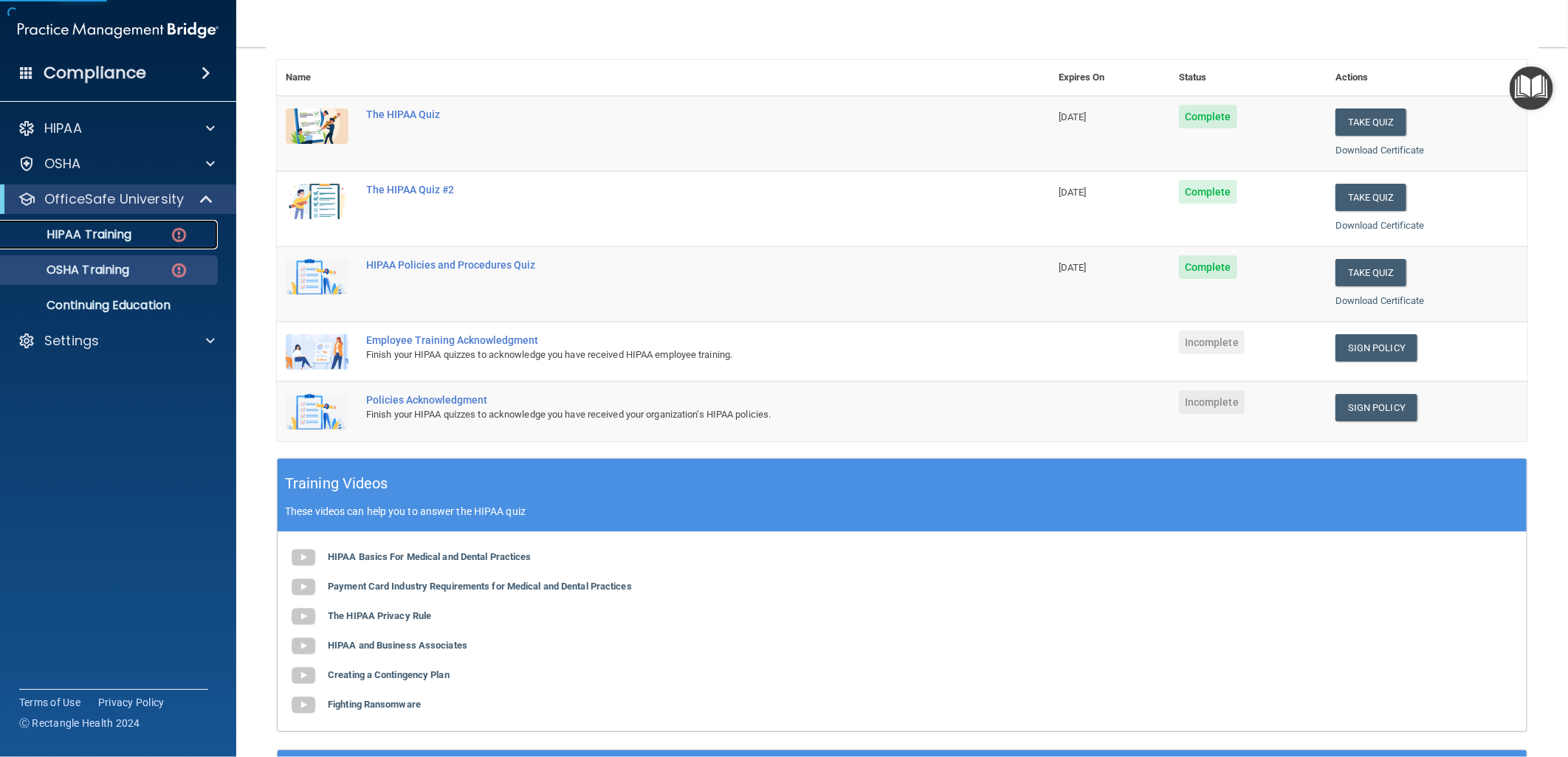
click at [128, 233] on p "HIPAA Training" at bounding box center [71, 234] width 122 height 15
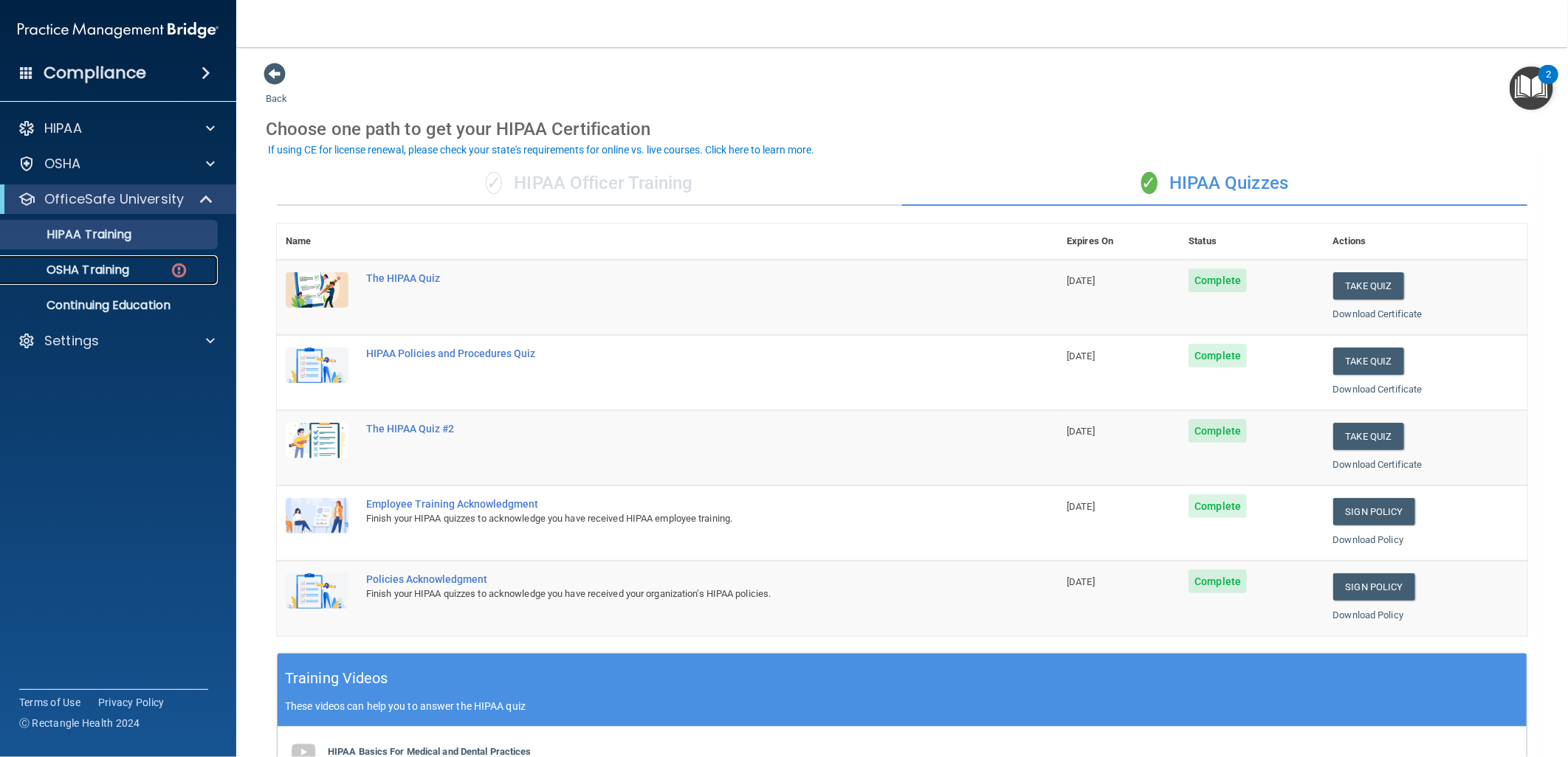
click at [90, 269] on p "OSHA Training" at bounding box center [70, 270] width 120 height 15
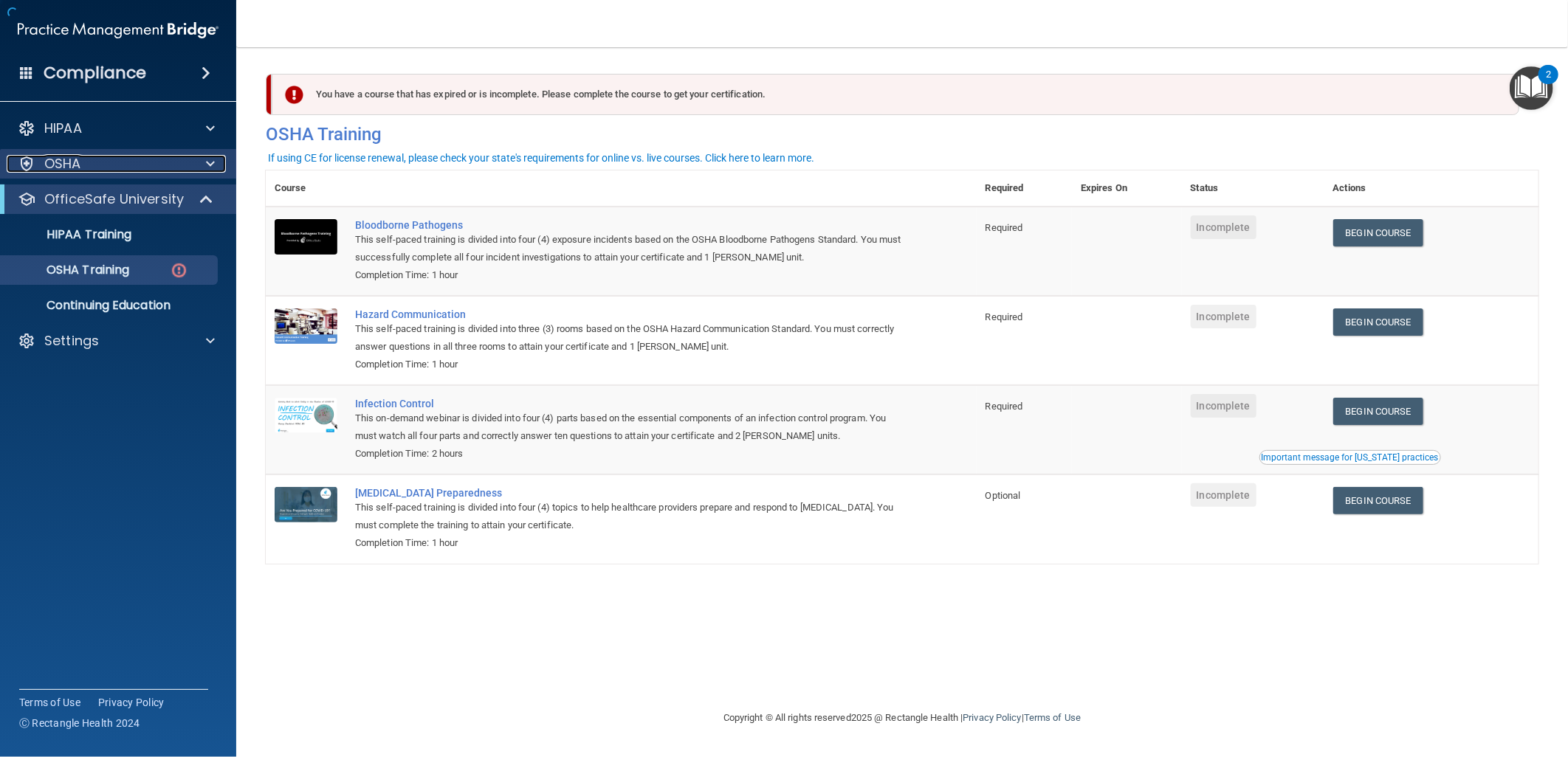
click at [209, 161] on span at bounding box center [210, 164] width 9 height 18
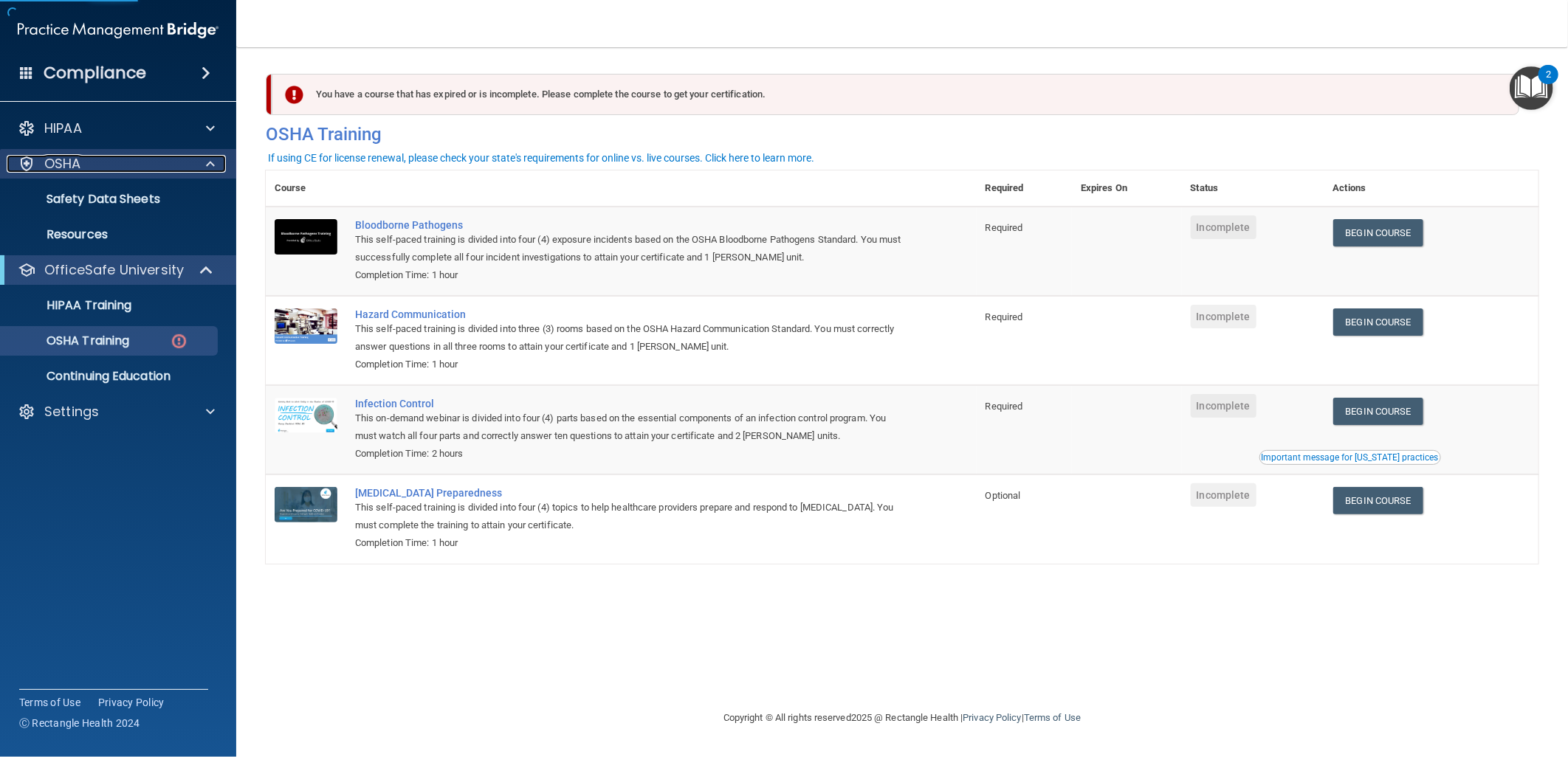
click at [209, 161] on span at bounding box center [210, 164] width 9 height 18
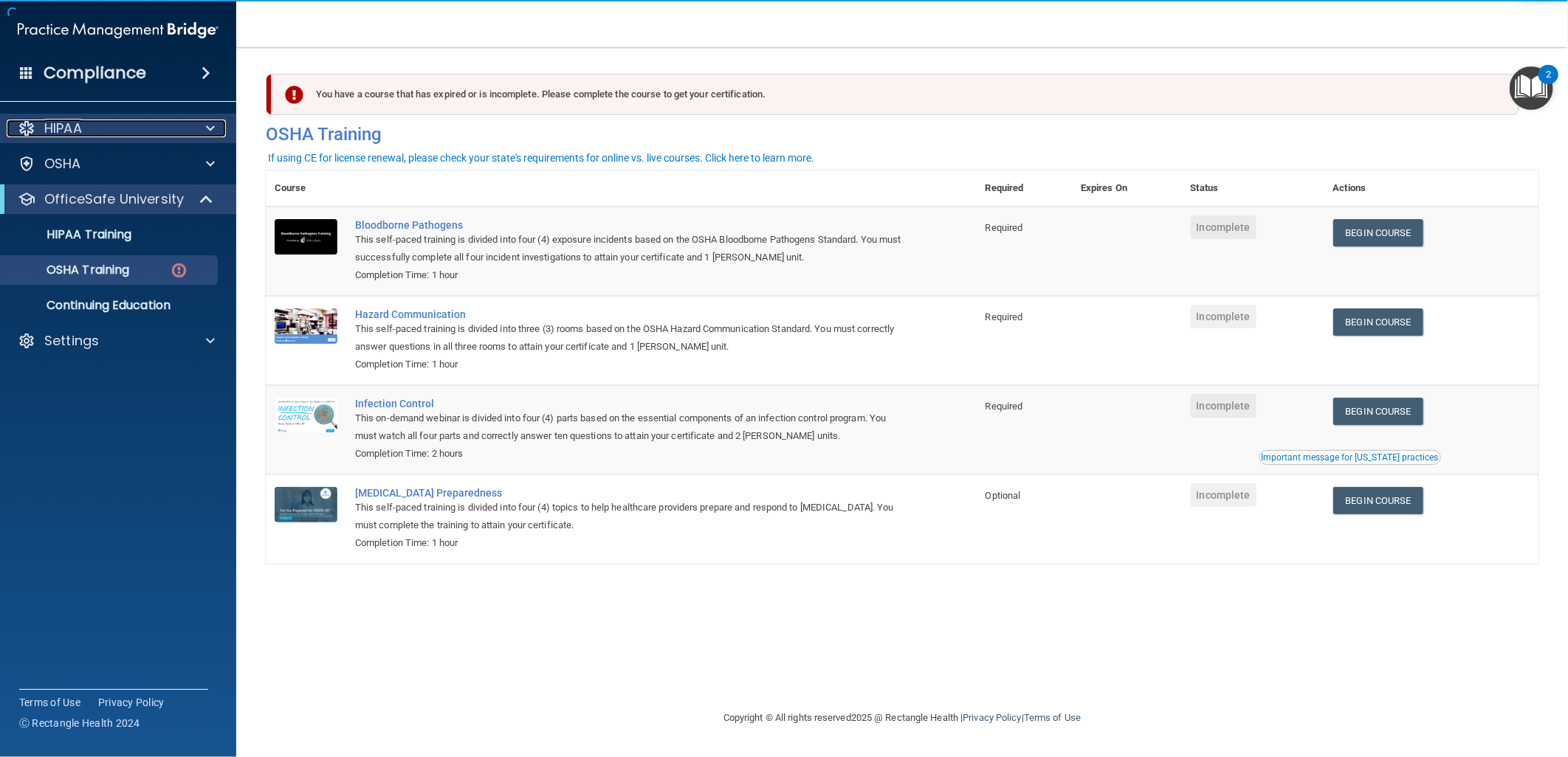
click at [211, 125] on span at bounding box center [210, 129] width 9 height 18
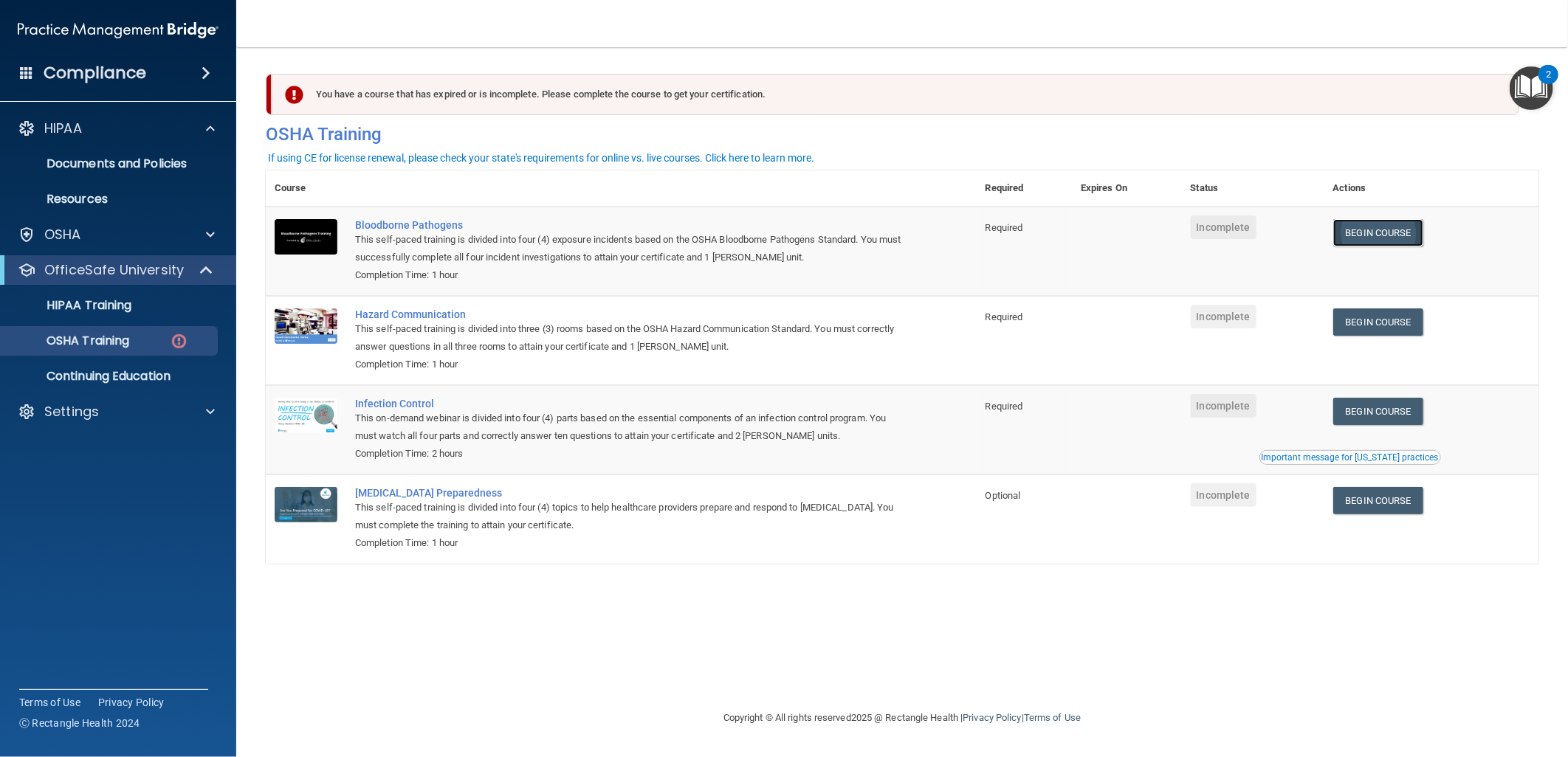
click at [1380, 231] on link "Begin Course" at bounding box center [1378, 232] width 90 height 27
click at [76, 334] on p "OSHA Training" at bounding box center [70, 341] width 120 height 15
click at [1391, 319] on link "Begin Course" at bounding box center [1378, 322] width 90 height 27
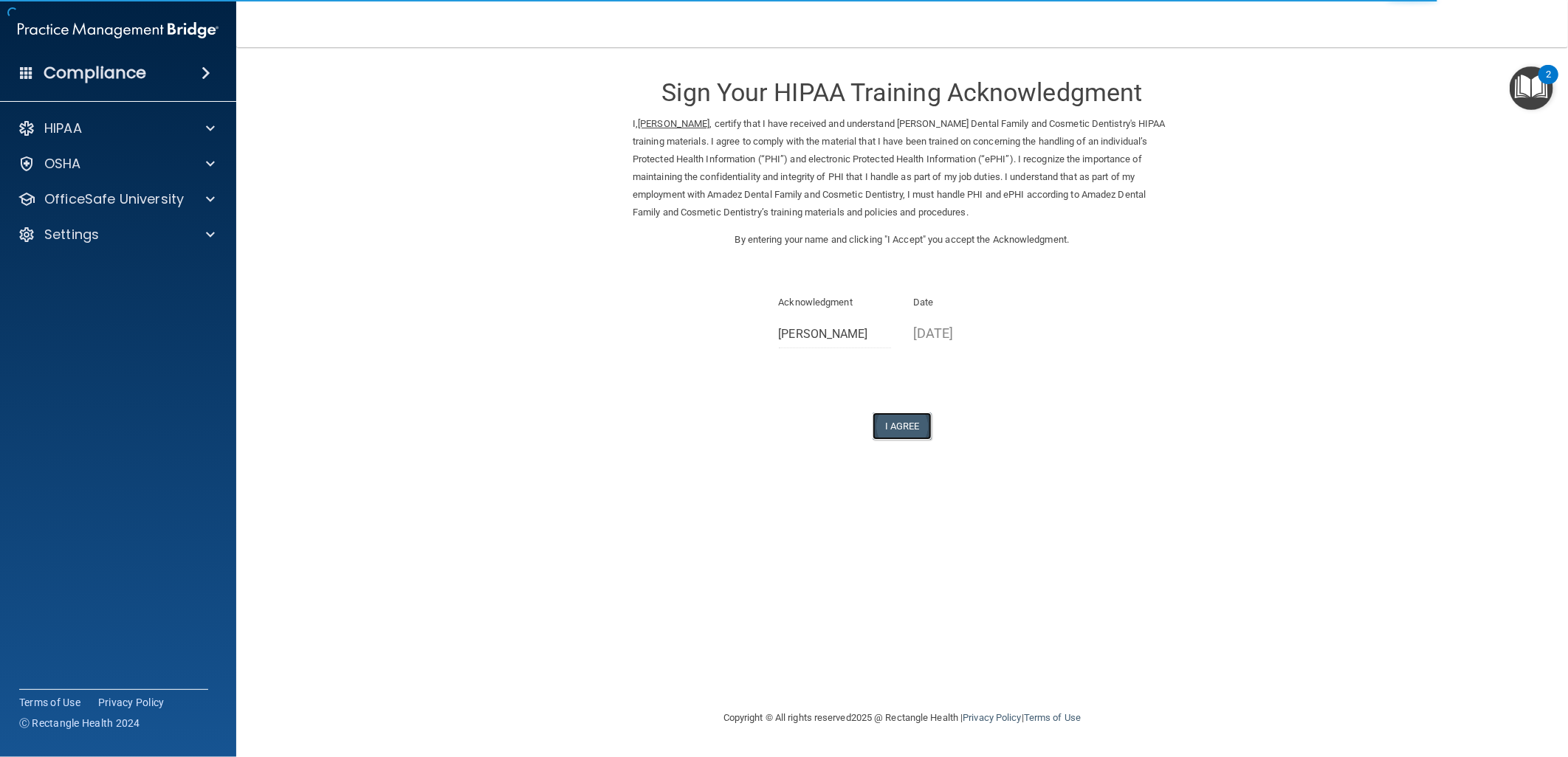
click at [912, 424] on button "I Agree" at bounding box center [901, 426] width 59 height 27
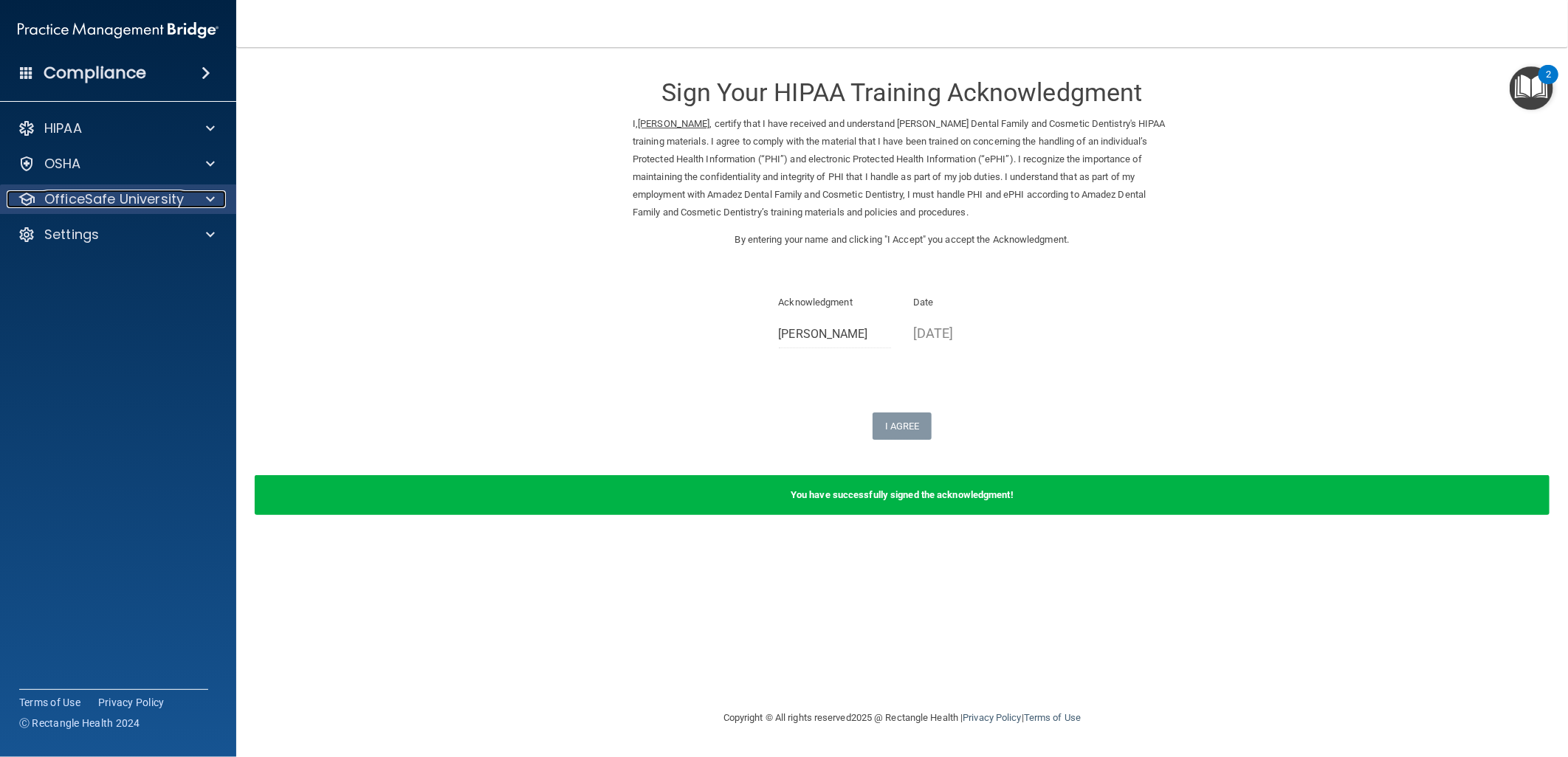
click at [199, 201] on div at bounding box center [208, 199] width 37 height 18
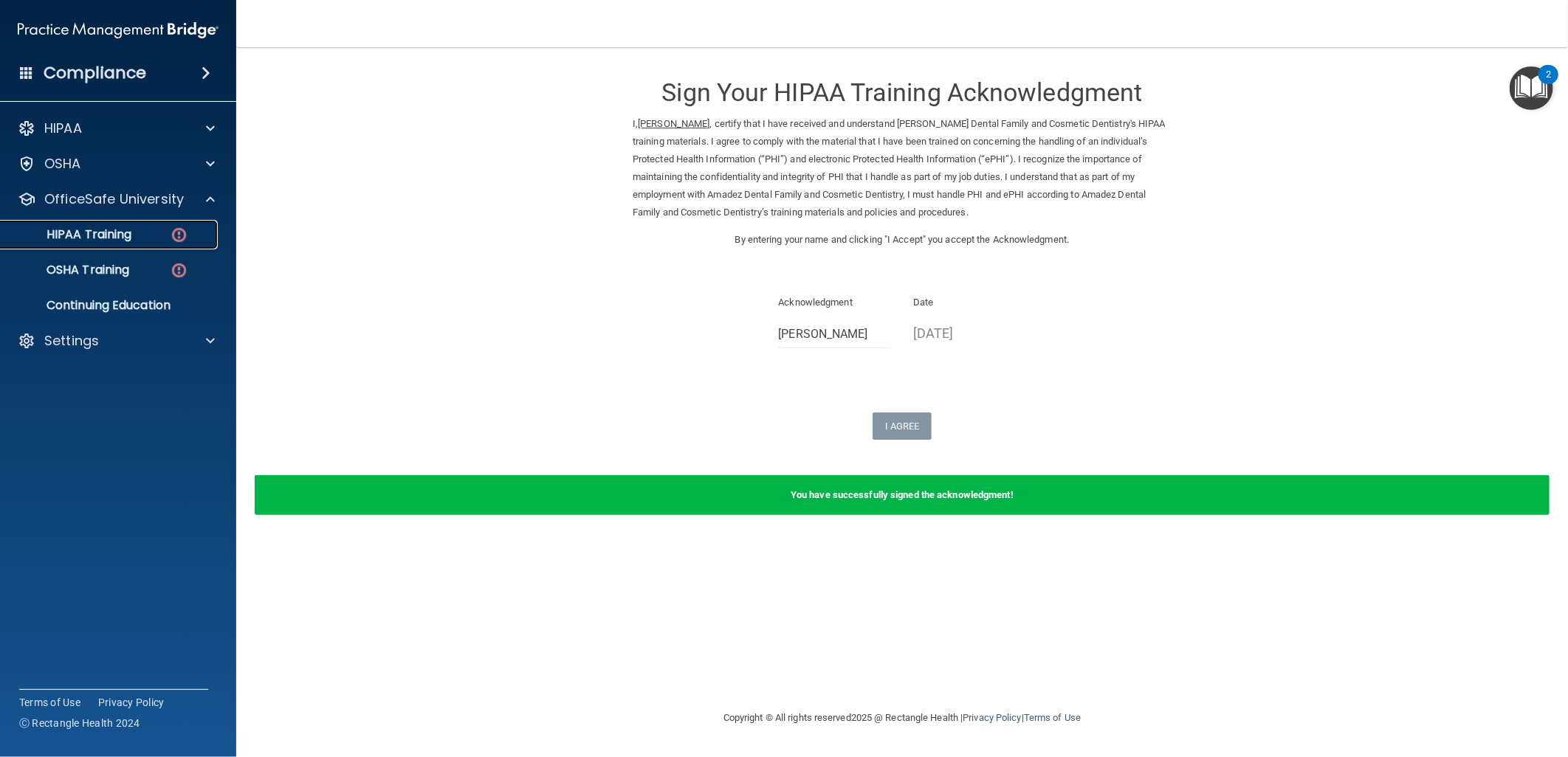
click at [134, 230] on div "HIPAA Training" at bounding box center [111, 234] width 202 height 15
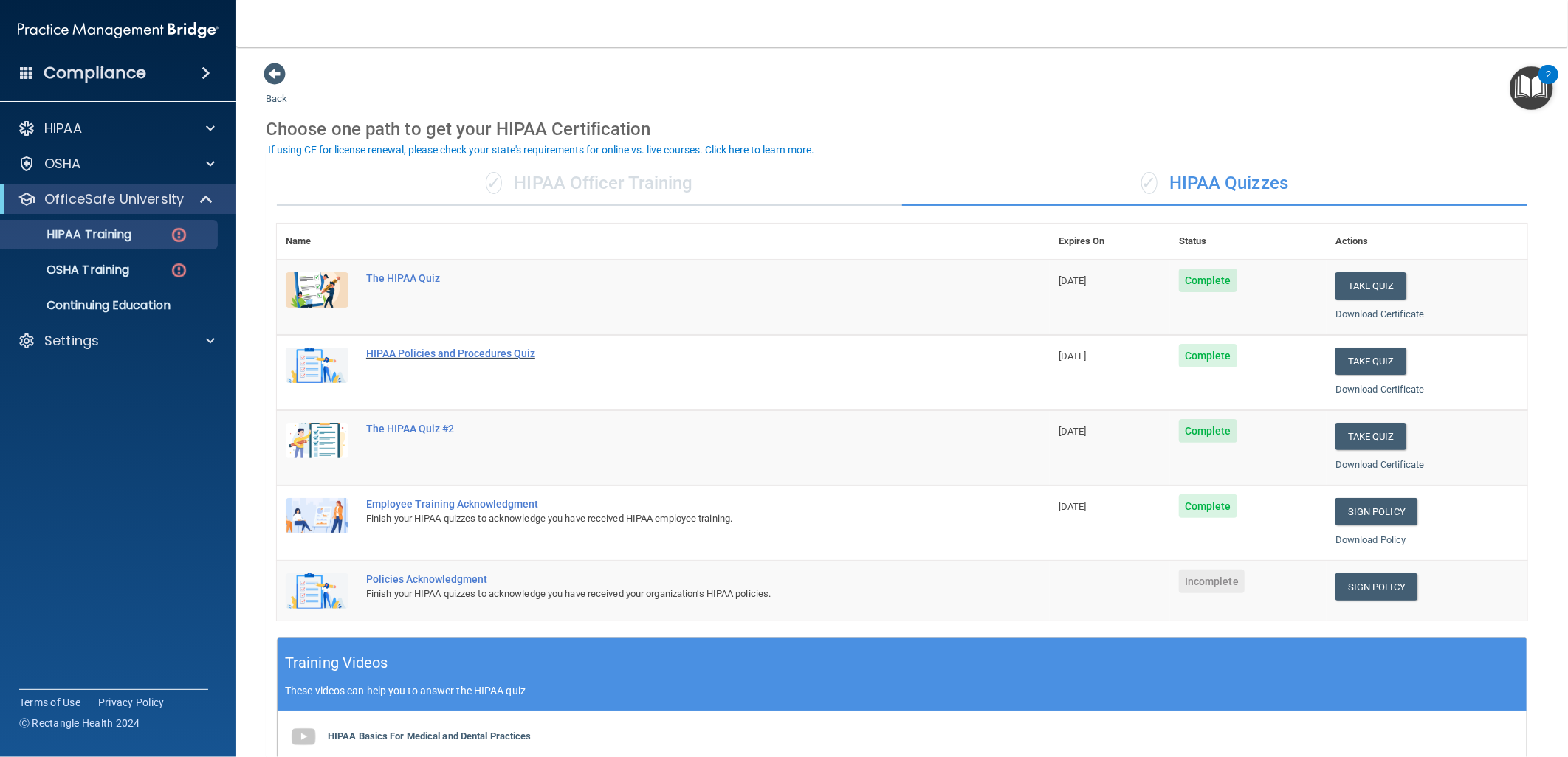
click at [438, 352] on div "HIPAA Policies and Procedures Quiz" at bounding box center [671, 354] width 610 height 12
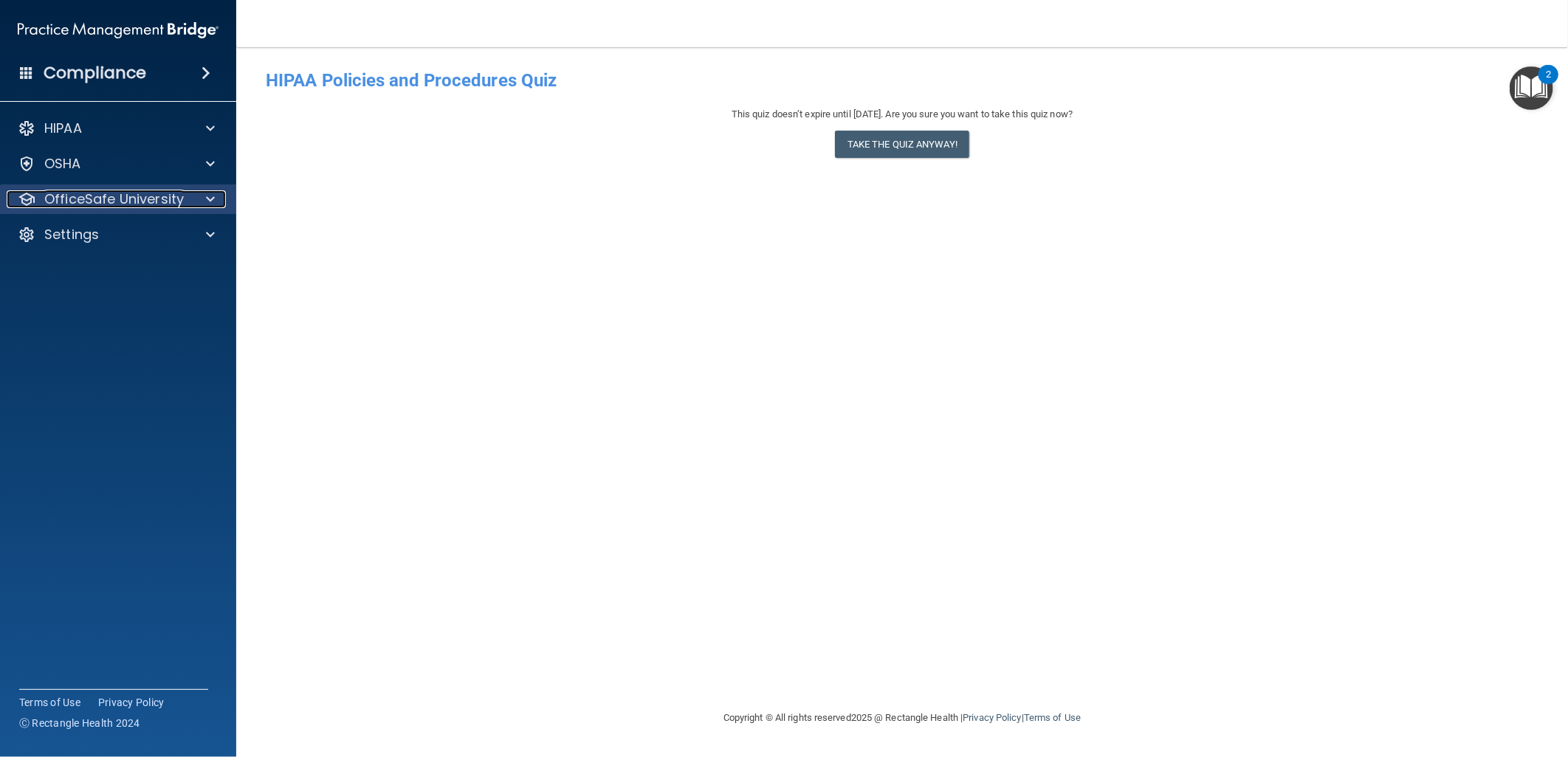
click at [215, 197] on div at bounding box center [208, 199] width 37 height 18
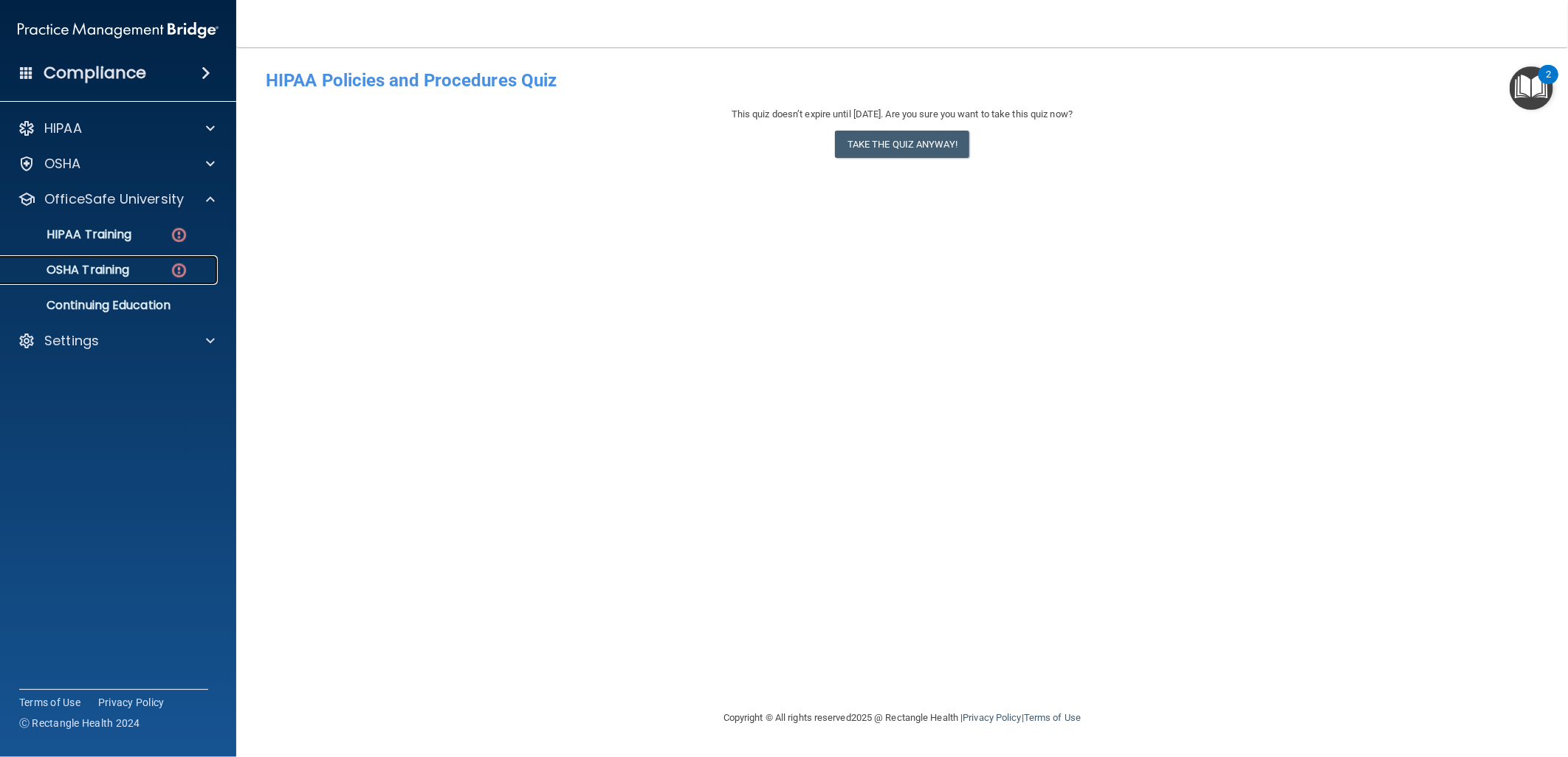
click at [135, 270] on div "OSHA Training" at bounding box center [111, 270] width 202 height 15
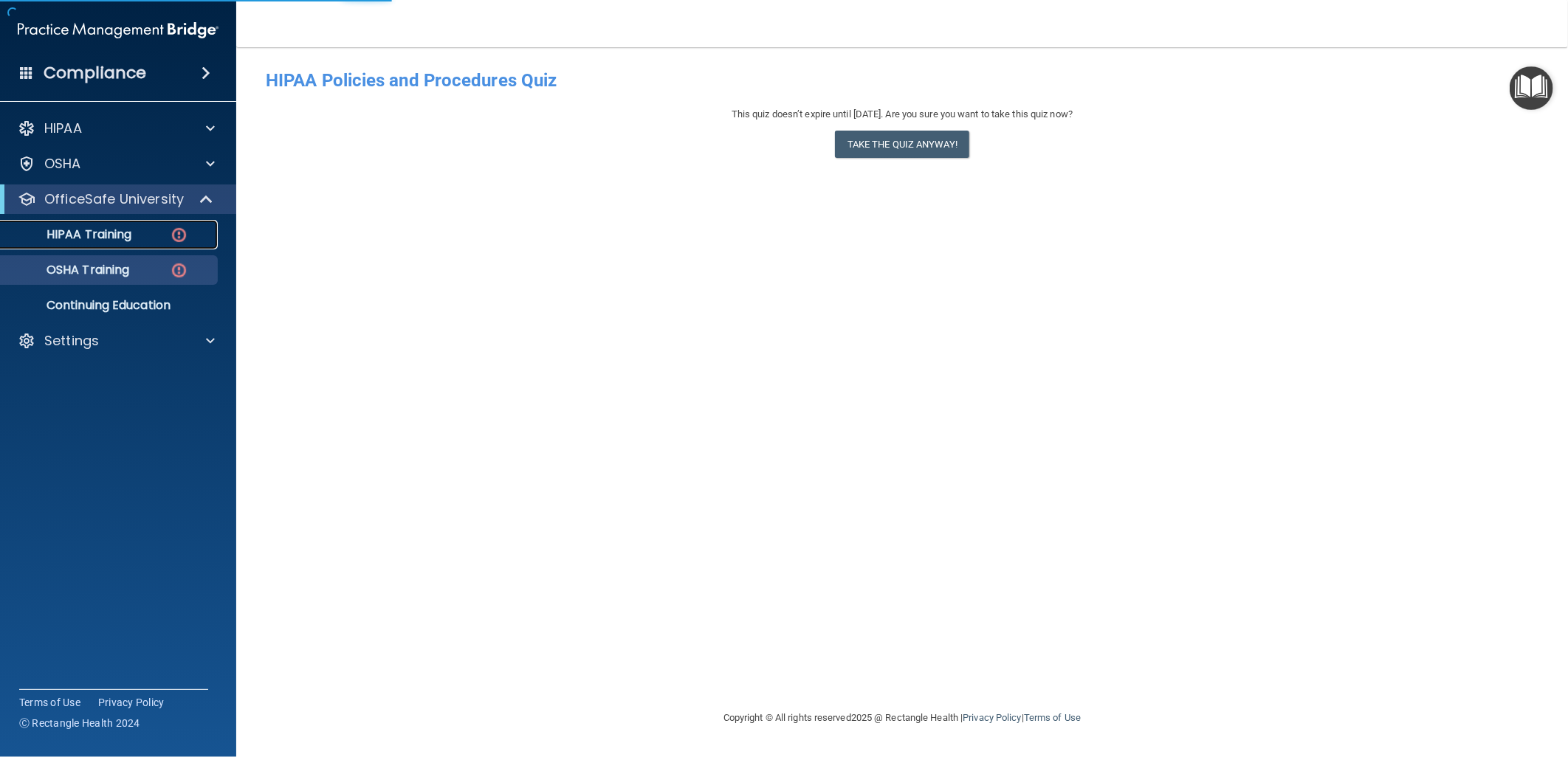
click at [165, 237] on div "HIPAA Training" at bounding box center [111, 234] width 202 height 15
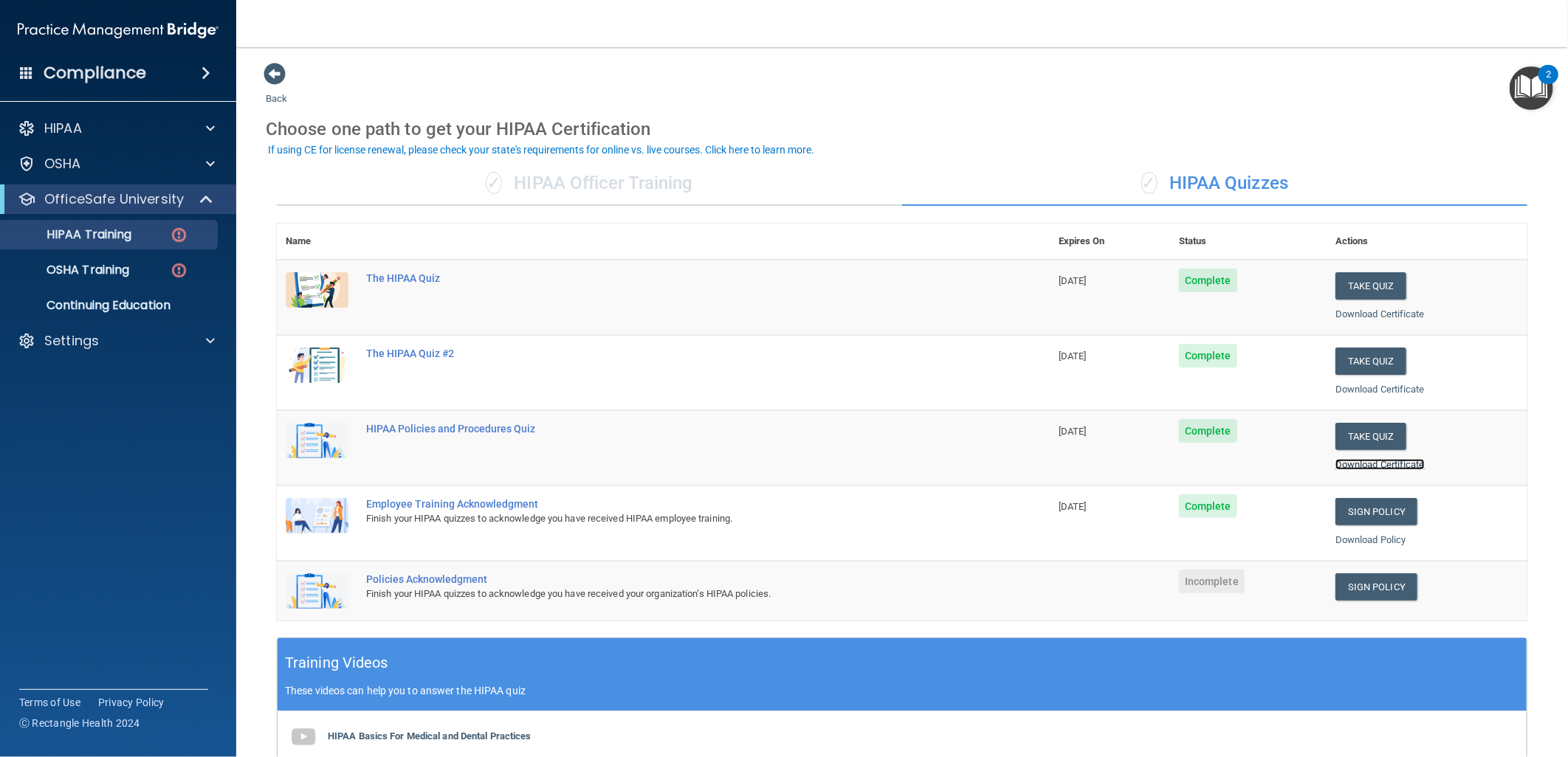
click at [1374, 463] on link "Download Certificate" at bounding box center [1379, 464] width 89 height 11
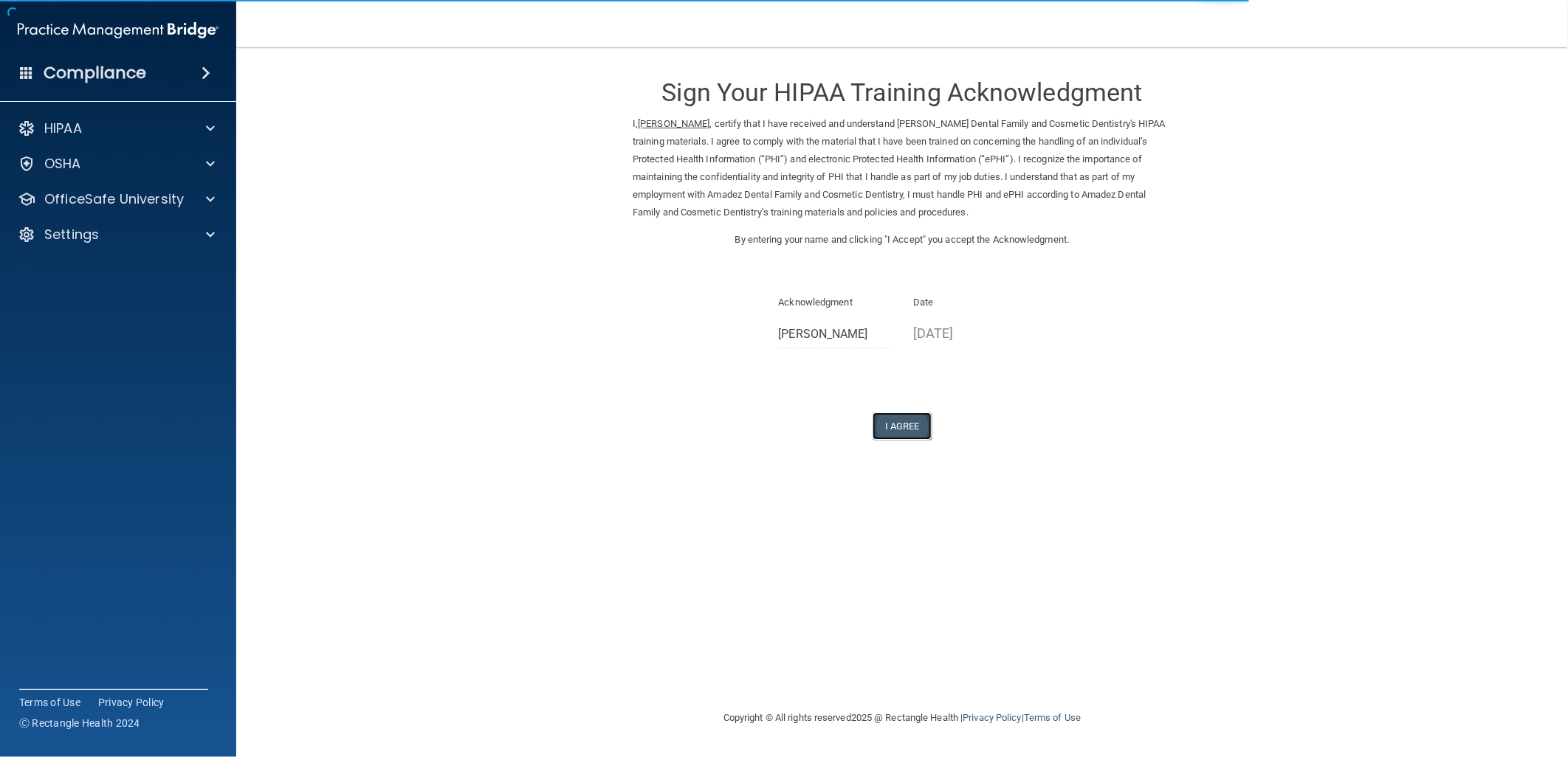
click at [889, 421] on button "I Agree" at bounding box center [901, 426] width 59 height 27
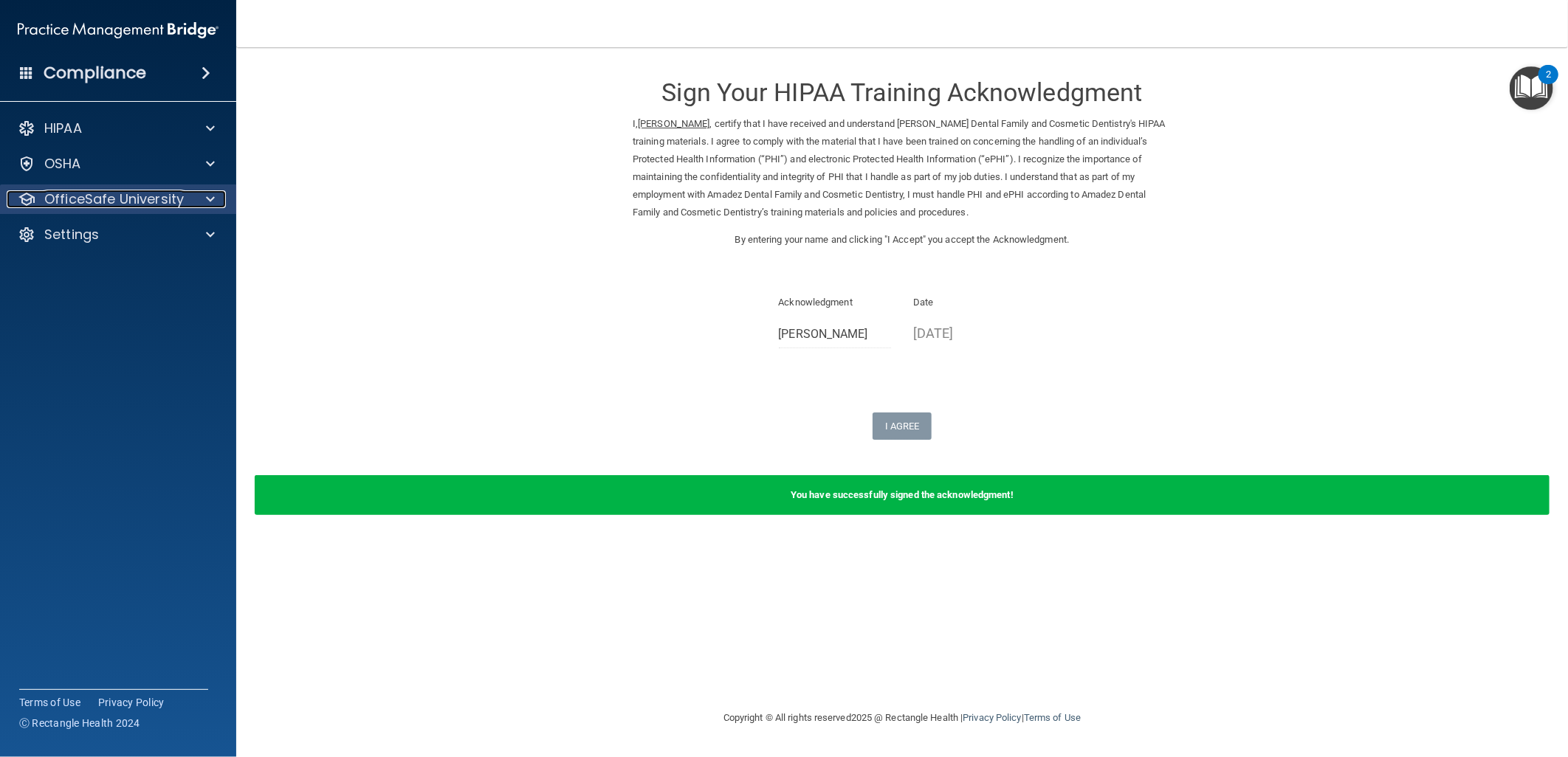
click at [214, 196] on span at bounding box center [210, 199] width 9 height 18
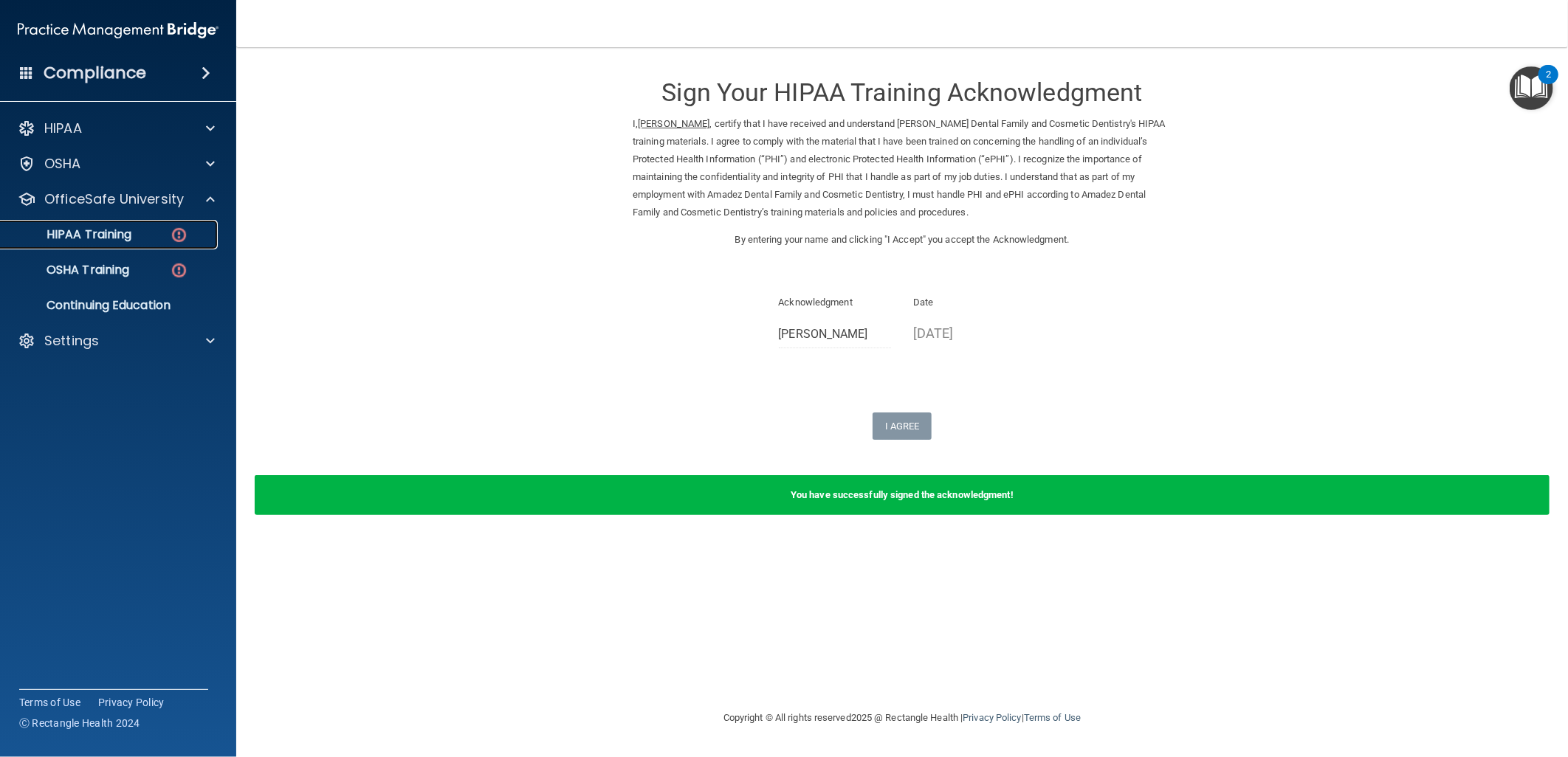
click at [116, 241] on p "HIPAA Training" at bounding box center [71, 234] width 122 height 15
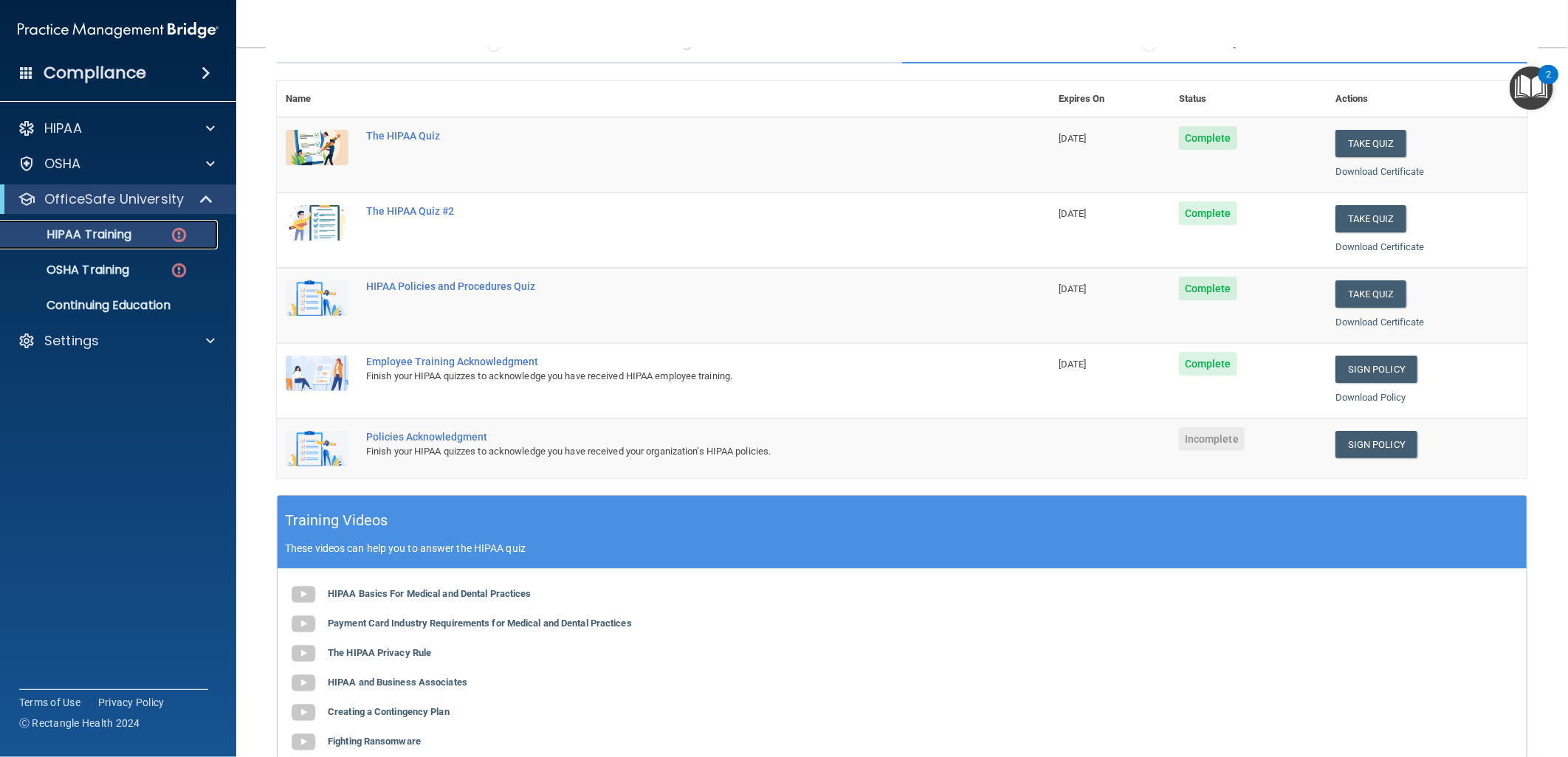
scroll to position [246, 0]
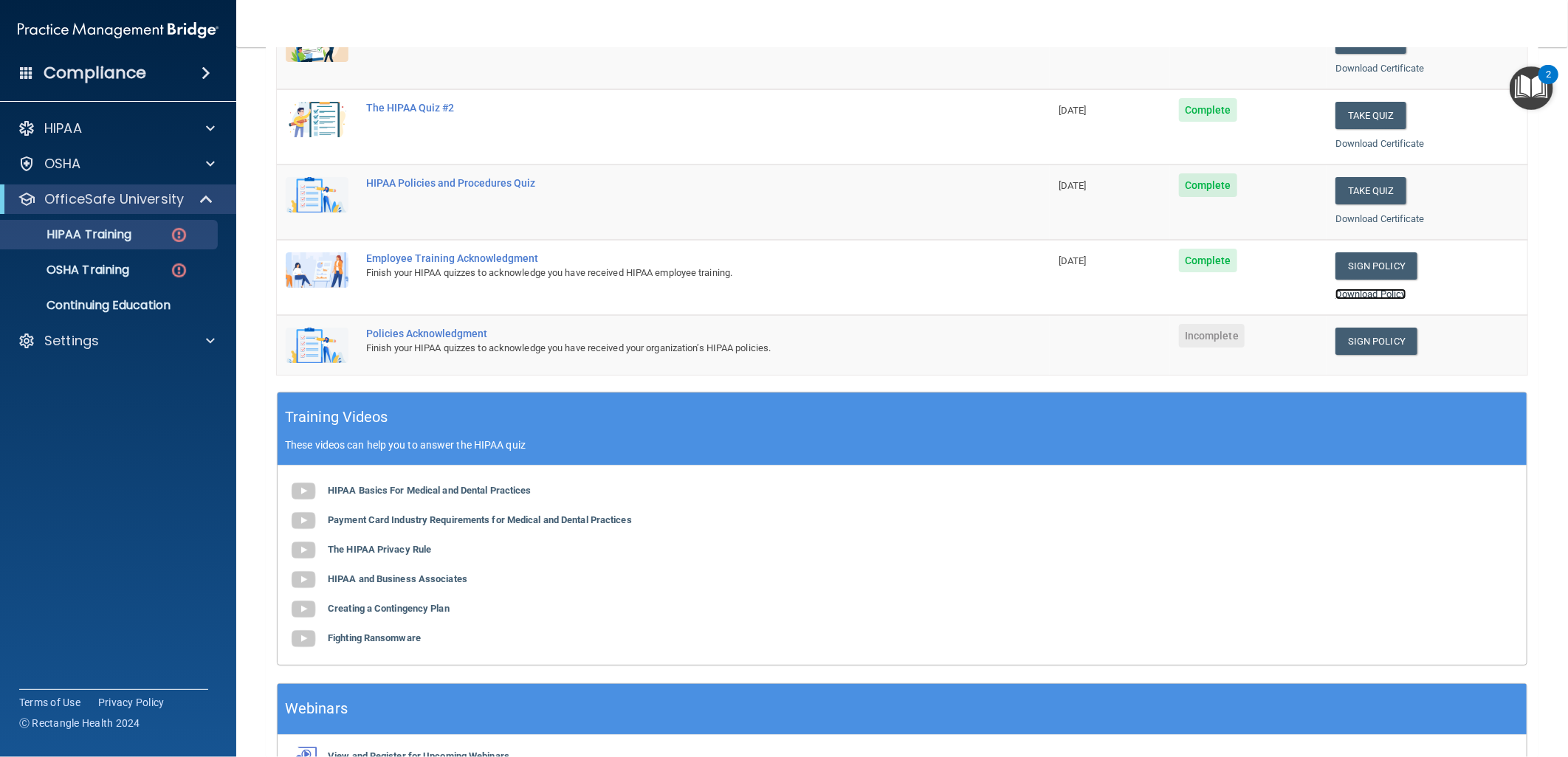
click at [1367, 294] on link "Download Policy" at bounding box center [1370, 294] width 71 height 11
click at [1360, 334] on link "Sign Policy" at bounding box center [1376, 341] width 82 height 27
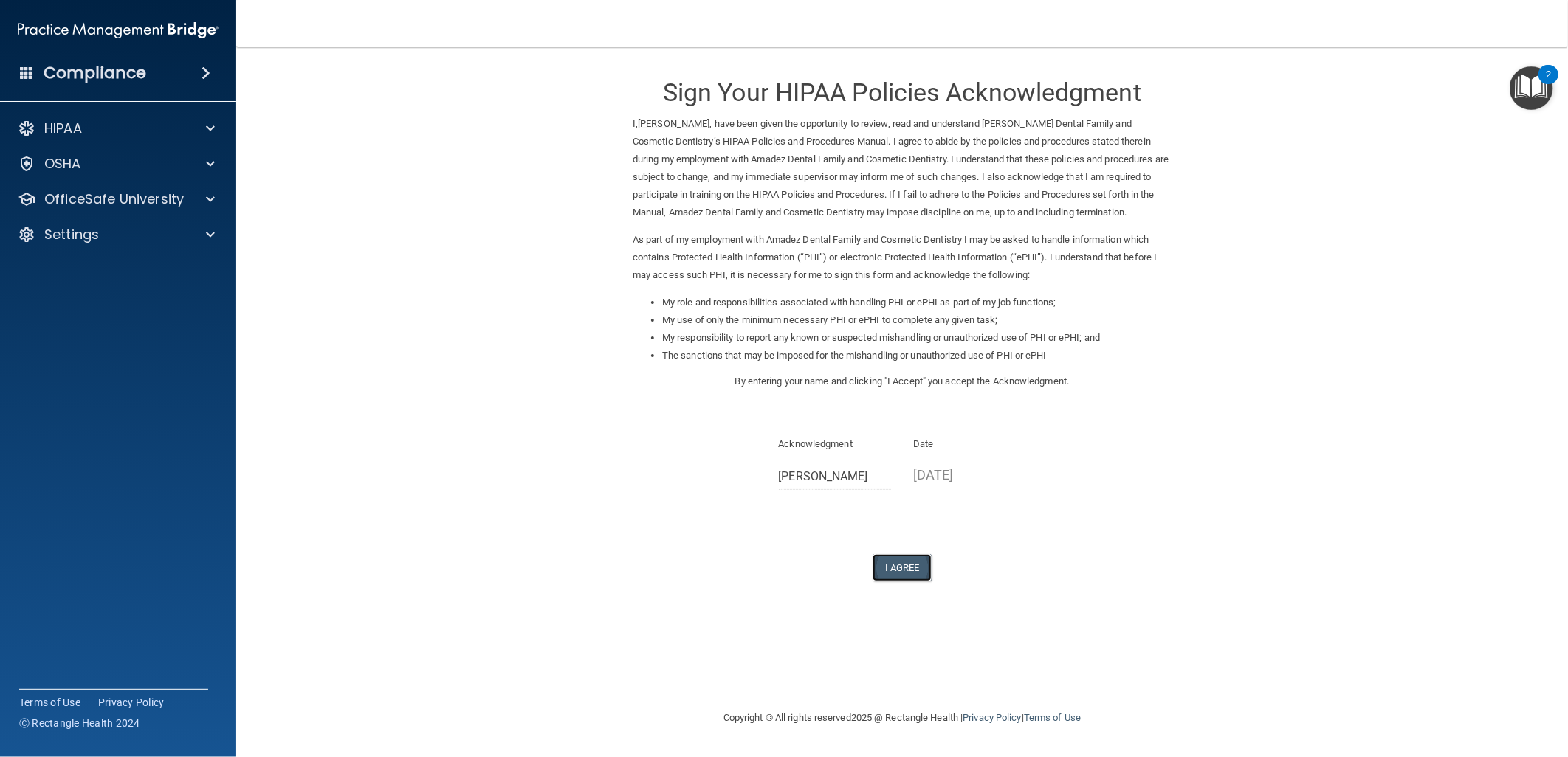
click at [893, 563] on button "I Agree" at bounding box center [901, 567] width 59 height 27
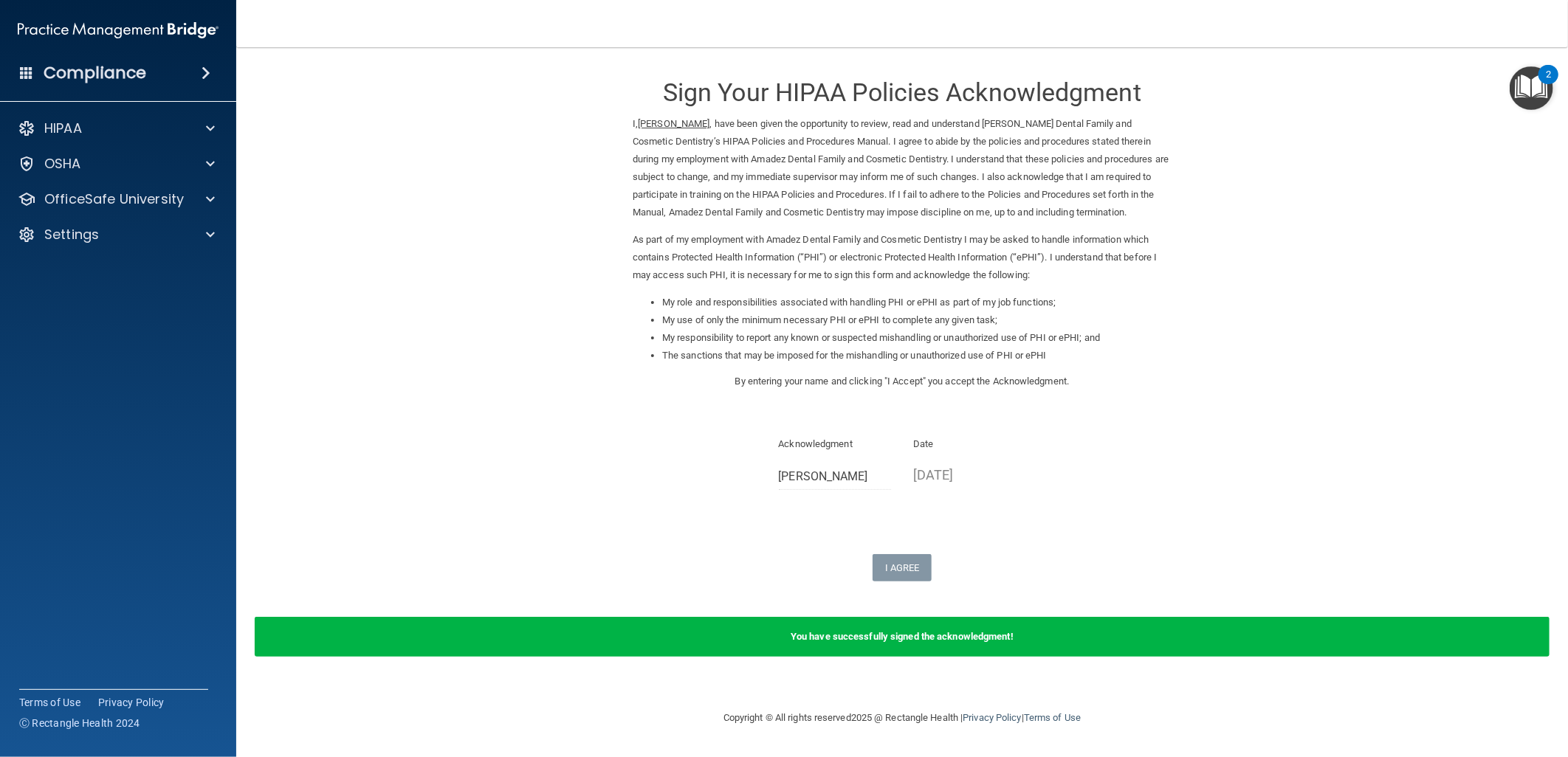
click at [1281, 498] on form "Sign Your HIPAA Policies Acknowledgment I, Cesar Davila , have been given the o…" at bounding box center [902, 368] width 1272 height 613
click at [212, 196] on span at bounding box center [210, 199] width 9 height 18
click at [170, 233] on div "HIPAA Training" at bounding box center [111, 234] width 202 height 15
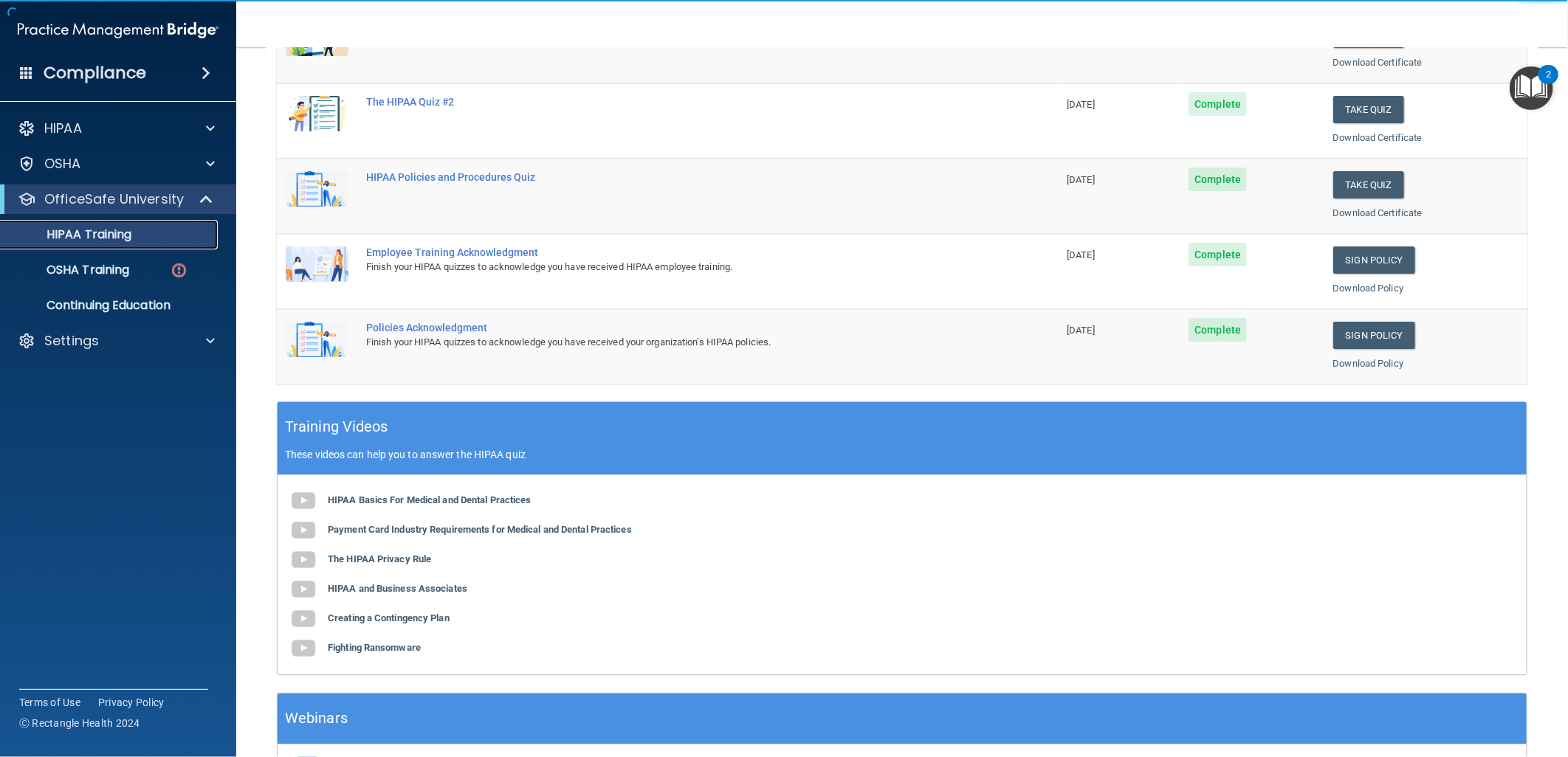
scroll to position [328, 0]
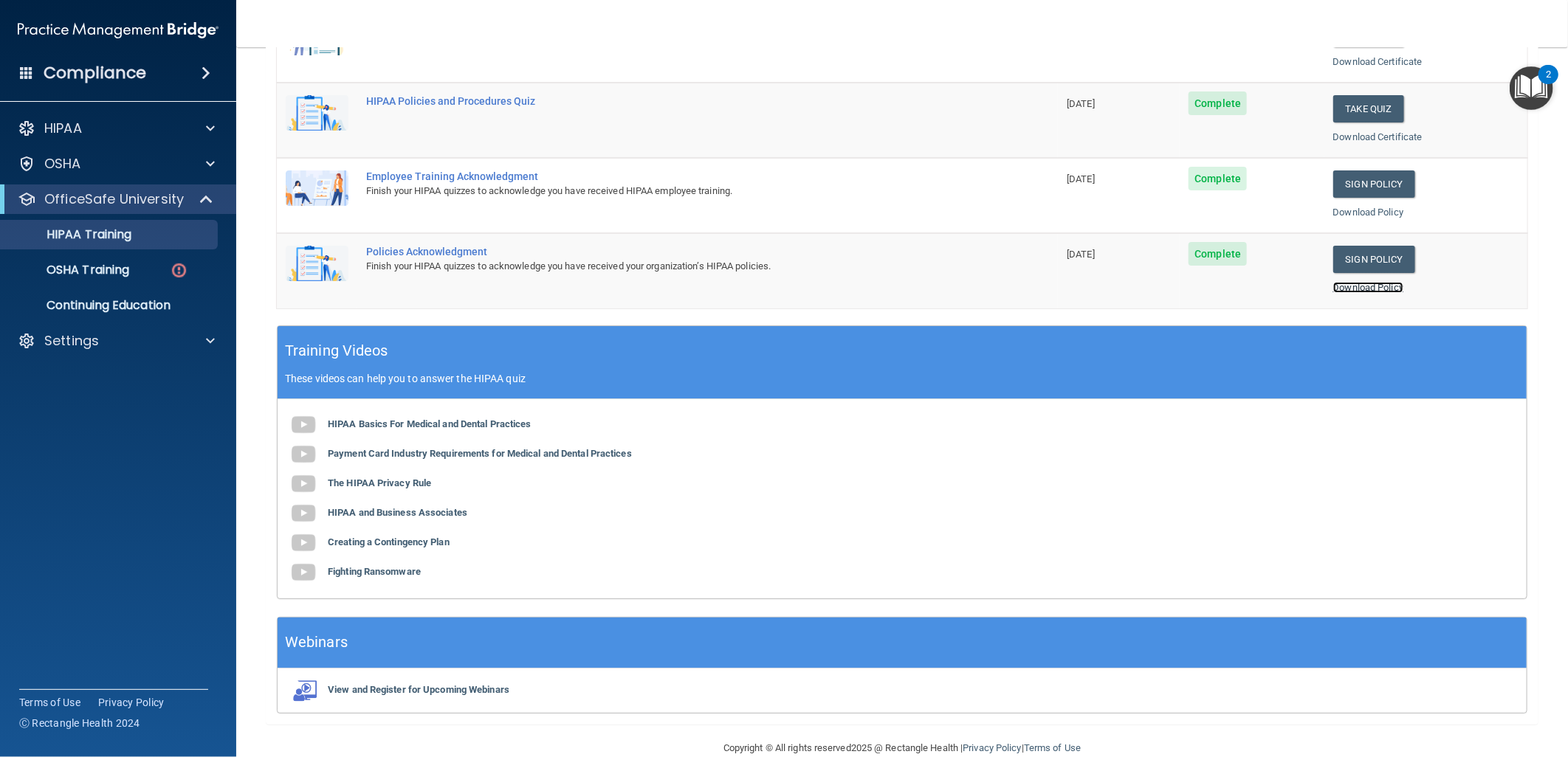
click at [1358, 284] on link "Download Policy" at bounding box center [1368, 287] width 71 height 11
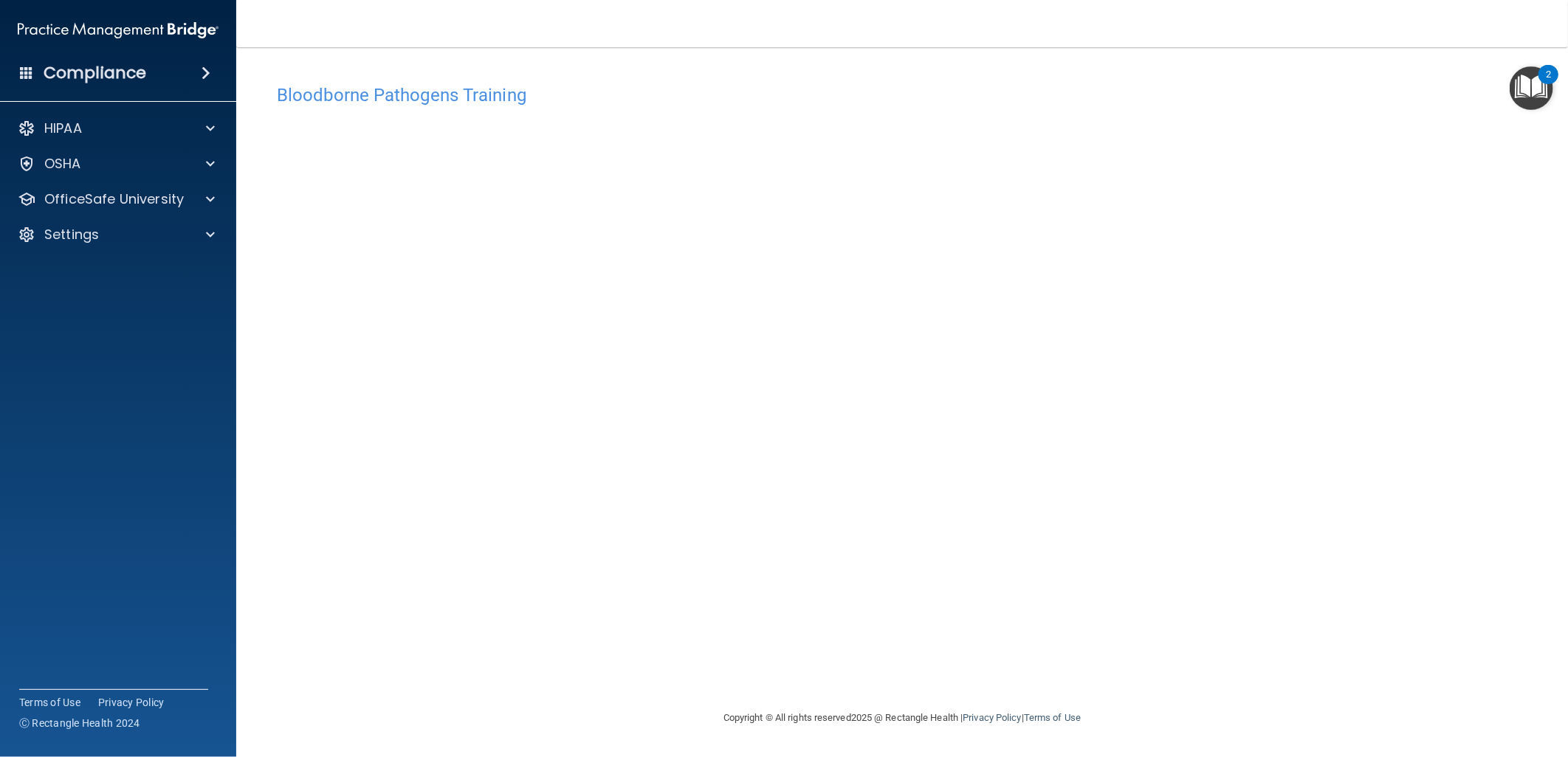
click at [1002, 91] on h4 "Bloodborne Pathogens Training" at bounding box center [902, 95] width 1250 height 19
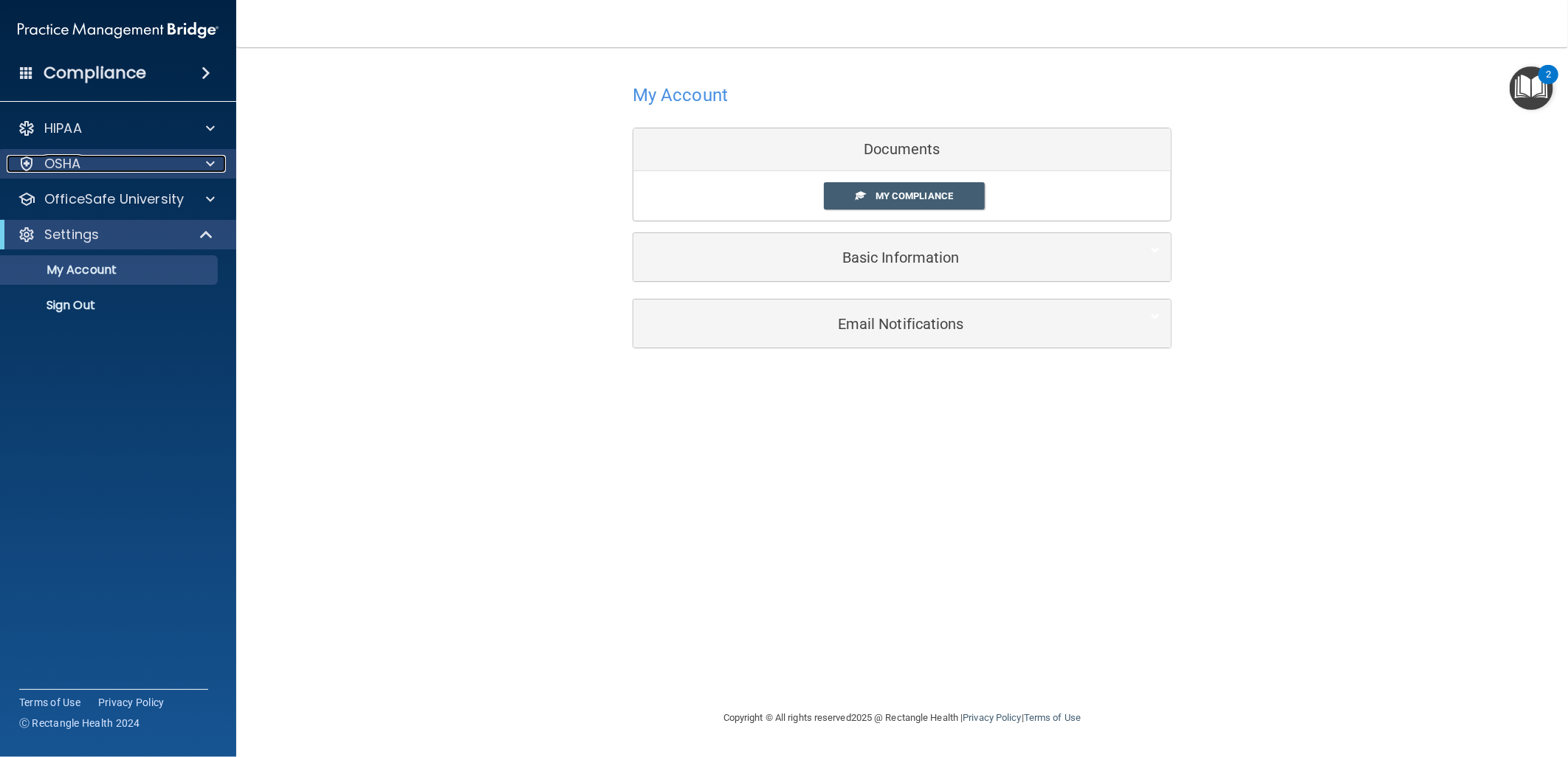
click at [99, 159] on div "OSHA" at bounding box center [98, 164] width 183 height 18
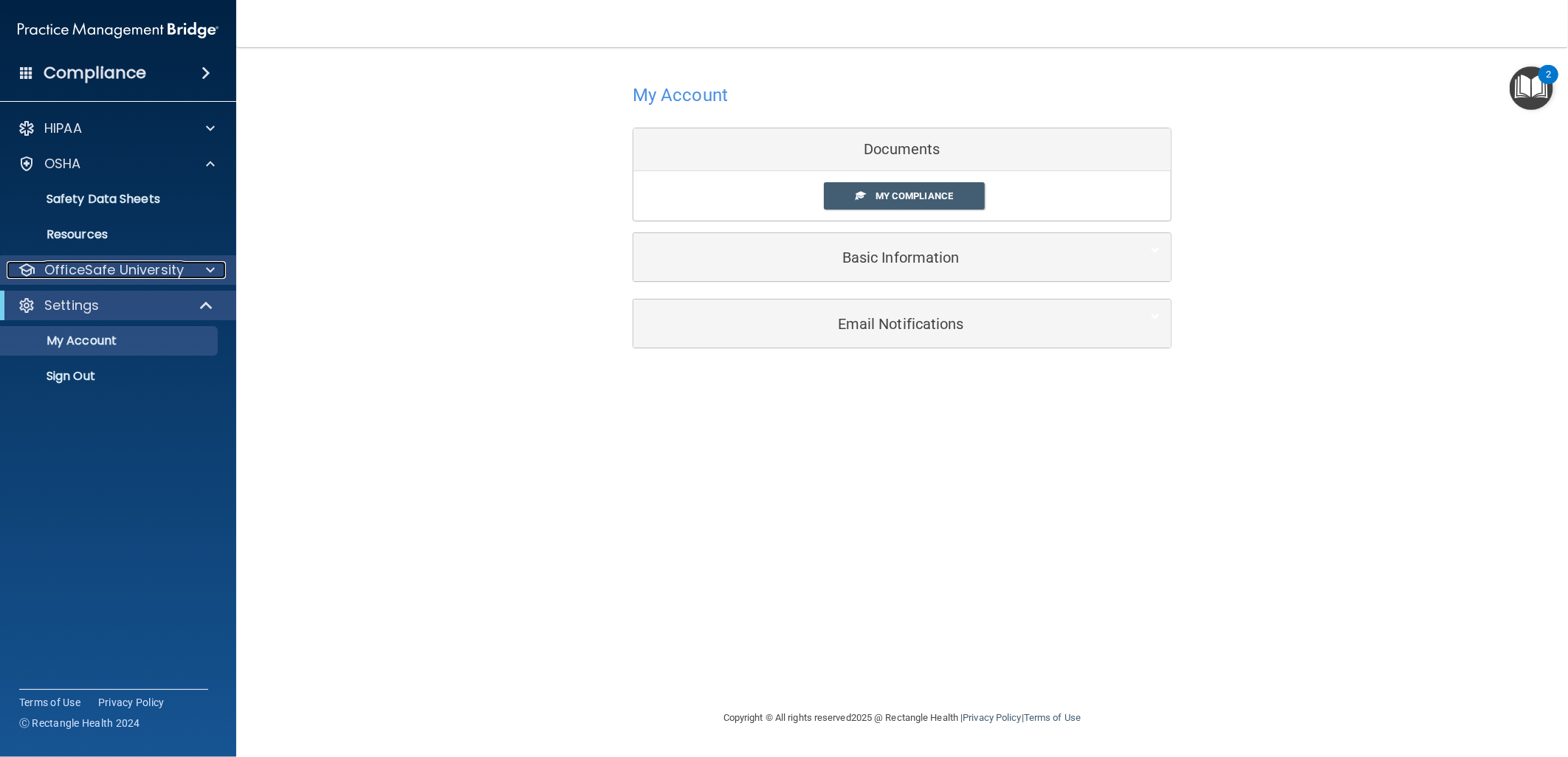
click at [213, 261] on span at bounding box center [210, 270] width 9 height 18
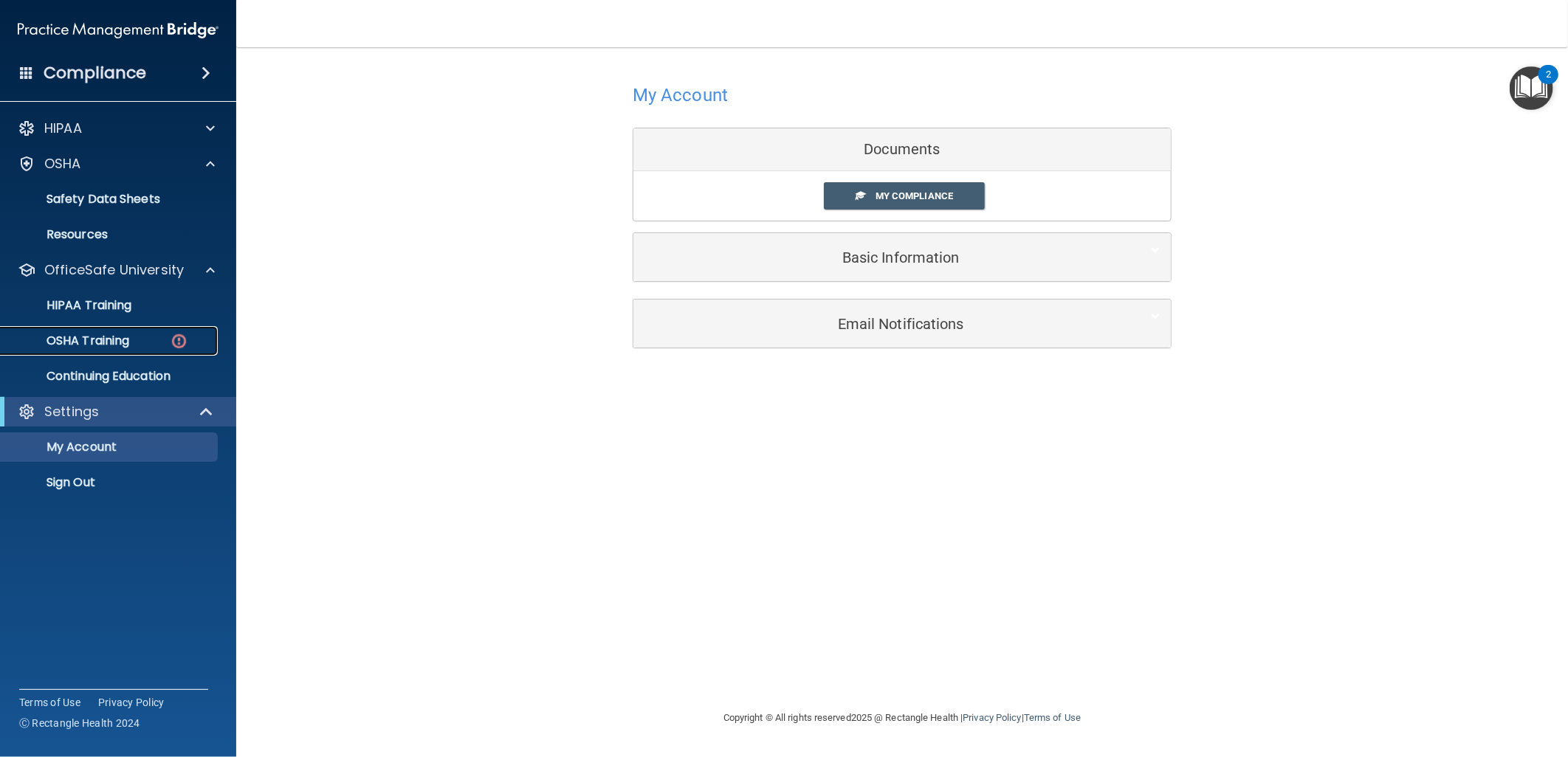
click at [133, 334] on div "OSHA Training" at bounding box center [111, 341] width 202 height 15
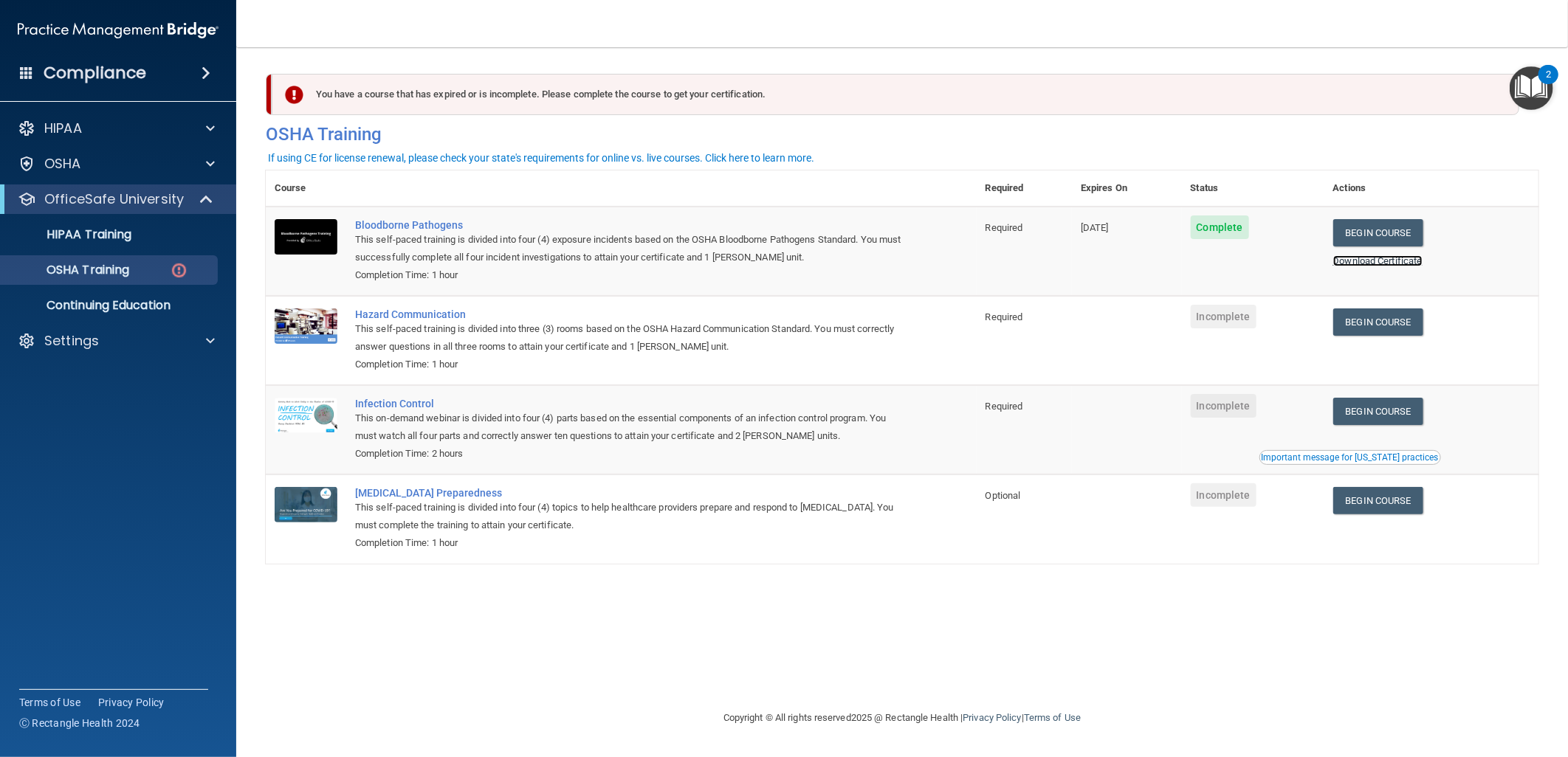
click at [1377, 261] on link "Download Certificate" at bounding box center [1377, 260] width 89 height 11
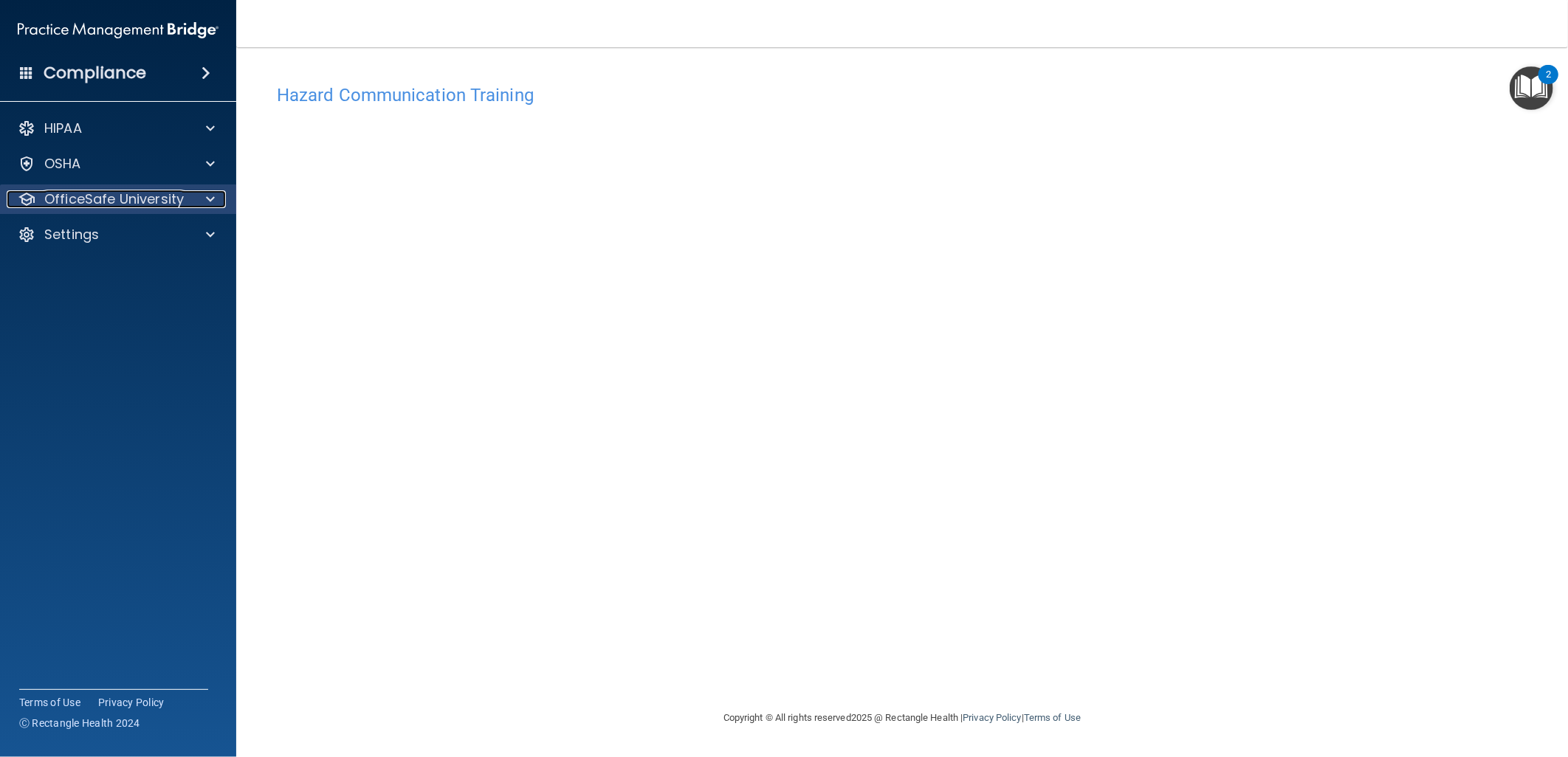
click at [218, 194] on div at bounding box center [208, 199] width 37 height 18
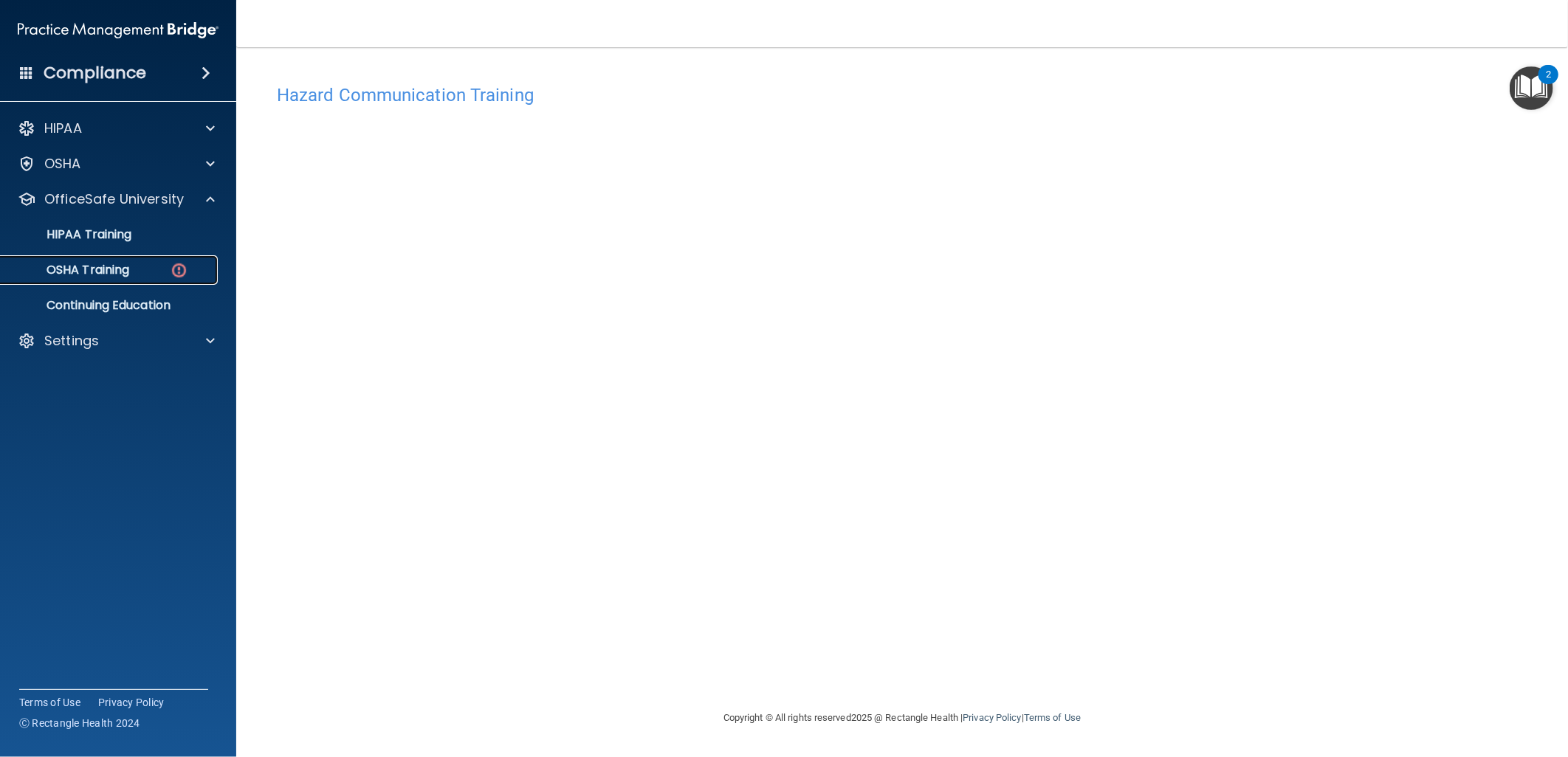
click at [160, 273] on div "OSHA Training" at bounding box center [111, 270] width 202 height 15
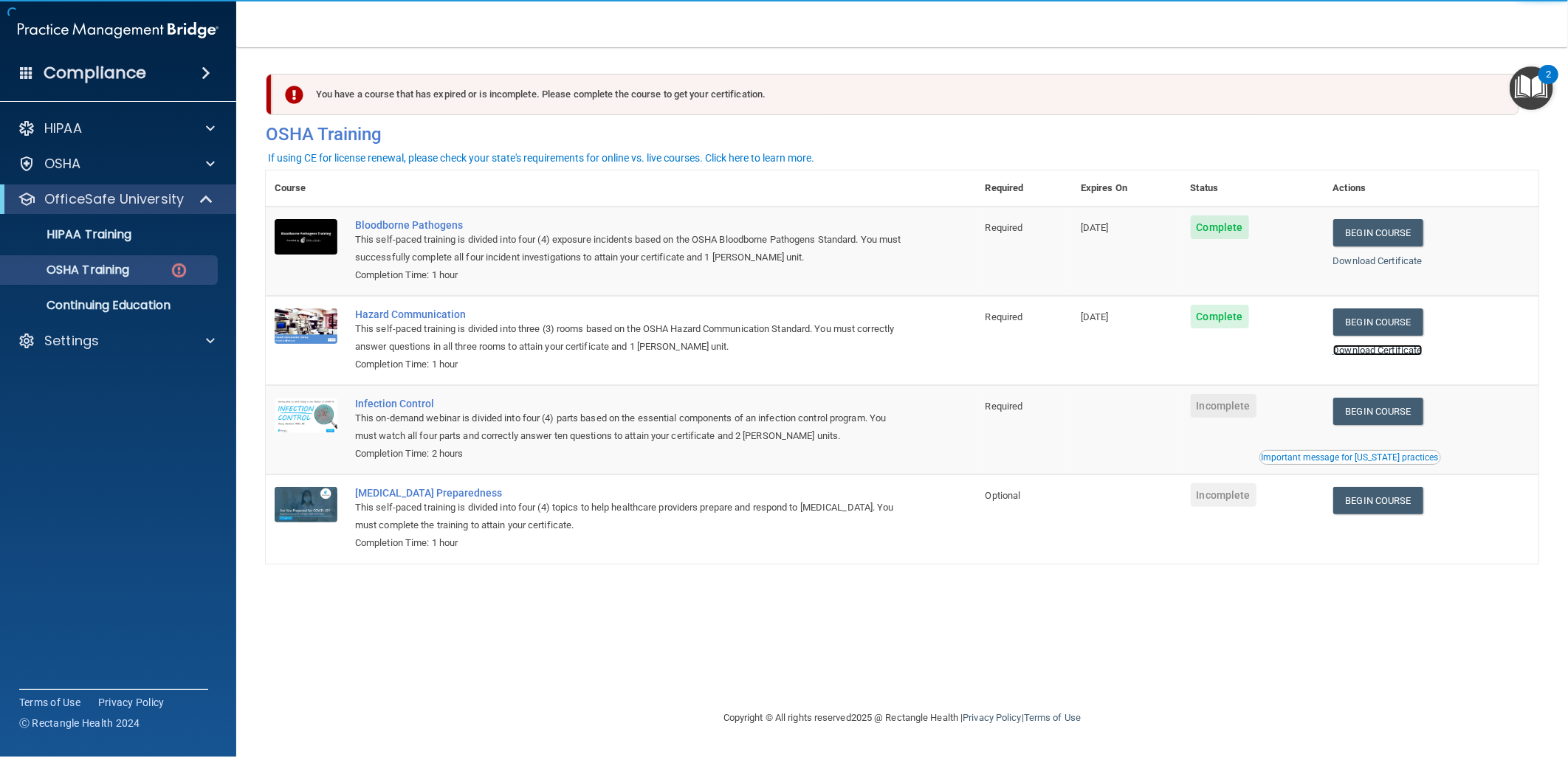
click at [1377, 349] on link "Download Certificate" at bounding box center [1377, 350] width 89 height 11
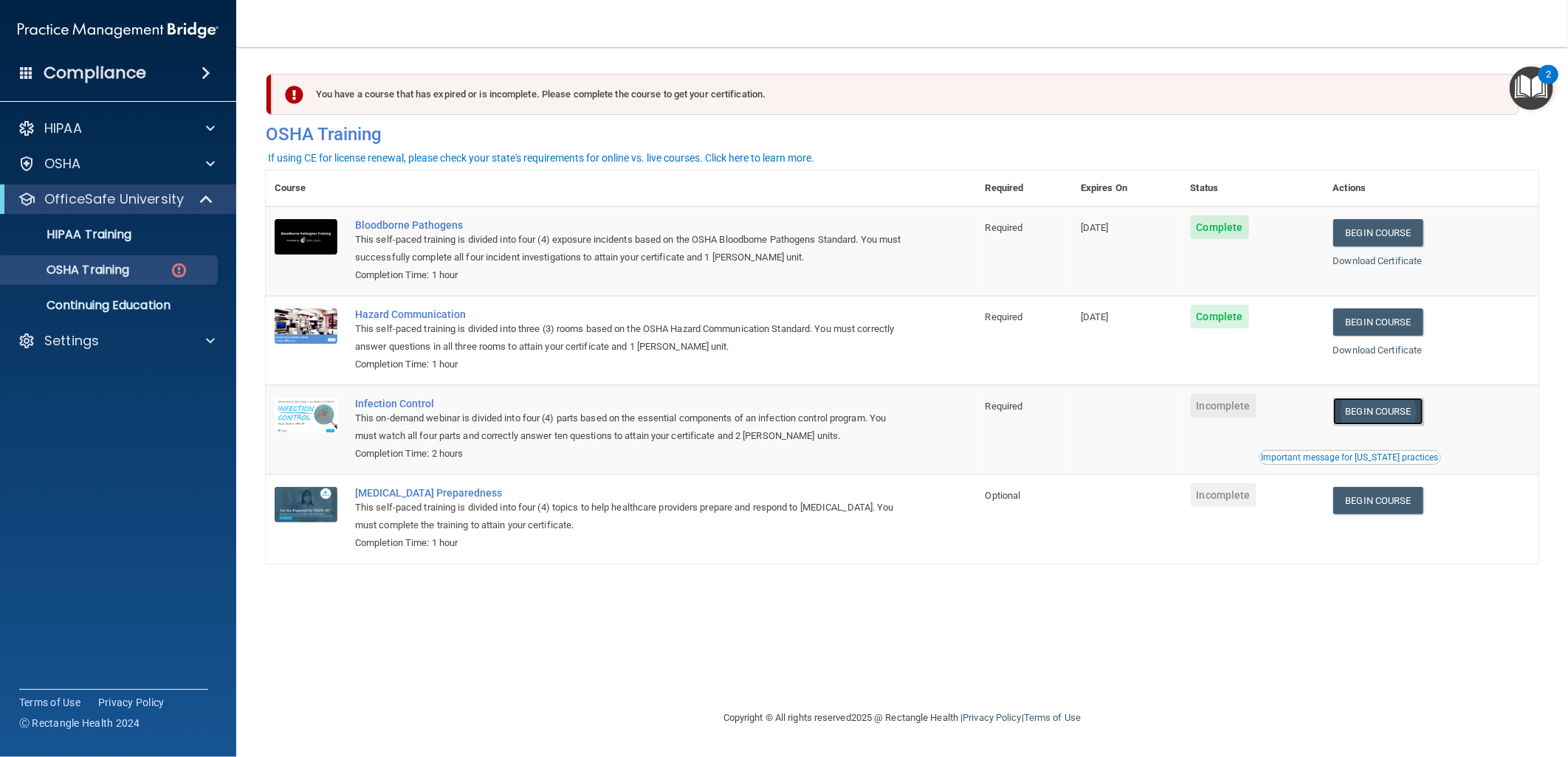
click at [1407, 415] on link "Begin Course" at bounding box center [1378, 411] width 90 height 27
click at [98, 232] on p "HIPAA Training" at bounding box center [71, 234] width 122 height 15
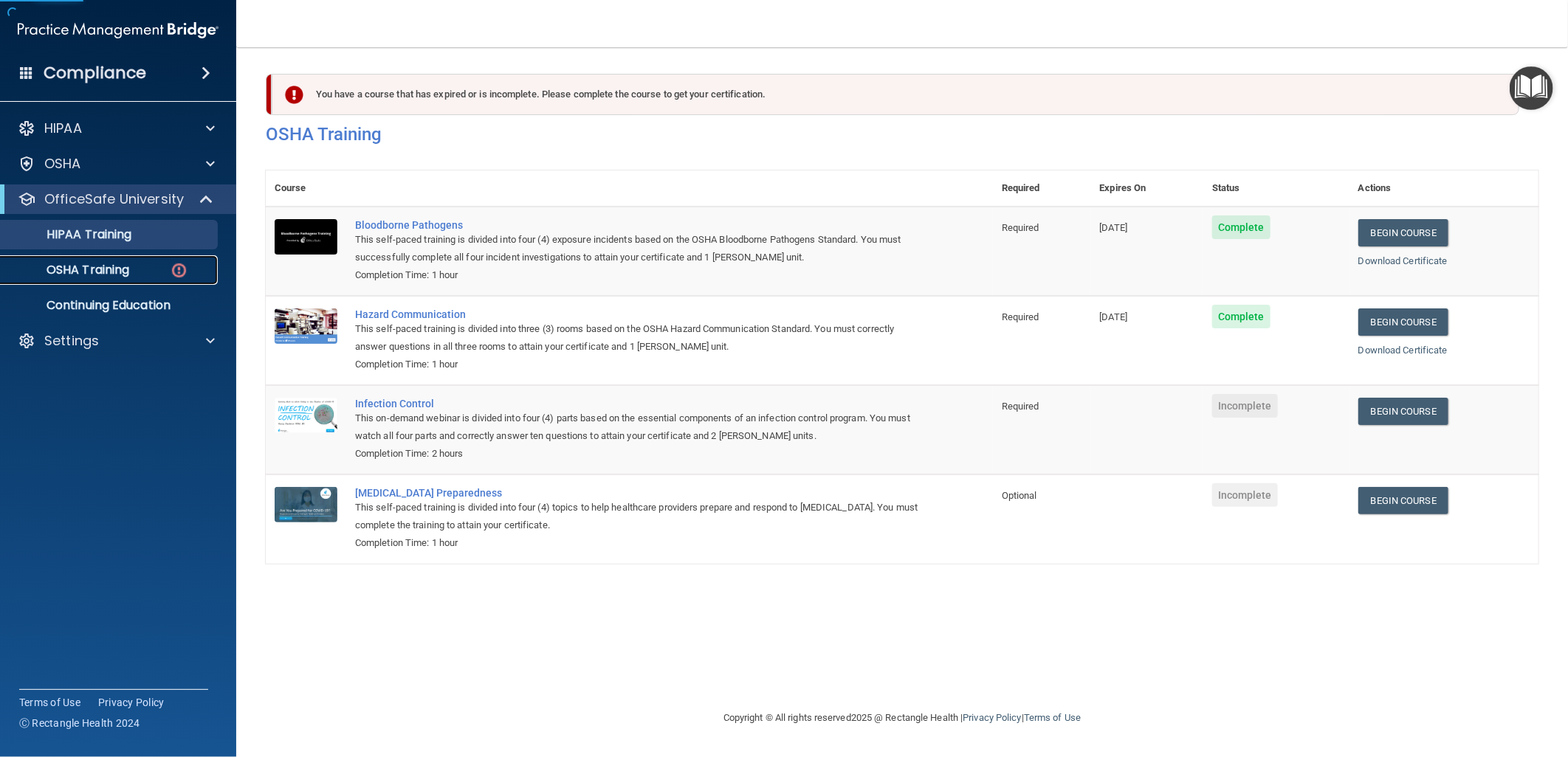
click at [114, 269] on p "OSHA Training" at bounding box center [70, 270] width 120 height 15
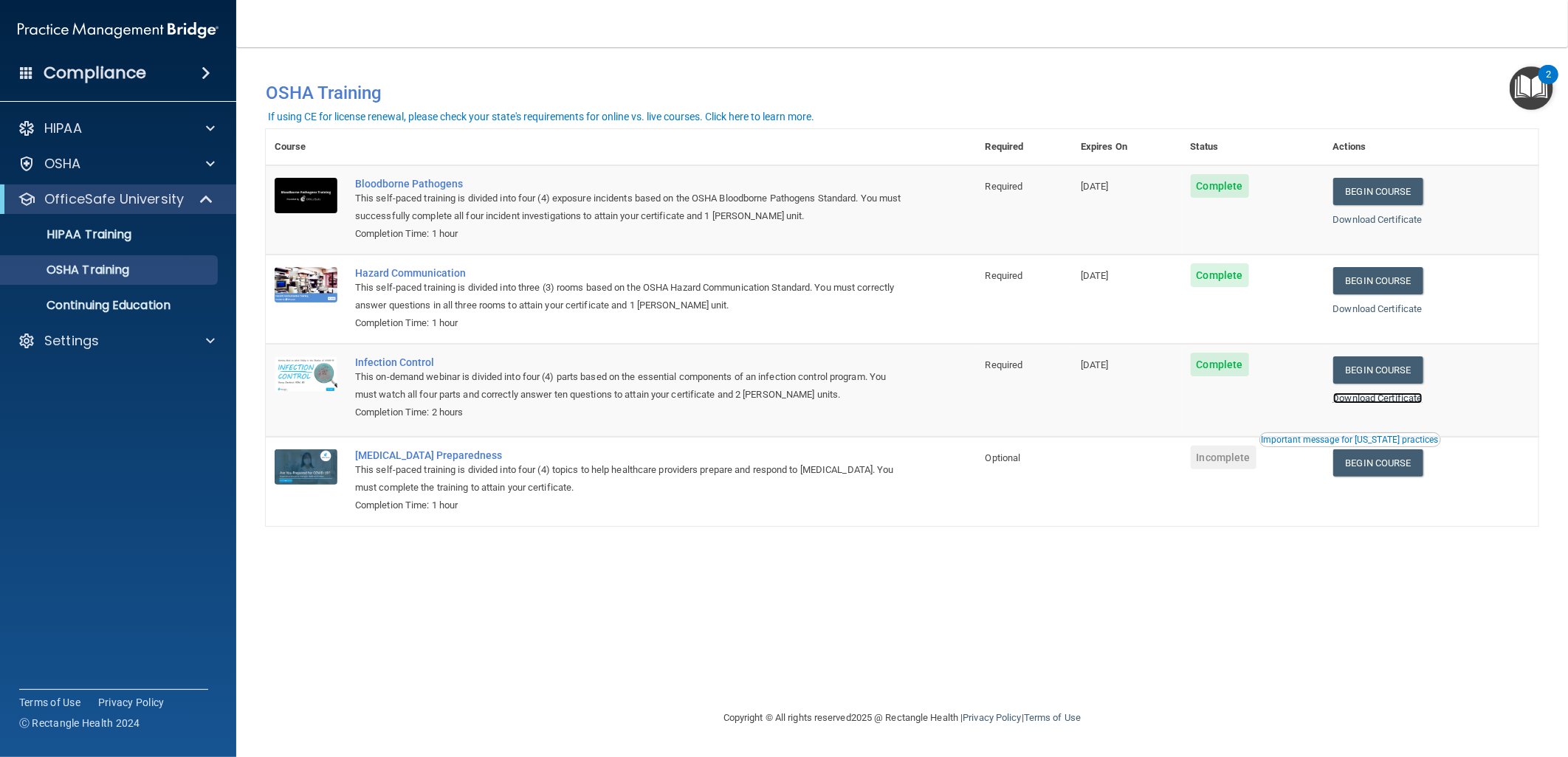
click at [1385, 396] on link "Download Certificate" at bounding box center [1377, 398] width 89 height 11
click at [1135, 599] on div "You have a course that has expired or is incomplete. Please complete the course…" at bounding box center [902, 378] width 1272 height 633
click at [119, 264] on p "OSHA Training" at bounding box center [70, 270] width 120 height 15
click at [128, 227] on p "HIPAA Training" at bounding box center [71, 234] width 122 height 15
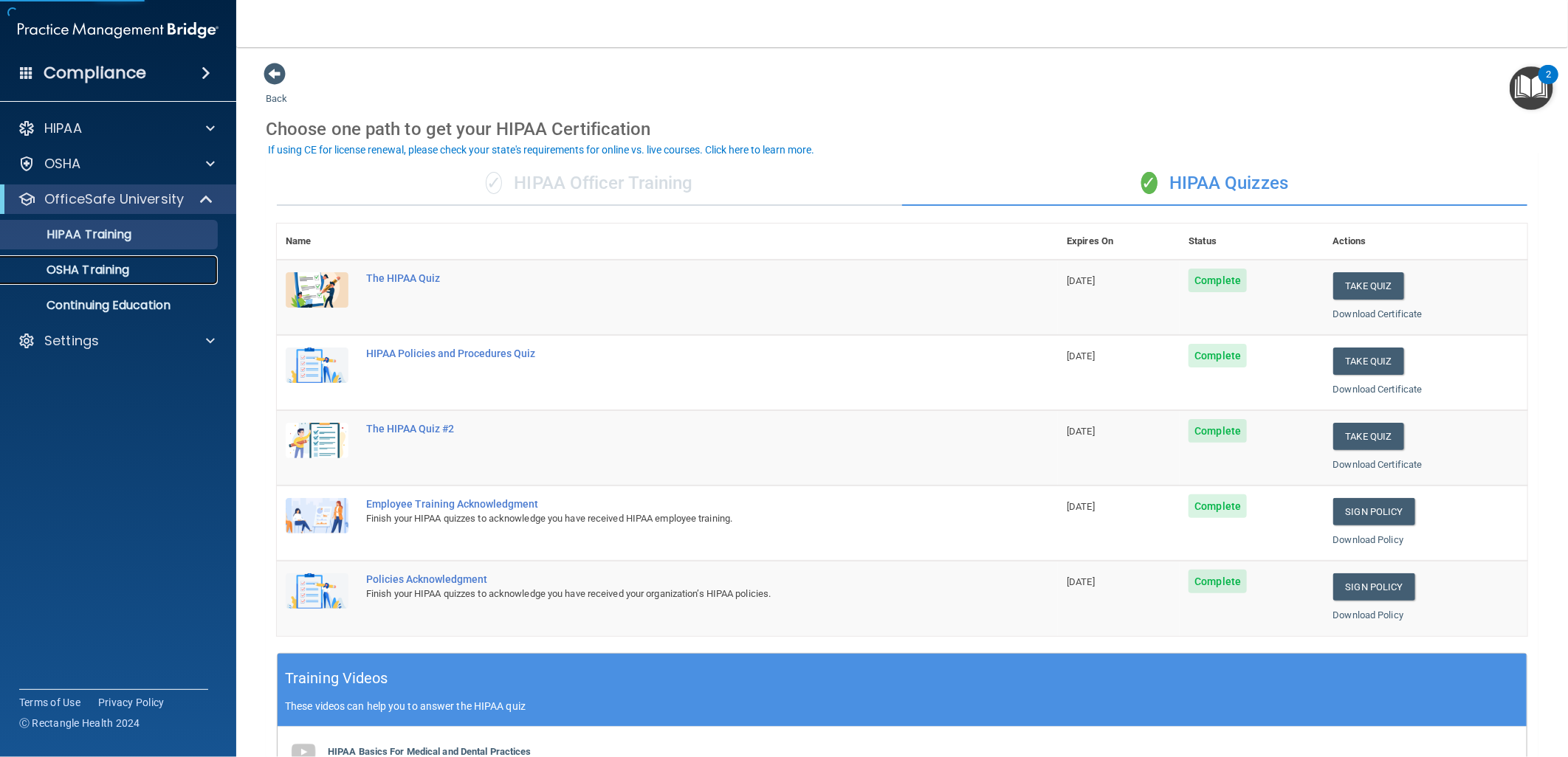
click at [123, 274] on p "OSHA Training" at bounding box center [70, 270] width 120 height 15
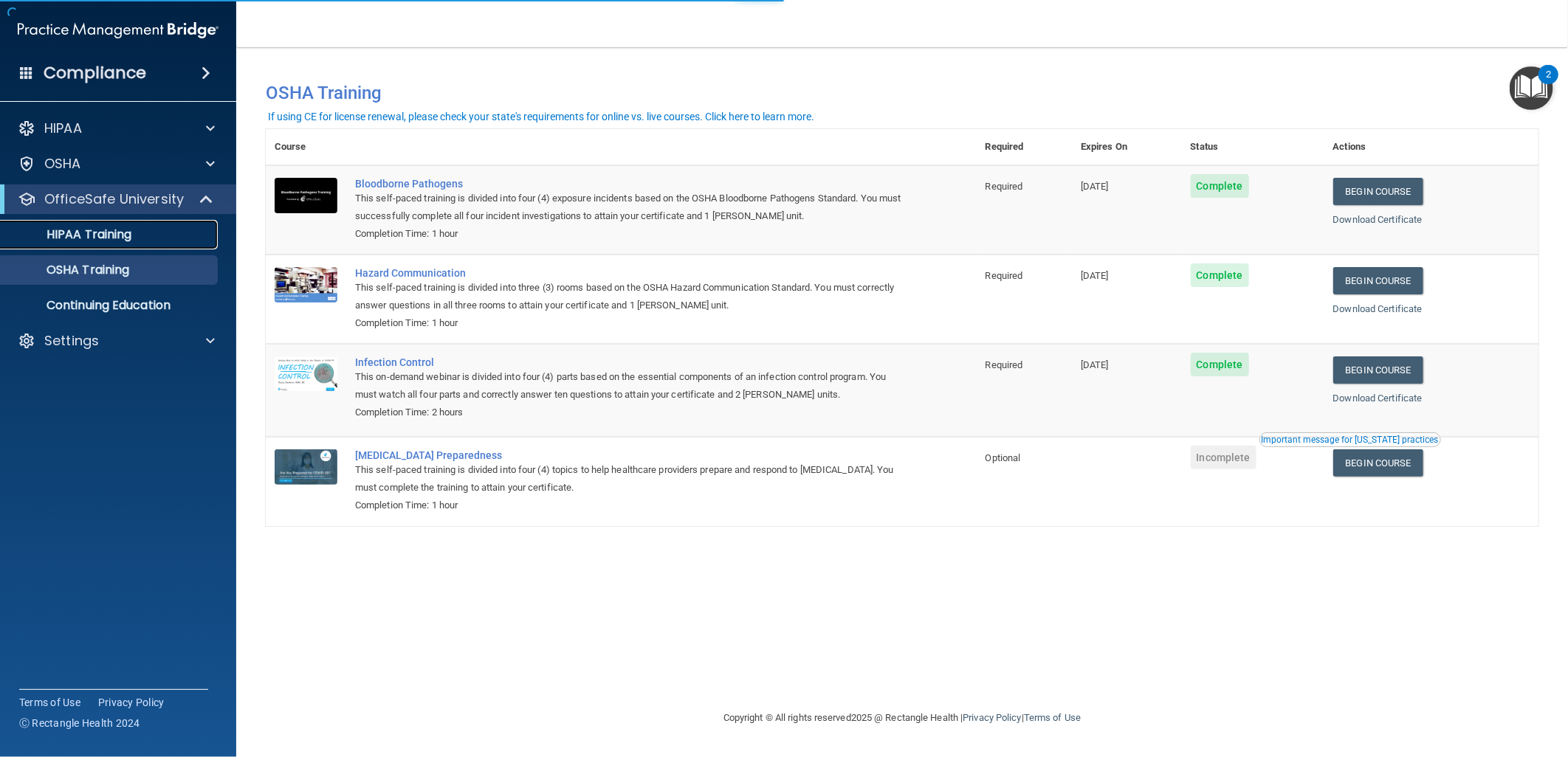
click at [100, 235] on p "HIPAA Training" at bounding box center [71, 234] width 122 height 15
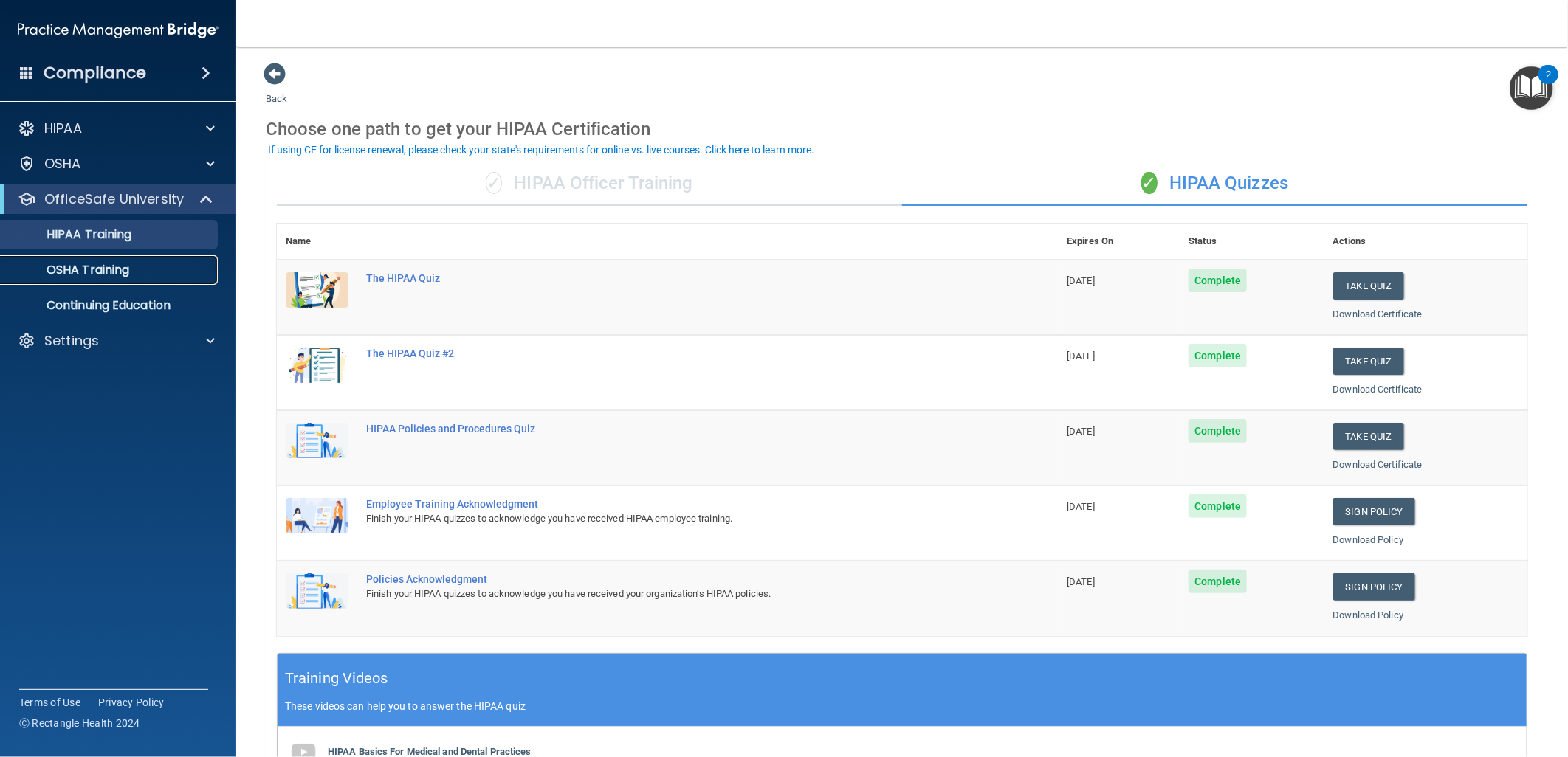
click at [120, 266] on p "OSHA Training" at bounding box center [70, 270] width 120 height 15
